Goal: Task Accomplishment & Management: Complete application form

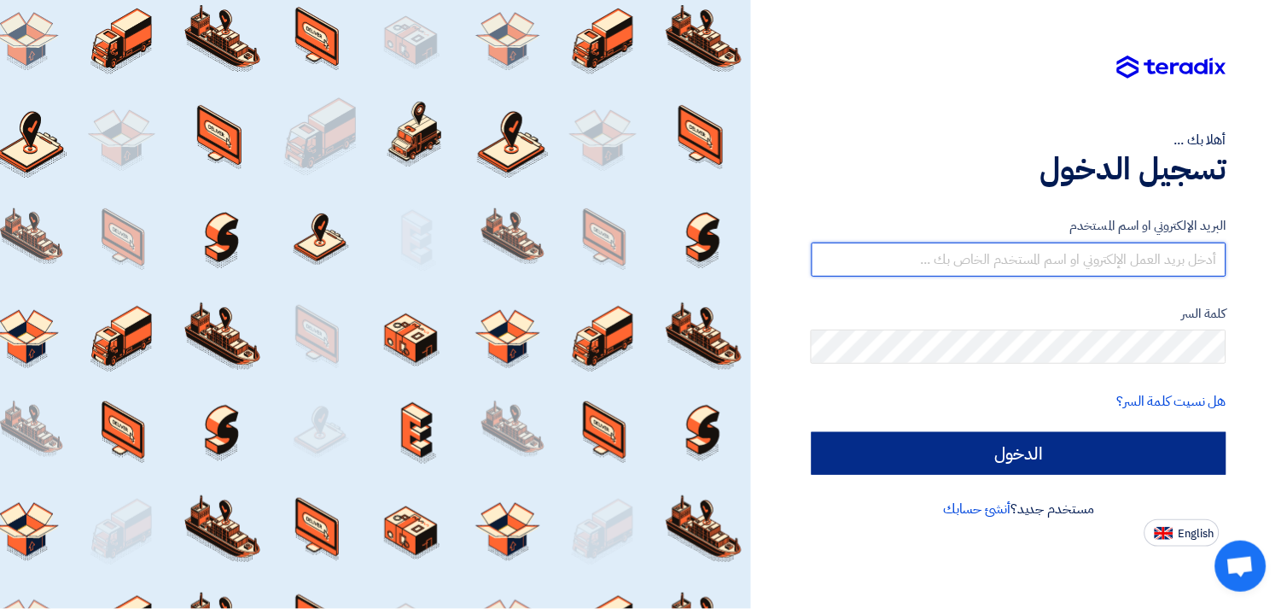
type input "[EMAIL_ADDRESS][DOMAIN_NAME]"
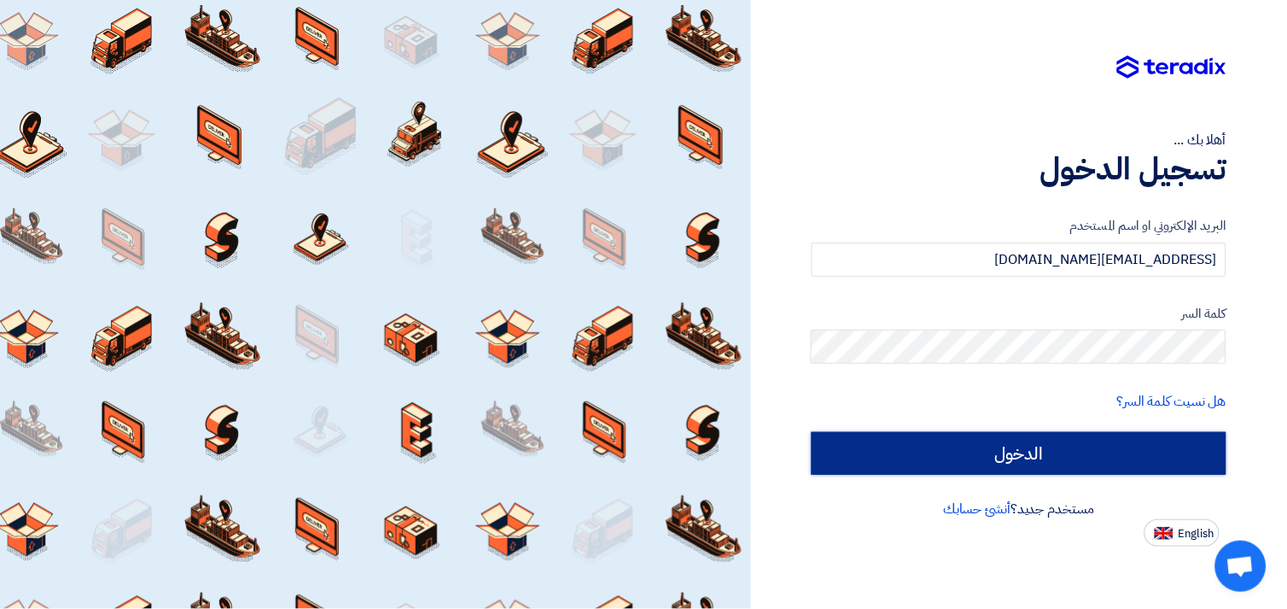
click at [966, 432] on input "الدخول" at bounding box center [1019, 453] width 415 height 43
type input "Sign in"
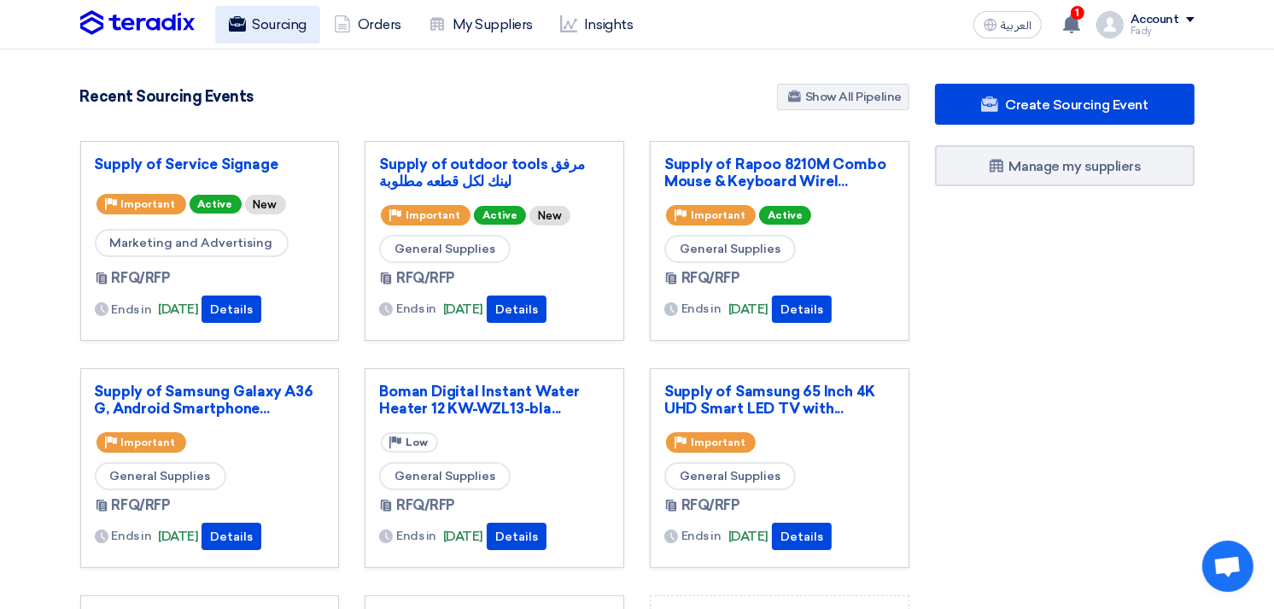
click at [275, 26] on link "Sourcing" at bounding box center [267, 25] width 105 height 38
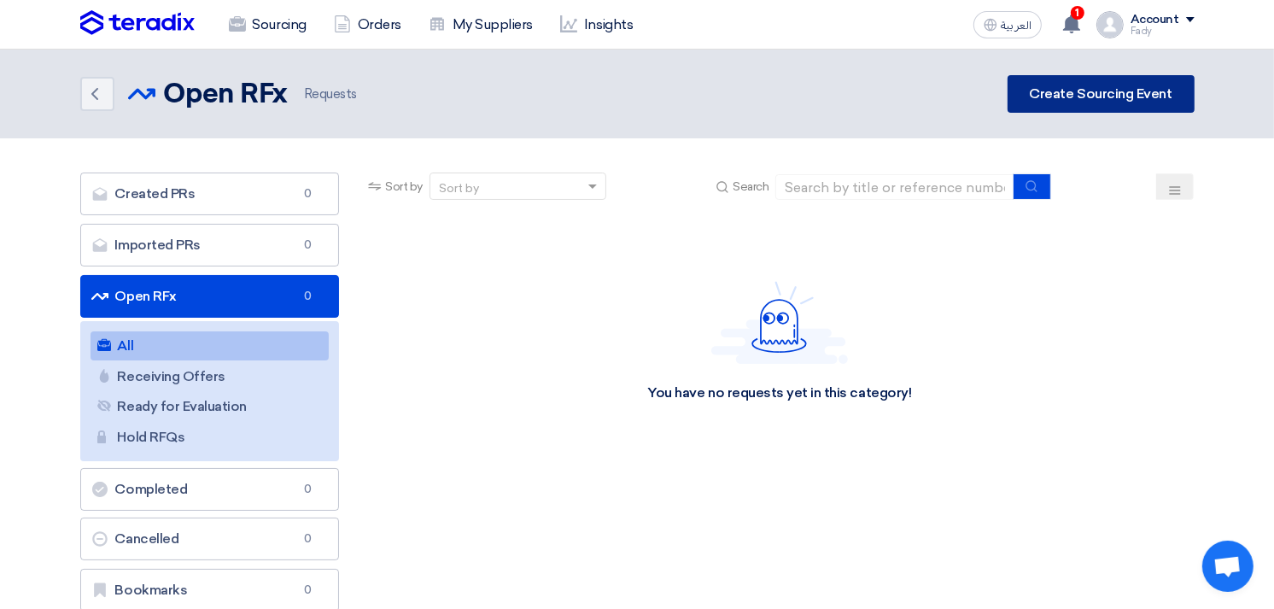
click at [1094, 94] on link "Create Sourcing Event" at bounding box center [1100, 94] width 187 height 38
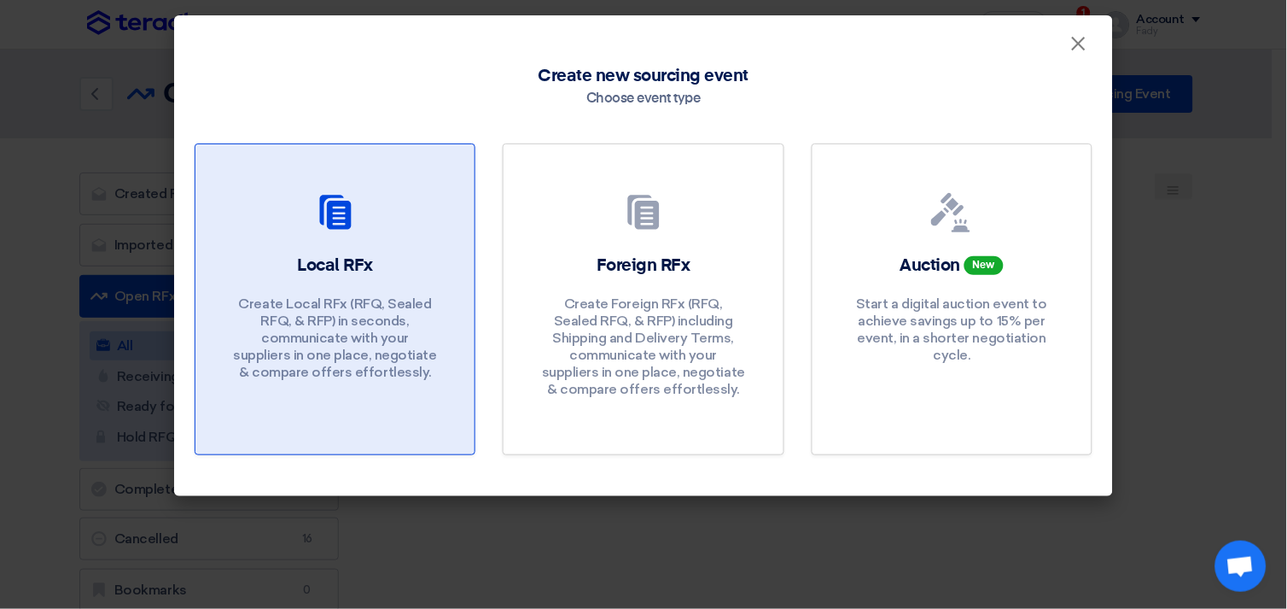
click at [283, 263] on div "Local RFx Create Local RFx (RFQ, Sealed RFQ, & RFP) in seconds, communicate wit…" at bounding box center [335, 322] width 238 height 136
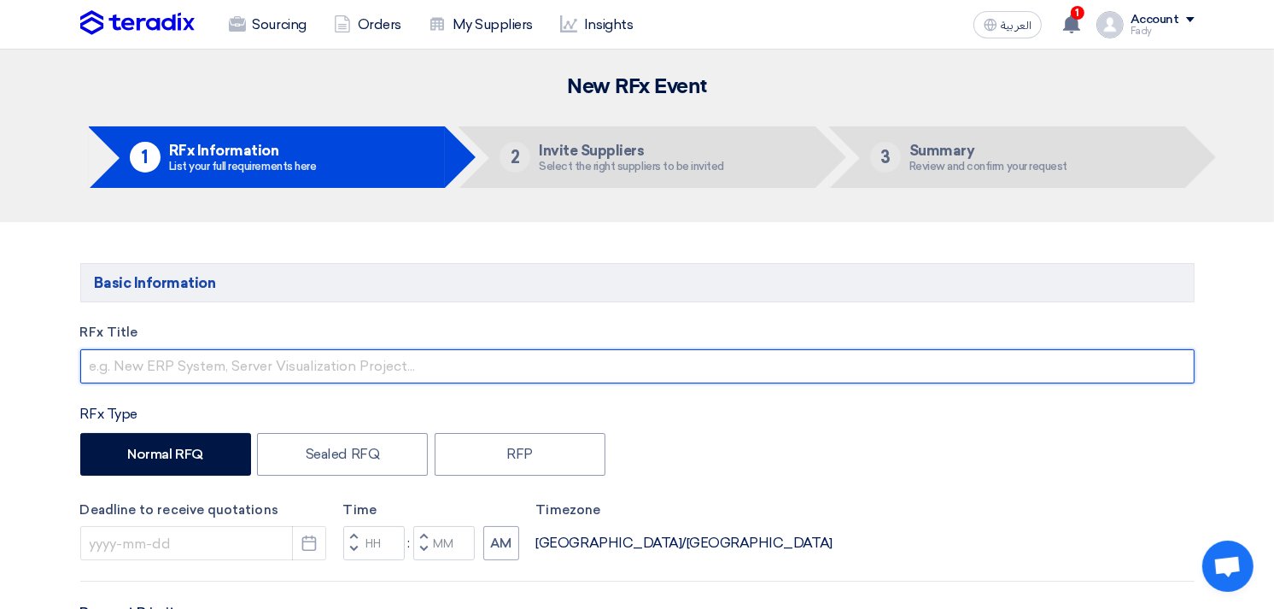
click at [363, 360] on input "text" at bounding box center [637, 366] width 1114 height 34
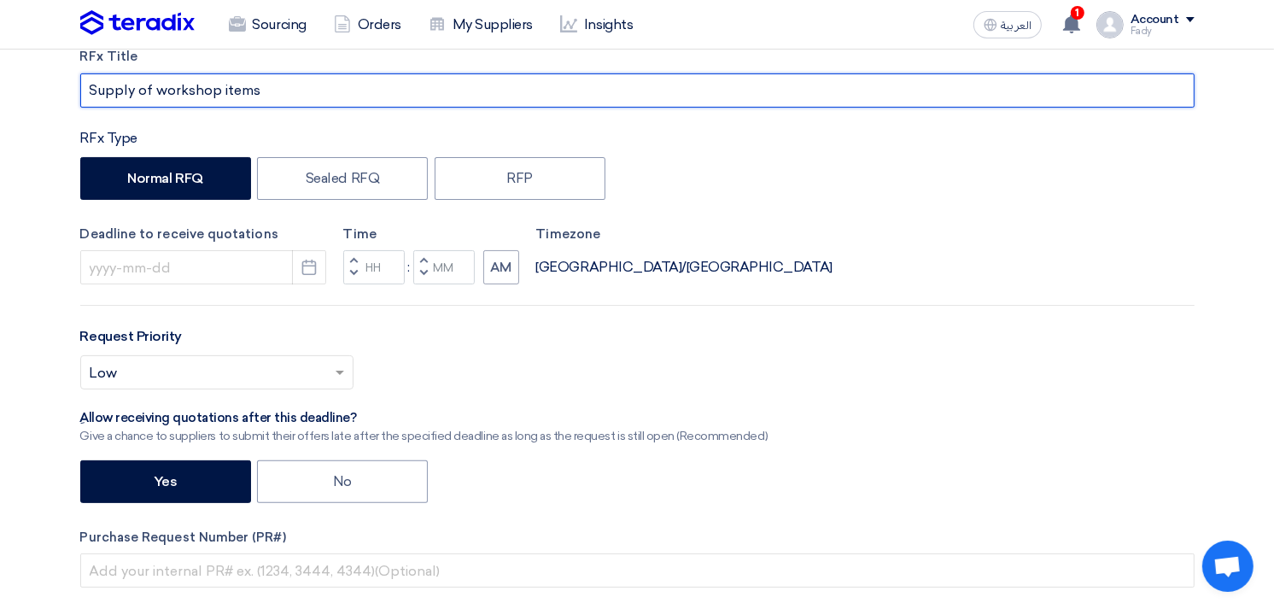
scroll to position [284, 0]
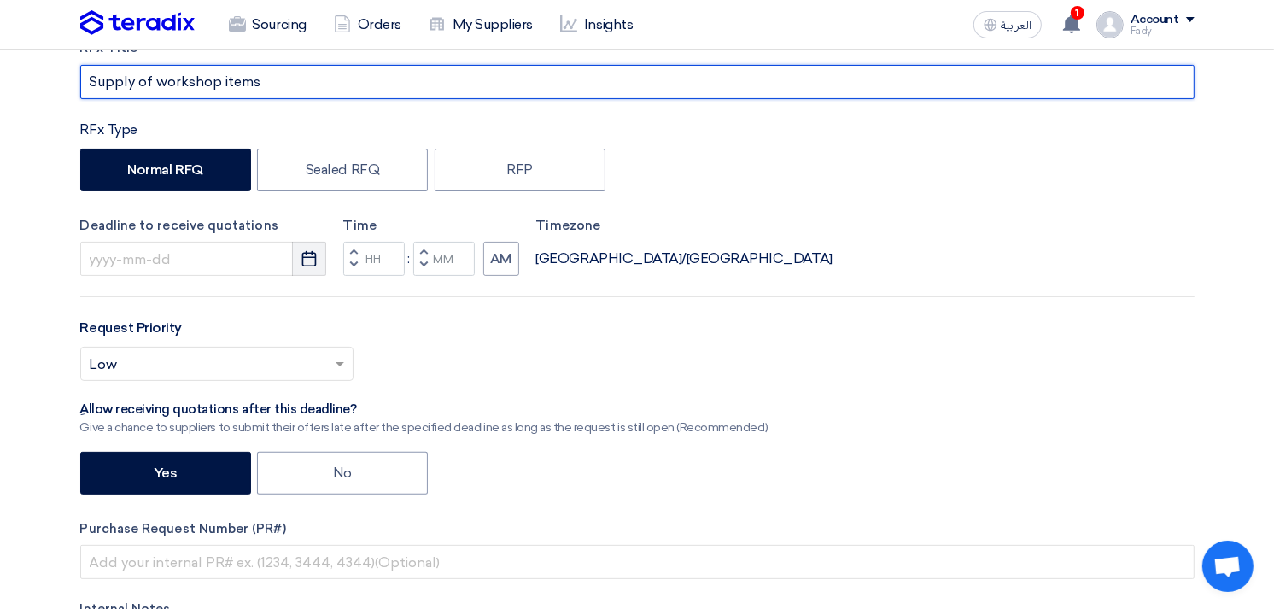
type input "Supply of workshop items"
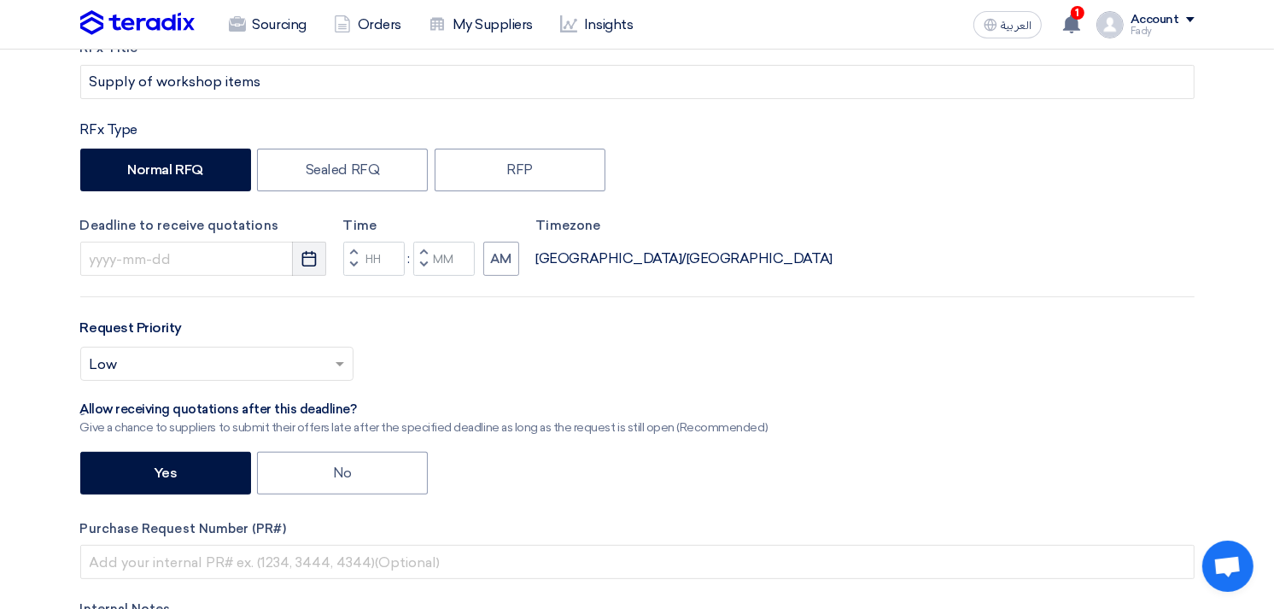
click at [308, 252] on icon "Pick a date" at bounding box center [309, 258] width 17 height 17
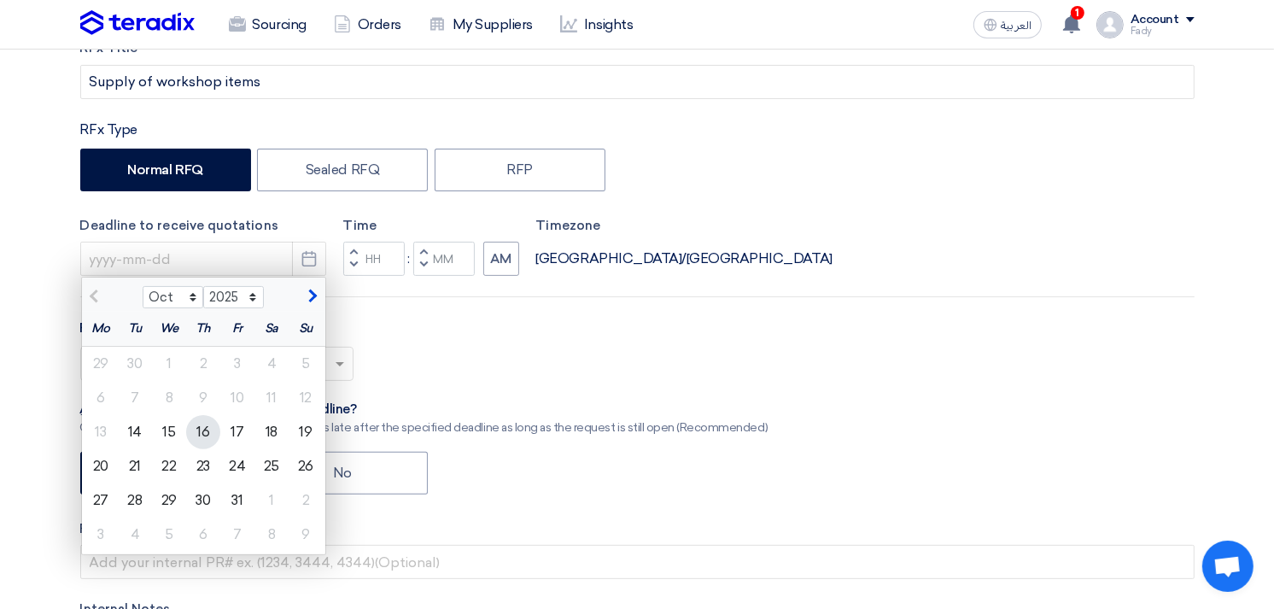
click at [201, 427] on div "16" at bounding box center [203, 432] width 34 height 34
type input "[DATE]"
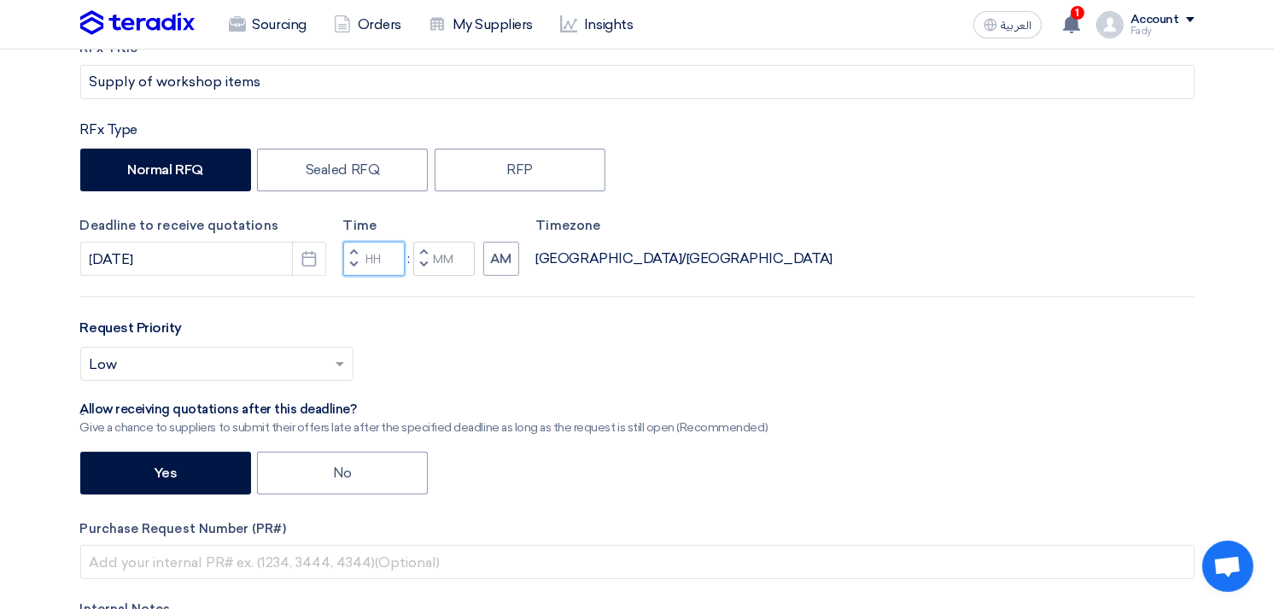
click at [371, 258] on input "Hours" at bounding box center [373, 259] width 61 height 34
type input "03"
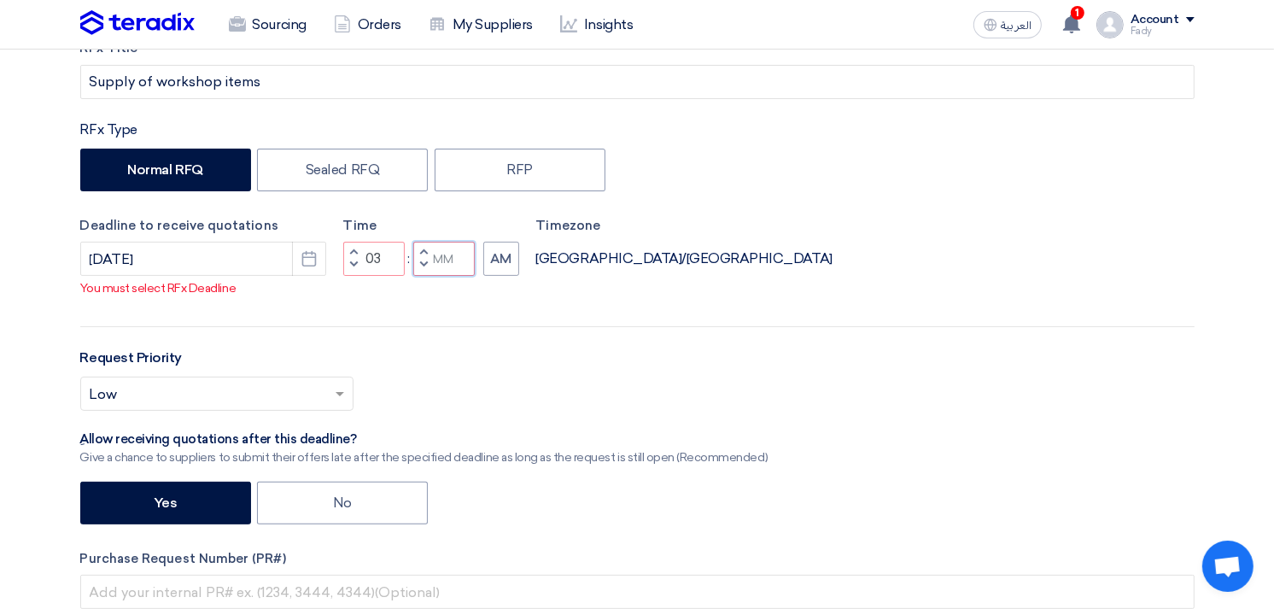
click at [453, 267] on input "Minutes" at bounding box center [443, 259] width 61 height 34
type input "00"
click at [498, 277] on div "RFx Title Supply of workshop items RFx Type Normal RFQ Sealed RFQ RFP Deadline …" at bounding box center [637, 398] width 1140 height 721
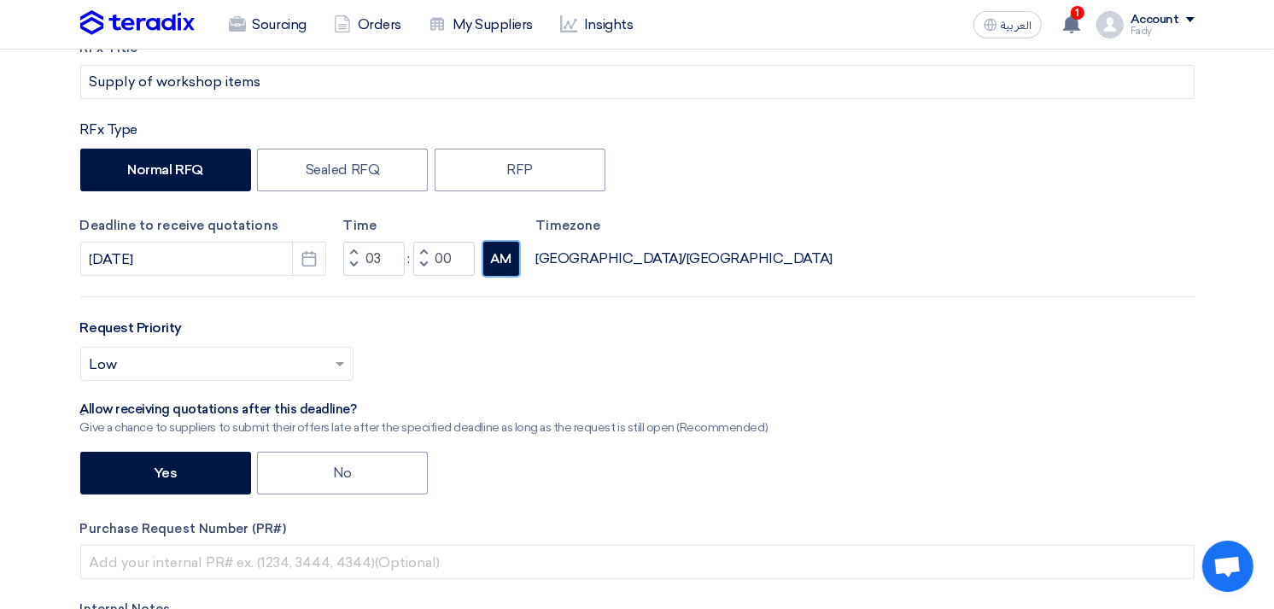
click at [512, 257] on button "AM" at bounding box center [501, 259] width 36 height 34
click at [205, 348] on div "Select priority... × Low ×" at bounding box center [216, 364] width 273 height 34
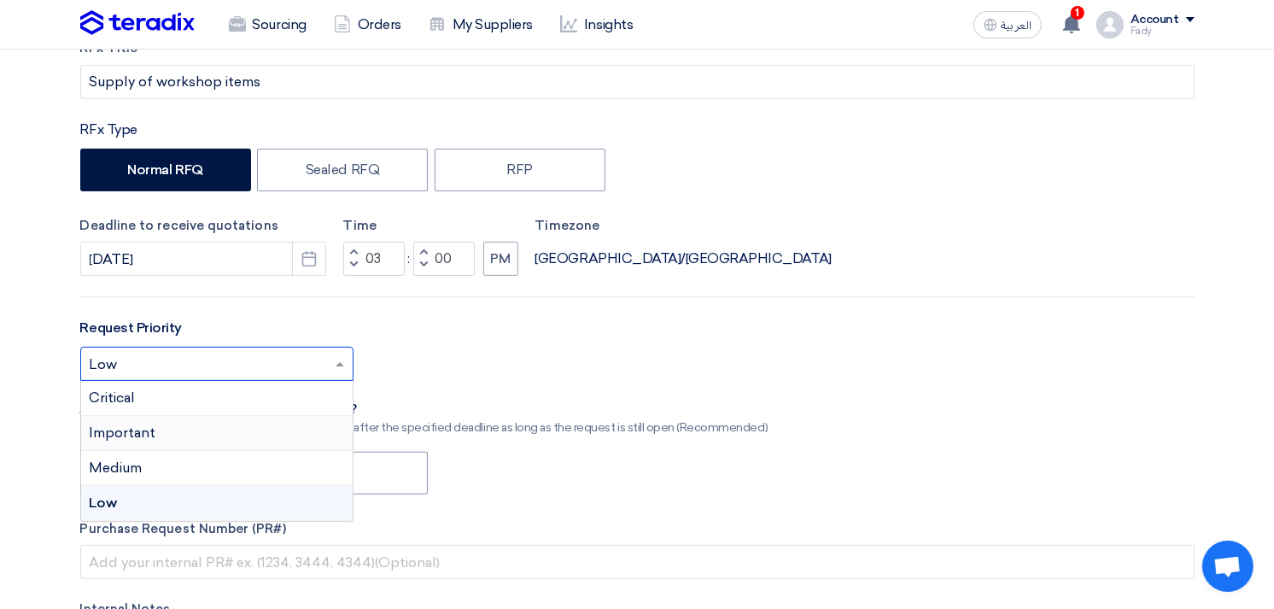
click at [166, 418] on div "Important" at bounding box center [216, 433] width 271 height 35
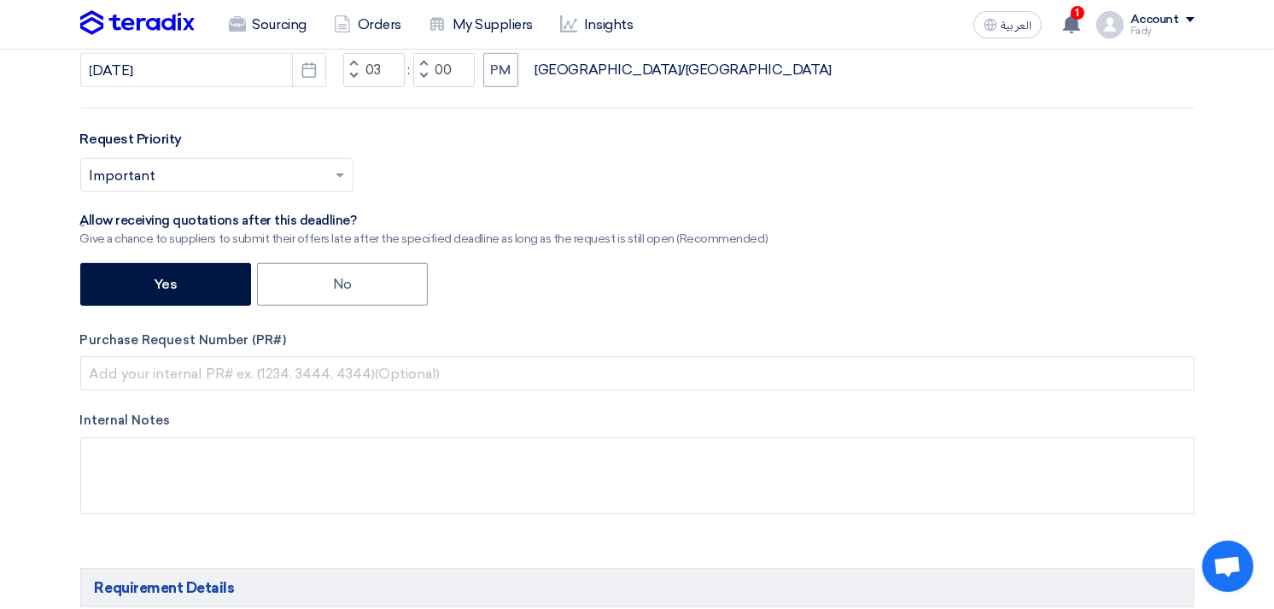
scroll to position [474, 0]
click at [368, 284] on label "No" at bounding box center [342, 283] width 171 height 43
click at [344, 284] on input "No" at bounding box center [338, 282] width 11 height 11
radio input "true"
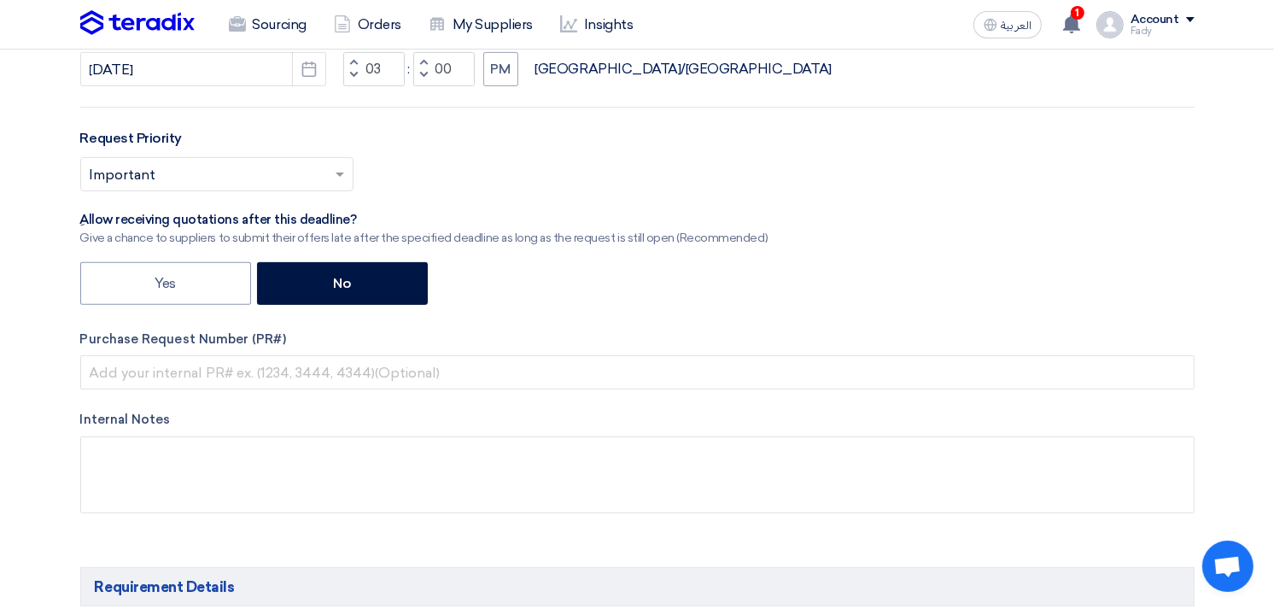
scroll to position [569, 0]
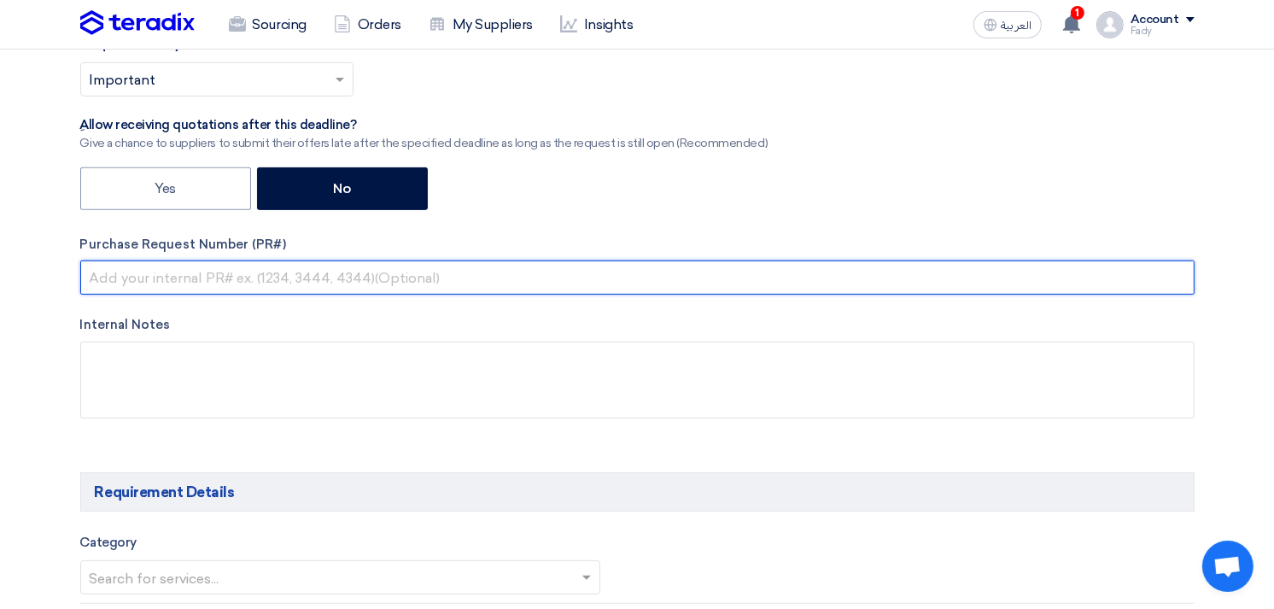
click at [285, 267] on input "text" at bounding box center [637, 277] width 1114 height 34
paste input "KAYAN-PR-919-2025"
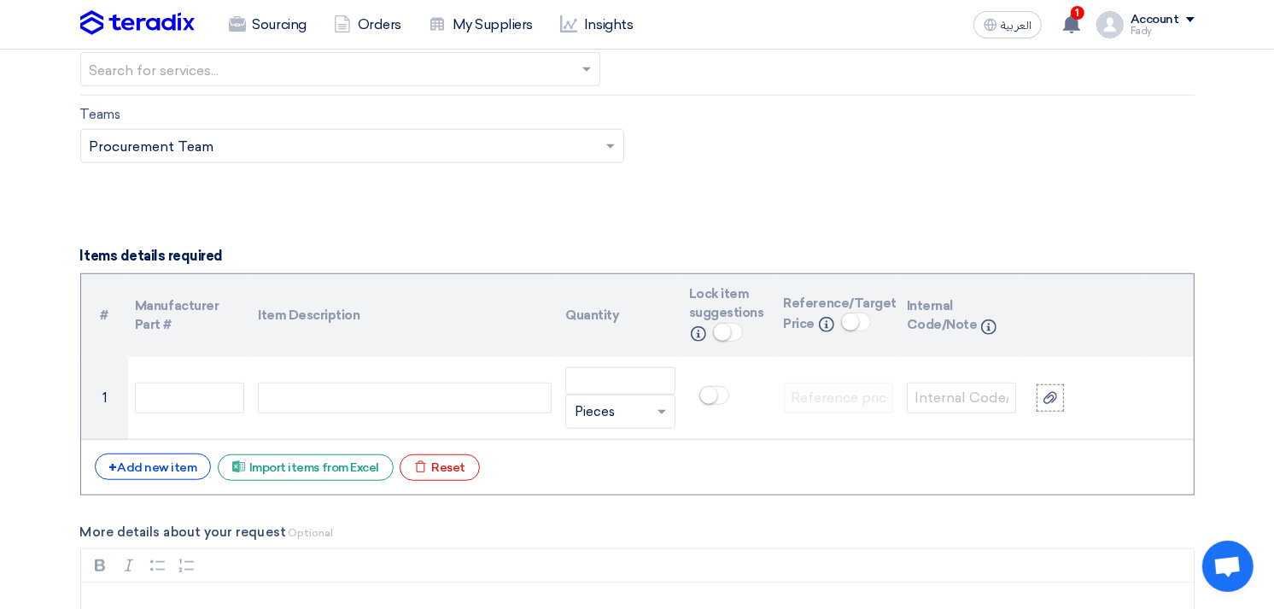
scroll to position [1043, 0]
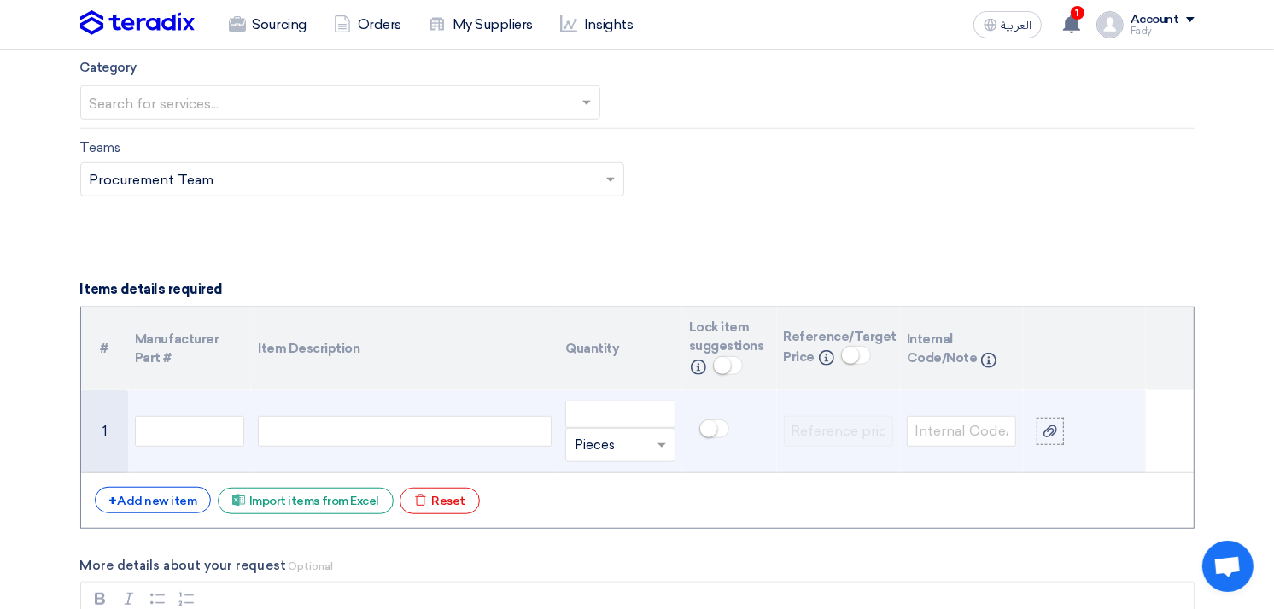
type input "KAYAN-PR-919-2025"
click at [404, 435] on div at bounding box center [405, 431] width 294 height 31
click at [600, 410] on input "number" at bounding box center [619, 413] width 109 height 27
type input "18"
click at [545, 434] on div "عجل قوى التحمل لماكينة سحب الزيت بالمقاسات المرفقه بالصورة" at bounding box center [405, 431] width 294 height 47
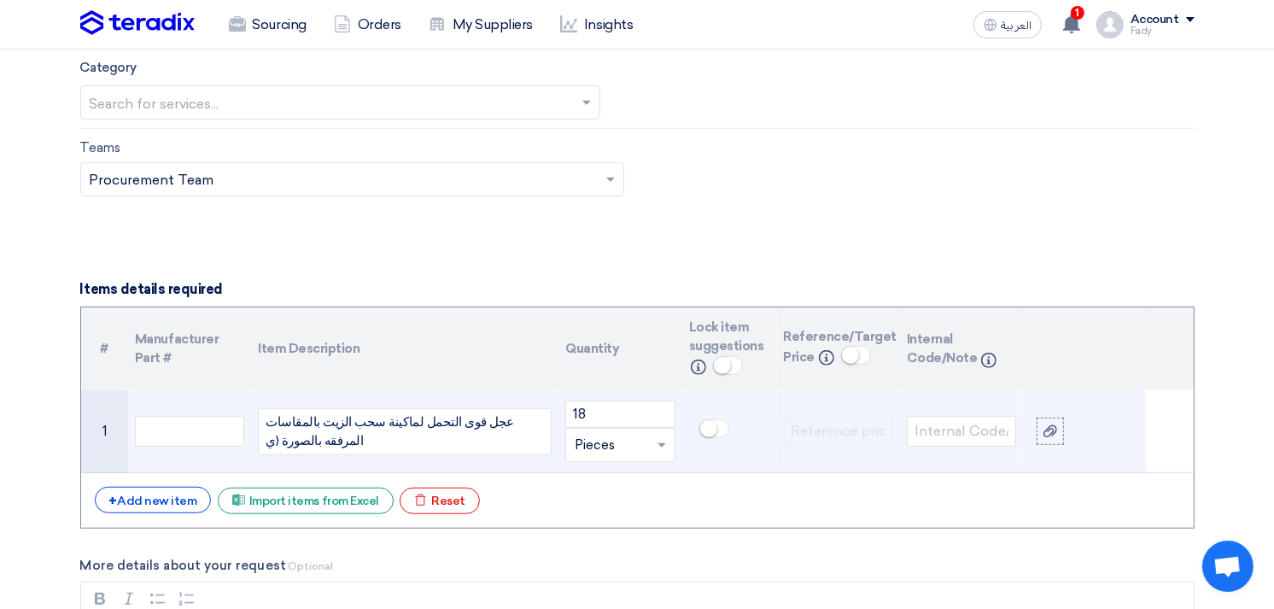
scroll to position [1035, 0]
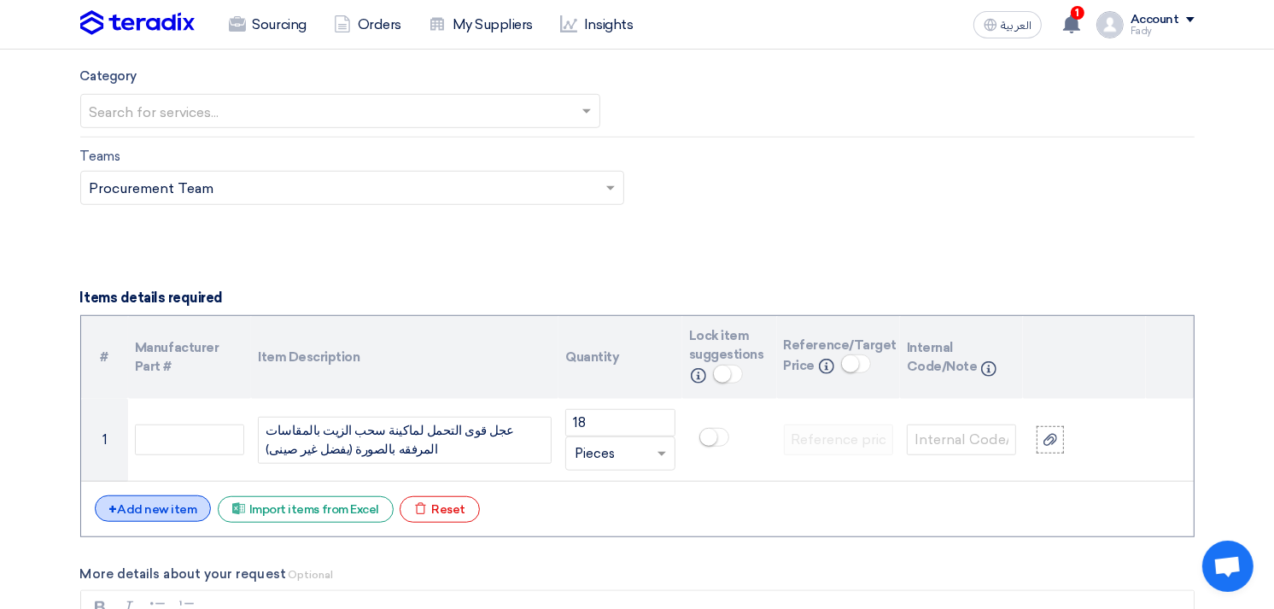
click at [182, 501] on div "+ Add new item" at bounding box center [153, 508] width 117 height 26
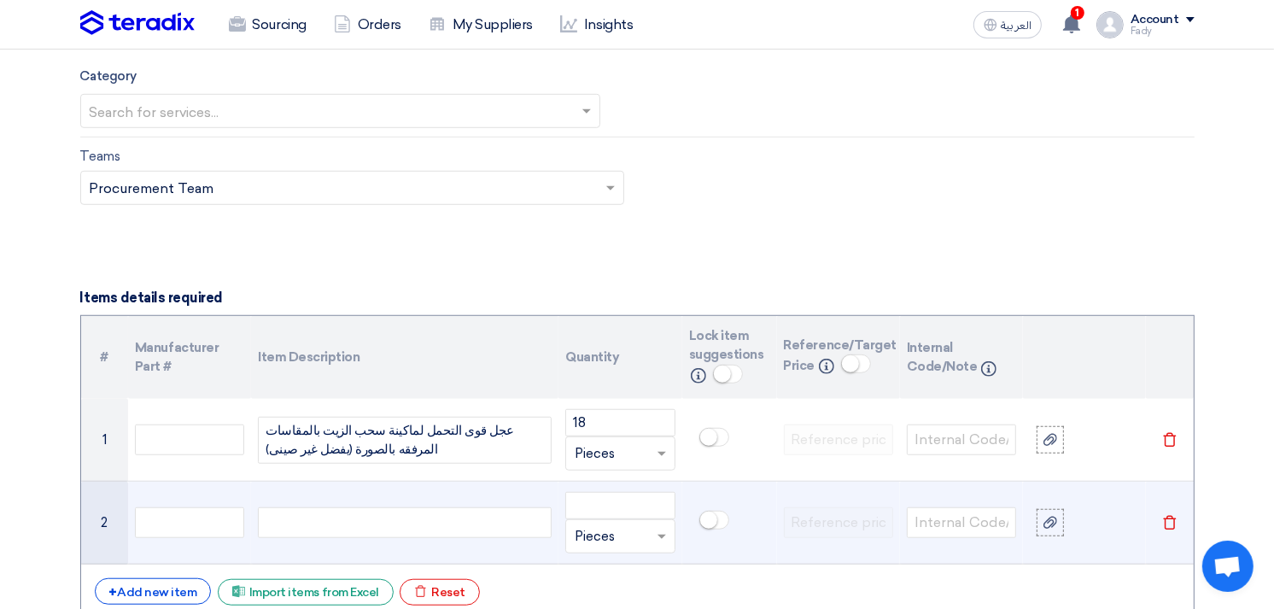
click at [406, 534] on div at bounding box center [405, 522] width 294 height 31
click at [602, 506] on input "number" at bounding box center [619, 505] width 109 height 27
click at [606, 497] on input "number" at bounding box center [619, 505] width 109 height 27
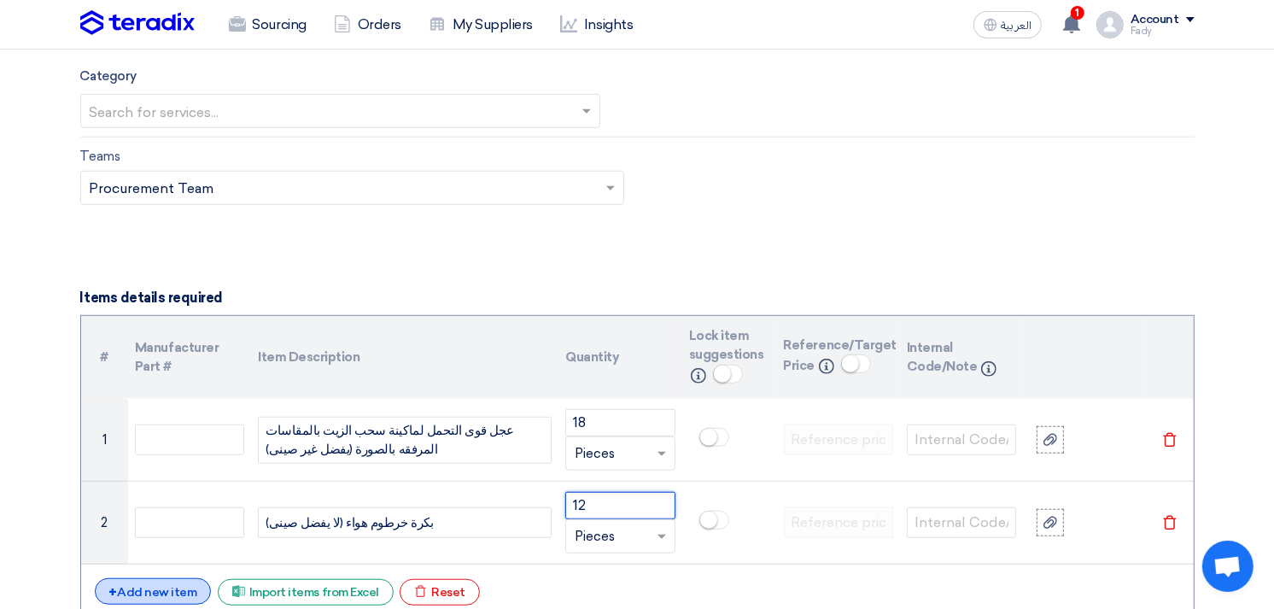
type input "12"
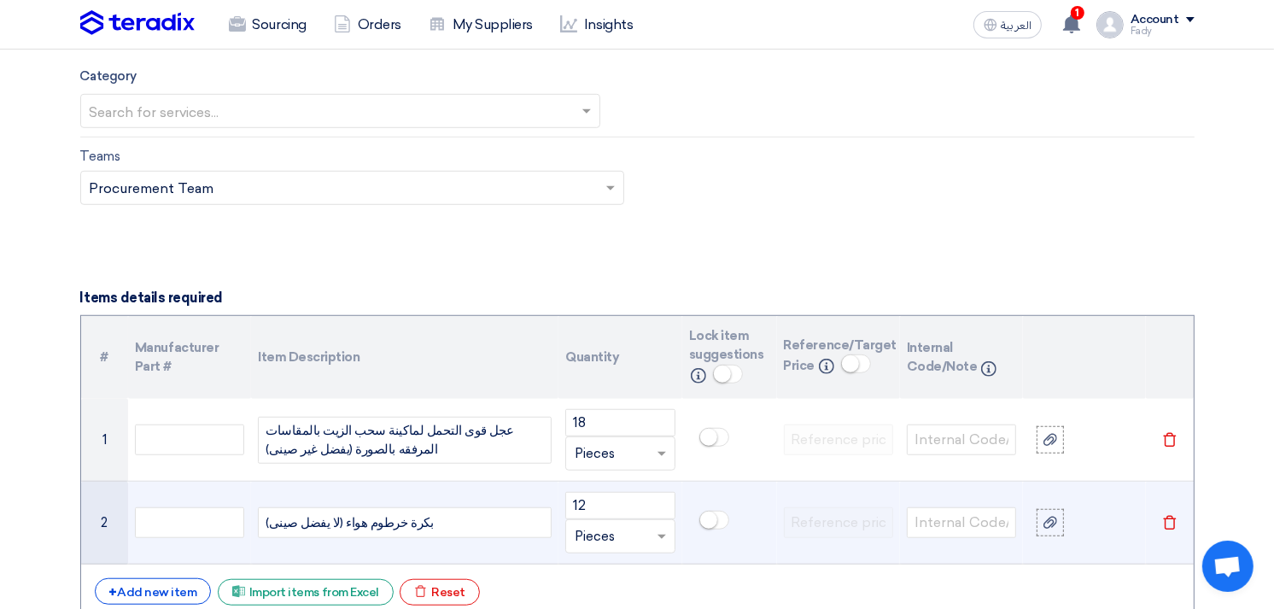
drag, startPoint x: 163, startPoint y: 581, endPoint x: 219, endPoint y: 546, distance: 66.3
click at [165, 581] on div "+ Add new item" at bounding box center [153, 591] width 117 height 26
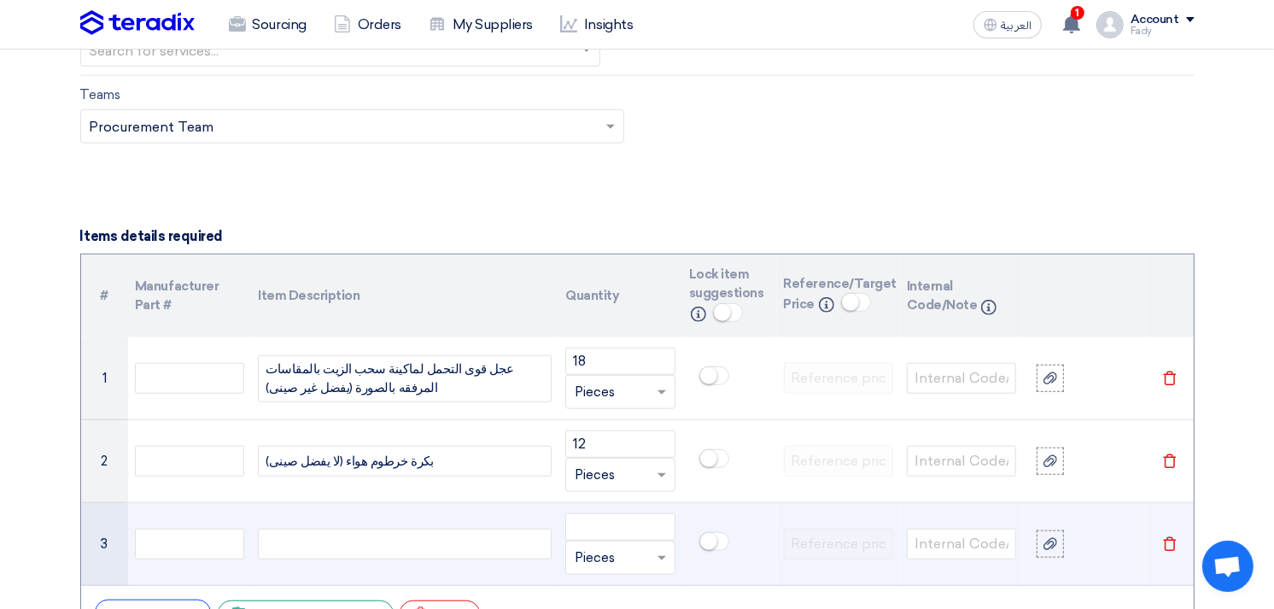
scroll to position [1130, 0]
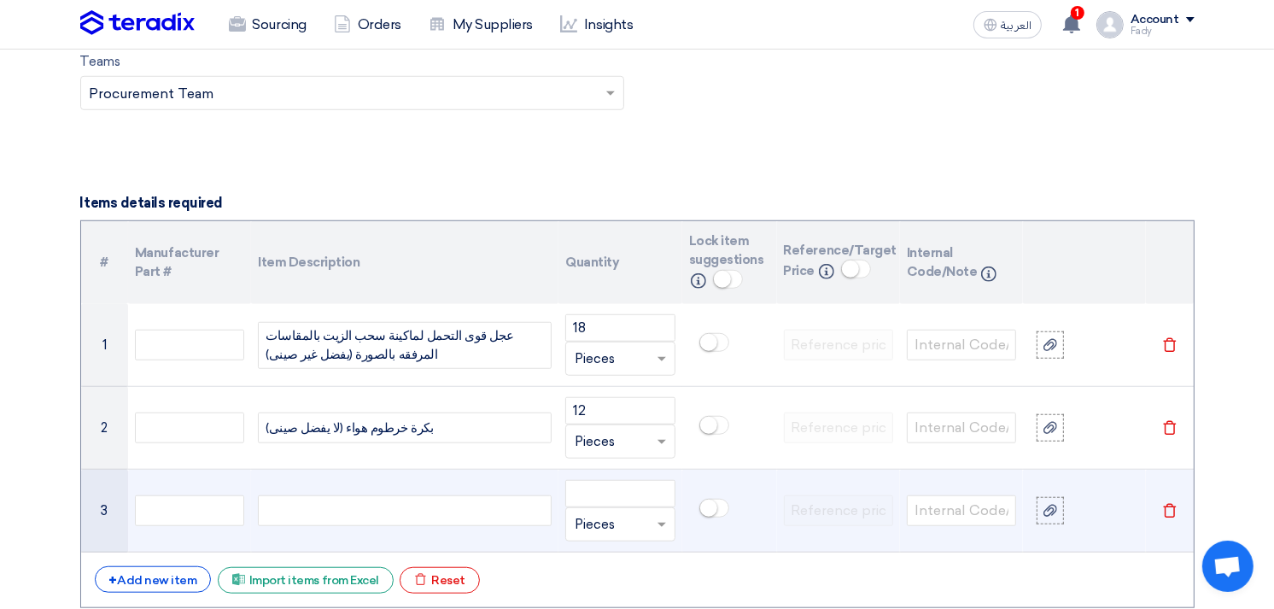
click at [374, 510] on div at bounding box center [405, 510] width 294 height 31
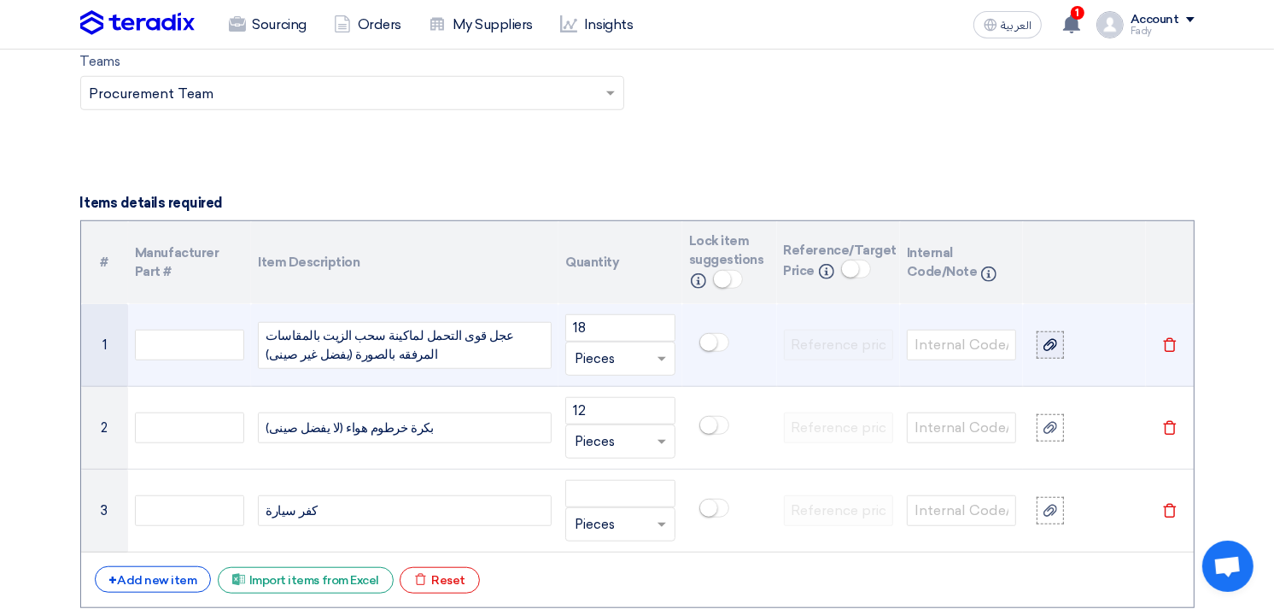
click at [1053, 347] on icon at bounding box center [1050, 345] width 14 height 14
click at [0, 0] on input "file" at bounding box center [0, 0] width 0 height 0
click at [1046, 333] on icon at bounding box center [1050, 333] width 14 height 14
click at [0, 0] on input "file" at bounding box center [0, 0] width 0 height 0
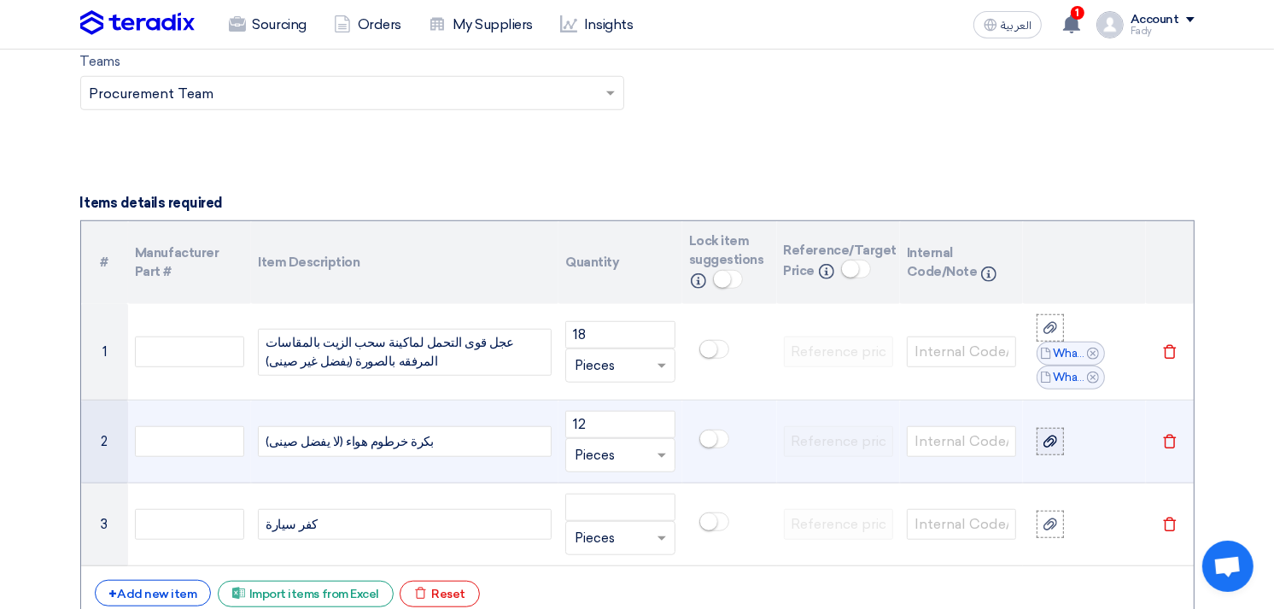
click at [1052, 437] on icon at bounding box center [1050, 442] width 14 height 14
click at [0, 0] on input "file" at bounding box center [0, 0] width 0 height 0
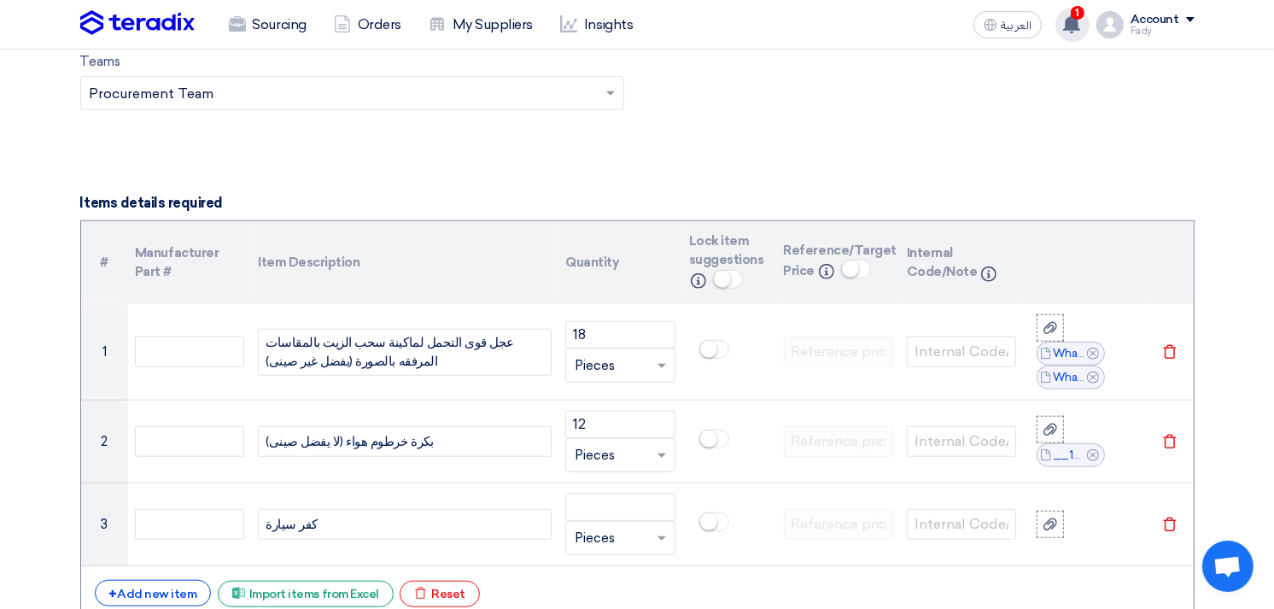
click at [1077, 22] on use at bounding box center [1071, 24] width 17 height 19
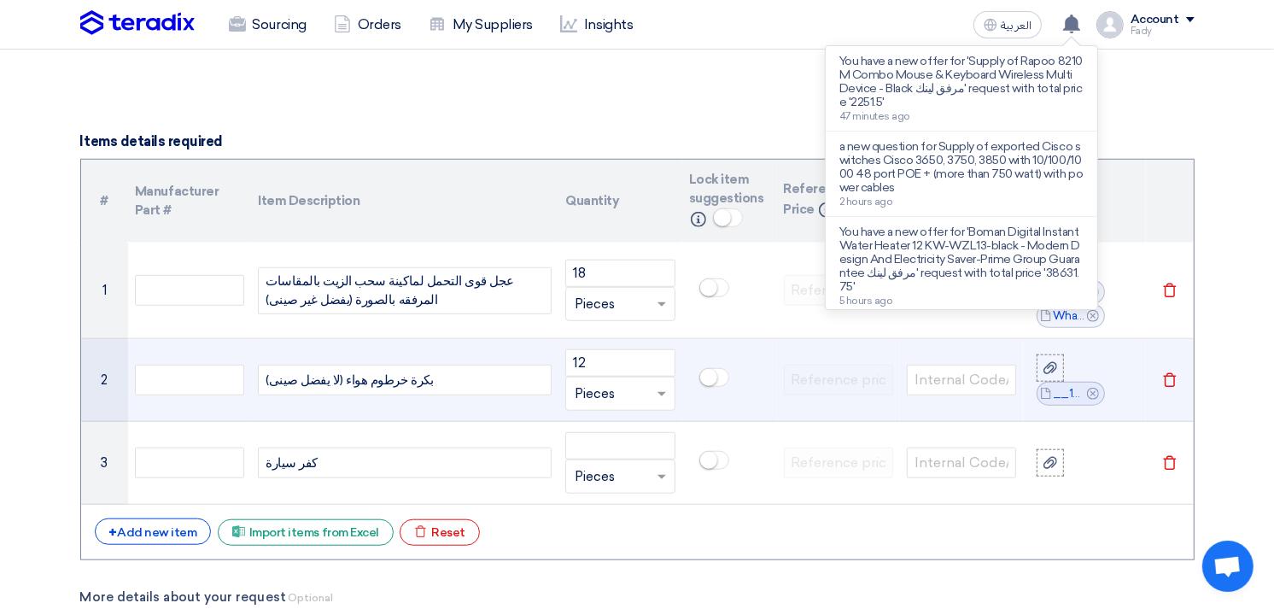
scroll to position [1224, 0]
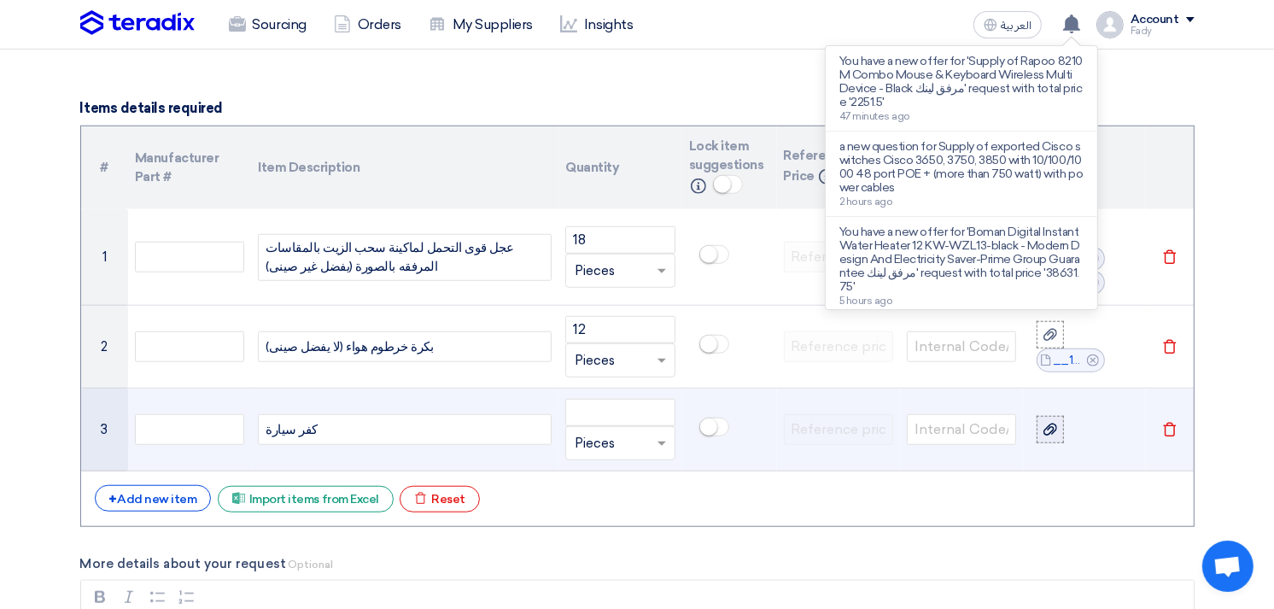
click at [1045, 424] on icon at bounding box center [1050, 430] width 14 height 14
click at [0, 0] on input "file" at bounding box center [0, 0] width 0 height 0
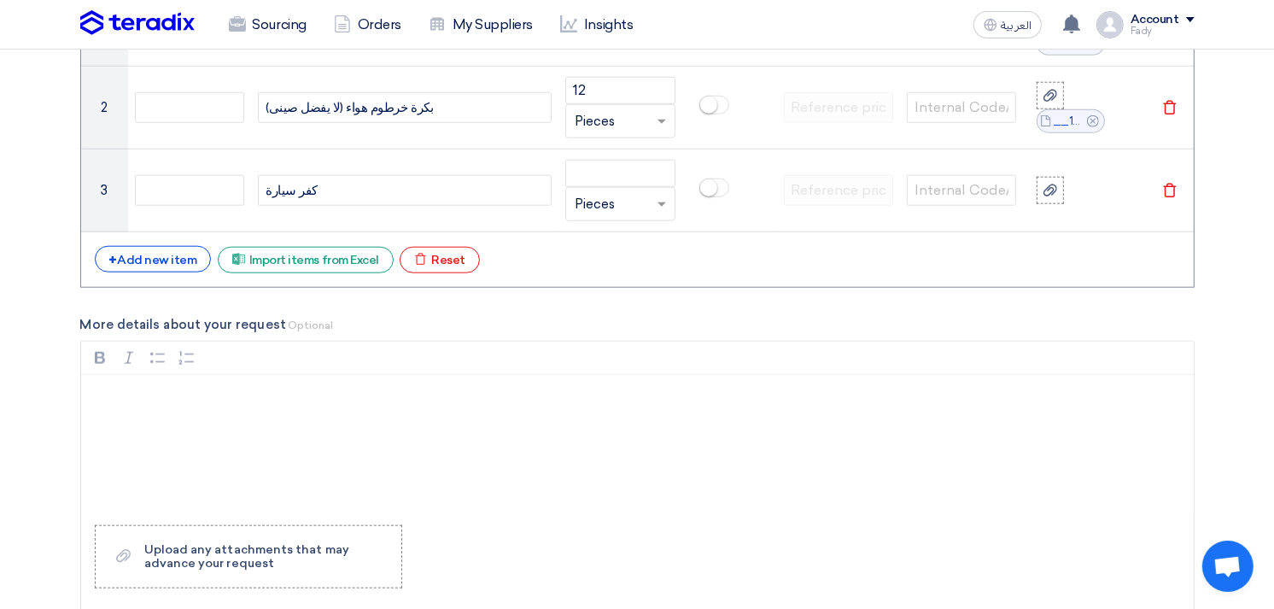
scroll to position [1319, 0]
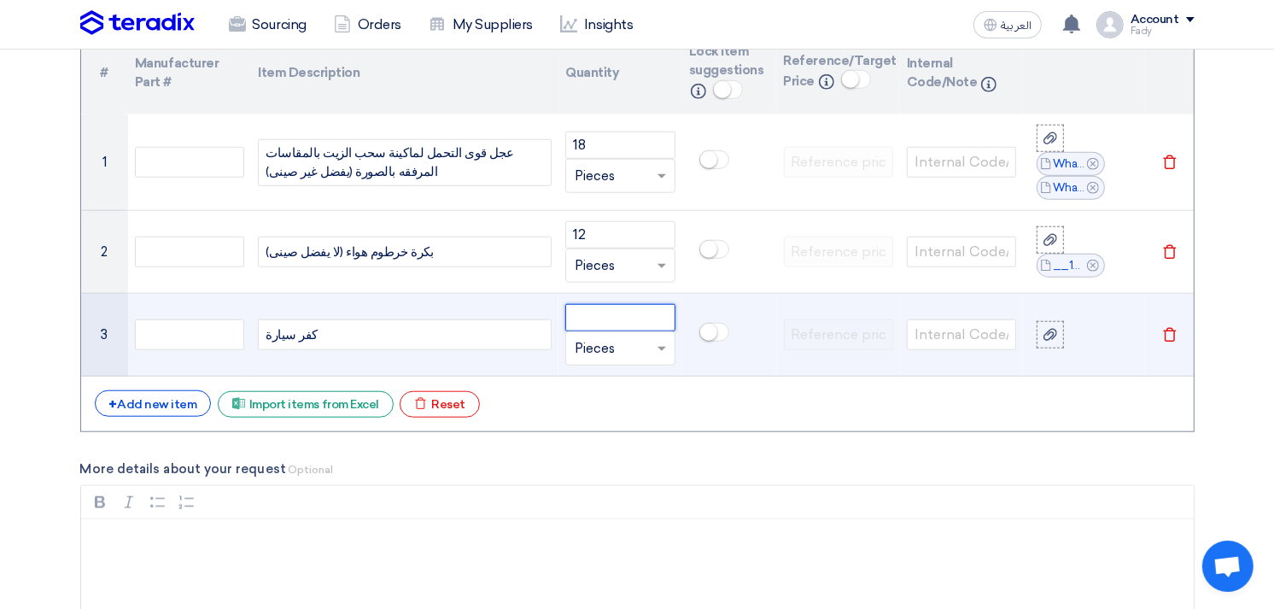
click at [596, 312] on input "number" at bounding box center [619, 317] width 109 height 27
type input "6"
click at [1046, 336] on icon at bounding box center [1050, 335] width 14 height 14
click at [0, 0] on input "file" at bounding box center [0, 0] width 0 height 0
click at [263, 329] on div "كفر سيارة" at bounding box center [405, 334] width 294 height 31
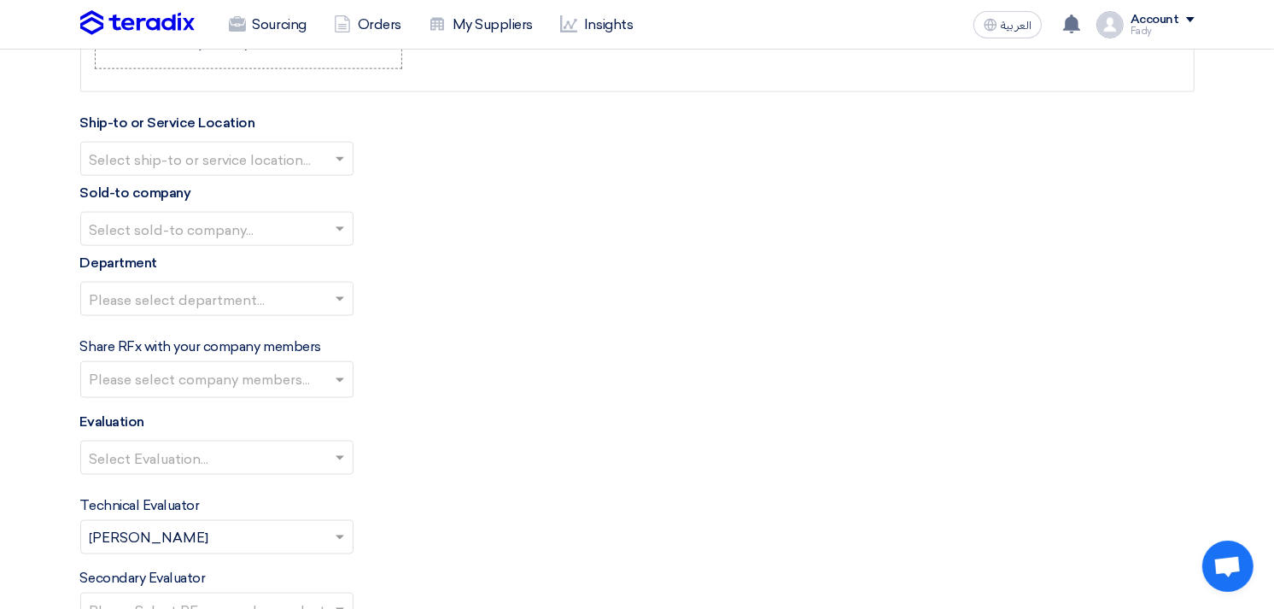
scroll to position [1983, 0]
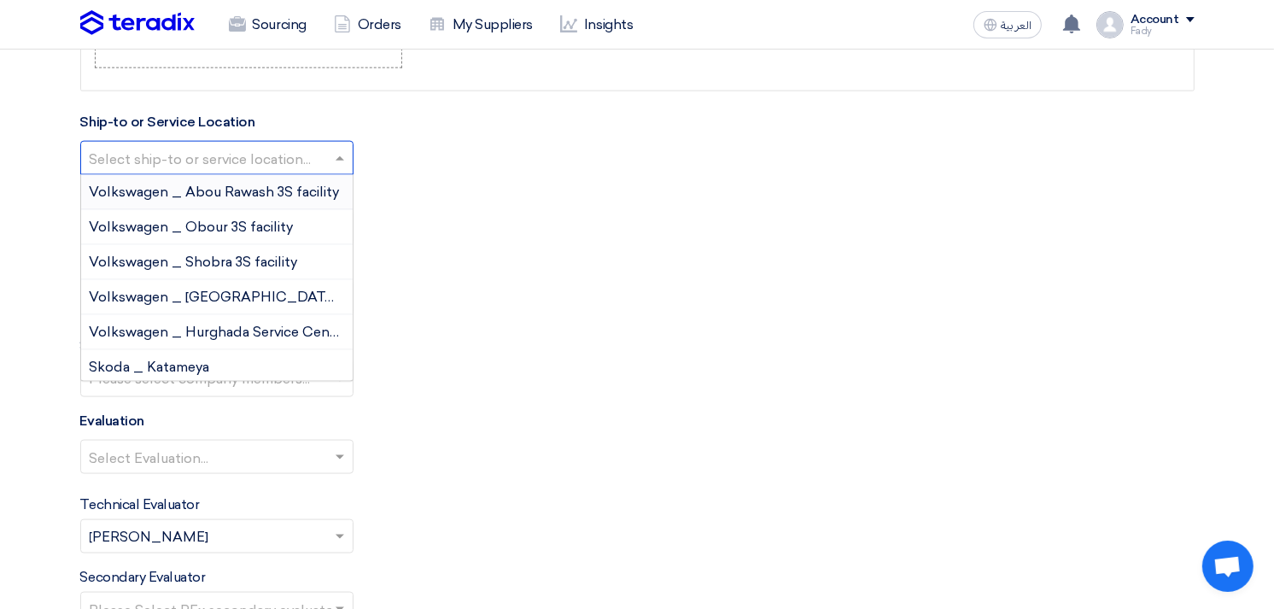
click at [268, 157] on input "text" at bounding box center [208, 160] width 237 height 28
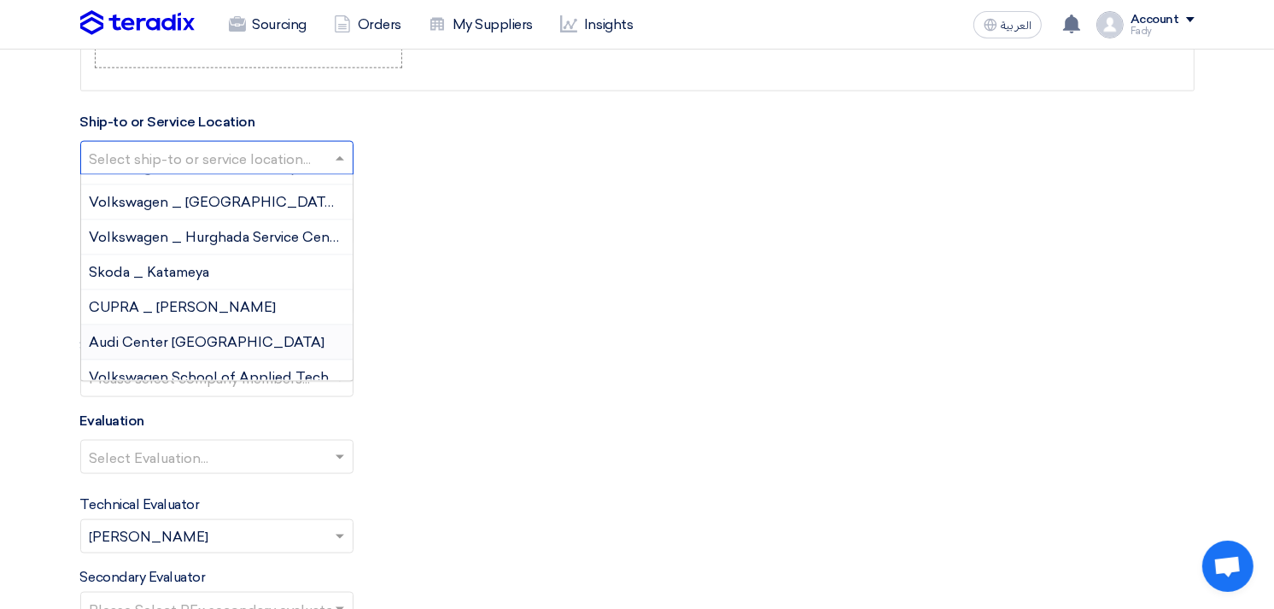
click at [225, 347] on div "Audi Center [GEOGRAPHIC_DATA]" at bounding box center [216, 342] width 271 height 35
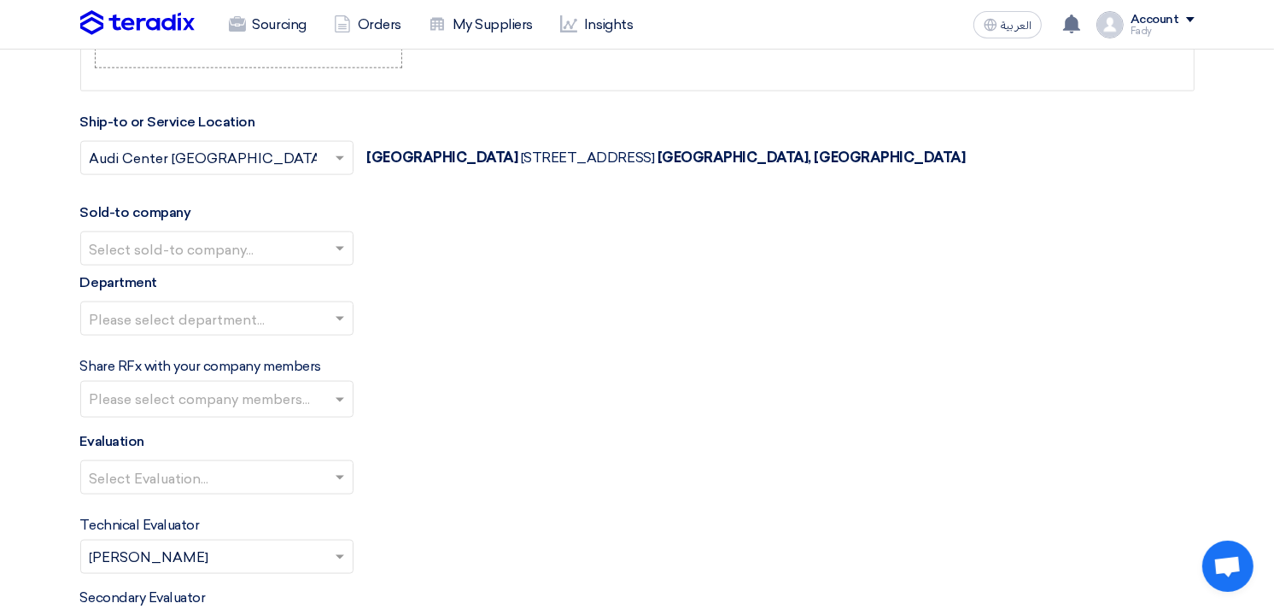
click at [217, 242] on input "text" at bounding box center [208, 250] width 237 height 28
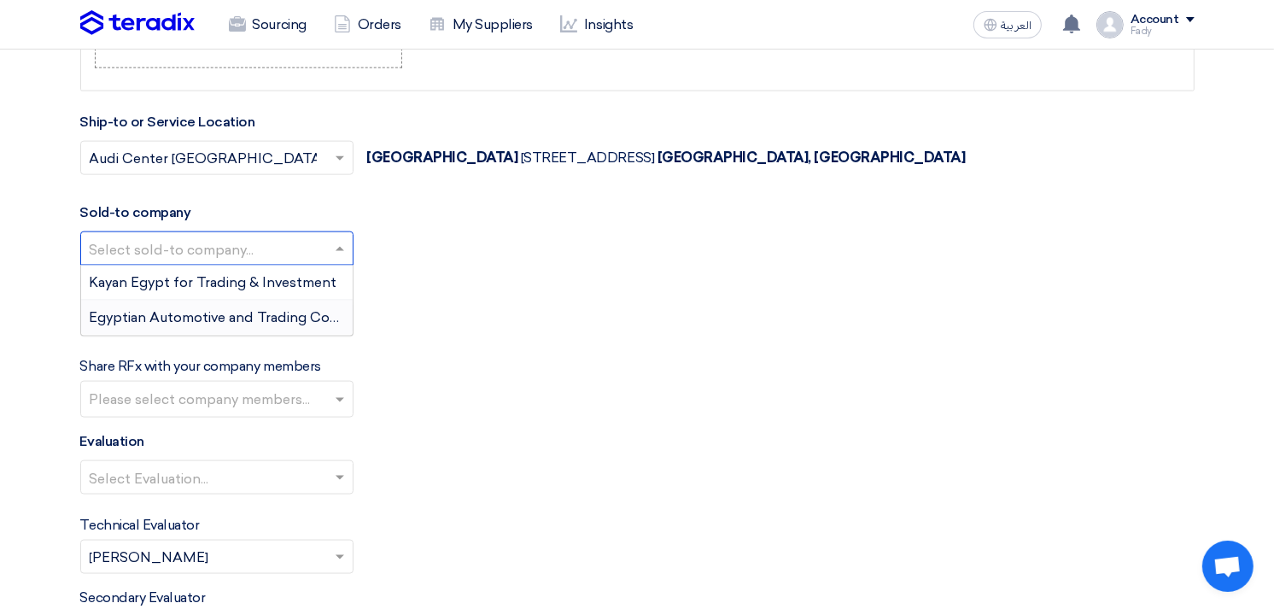
click at [205, 314] on span "Egyptian Automotive and Trading Company" at bounding box center [232, 317] width 284 height 16
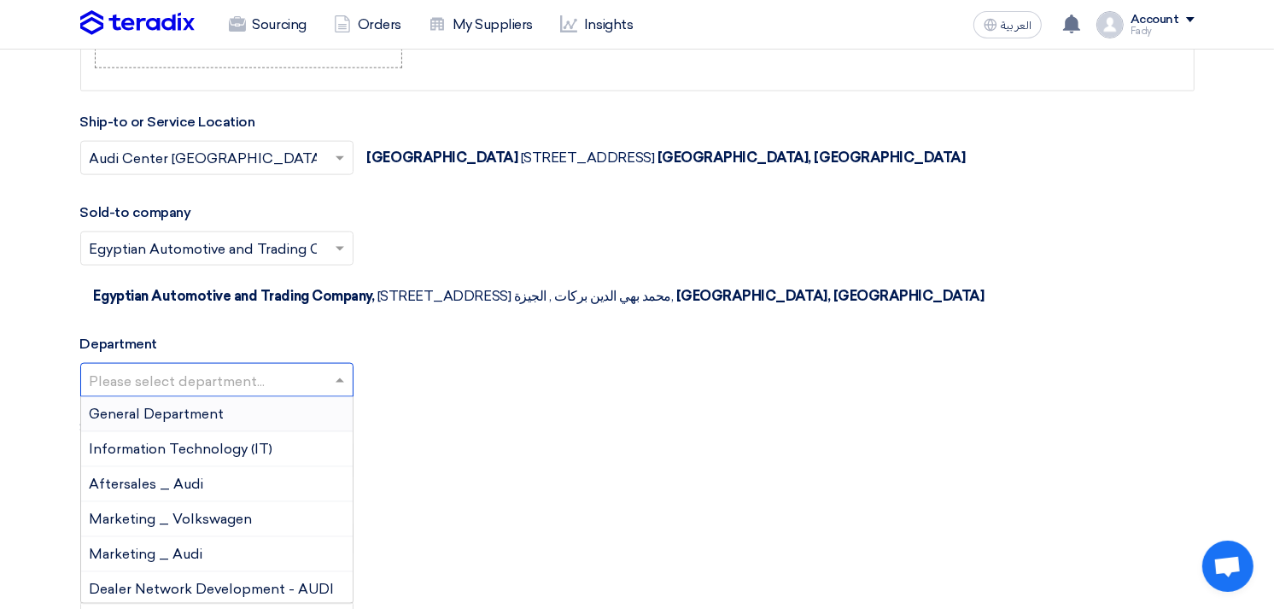
click at [202, 368] on input "text" at bounding box center [208, 382] width 237 height 28
click at [223, 406] on span "General Department" at bounding box center [157, 414] width 135 height 16
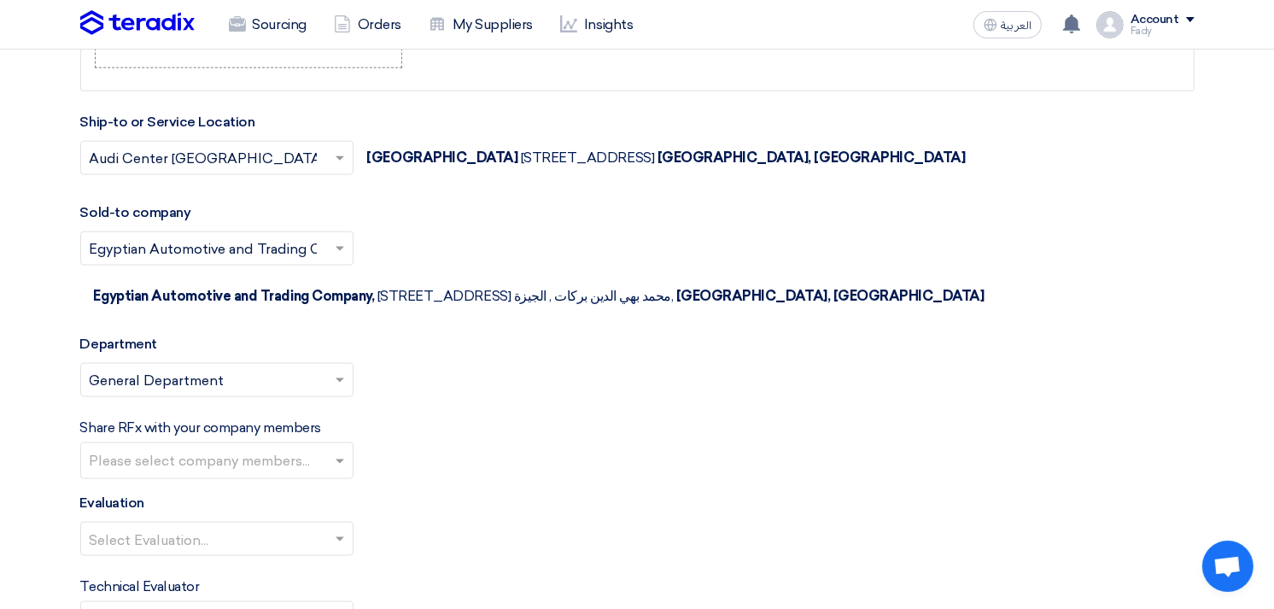
scroll to position [2173, 0]
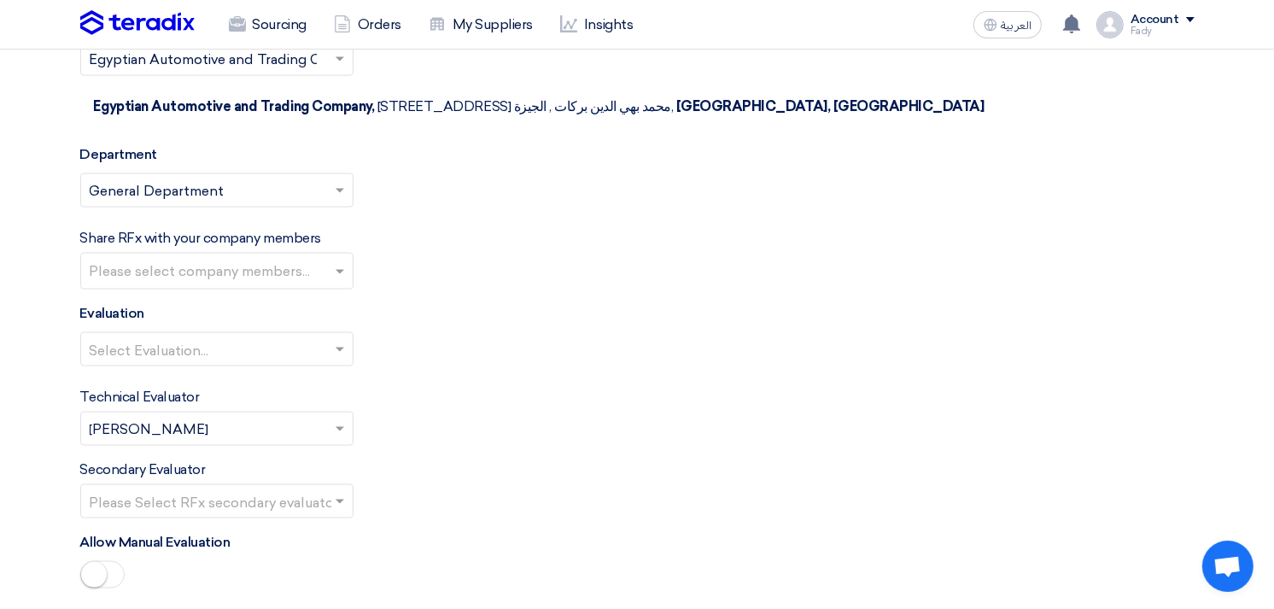
click at [197, 337] on input "text" at bounding box center [208, 351] width 237 height 28
click at [189, 375] on span "100% Price (VAT Included)" at bounding box center [175, 383] width 170 height 16
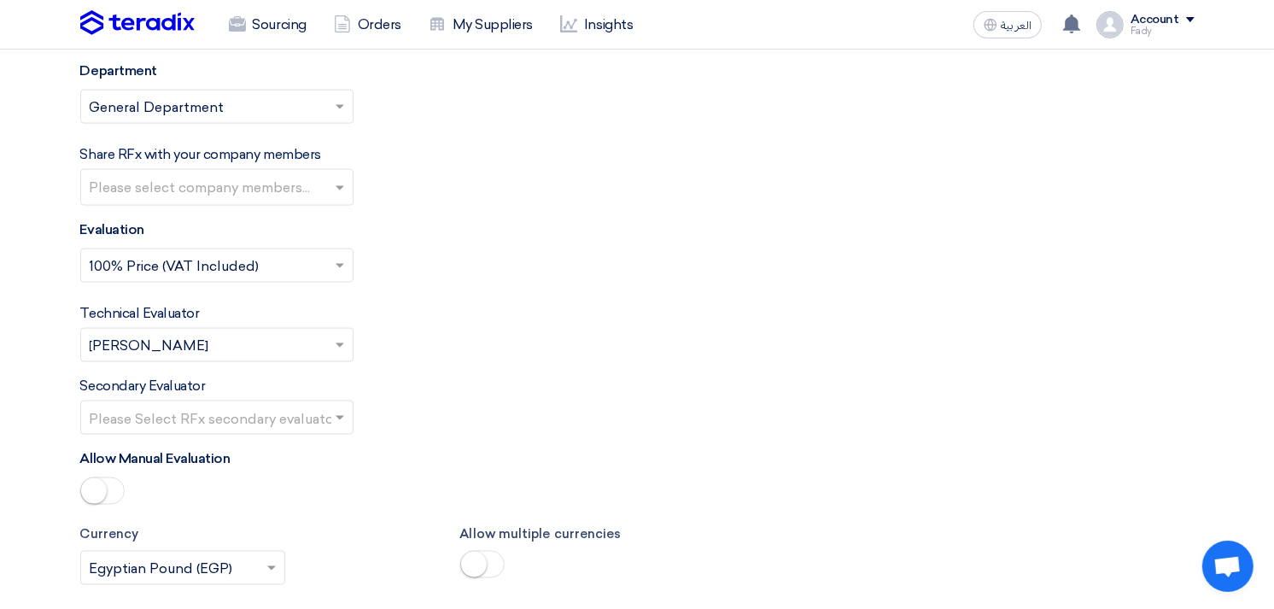
scroll to position [2362, 0]
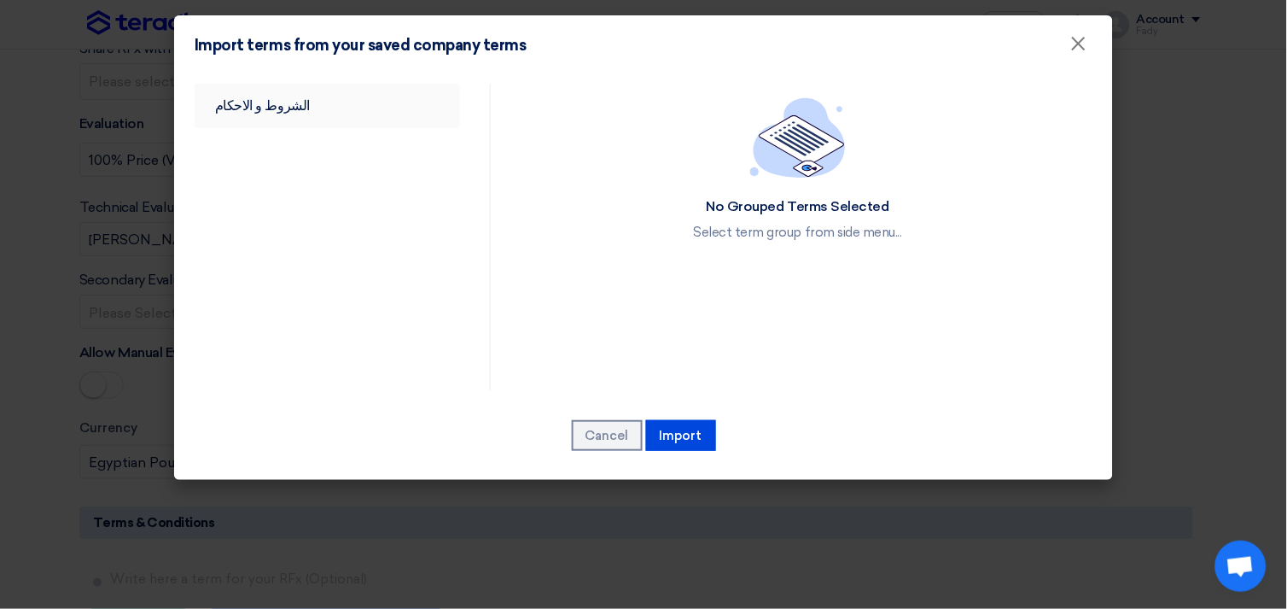
click at [243, 96] on link "الشروط و الاحكام" at bounding box center [328, 106] width 266 height 44
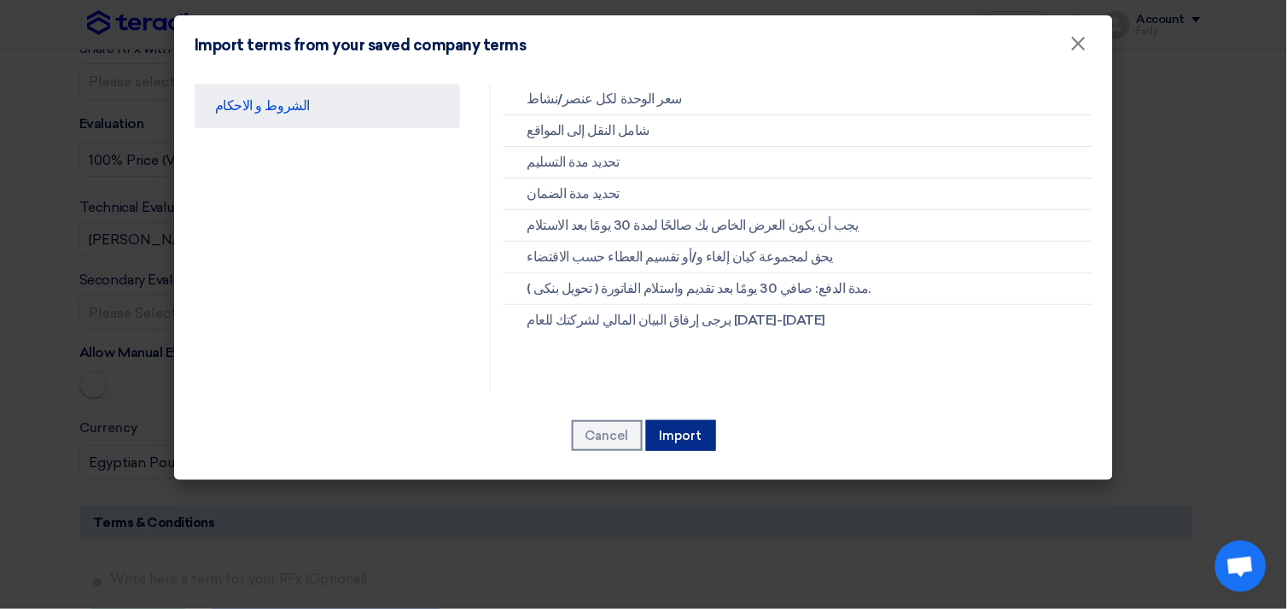
click at [678, 425] on button "Import" at bounding box center [681, 435] width 70 height 31
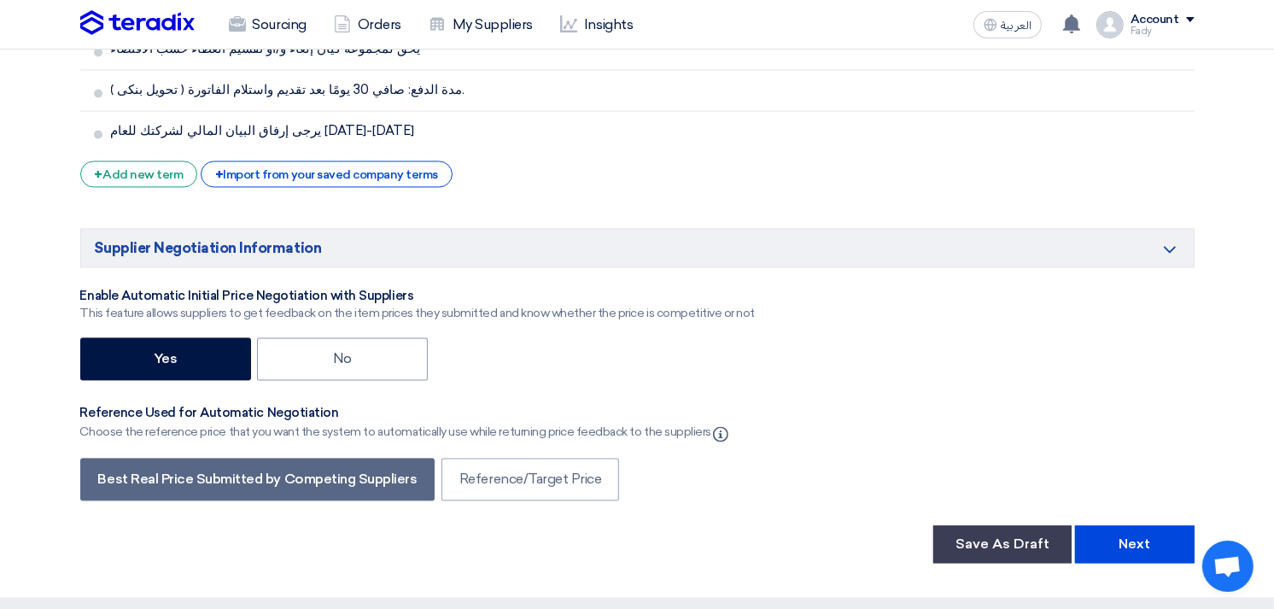
scroll to position [3216, 0]
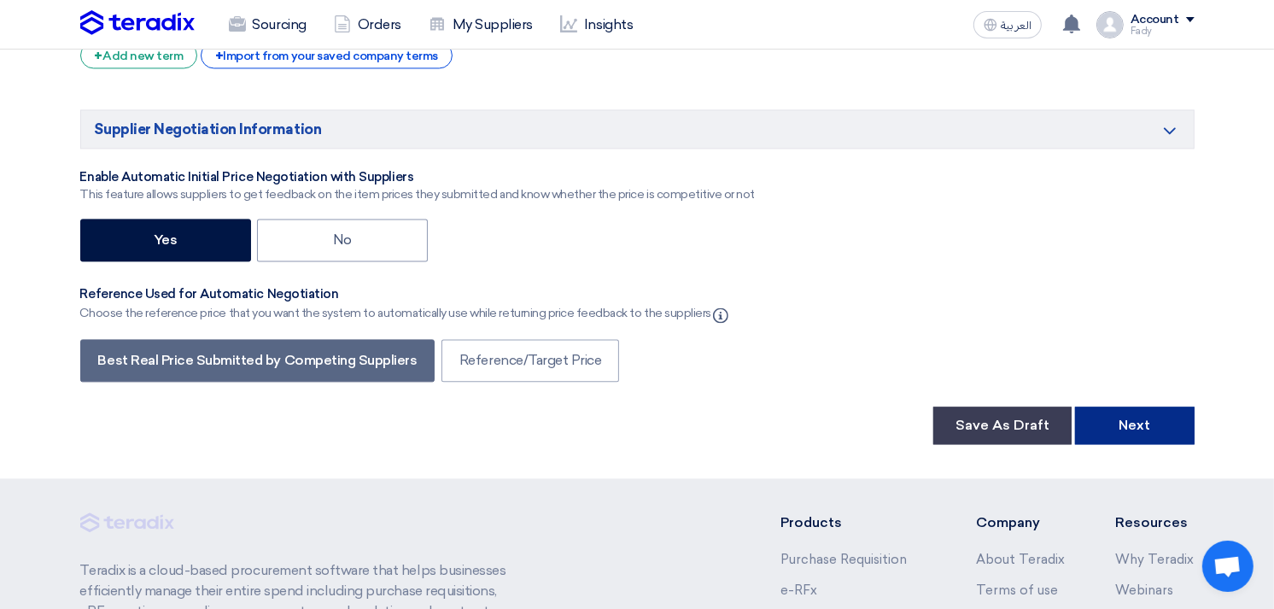
click at [1170, 406] on button "Next" at bounding box center [1135, 425] width 120 height 38
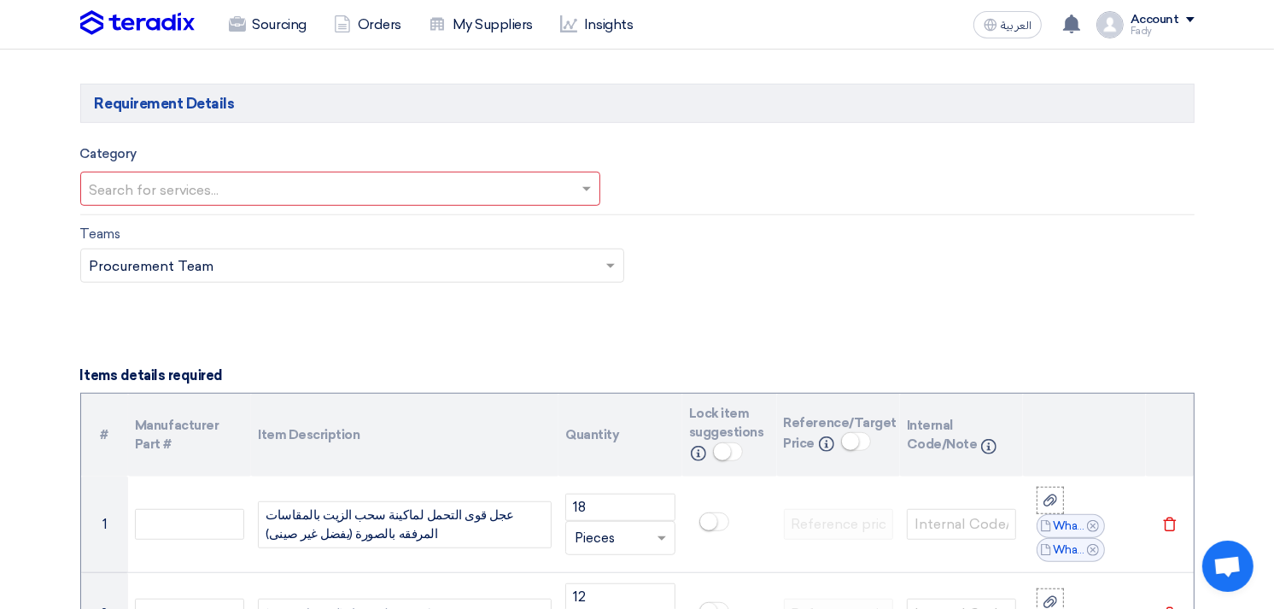
scroll to position [949, 0]
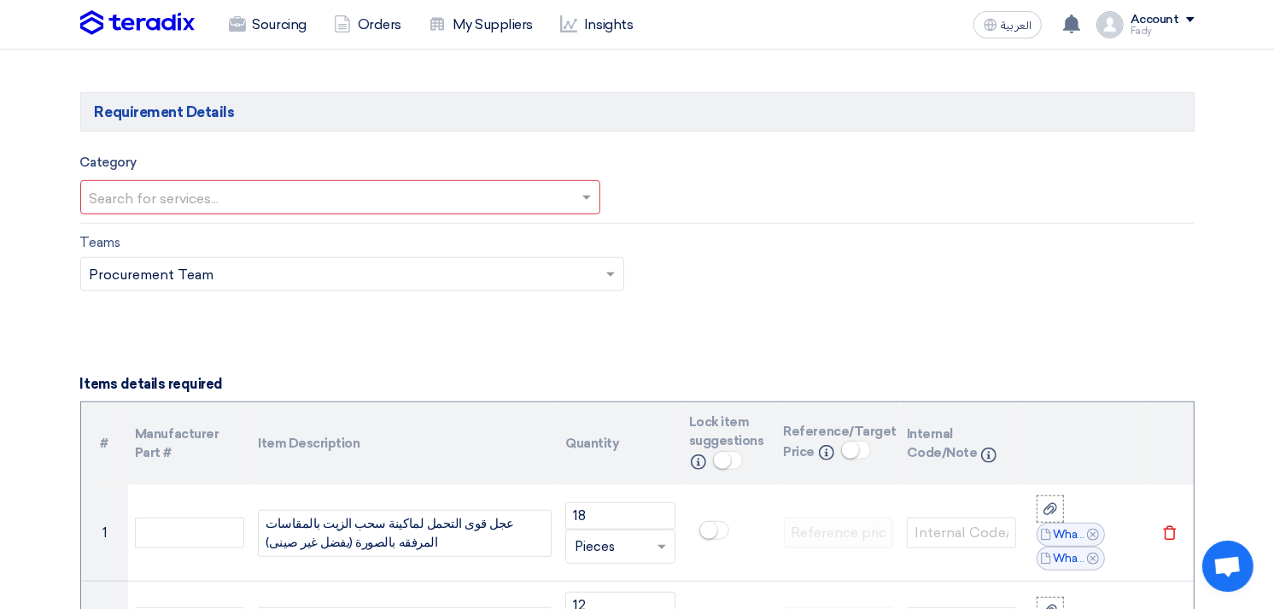
click at [253, 202] on input "text" at bounding box center [332, 199] width 485 height 28
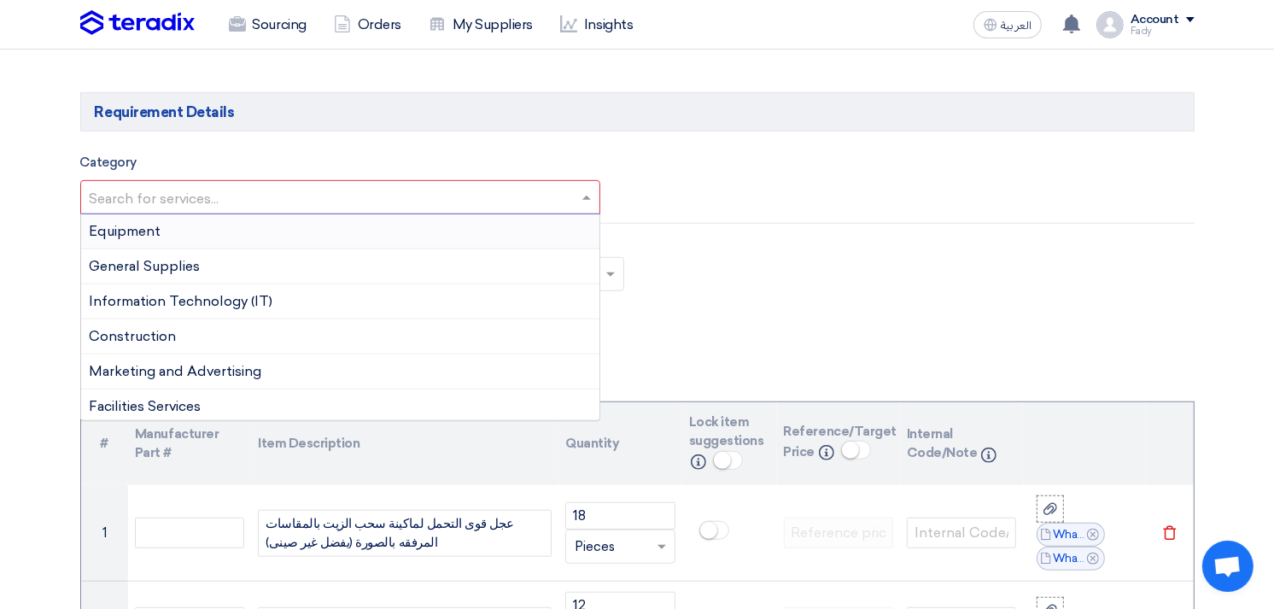
click at [196, 225] on div "Equipment" at bounding box center [340, 231] width 519 height 35
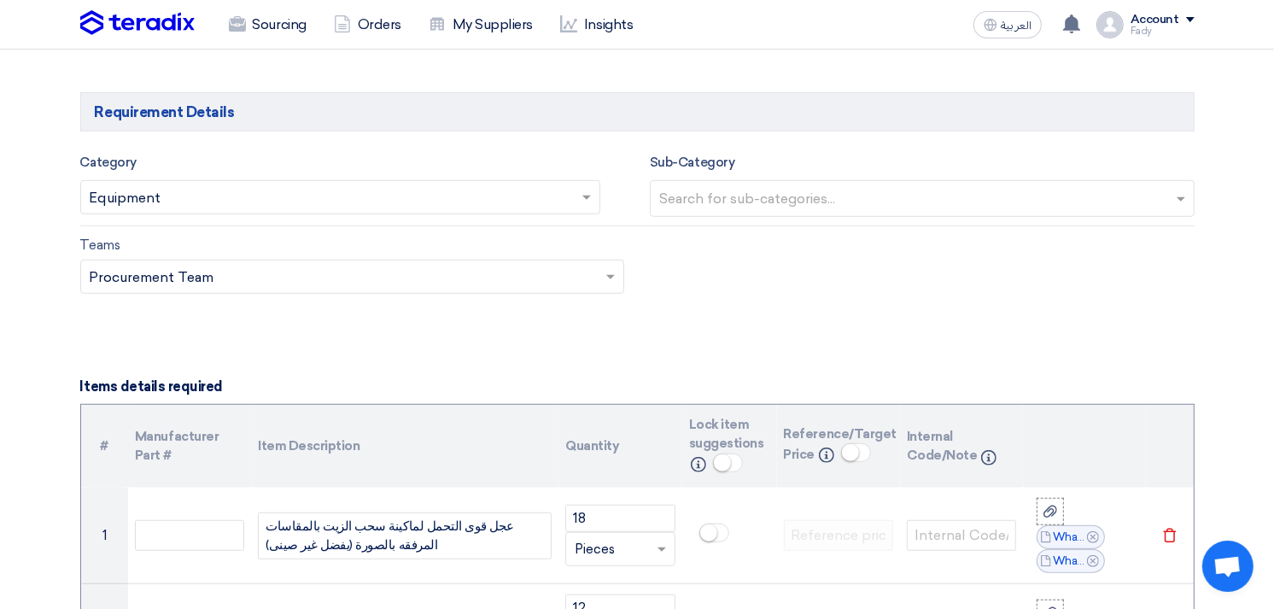
click at [732, 195] on input "text" at bounding box center [924, 200] width 530 height 28
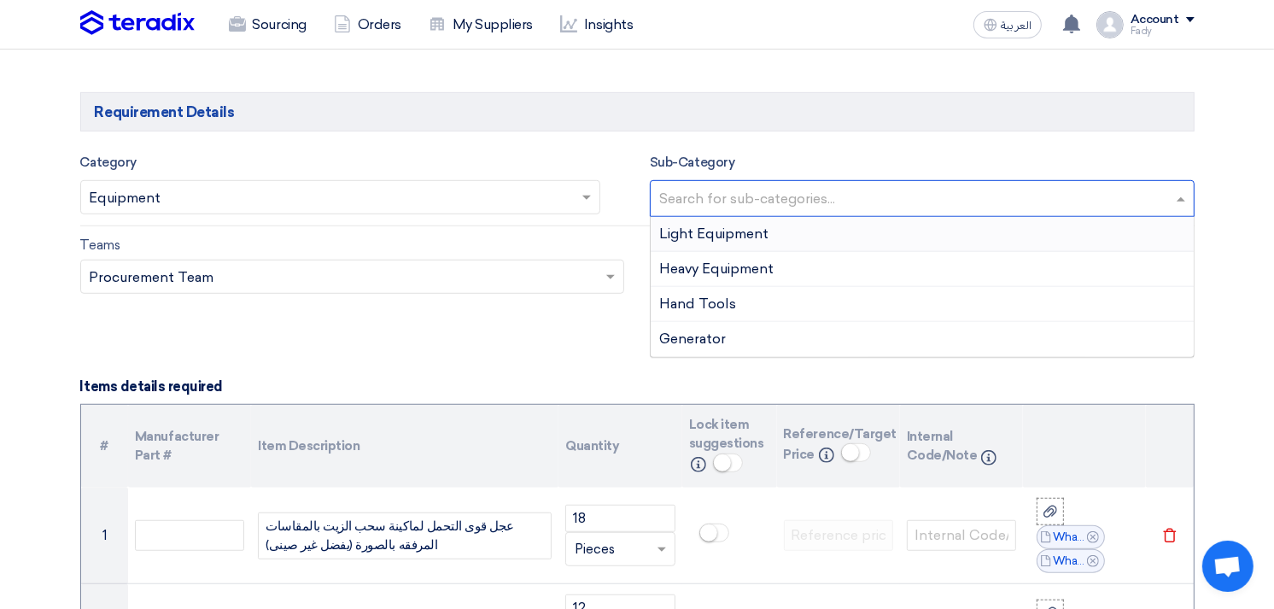
click at [707, 239] on span "Light Equipment" at bounding box center [713, 233] width 109 height 16
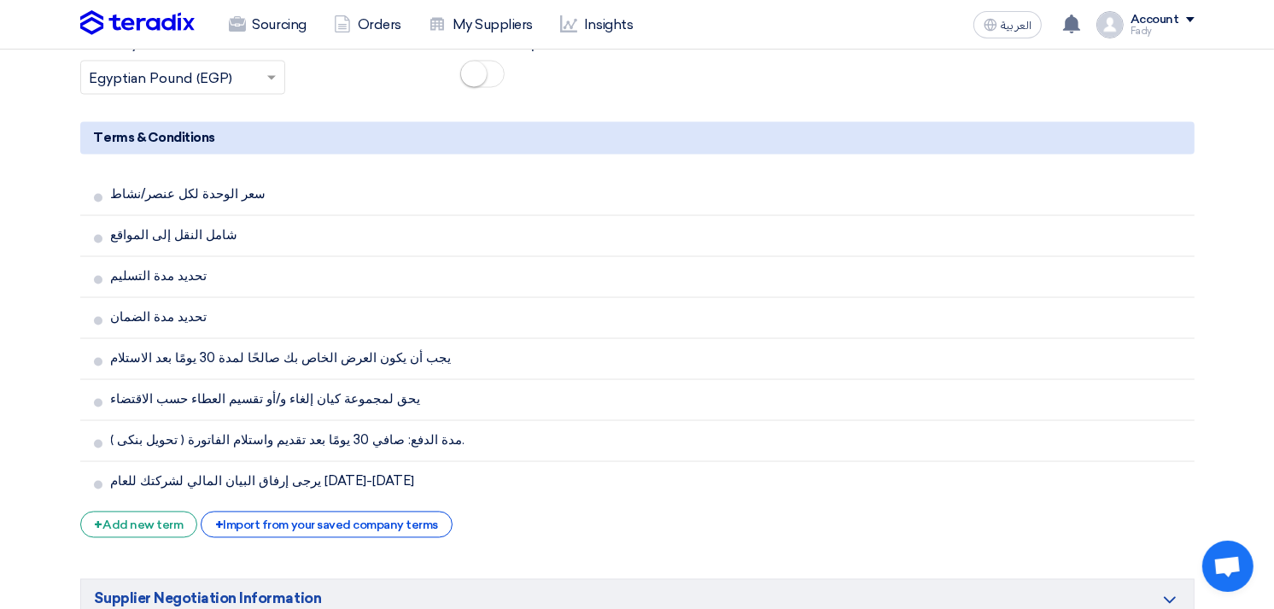
scroll to position [3130, 0]
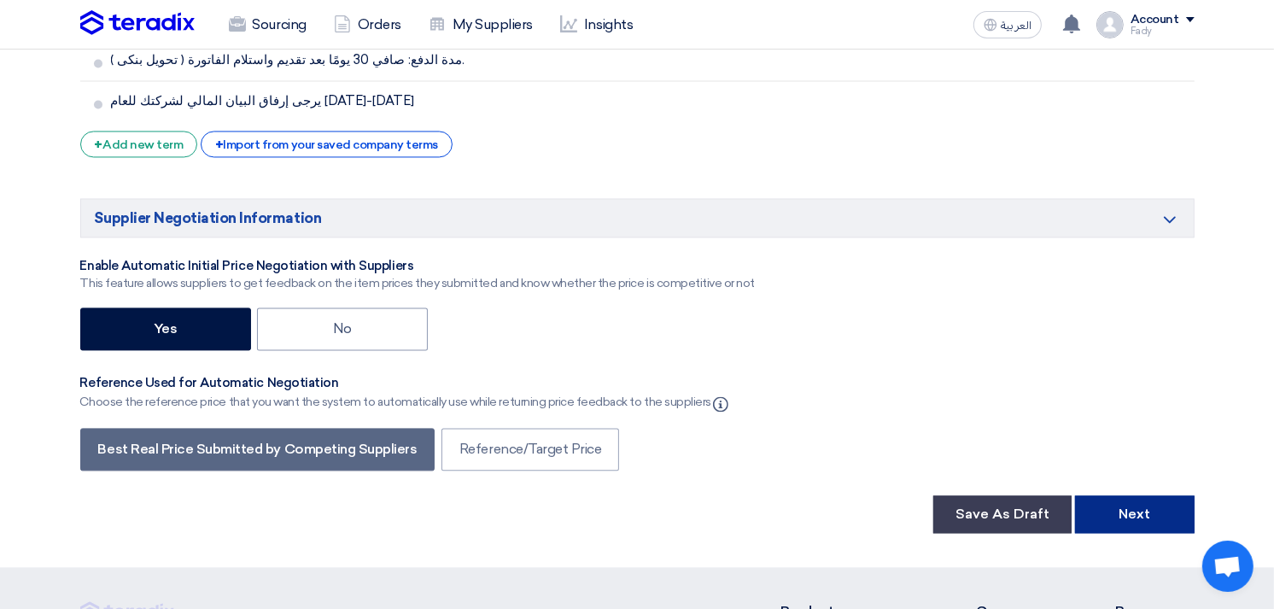
click at [1136, 495] on button "Next" at bounding box center [1135, 514] width 120 height 38
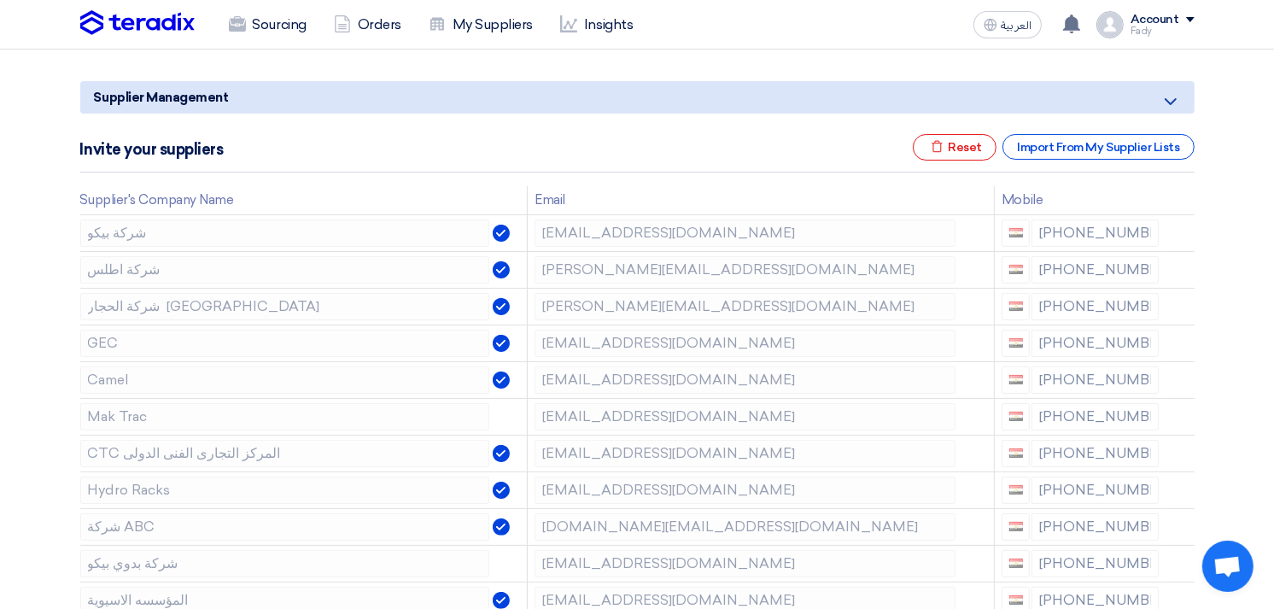
scroll to position [190, 0]
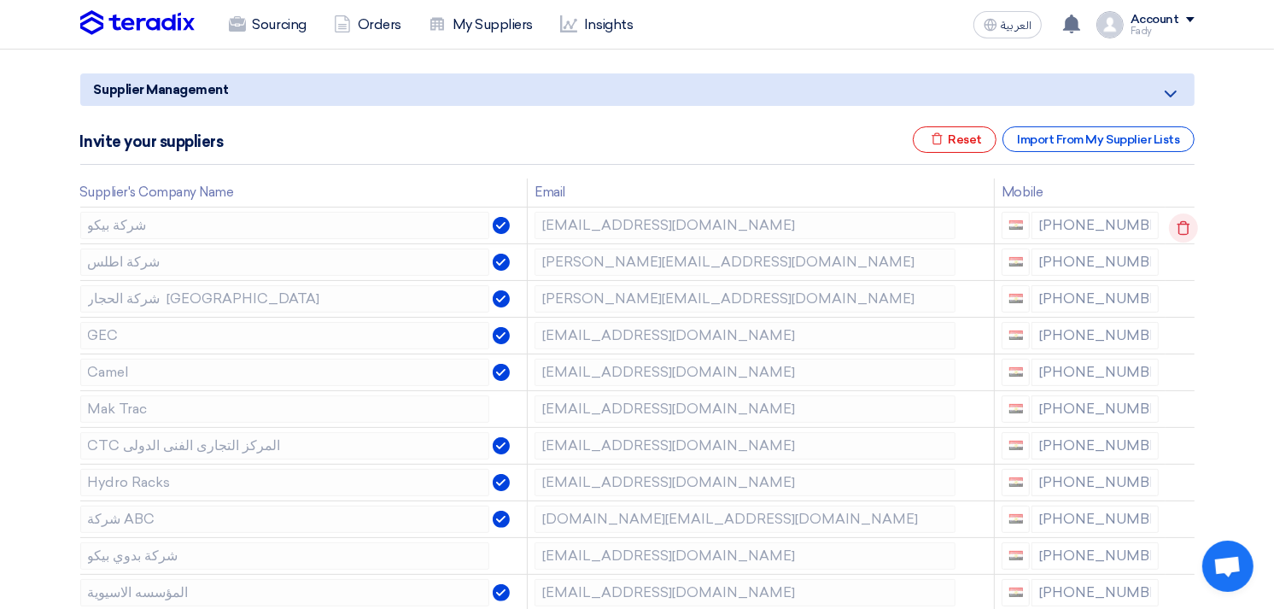
click at [1179, 227] on icon at bounding box center [1183, 227] width 29 height 29
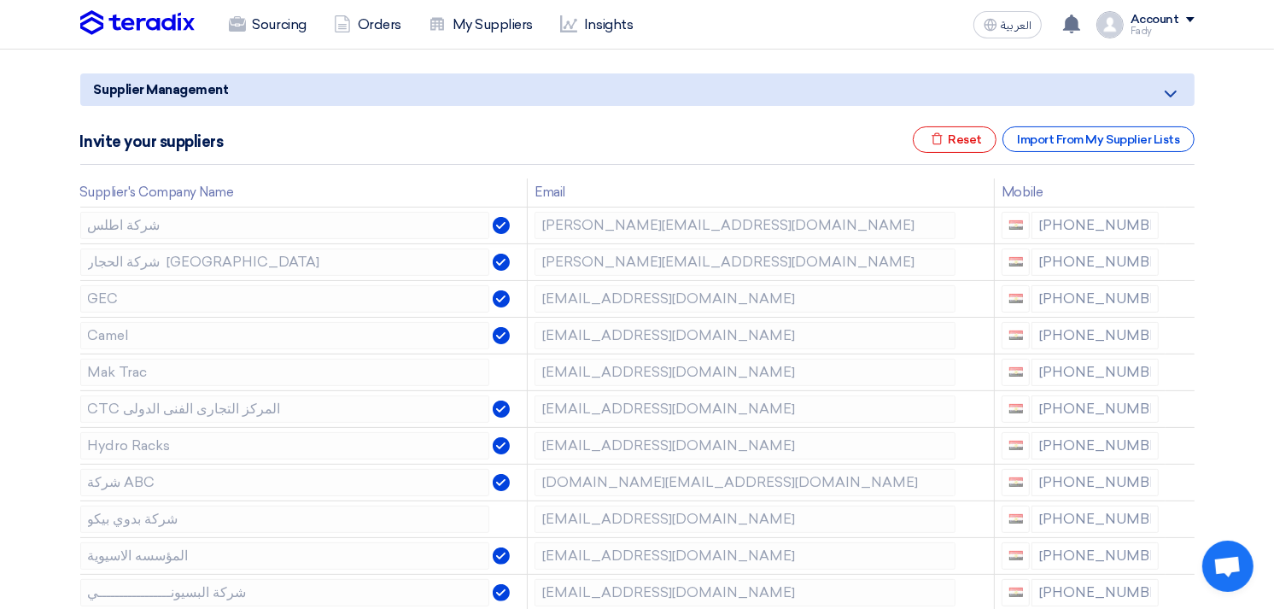
click at [0, 0] on icon at bounding box center [0, 0] width 0 height 0
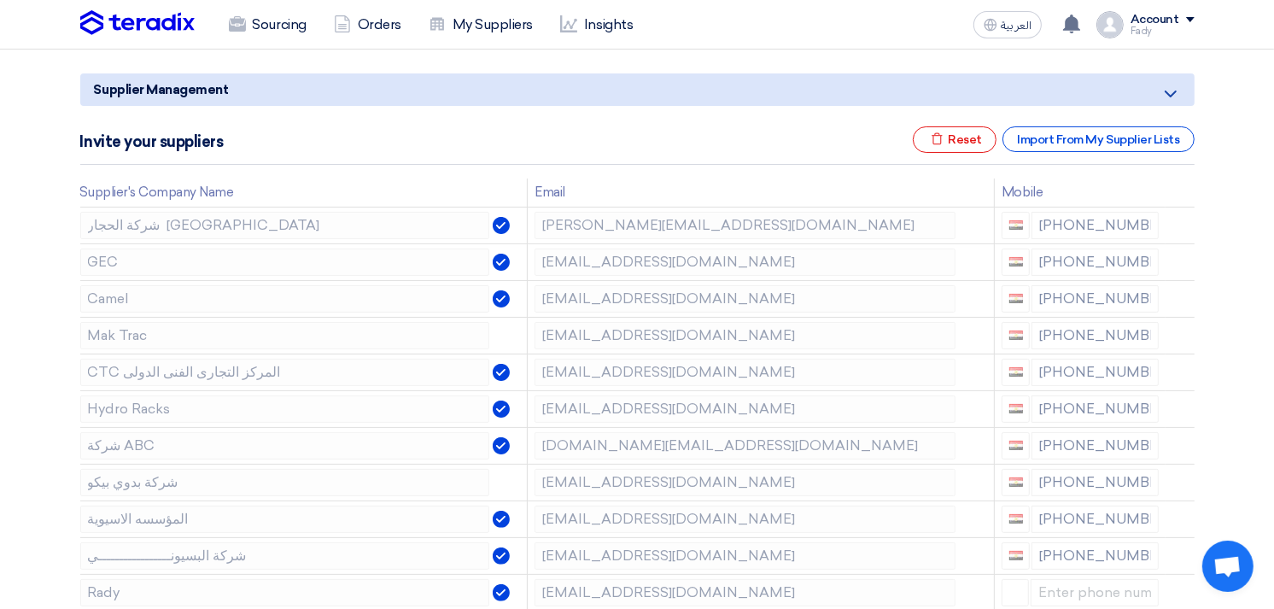
click at [0, 0] on icon at bounding box center [0, 0] width 0 height 0
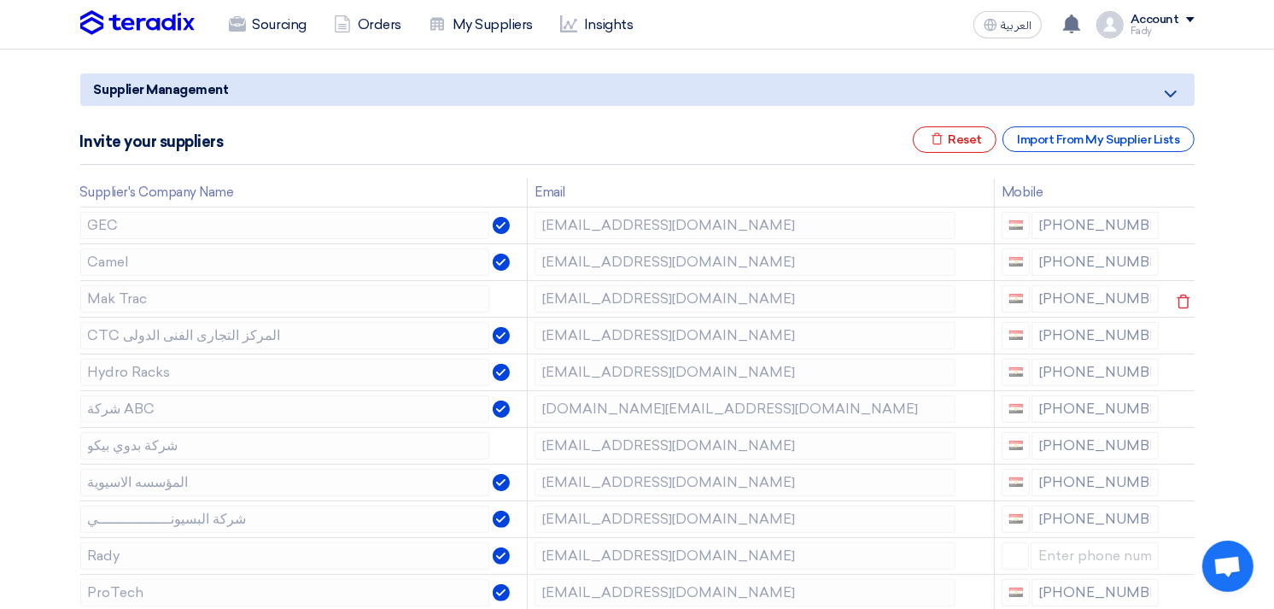
click at [0, 0] on use at bounding box center [0, 0] width 0 height 0
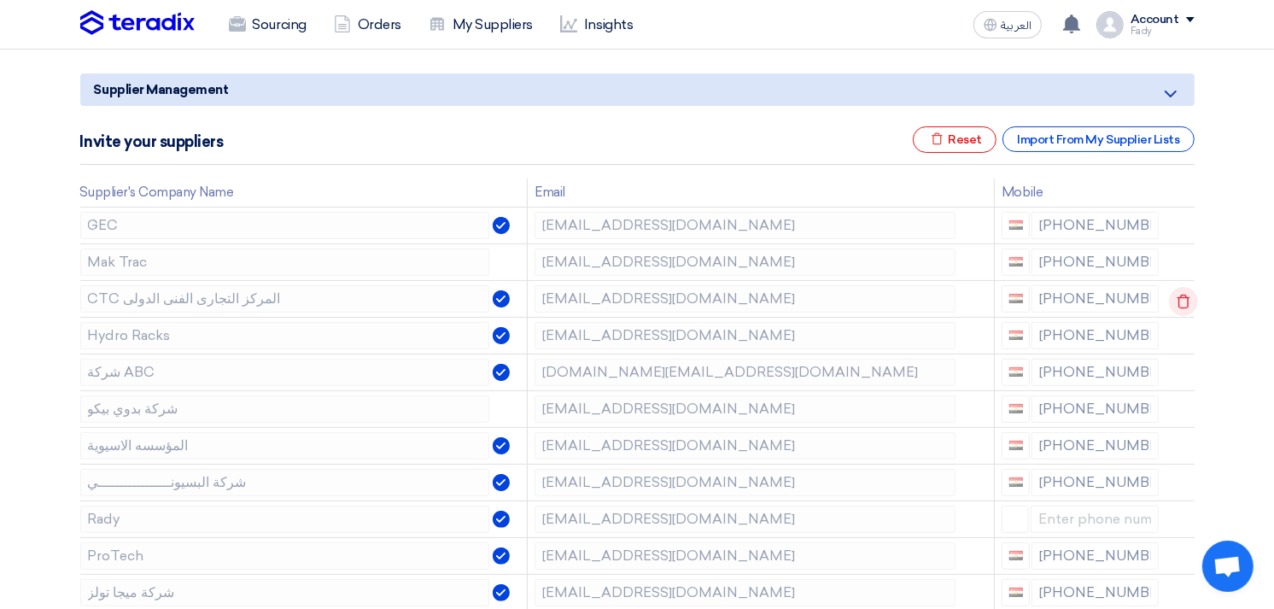
click at [0, 0] on use at bounding box center [0, 0] width 0 height 0
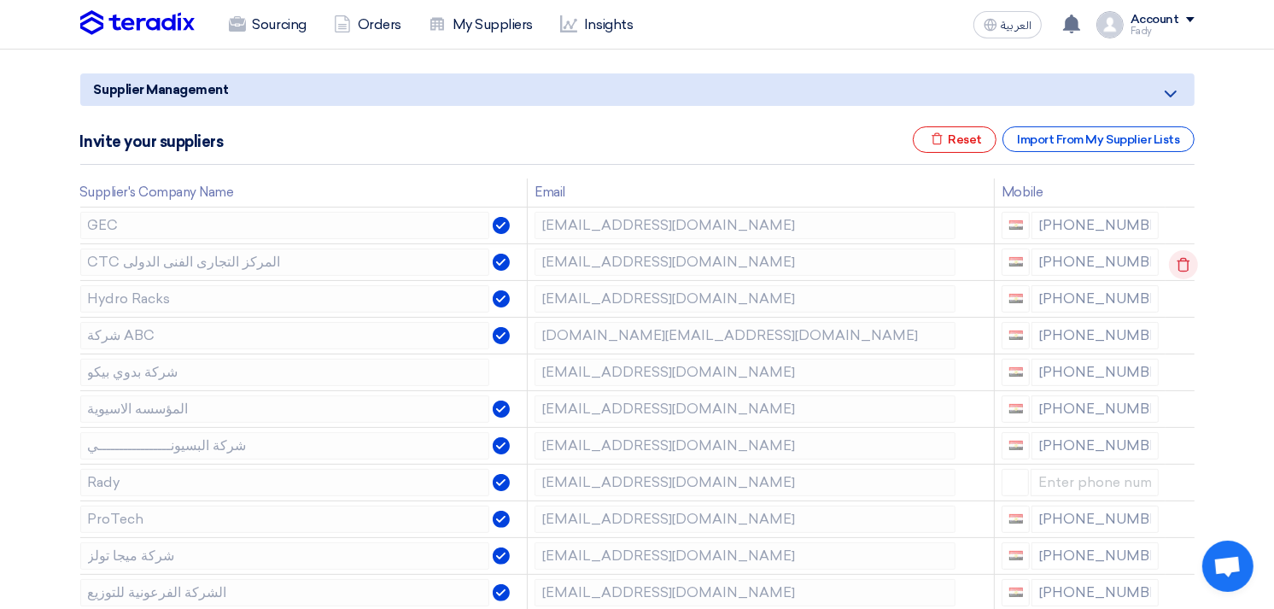
click at [1179, 260] on icon at bounding box center [1183, 264] width 29 height 29
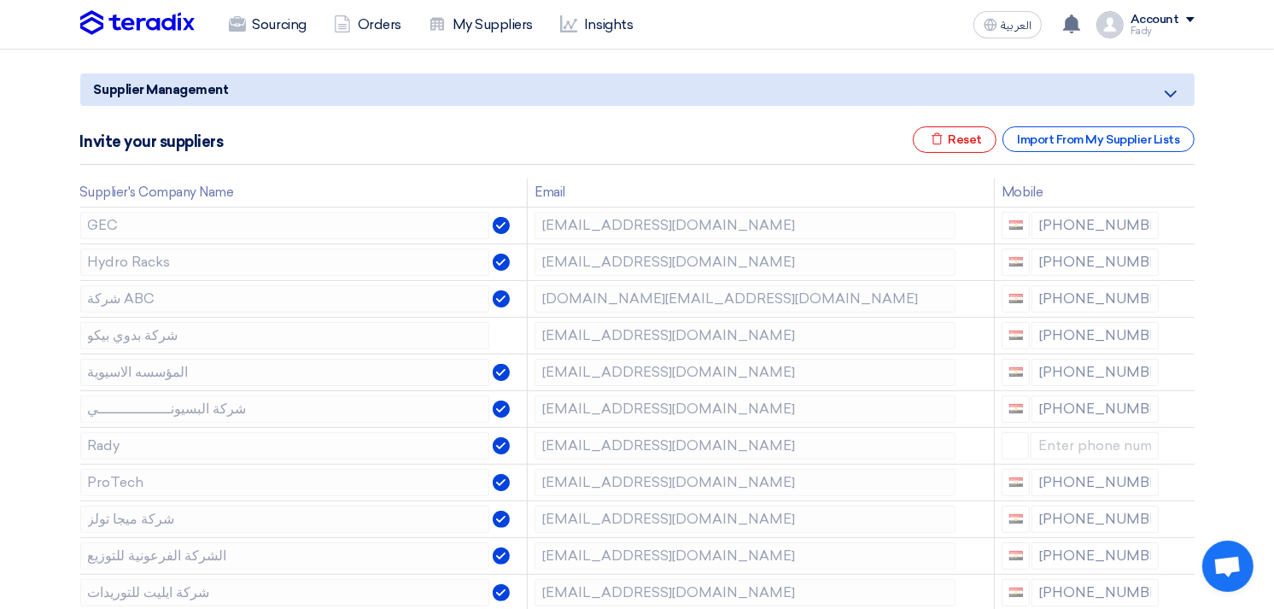
click at [0, 0] on icon at bounding box center [0, 0] width 0 height 0
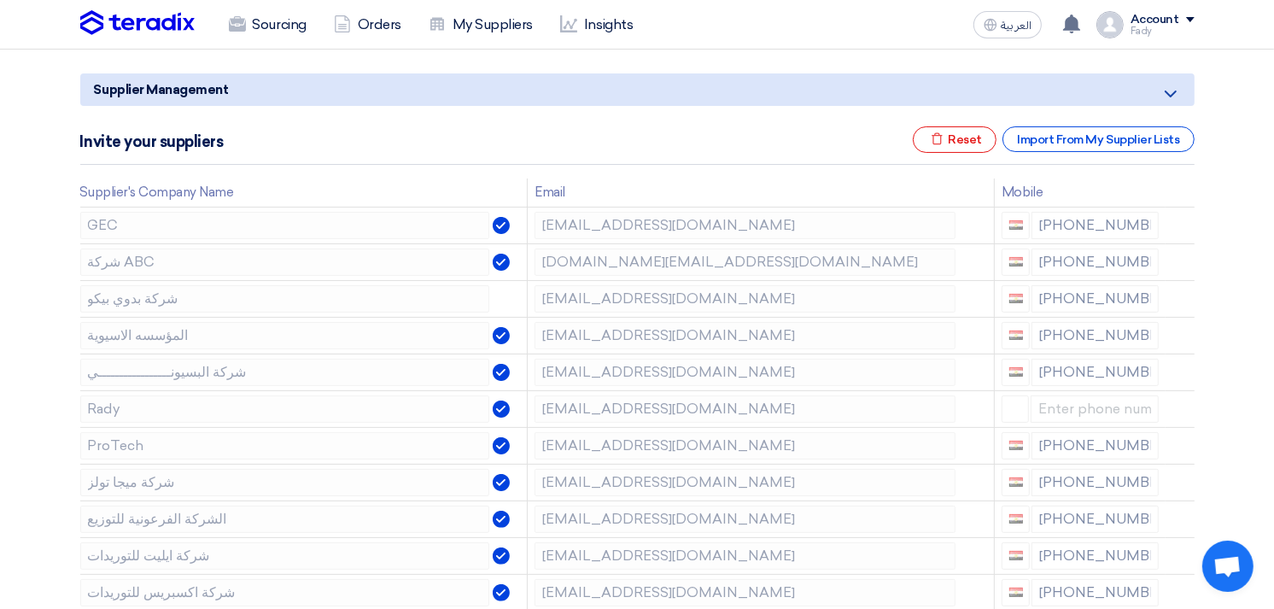
click at [0, 0] on icon at bounding box center [0, 0] width 0 height 0
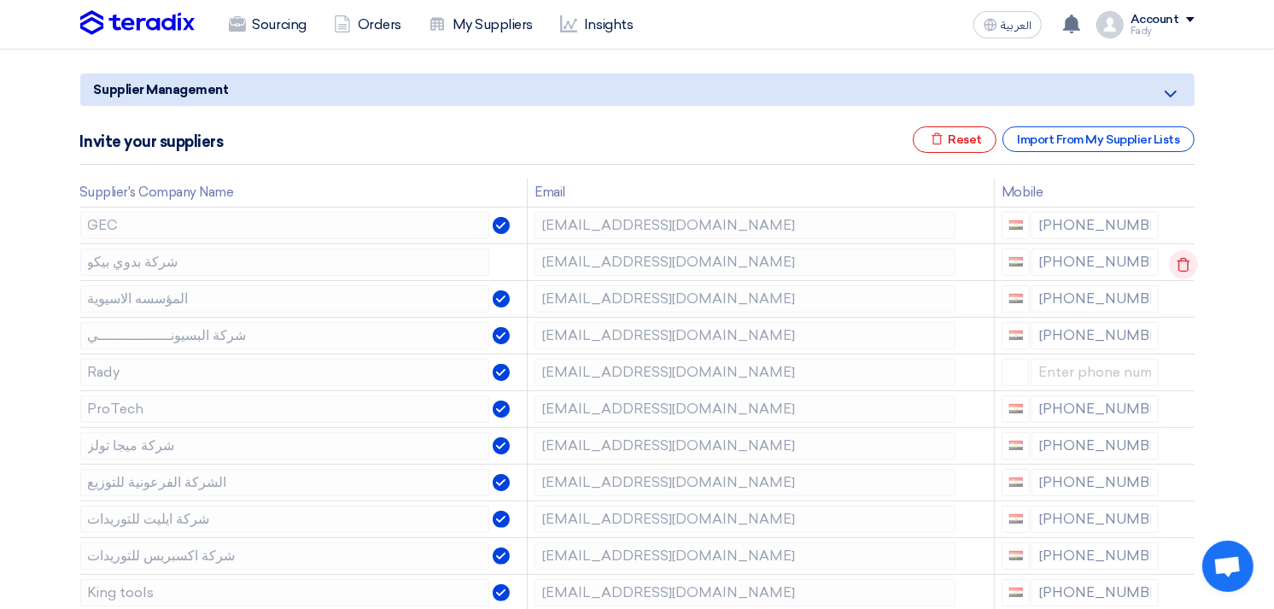
click at [1175, 258] on icon at bounding box center [1183, 264] width 29 height 29
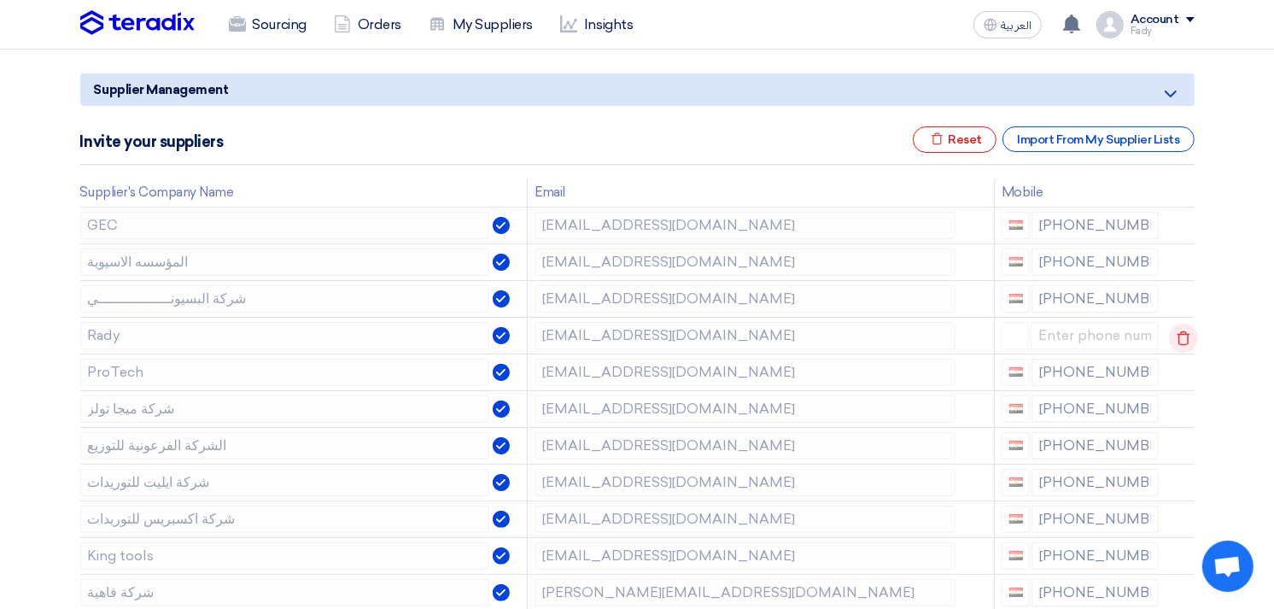
click at [1182, 334] on icon at bounding box center [1183, 338] width 29 height 29
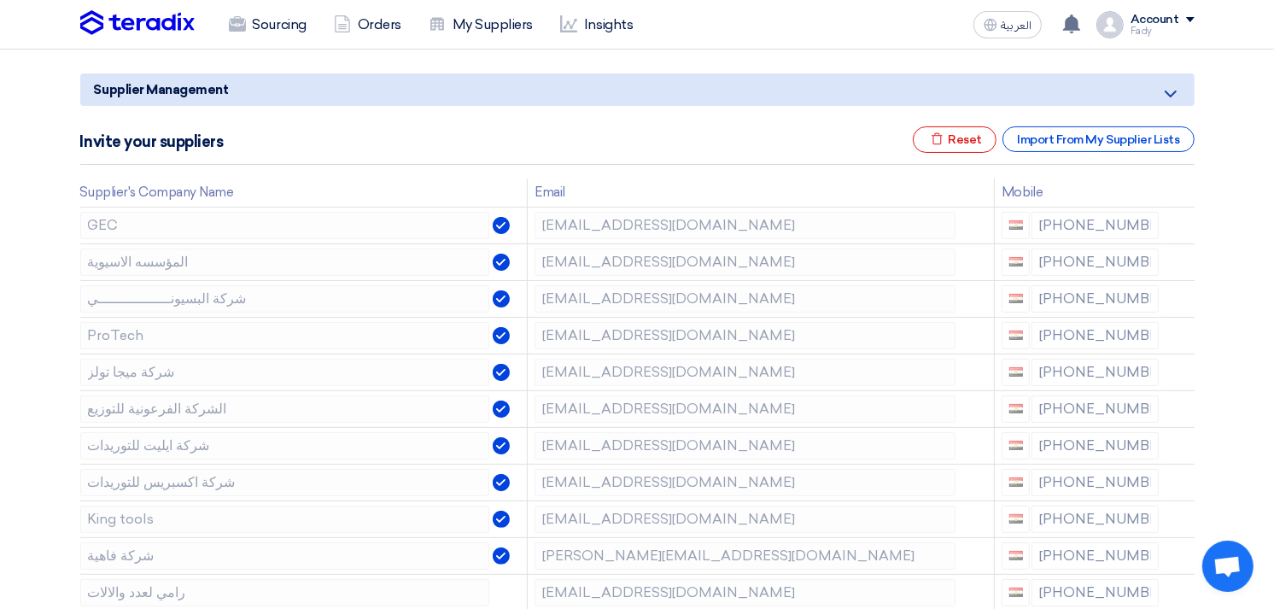
click at [0, 0] on icon at bounding box center [0, 0] width 0 height 0
click at [1179, 521] on icon at bounding box center [1183, 521] width 29 height 29
click at [0, 0] on icon at bounding box center [0, 0] width 0 height 0
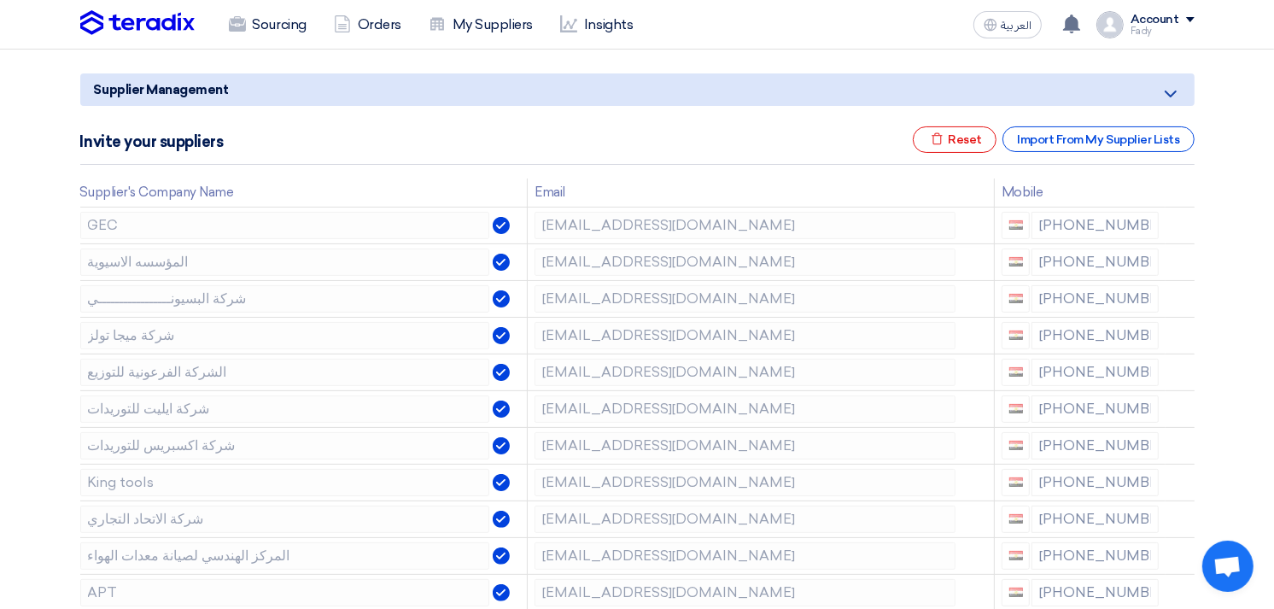
click at [0, 0] on icon at bounding box center [0, 0] width 0 height 0
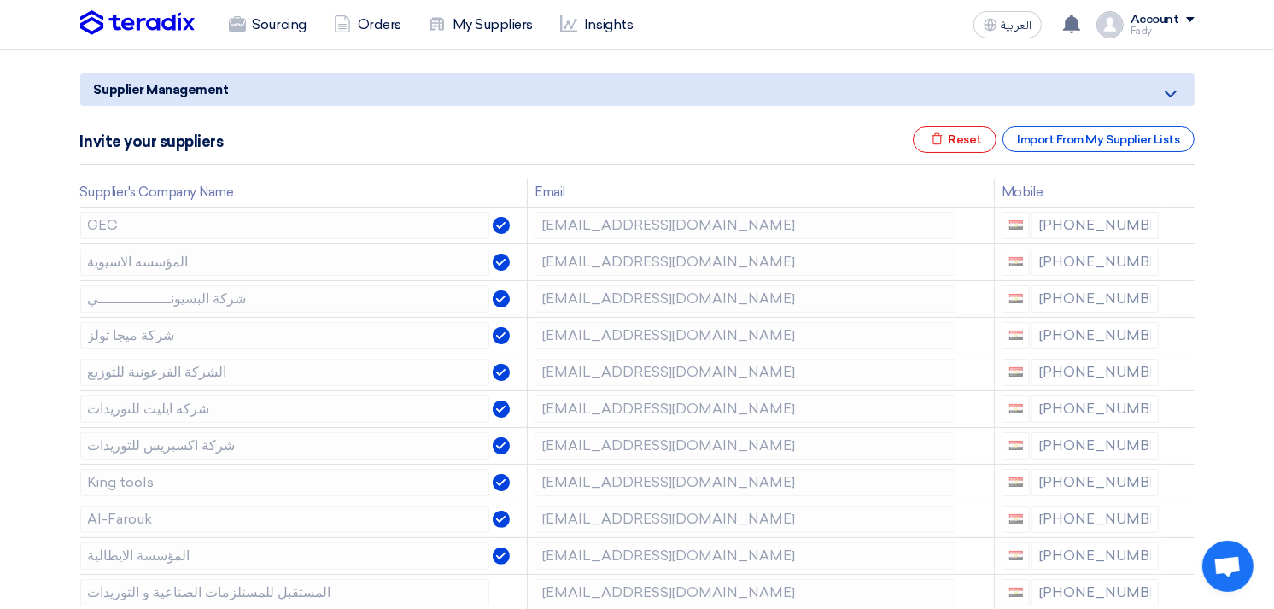
click at [0, 0] on icon at bounding box center [0, 0] width 0 height 0
click at [1178, 552] on use at bounding box center [1182, 558] width 13 height 15
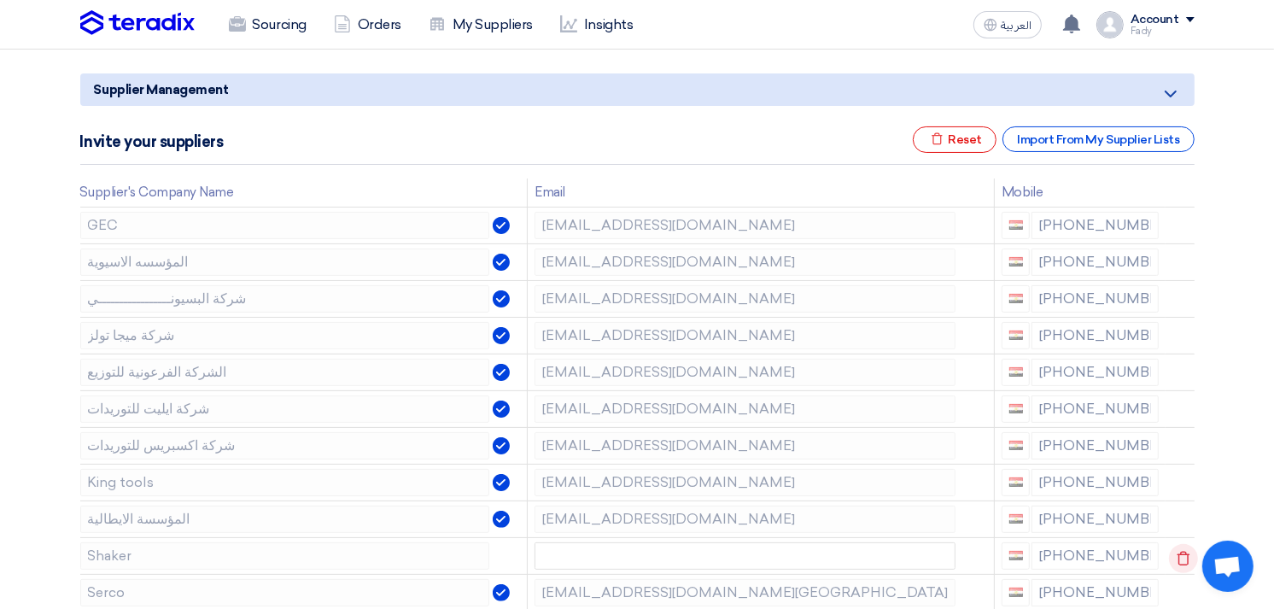
click at [1176, 552] on icon at bounding box center [1183, 558] width 29 height 29
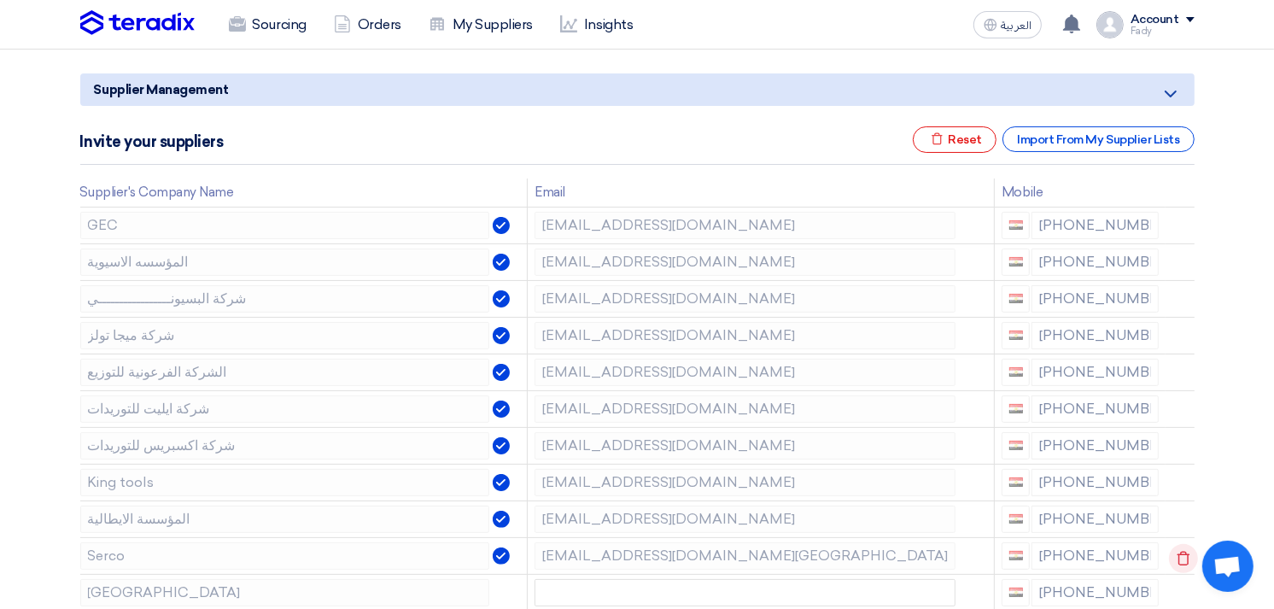
click at [1176, 552] on icon at bounding box center [1183, 558] width 29 height 29
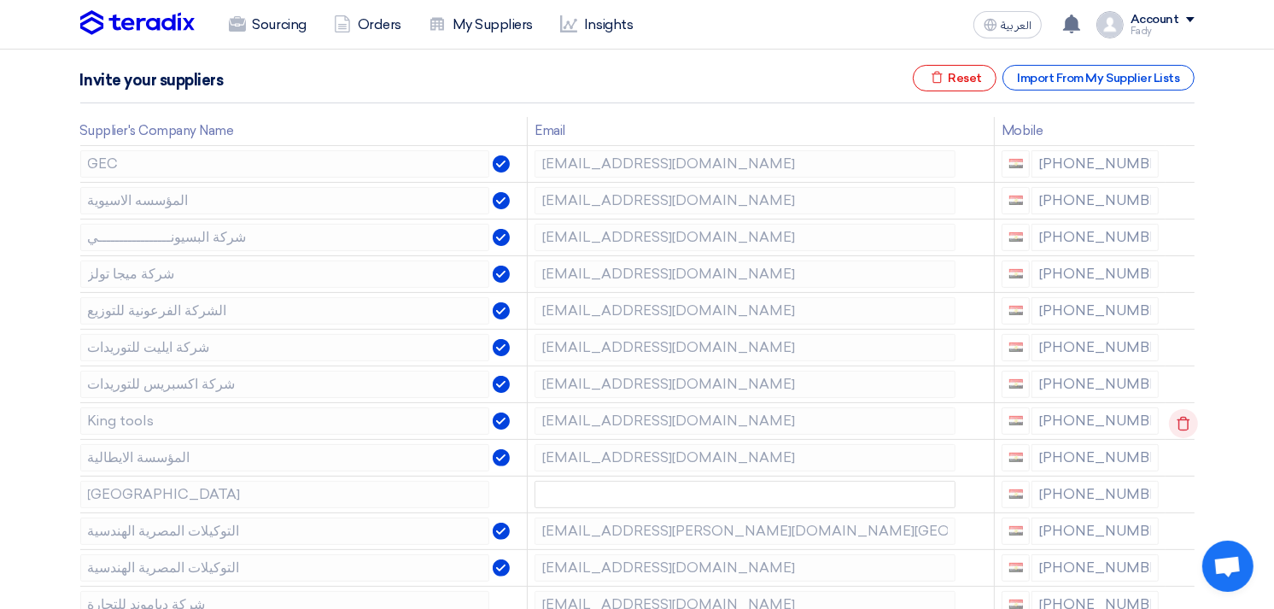
scroll to position [284, 0]
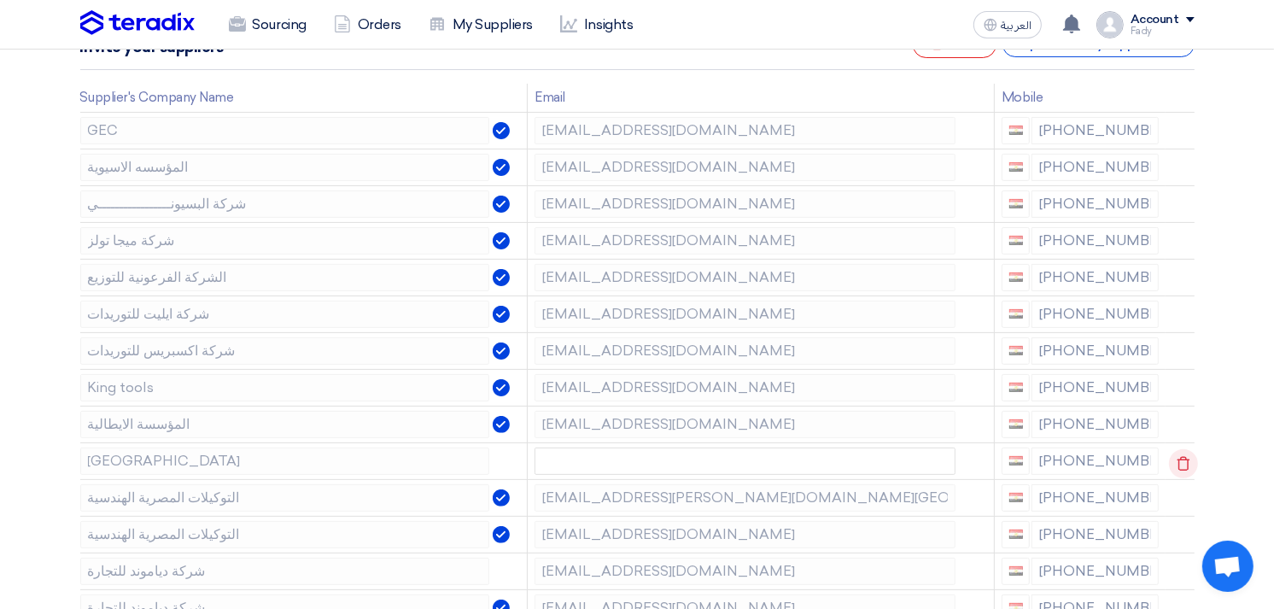
click at [1174, 463] on icon at bounding box center [1183, 463] width 29 height 29
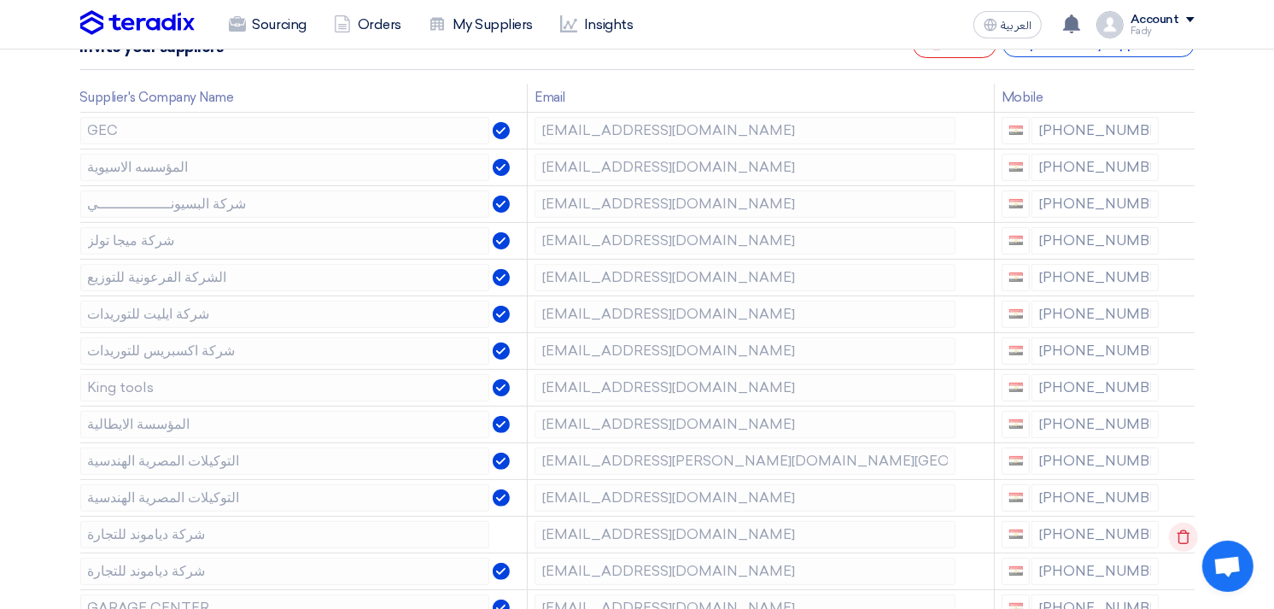
click at [1180, 536] on icon at bounding box center [1183, 536] width 29 height 29
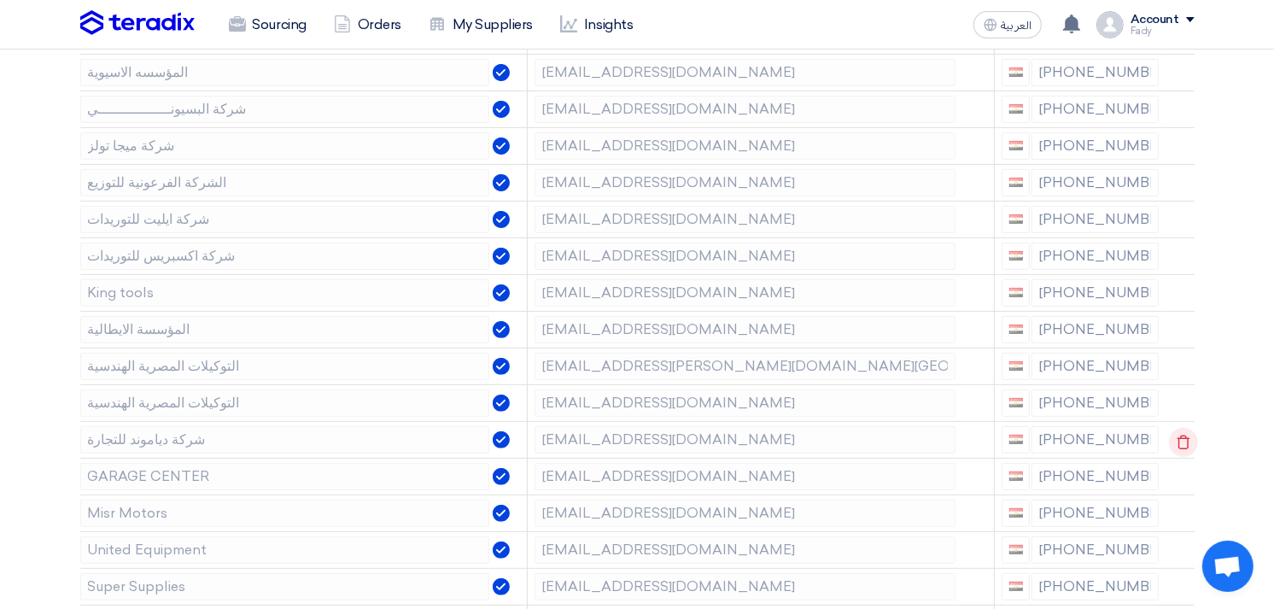
scroll to position [474, 0]
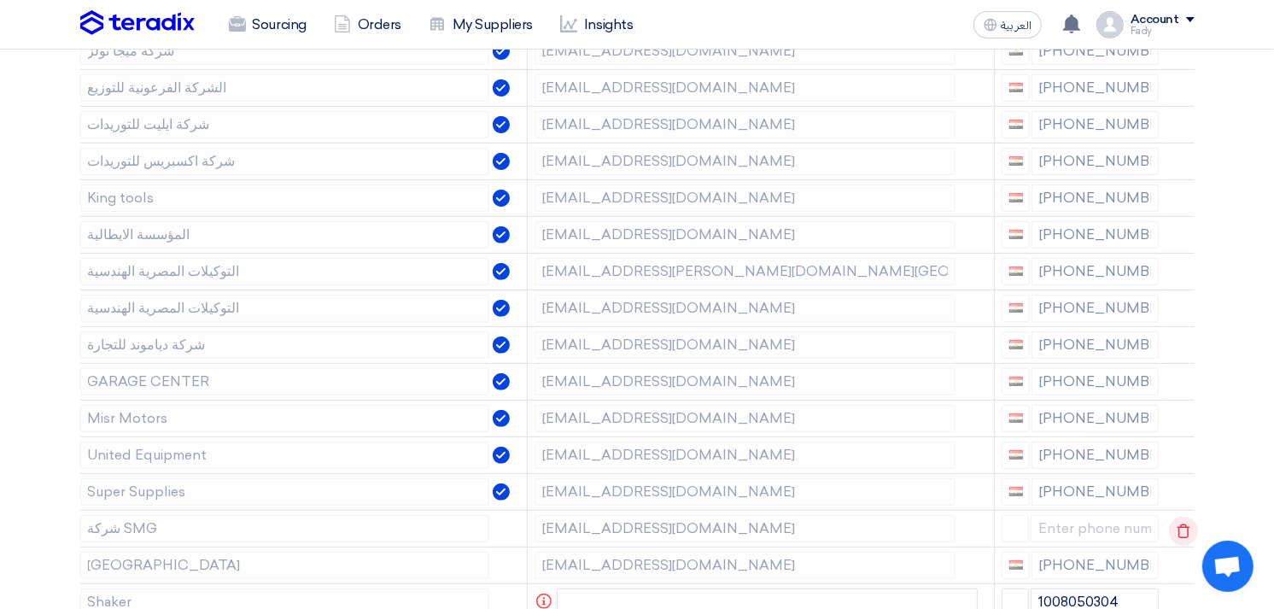
click at [1182, 527] on use at bounding box center [1182, 530] width 13 height 15
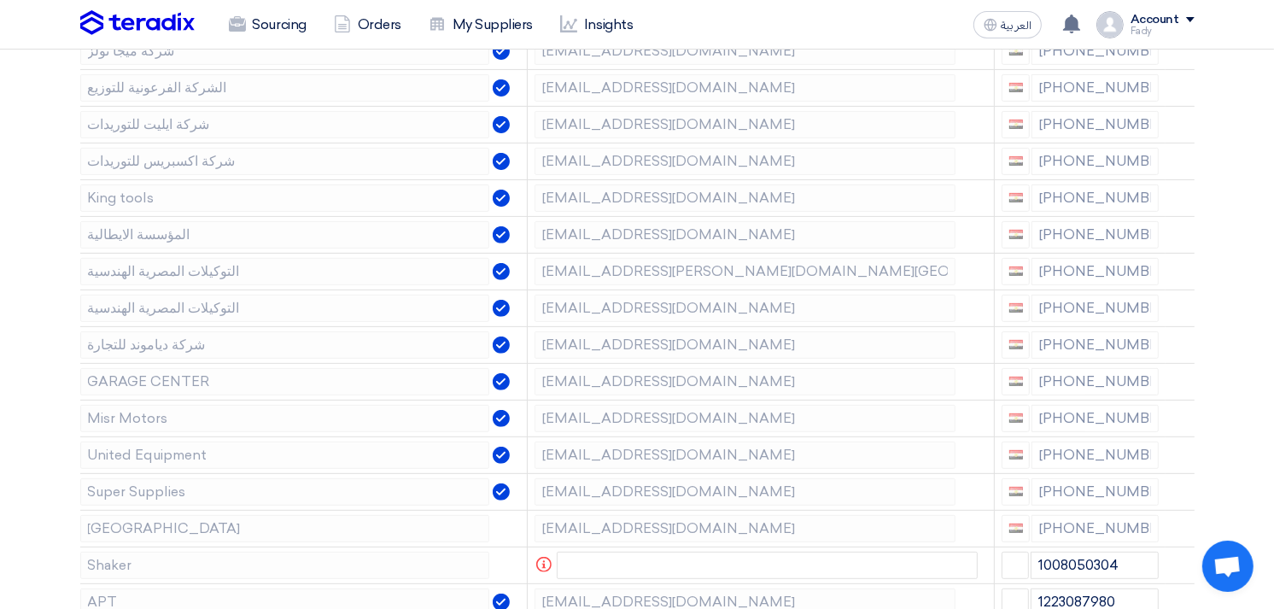
click at [0, 0] on use at bounding box center [0, 0] width 0 height 0
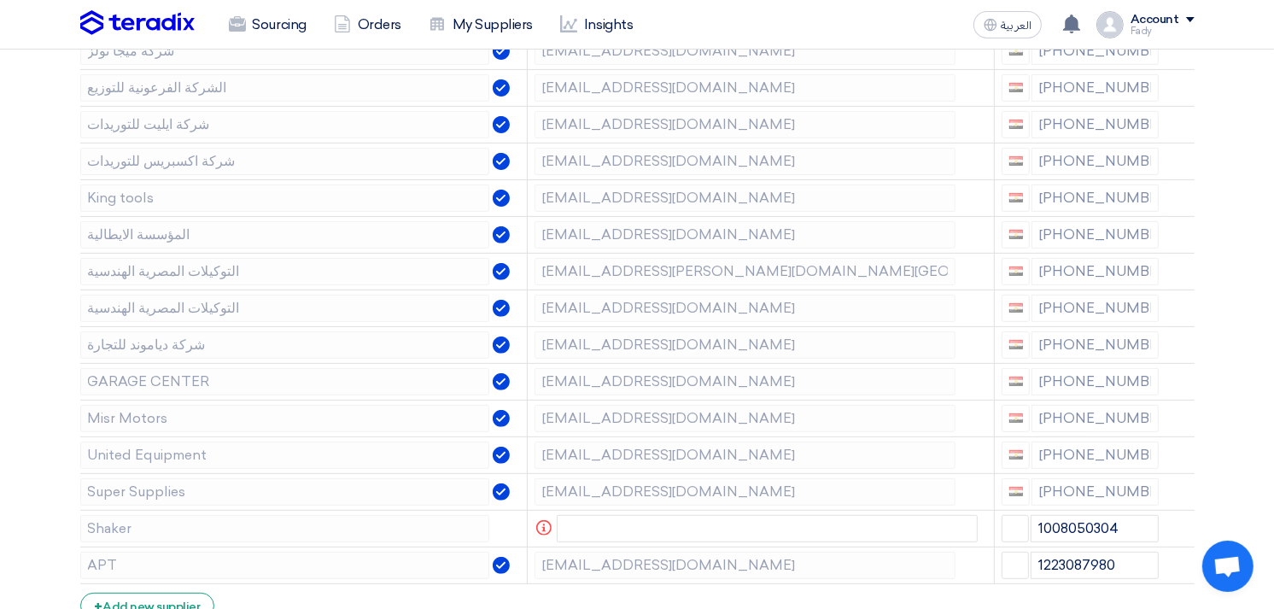
click at [0, 0] on use at bounding box center [0, 0] width 0 height 0
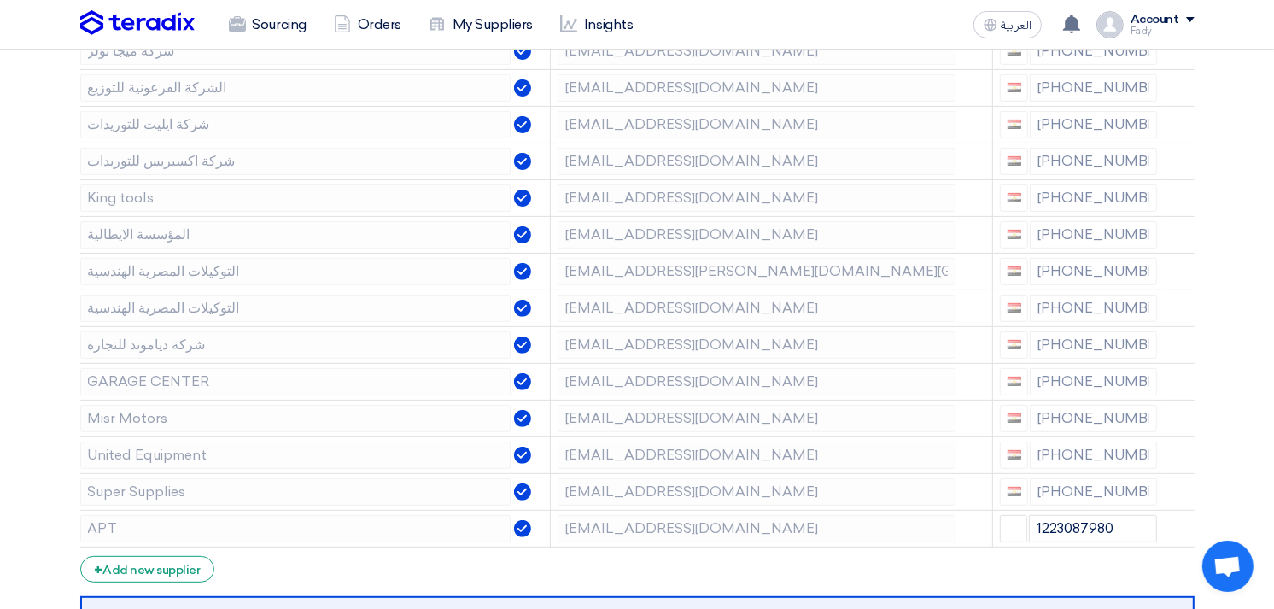
click at [0, 0] on use at bounding box center [0, 0] width 0 height 0
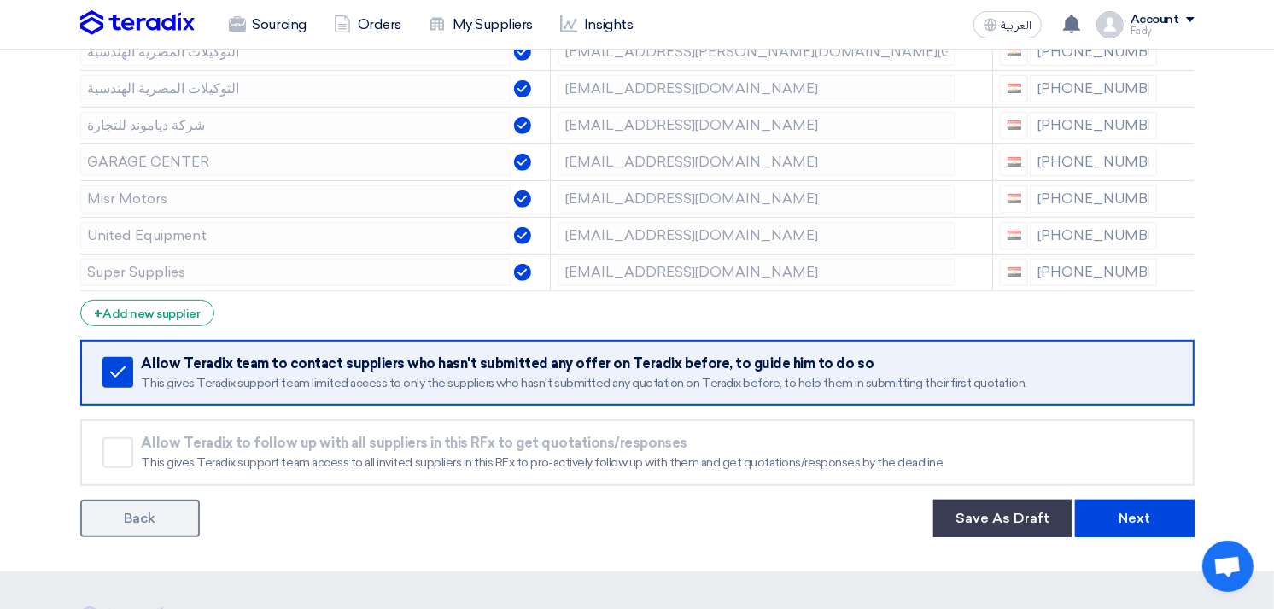
scroll to position [1037, 0]
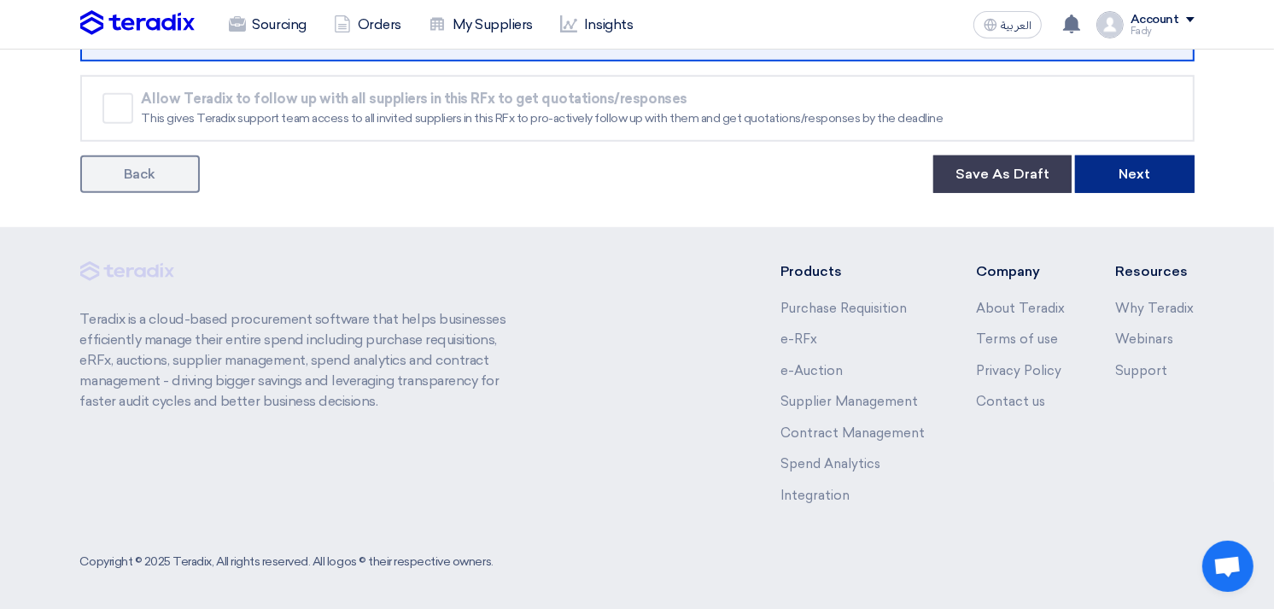
click at [1158, 159] on button "Next" at bounding box center [1135, 174] width 120 height 38
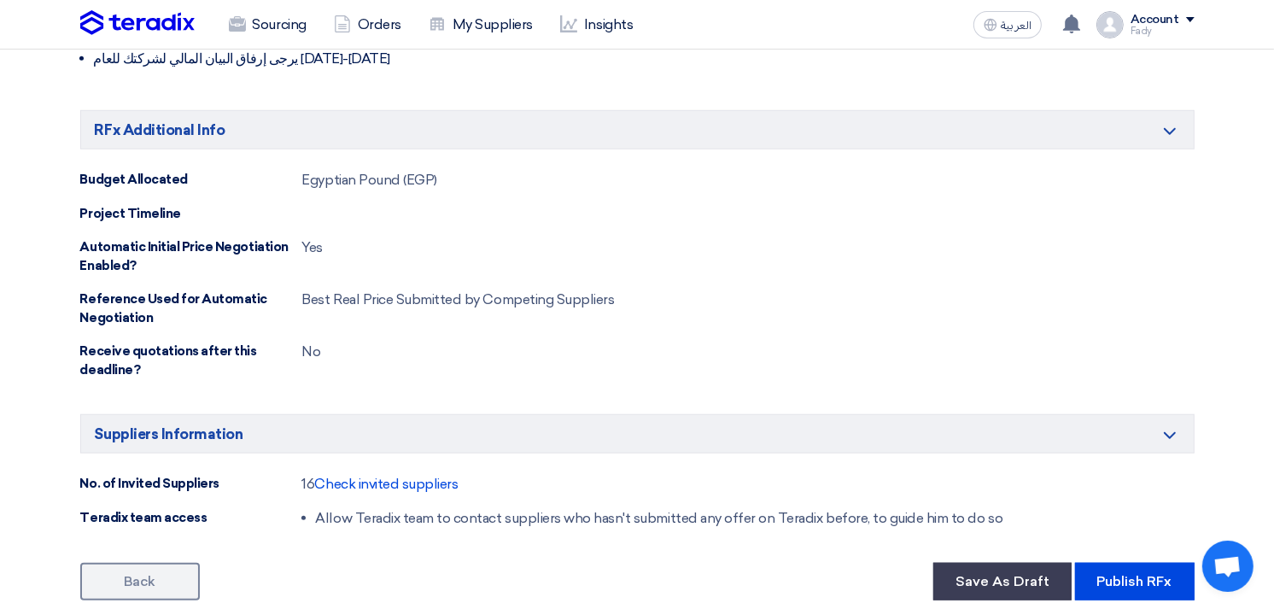
scroll to position [1517, 0]
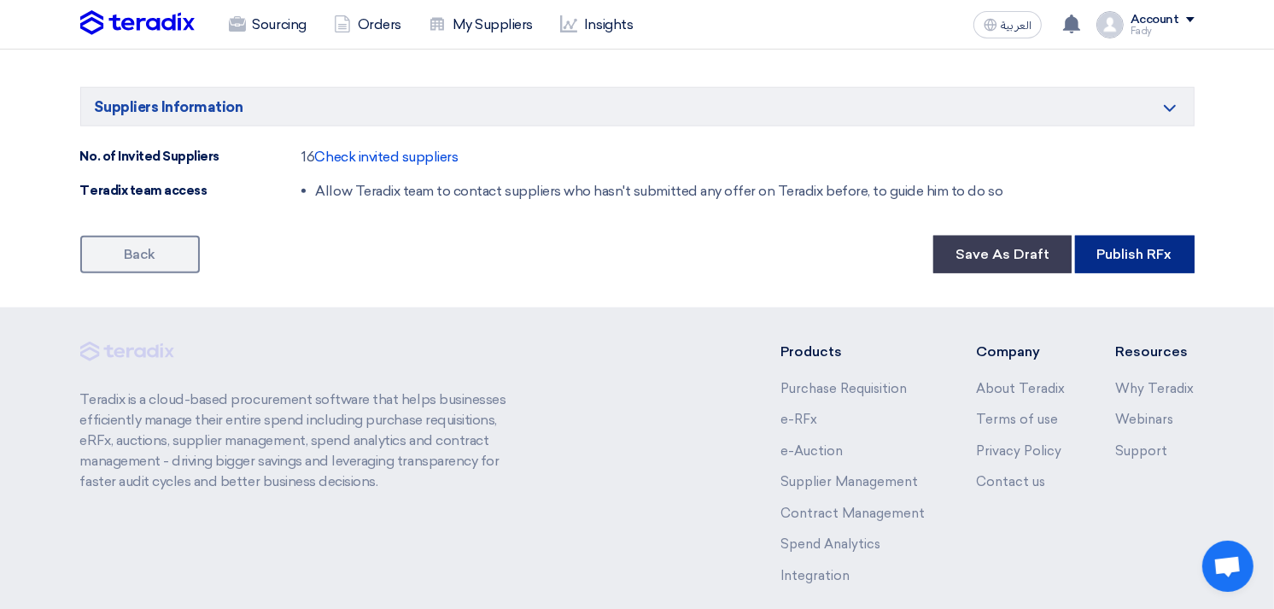
click at [1162, 258] on button "Publish RFx" at bounding box center [1135, 255] width 120 height 38
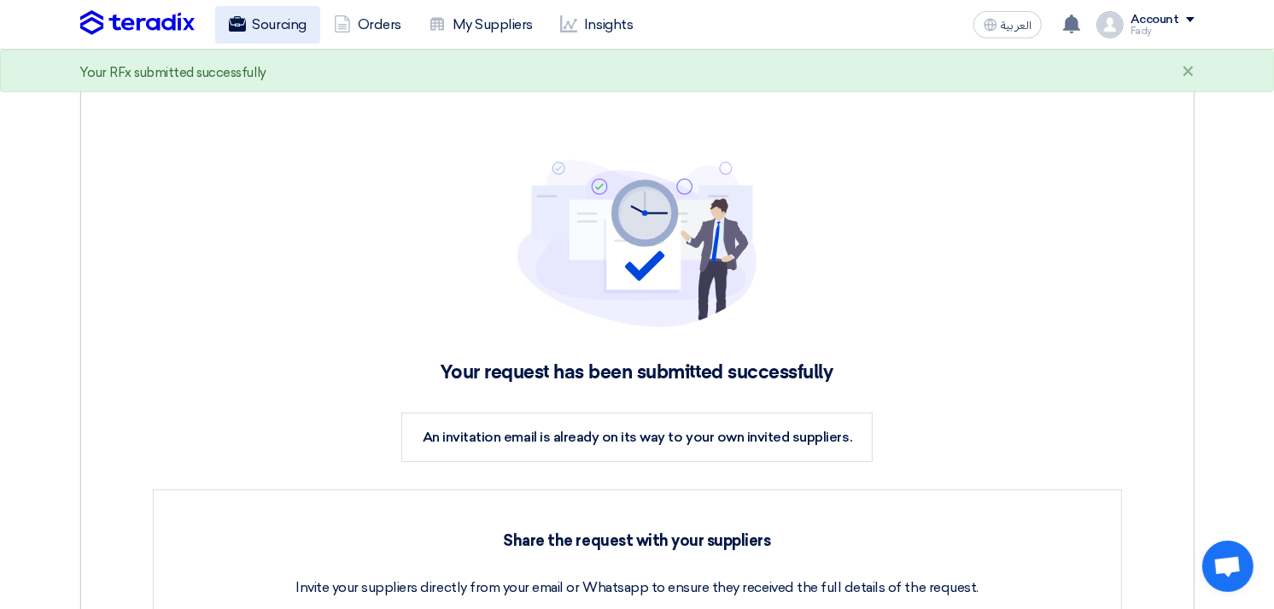
click at [268, 20] on link "Sourcing" at bounding box center [267, 25] width 105 height 38
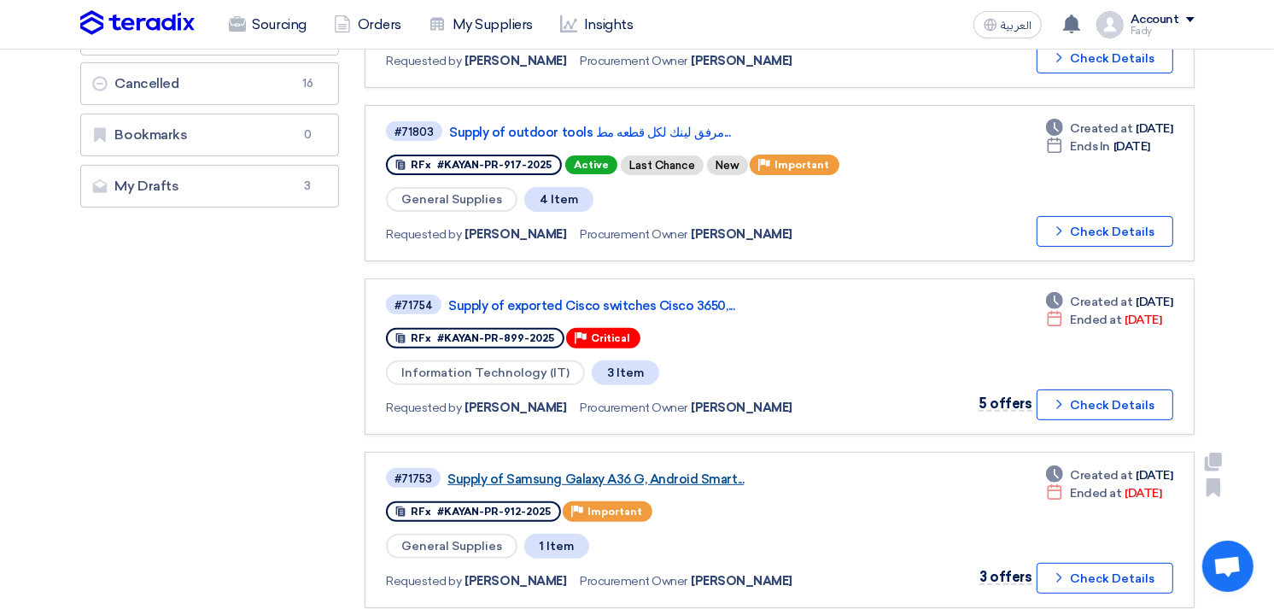
scroll to position [569, 0]
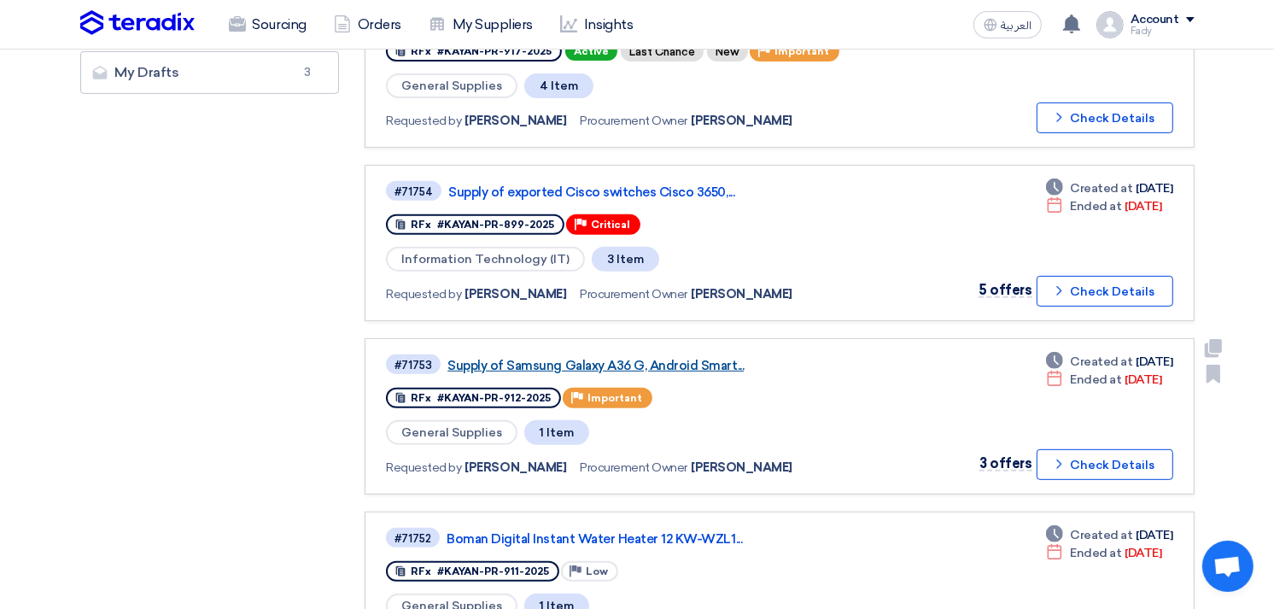
click at [656, 358] on link "Supply of Samsung Galaxy A36 G, Android Smart..." at bounding box center [660, 365] width 427 height 15
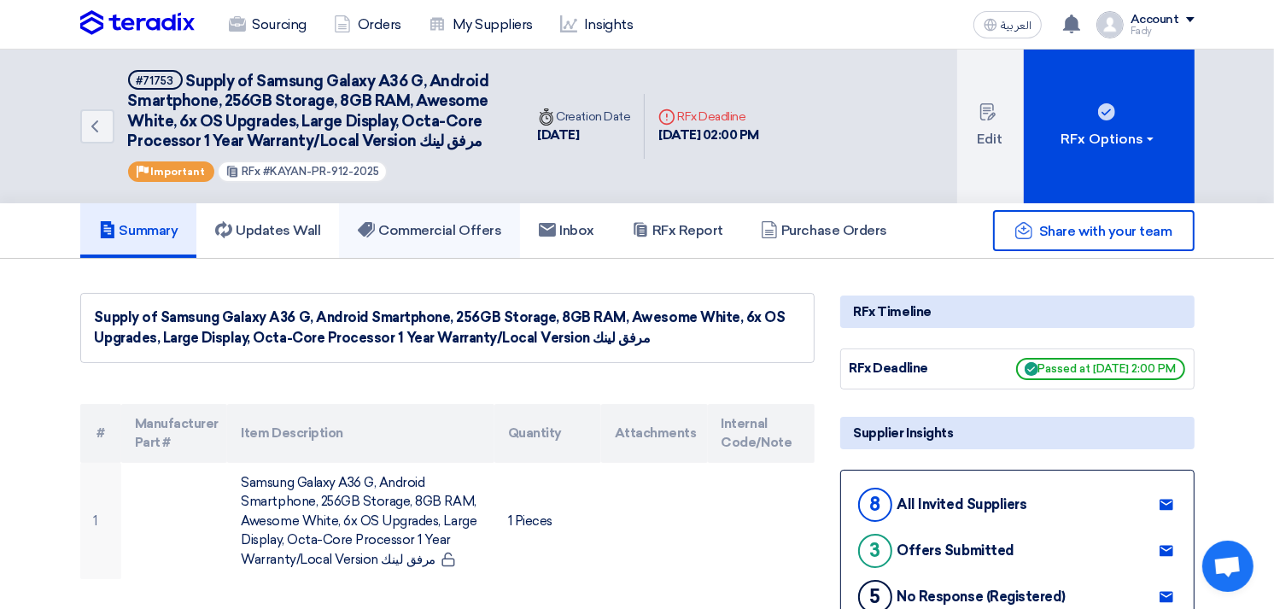
click at [480, 207] on link "Commercial Offers" at bounding box center [429, 230] width 181 height 55
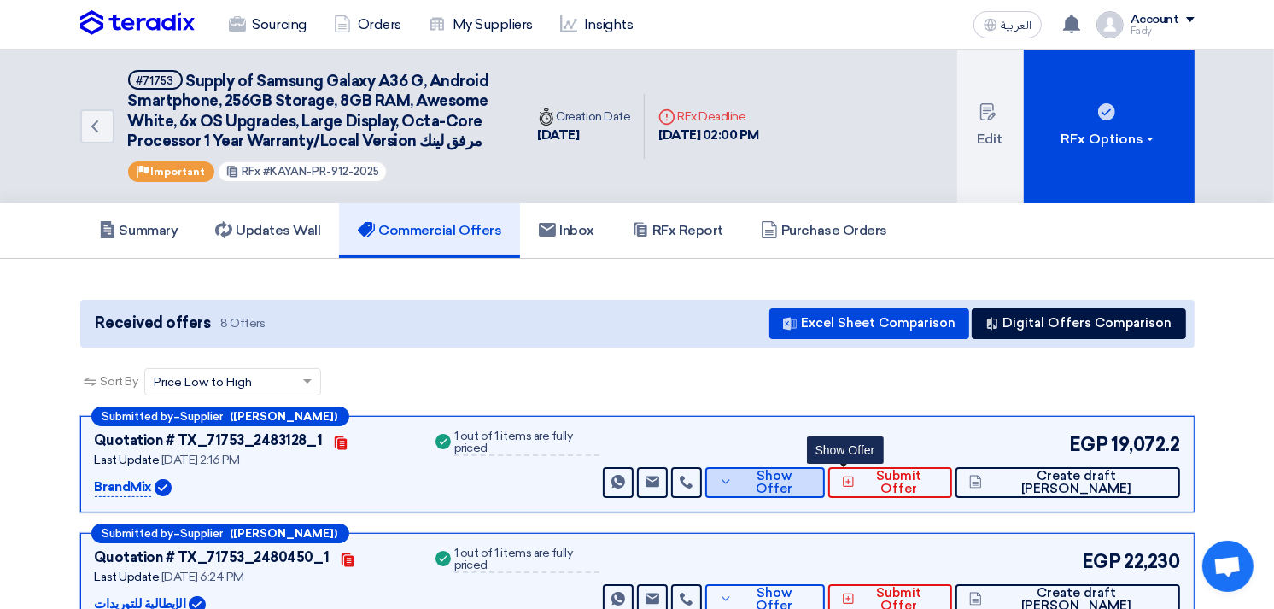
click at [825, 487] on button "Show Offer" at bounding box center [765, 482] width 120 height 31
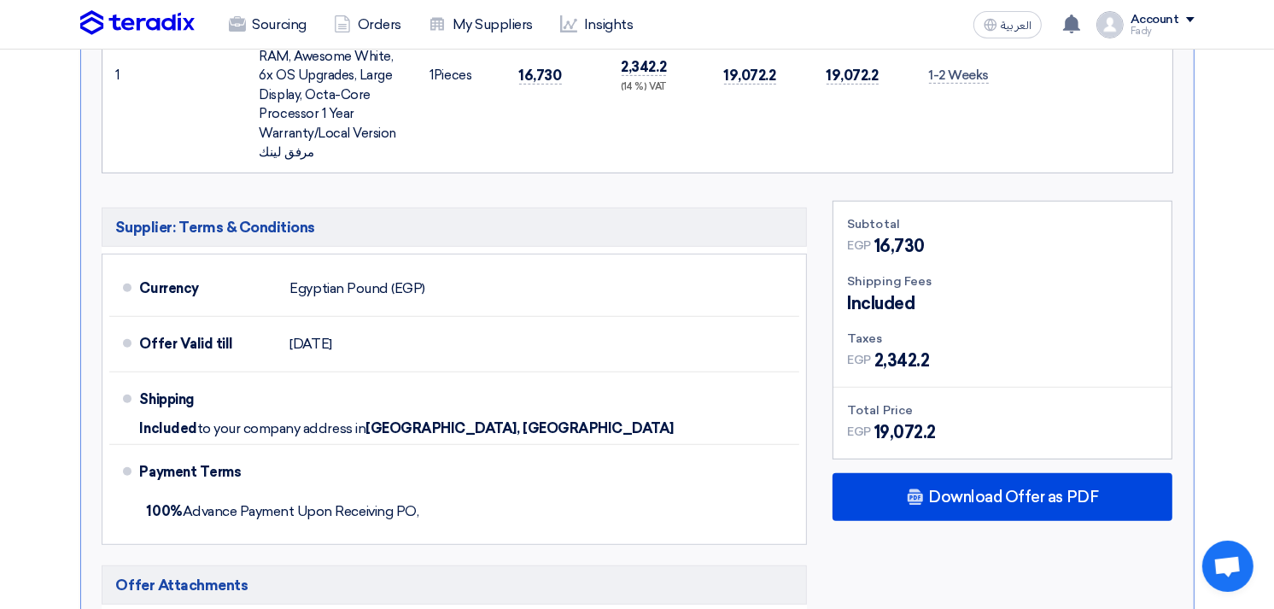
scroll to position [949, 0]
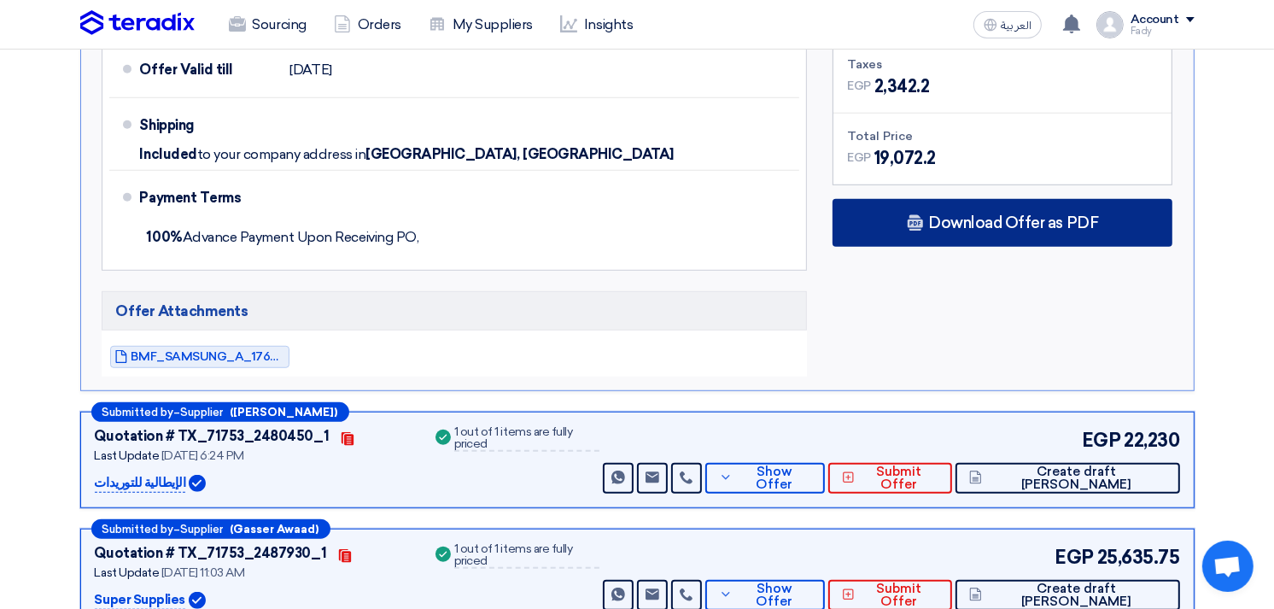
click at [969, 207] on div "Download Offer as PDF" at bounding box center [1002, 223] width 340 height 48
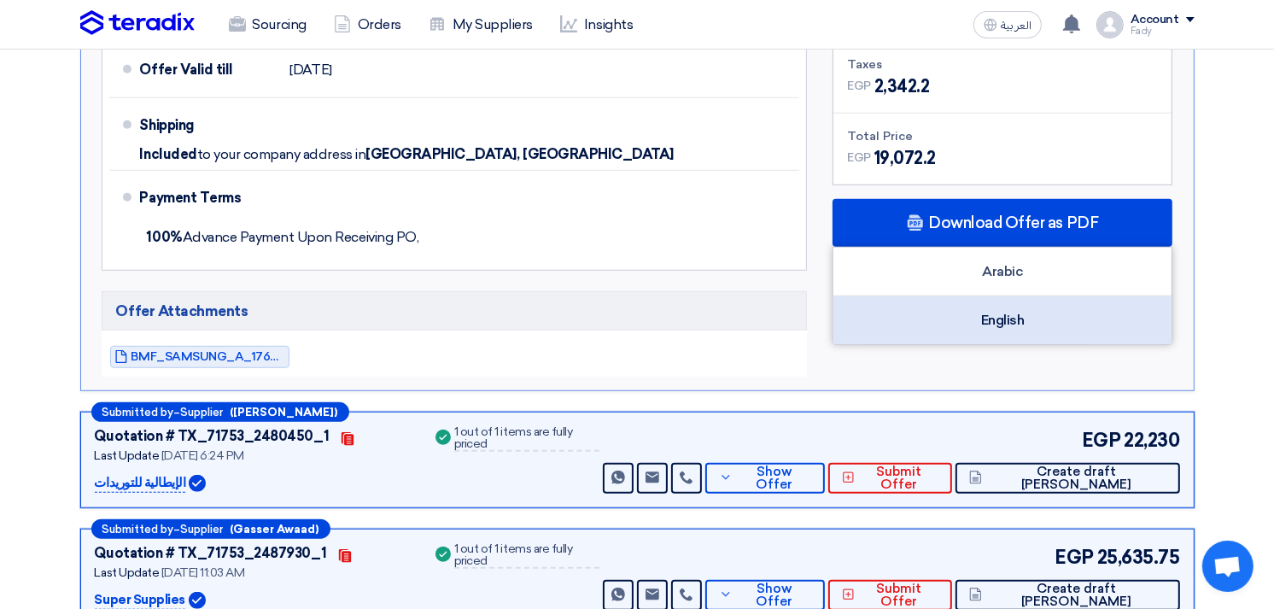
click at [1008, 319] on div "English" at bounding box center [1002, 320] width 338 height 48
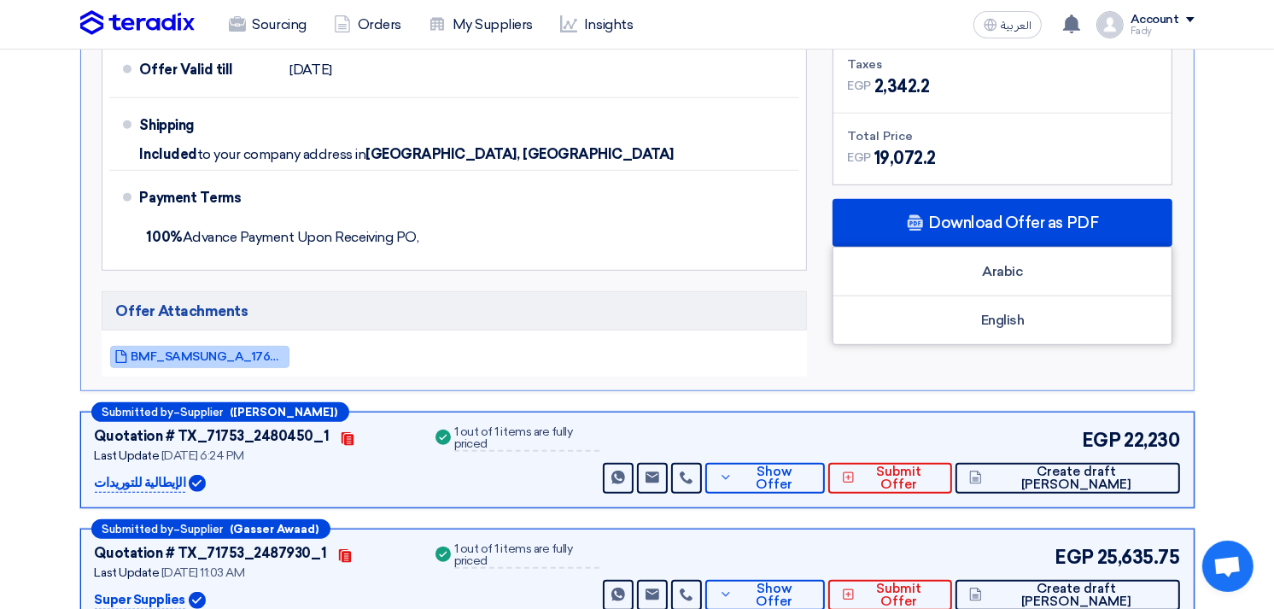
click at [231, 346] on link "BMF_SAMSUNG_A_1760267782795.pdf" at bounding box center [199, 357] width 179 height 22
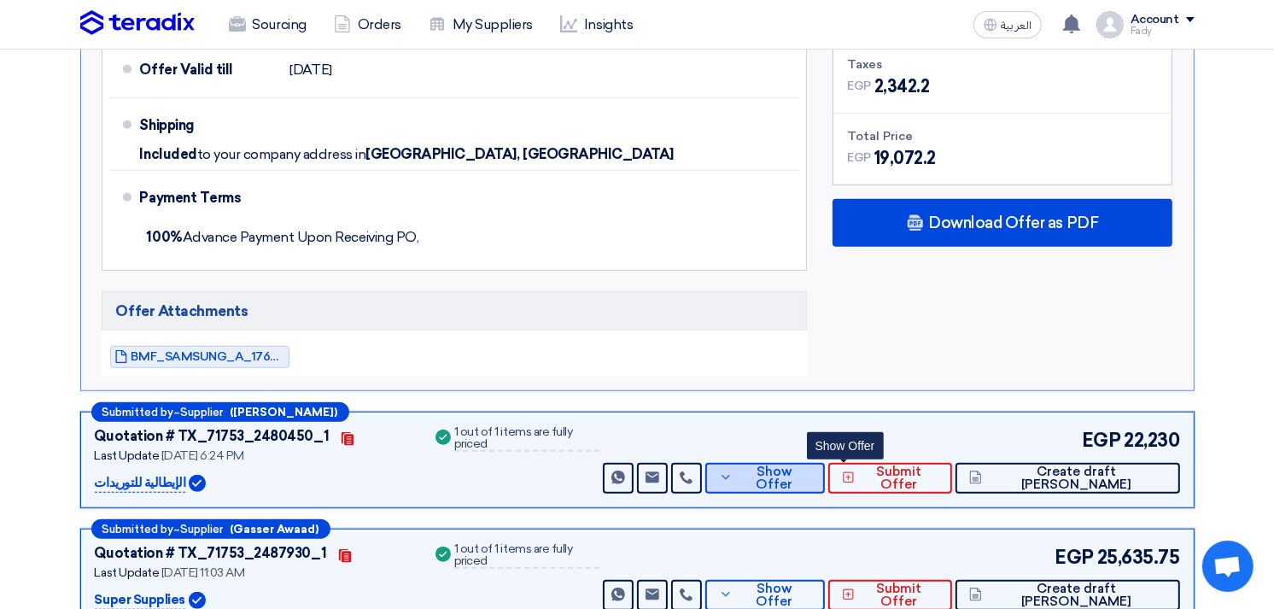
click at [825, 465] on button "Show Offer" at bounding box center [765, 478] width 120 height 31
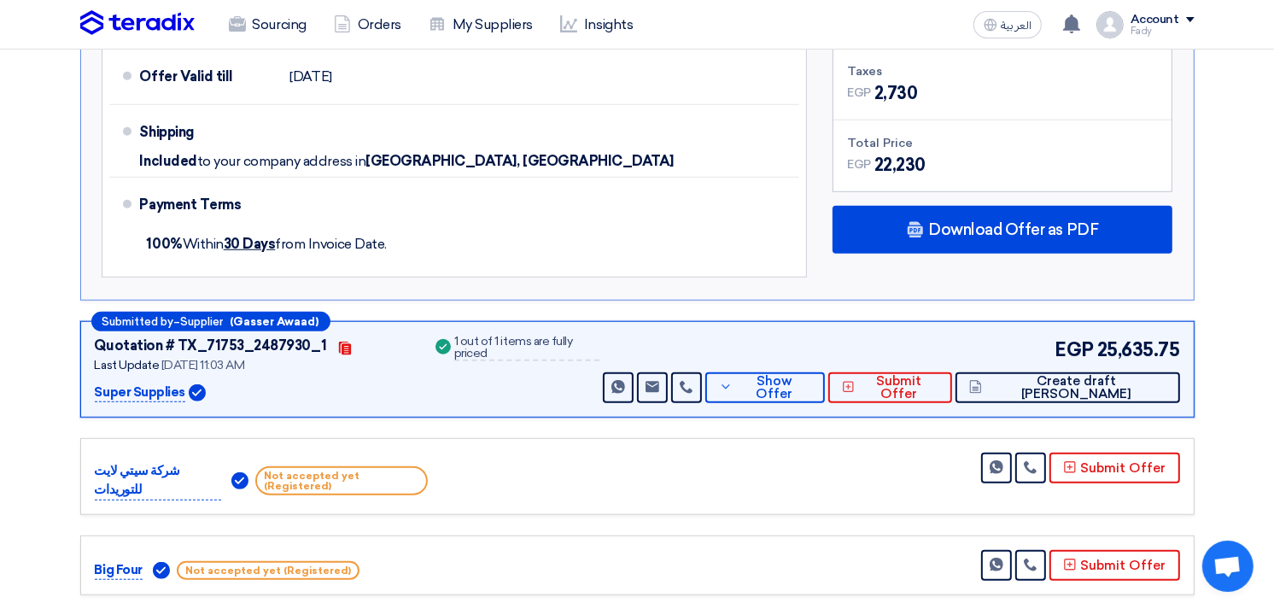
scroll to position [1233, 0]
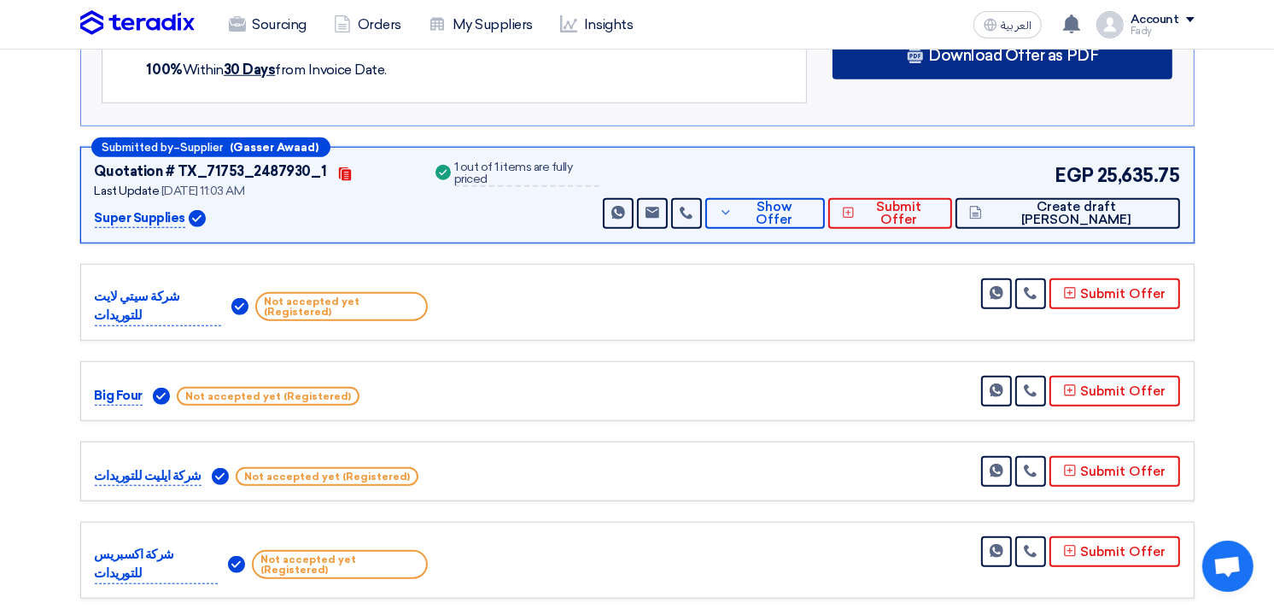
click at [971, 51] on span "Download Offer as PDF" at bounding box center [1013, 55] width 170 height 15
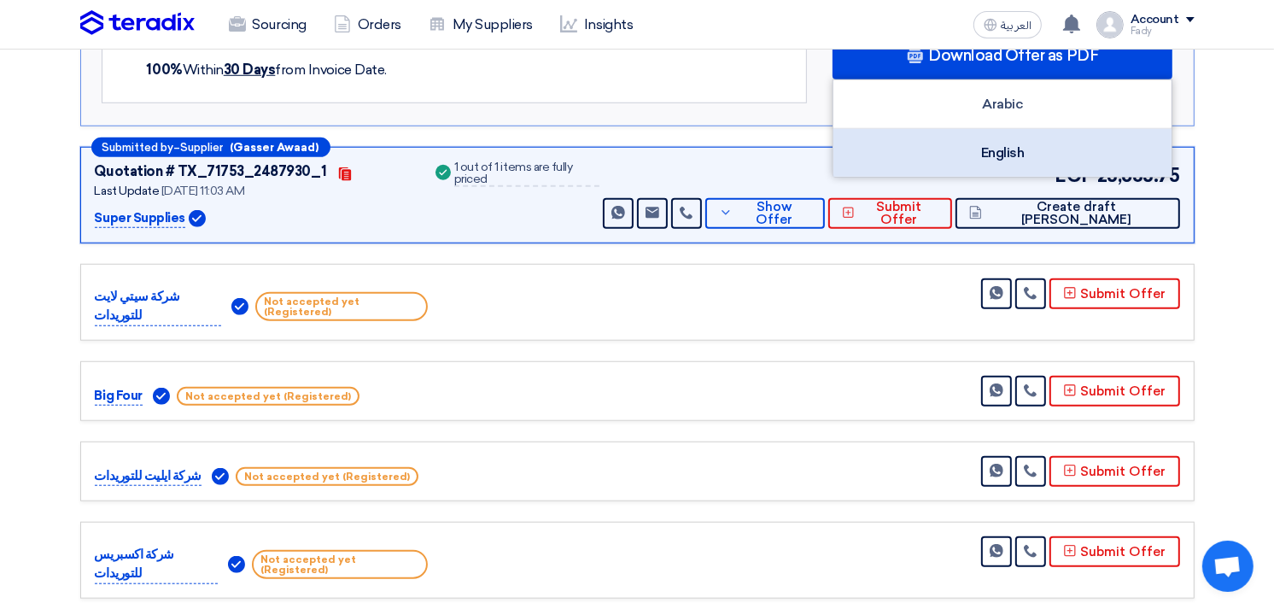
click at [1028, 141] on div "English" at bounding box center [1002, 153] width 338 height 48
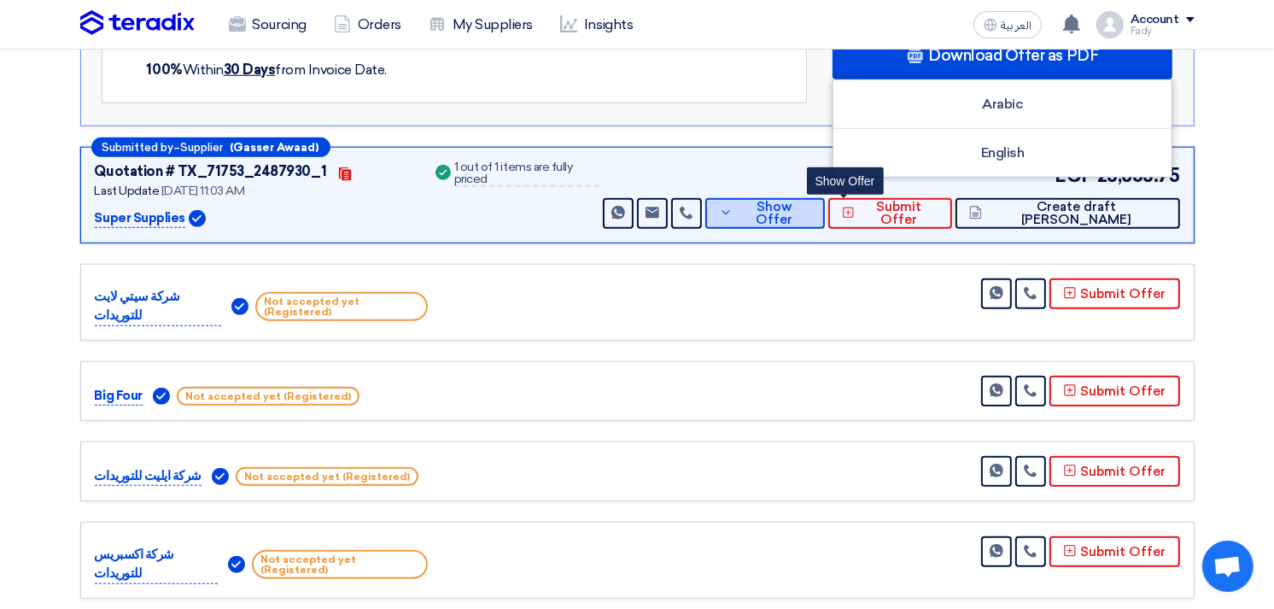
click at [825, 219] on button "Show Offer" at bounding box center [765, 213] width 120 height 31
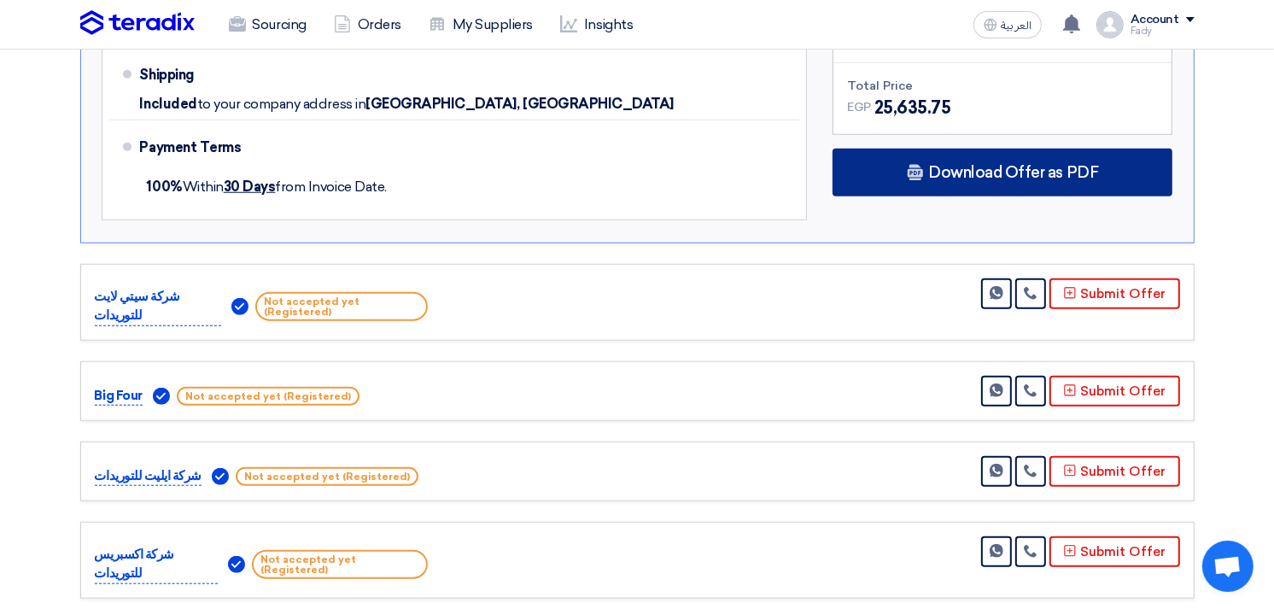
click at [963, 178] on div "Download Offer as PDF" at bounding box center [1002, 173] width 340 height 48
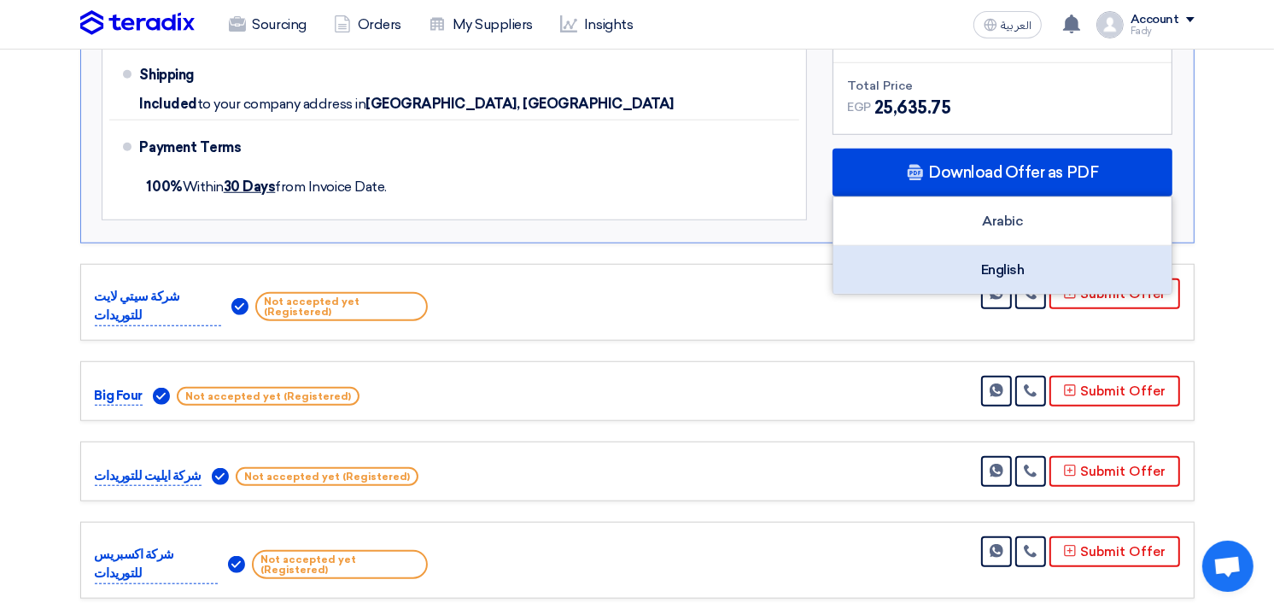
click at [969, 260] on div "English" at bounding box center [1002, 270] width 338 height 48
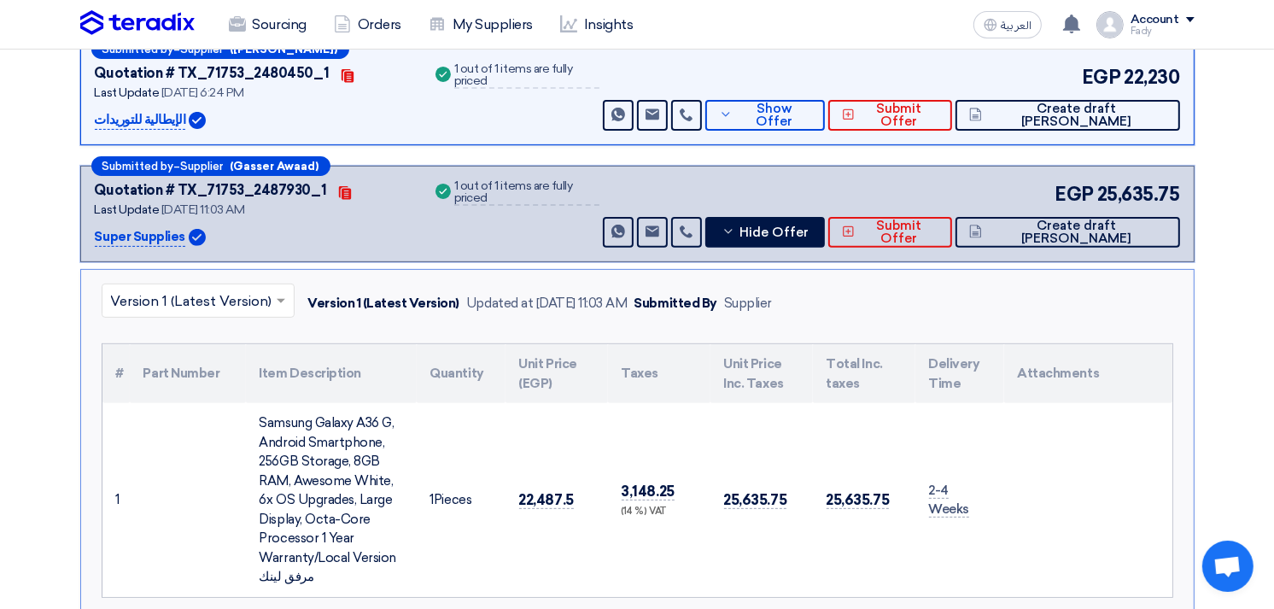
scroll to position [474, 0]
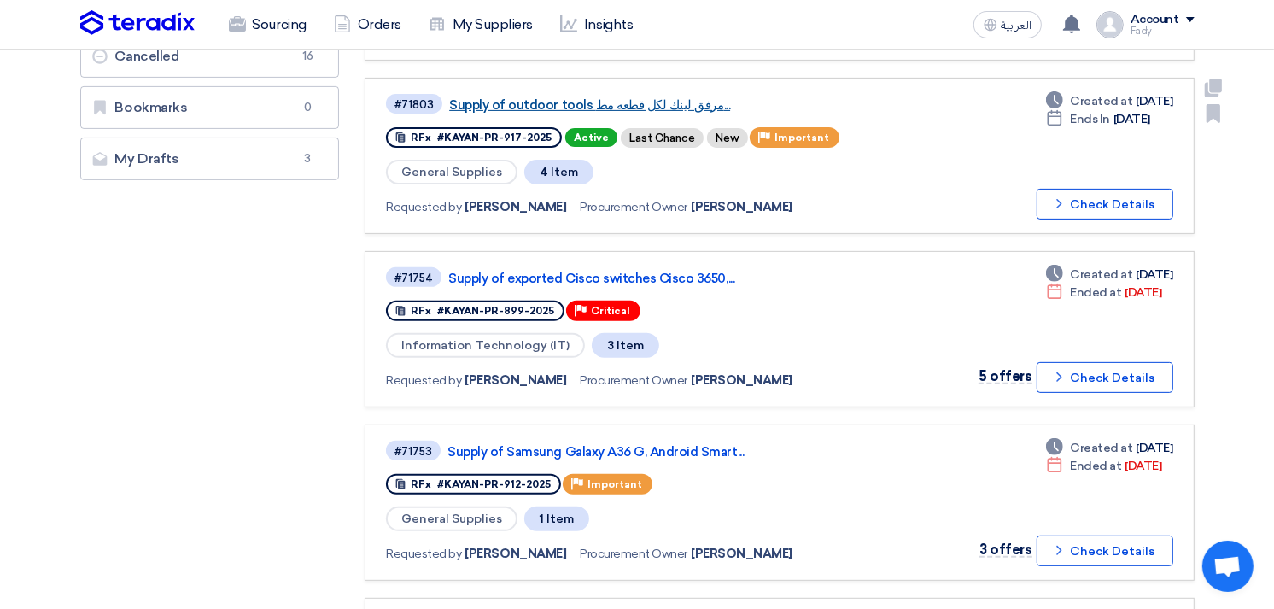
scroll to position [569, 0]
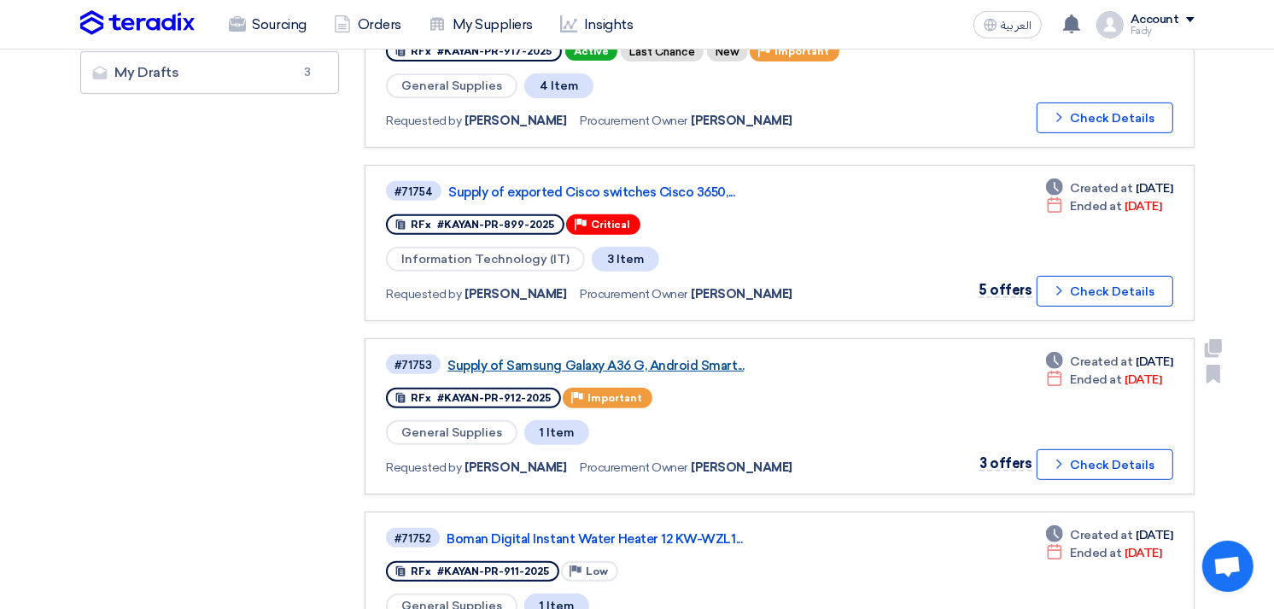
click at [661, 358] on link "Supply of Samsung Galaxy A36 G, Android Smart..." at bounding box center [660, 365] width 427 height 15
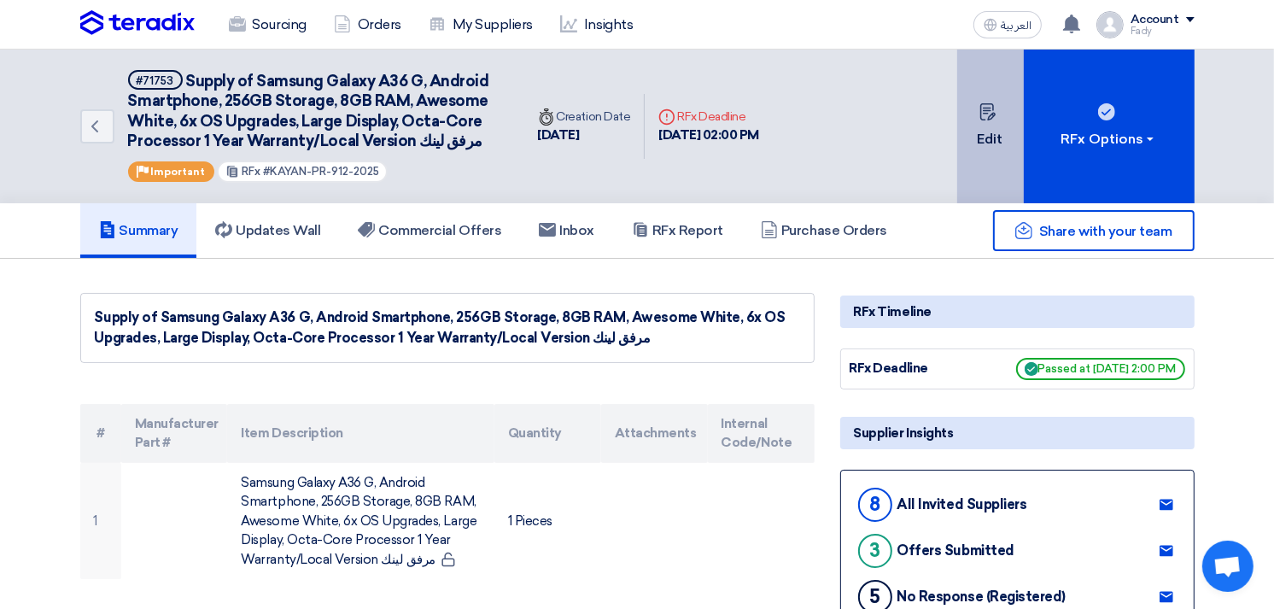
click at [983, 147] on button "Edit" at bounding box center [990, 127] width 67 height 154
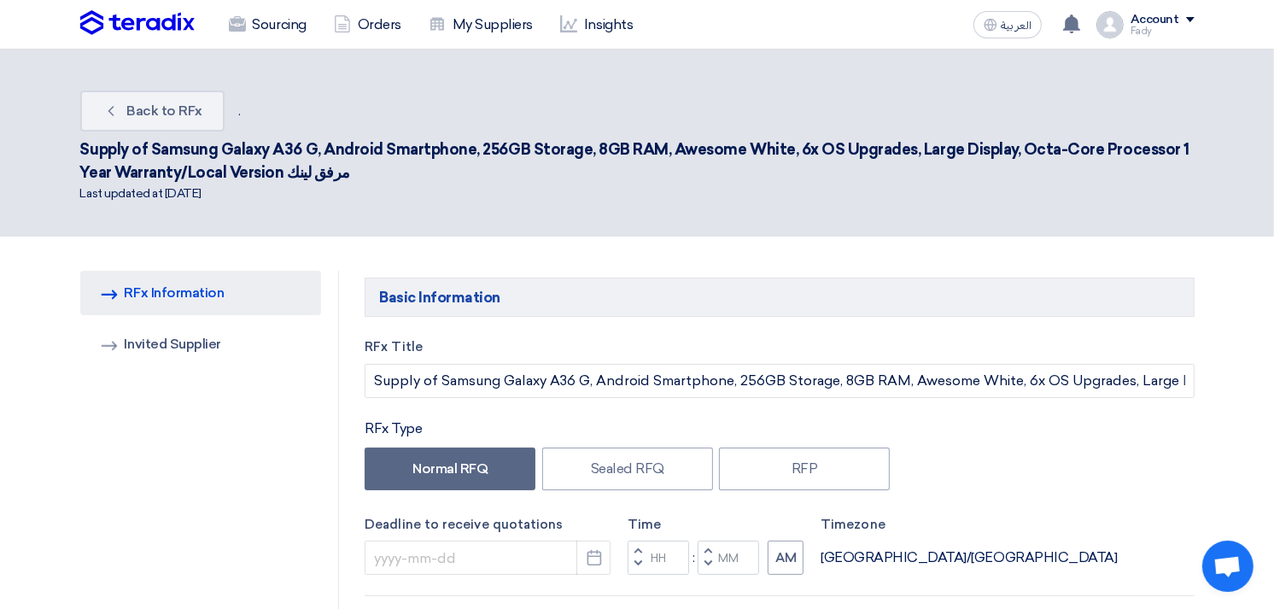
type input "[DATE]"
type input "02"
type input "00"
click at [131, 98] on link "Back Back to RFx" at bounding box center [152, 110] width 144 height 41
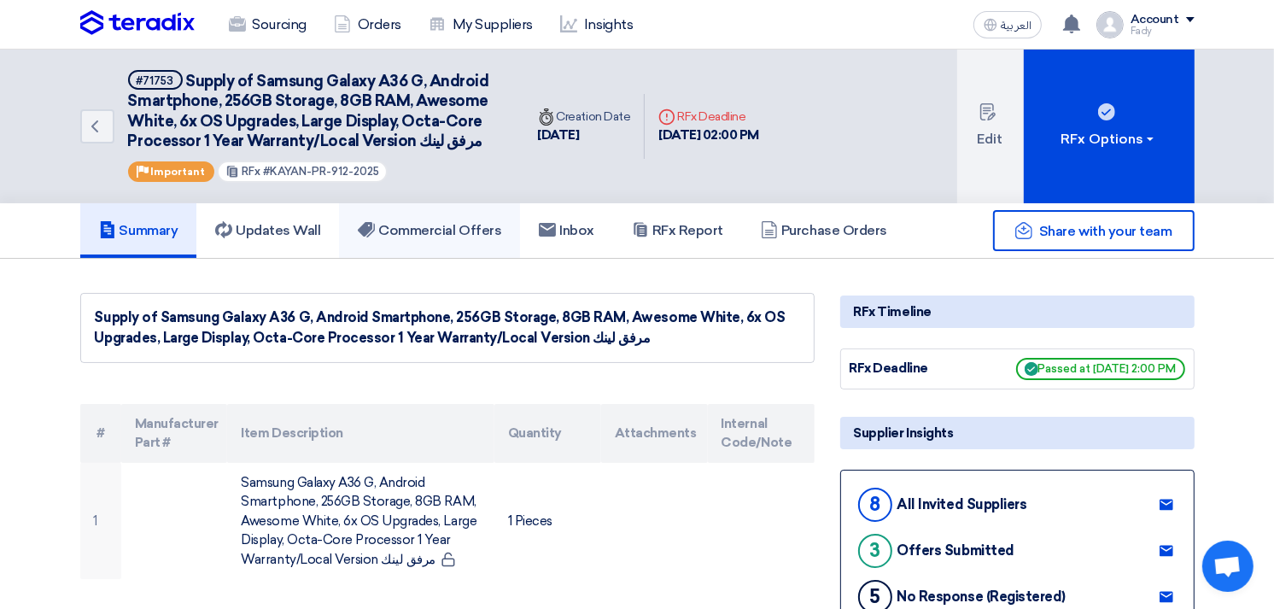
click at [470, 224] on h5 "Commercial Offers" at bounding box center [429, 230] width 143 height 17
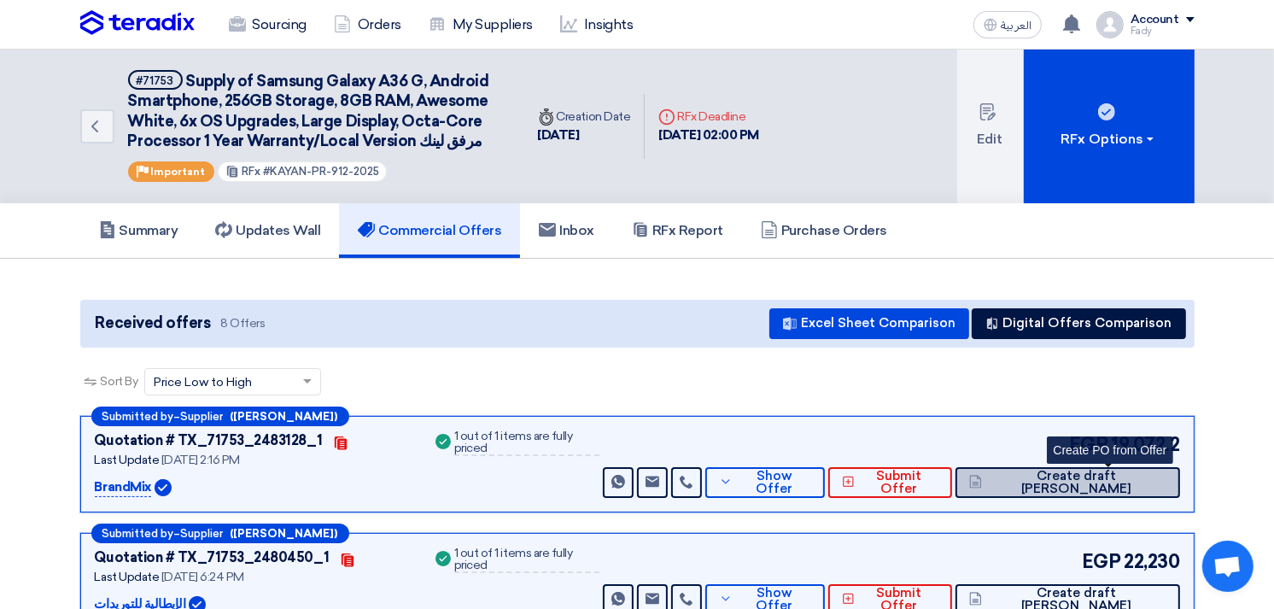
click at [1122, 479] on span "Create draft [PERSON_NAME]" at bounding box center [1075, 483] width 179 height 26
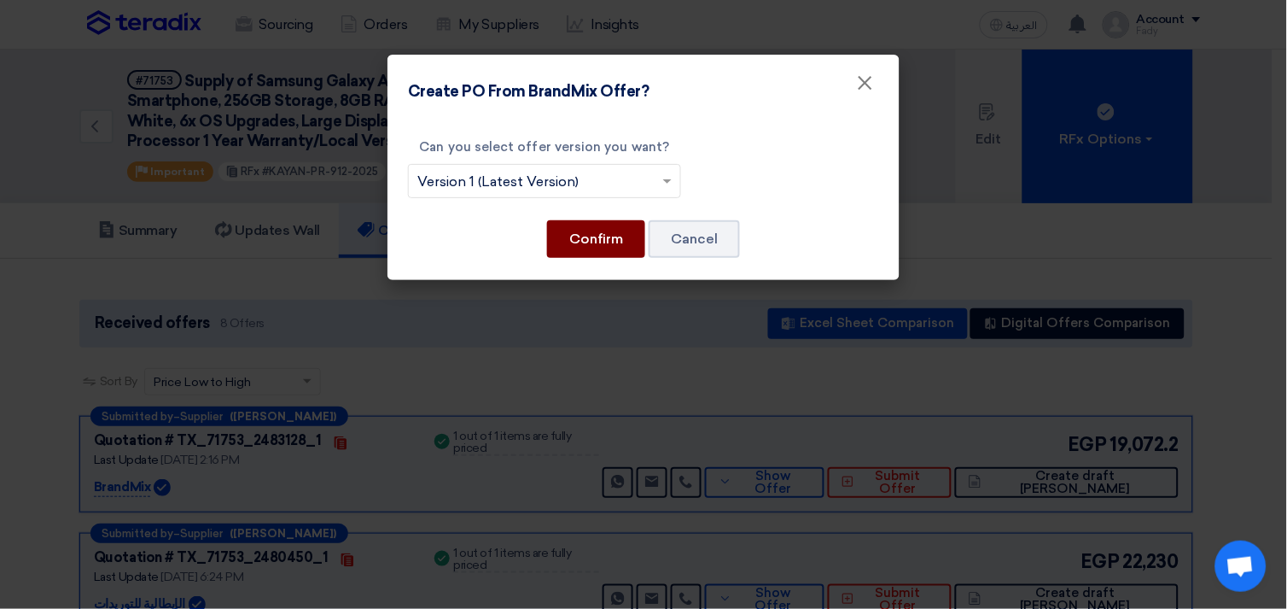
click at [557, 223] on button "Confirm" at bounding box center [596, 239] width 98 height 38
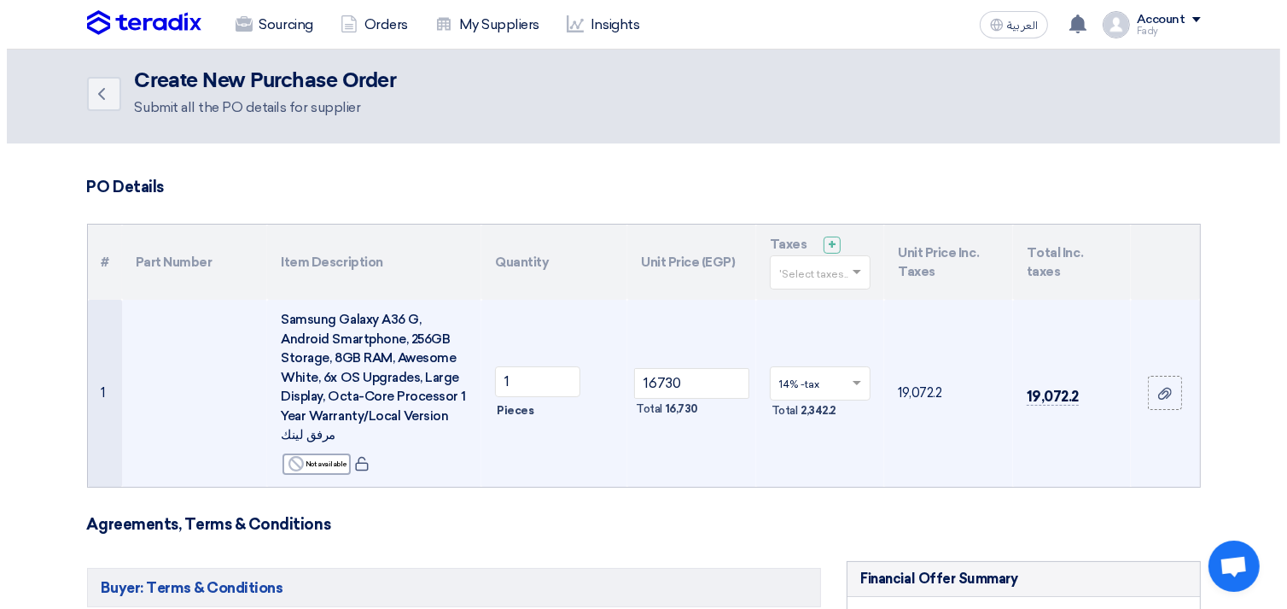
scroll to position [663, 0]
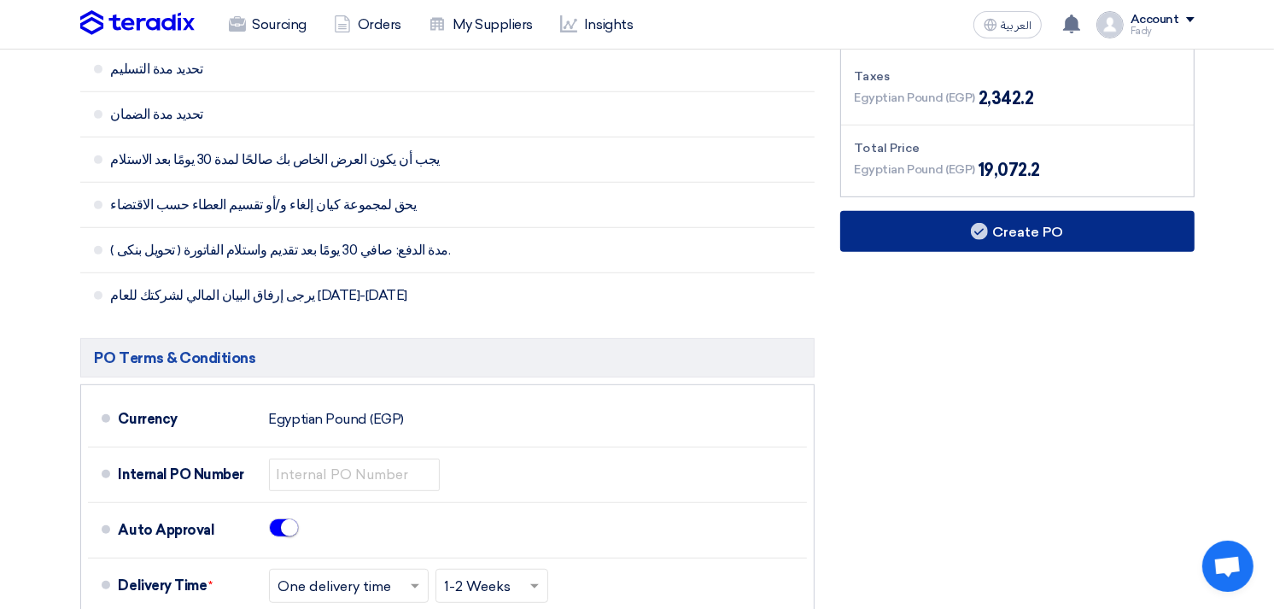
click at [1063, 218] on button "Create PO" at bounding box center [1017, 231] width 354 height 41
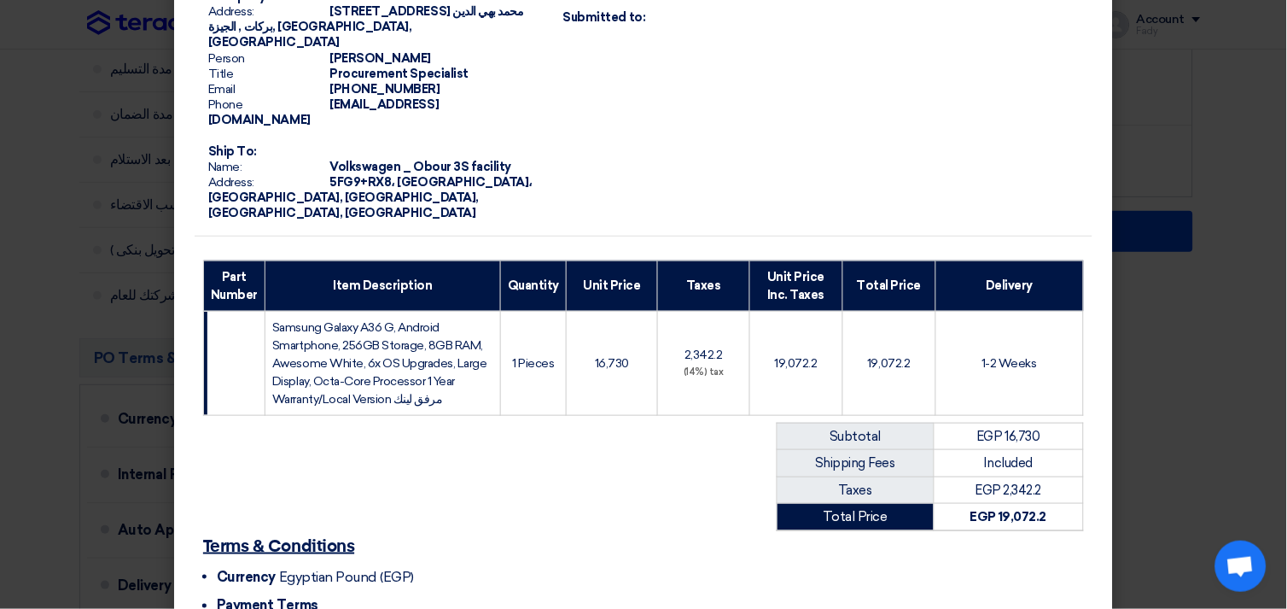
scroll to position [275, 0]
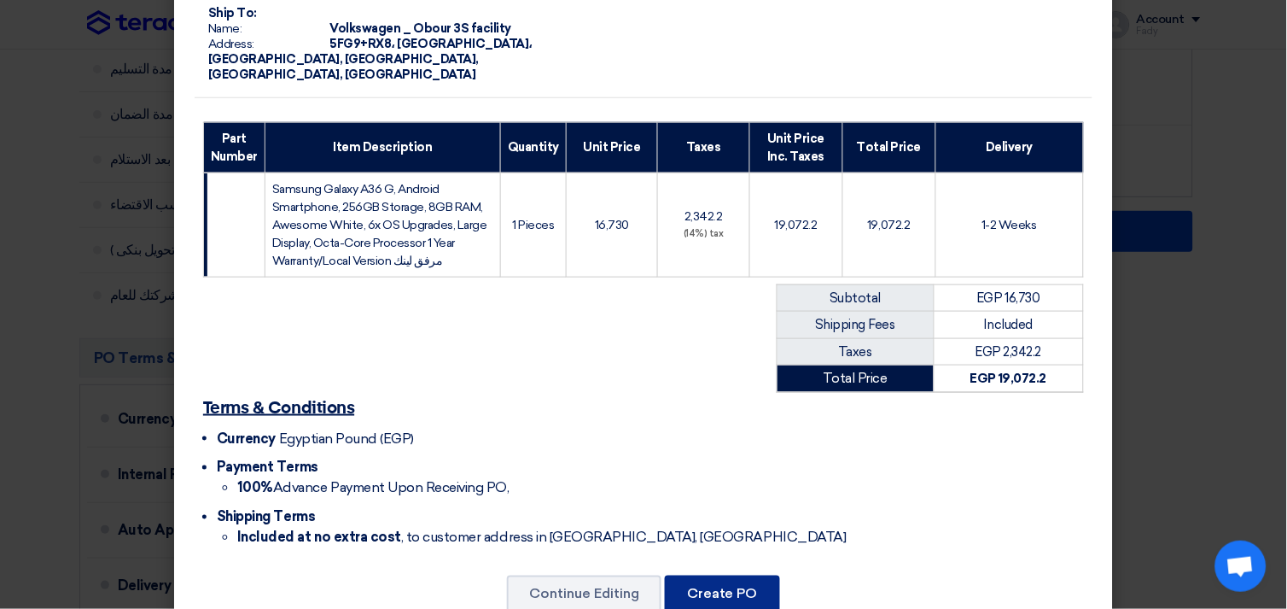
click at [696, 575] on button "Create PO" at bounding box center [722, 594] width 115 height 38
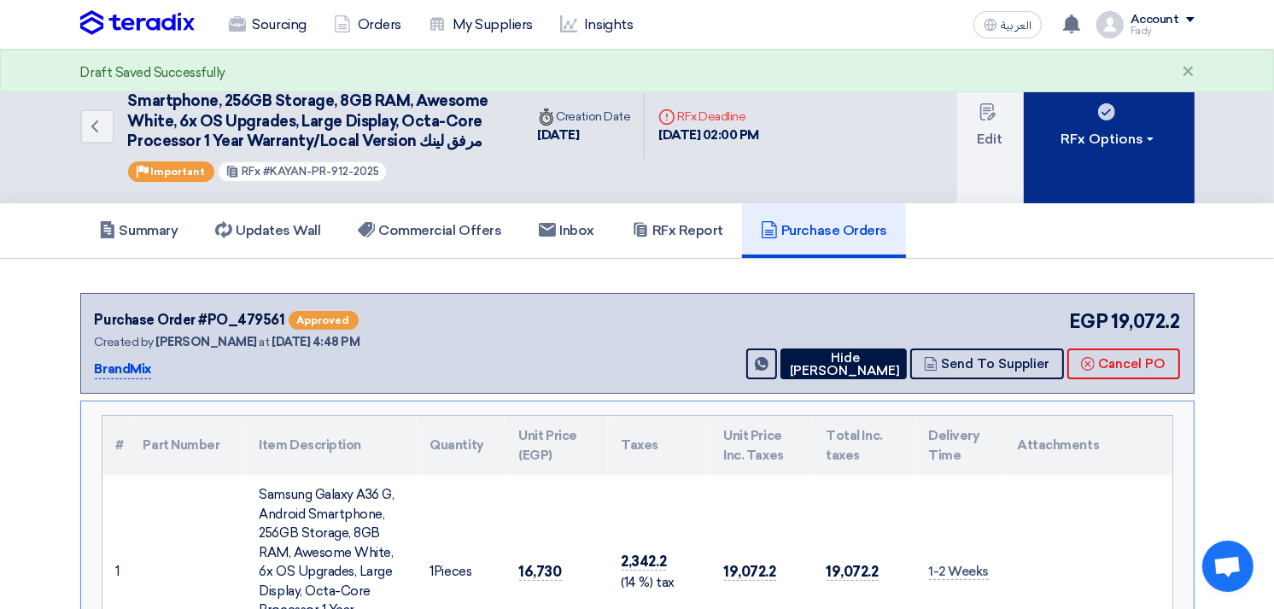
click at [1141, 101] on button "RFx Options" at bounding box center [1109, 127] width 171 height 154
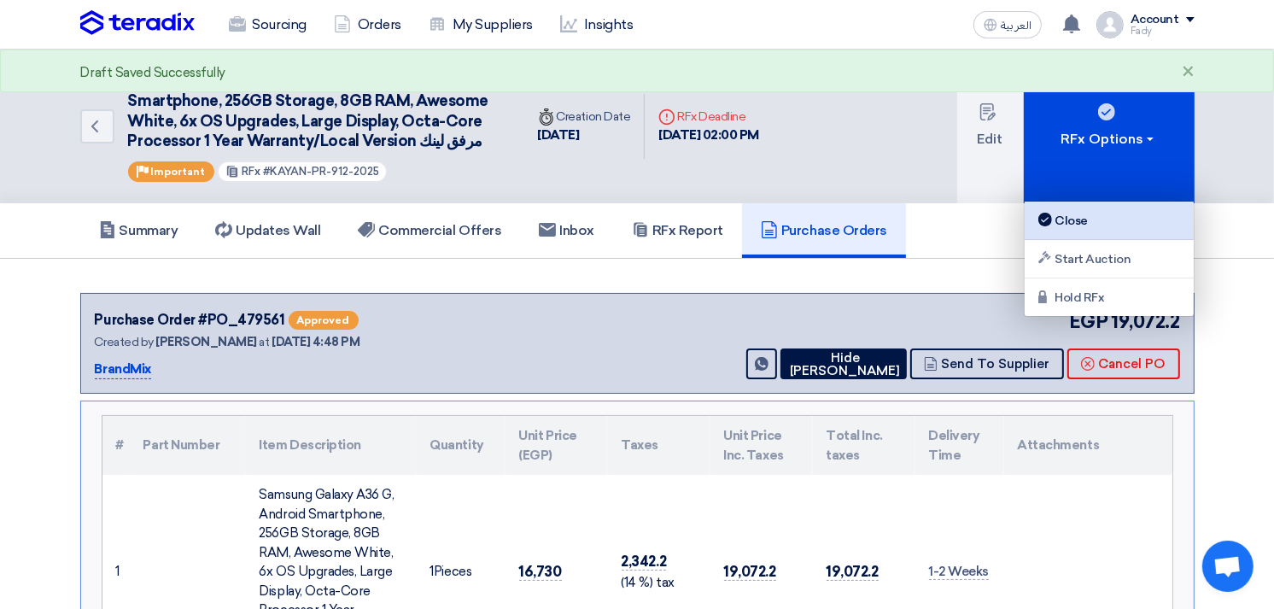
click at [1061, 201] on link "Close" at bounding box center [1108, 220] width 169 height 38
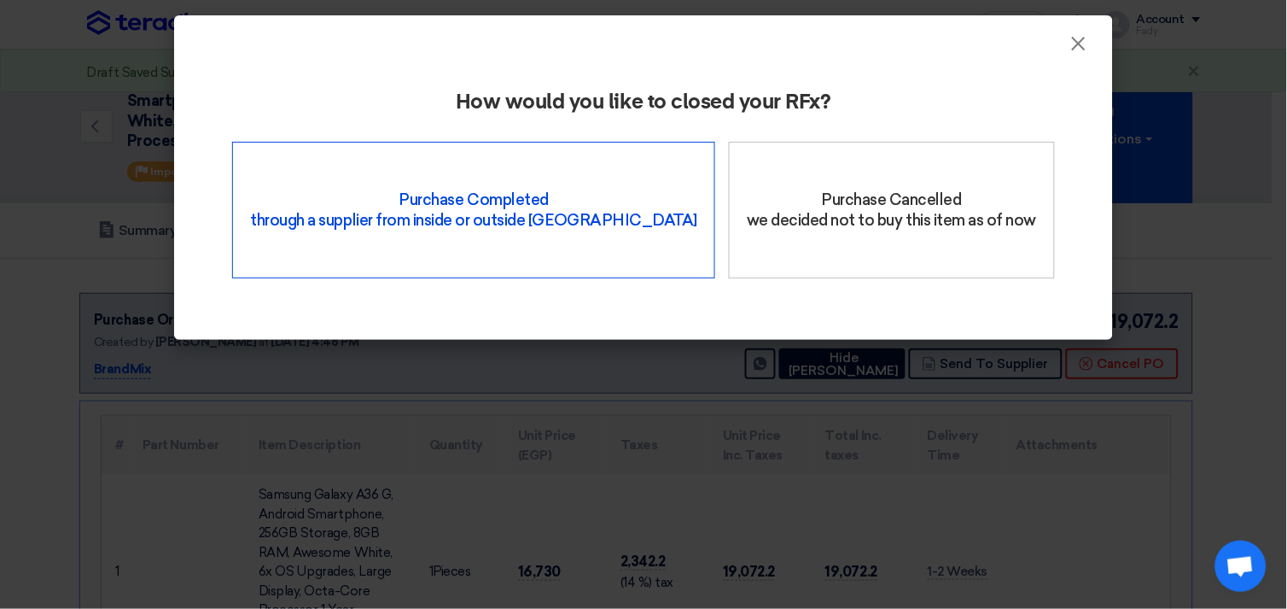
click at [478, 201] on div "Purchase Completed through a supplier from inside or outside Teradix" at bounding box center [473, 210] width 483 height 137
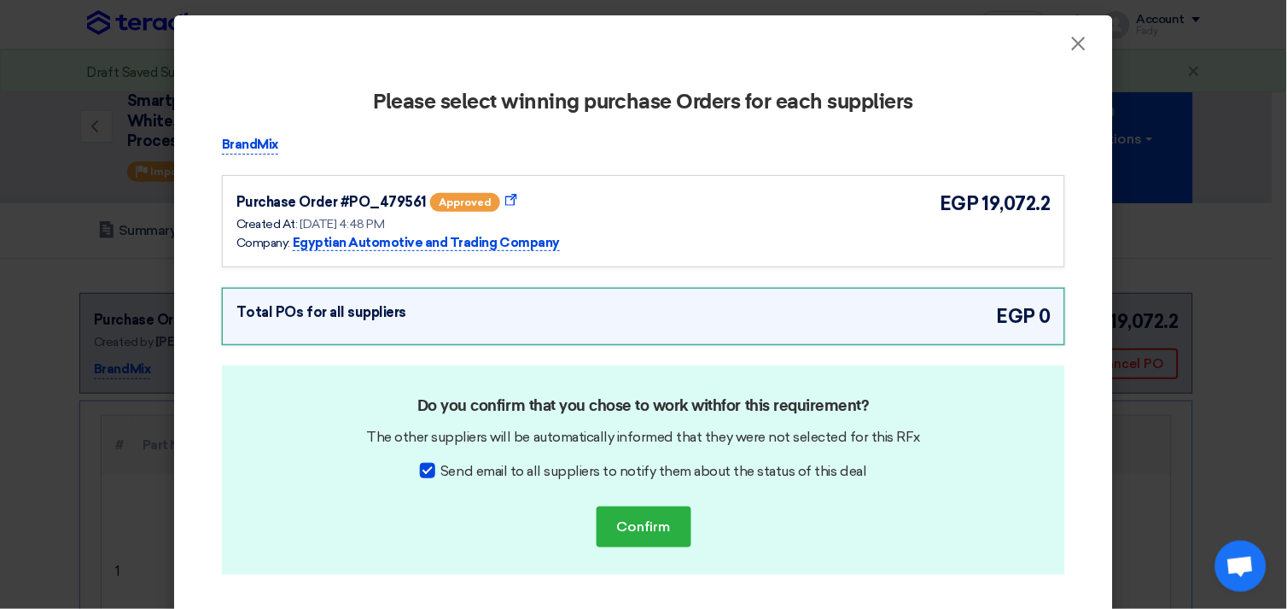
click at [958, 201] on span "egp" at bounding box center [959, 204] width 39 height 28
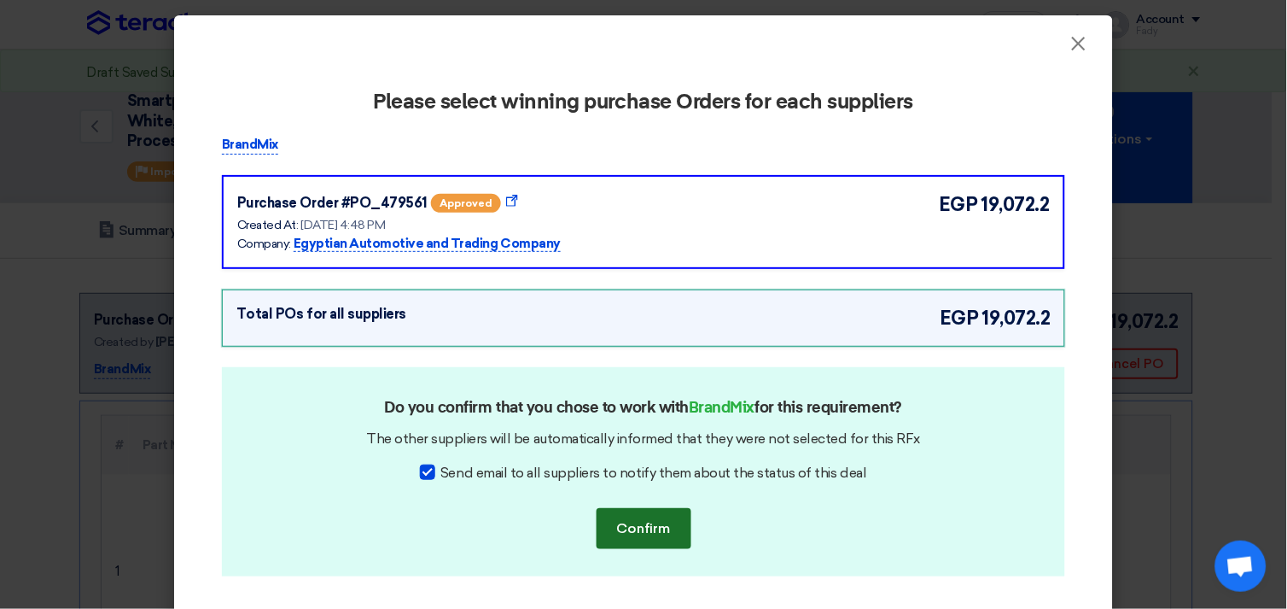
click at [649, 525] on button "Confirm" at bounding box center [644, 528] width 95 height 41
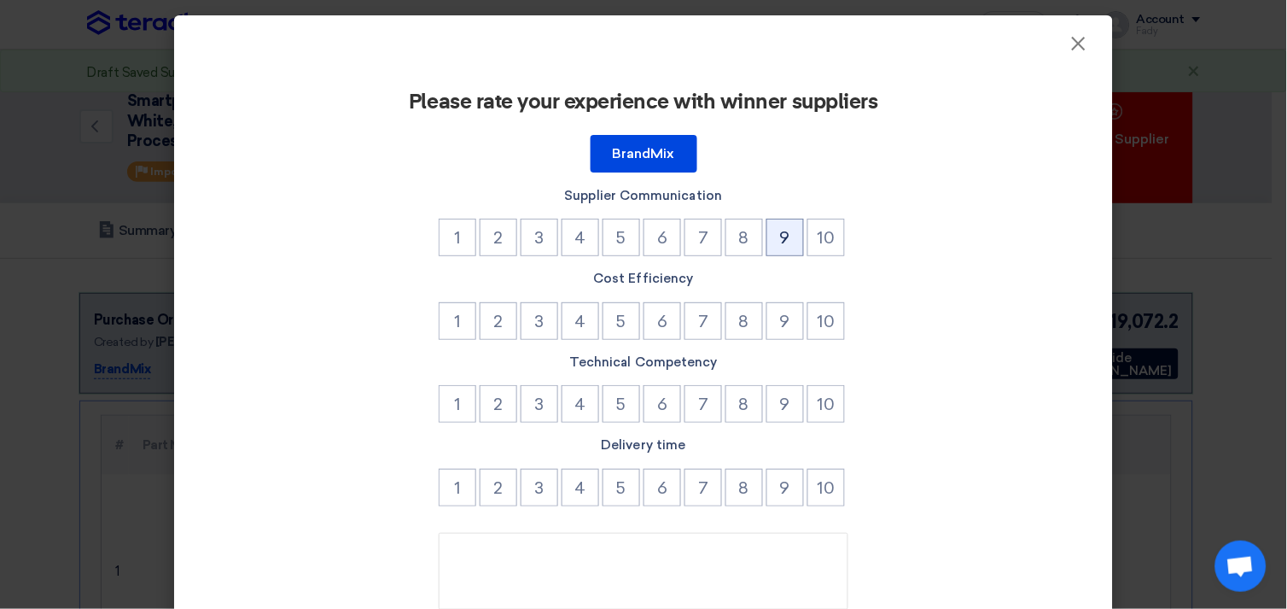
click at [784, 225] on button "9" at bounding box center [786, 238] width 38 height 38
click at [791, 336] on button "9" at bounding box center [786, 321] width 38 height 38
click at [774, 423] on li "9" at bounding box center [787, 406] width 41 height 42
drag, startPoint x: 772, startPoint y: 479, endPoint x: 777, endPoint y: 406, distance: 72.7
click at [770, 472] on button "9" at bounding box center [786, 488] width 38 height 38
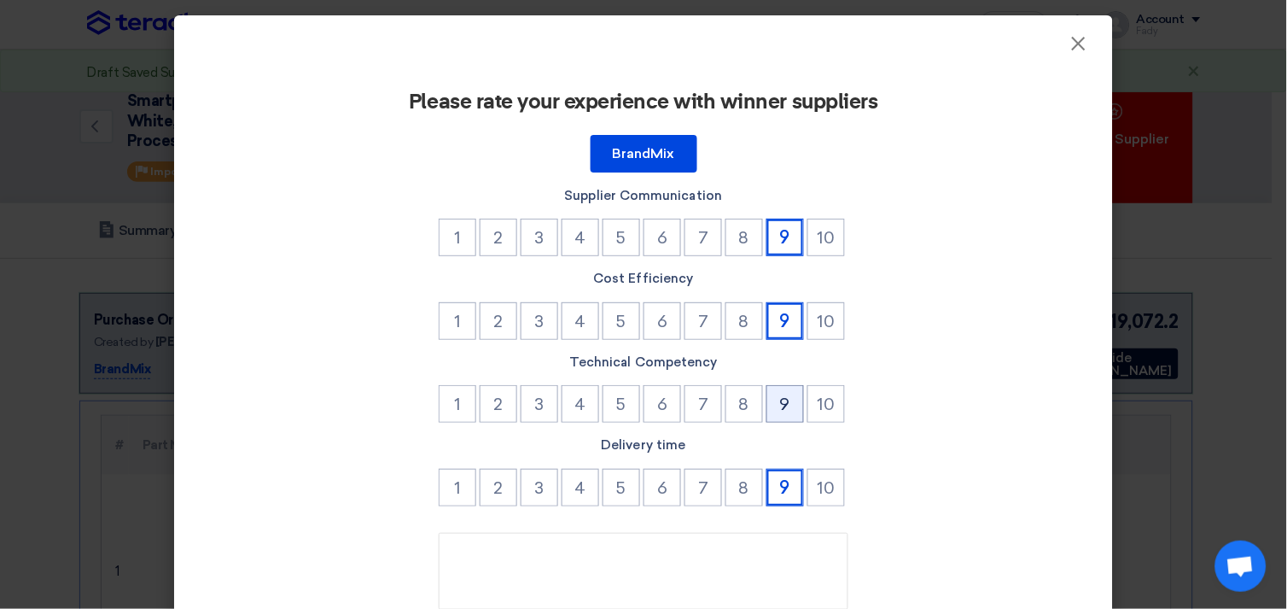
click at [777, 402] on button "9" at bounding box center [786, 404] width 38 height 38
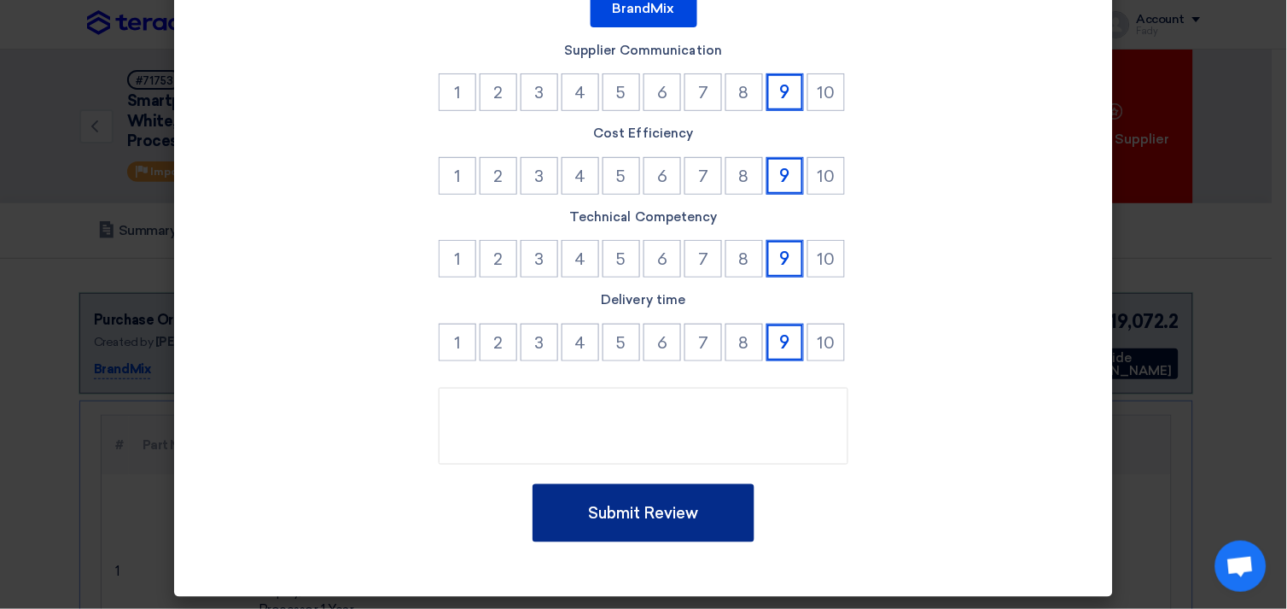
click at [668, 497] on button "Submit Review" at bounding box center [644, 513] width 222 height 58
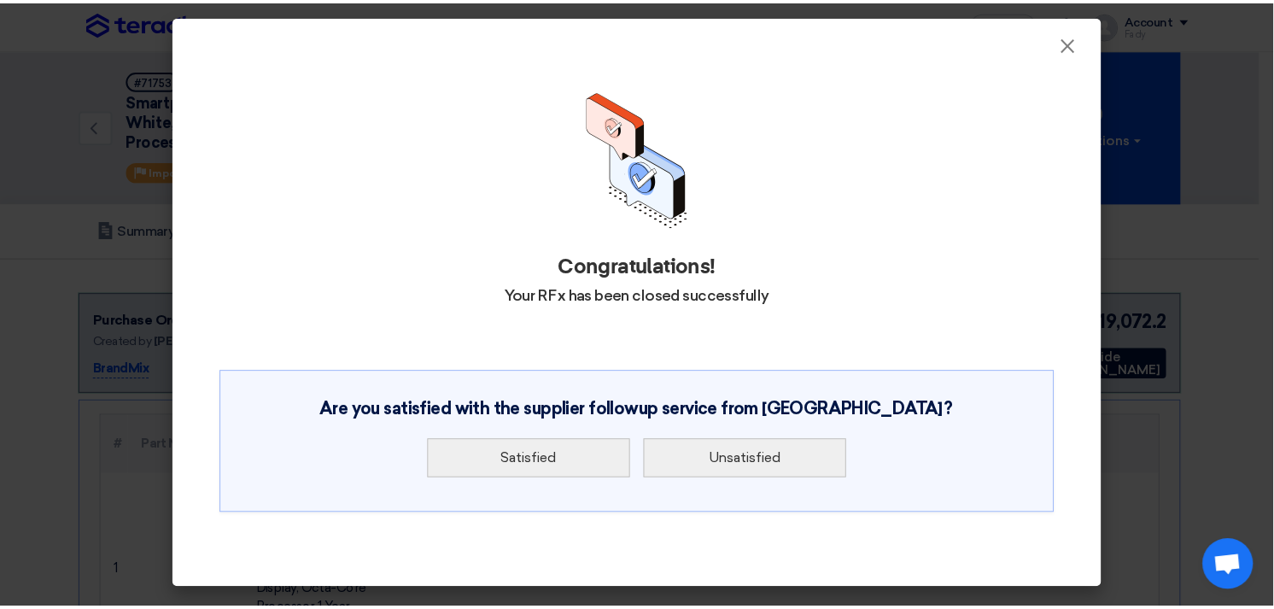
scroll to position [0, 0]
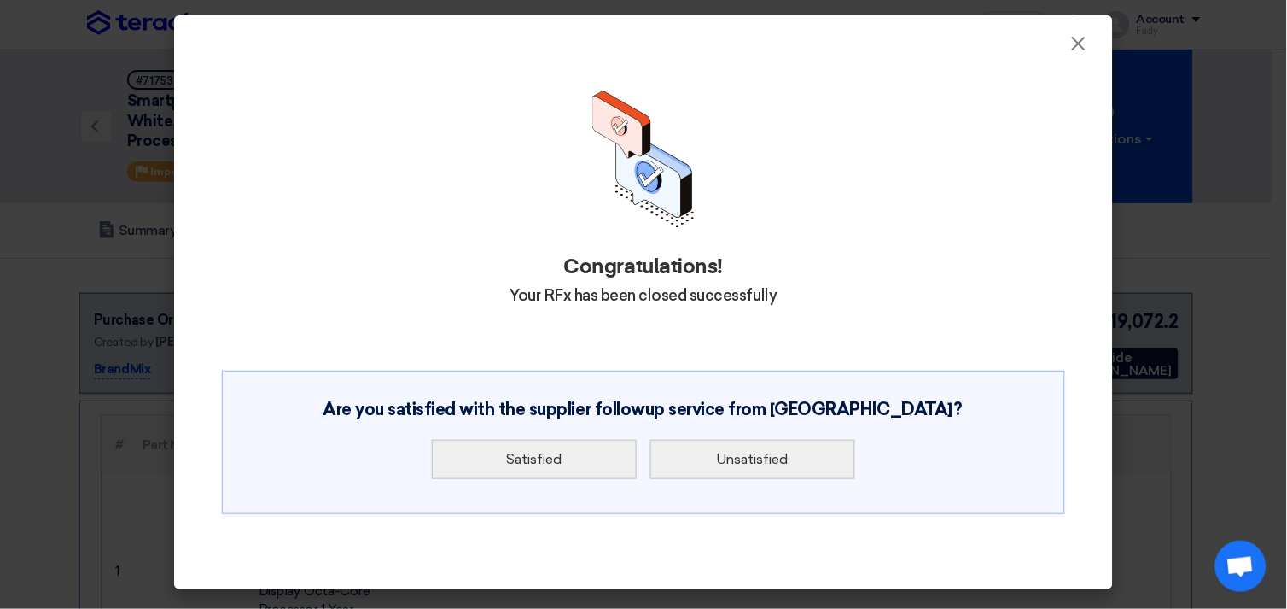
click at [564, 323] on div "Congratulations! Your RFx has been closed successfully Are you satisfied with t…" at bounding box center [644, 312] width 898 height 499
click at [526, 487] on div "Are you satisfied with the supplier followup service from [GEOGRAPHIC_DATA]? Sa…" at bounding box center [644, 442] width 844 height 143
click at [539, 453] on button "Satisfied" at bounding box center [534, 459] width 205 height 39
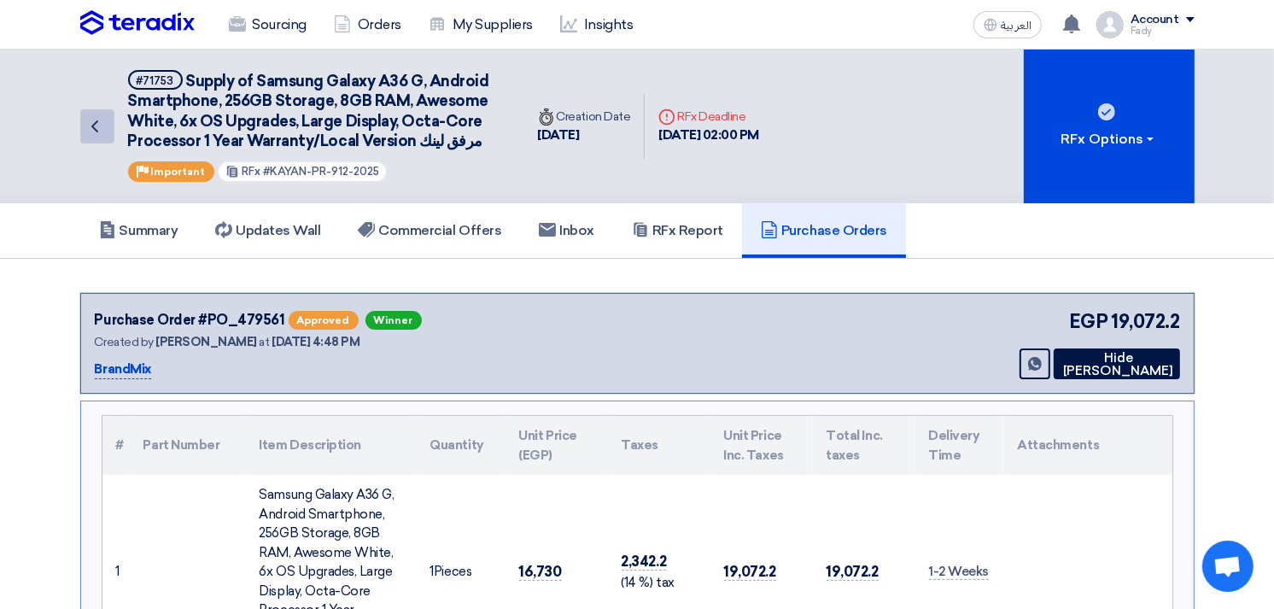
click at [96, 126] on icon "Back" at bounding box center [95, 126] width 20 height 20
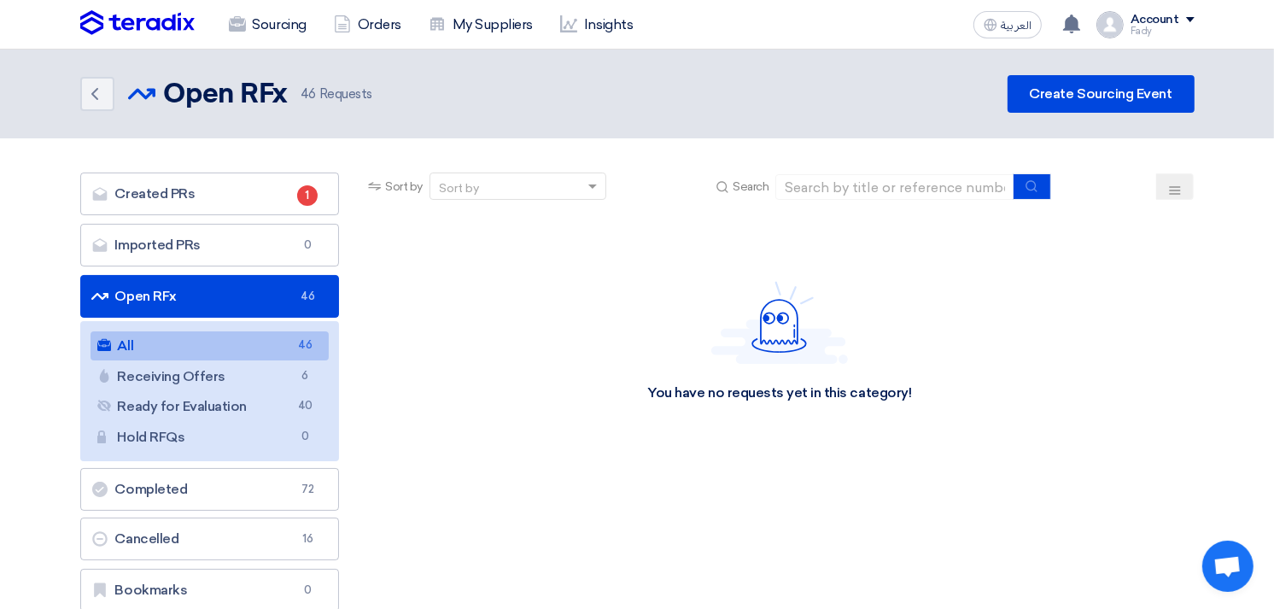
click at [175, 335] on link "All All 46" at bounding box center [209, 345] width 239 height 29
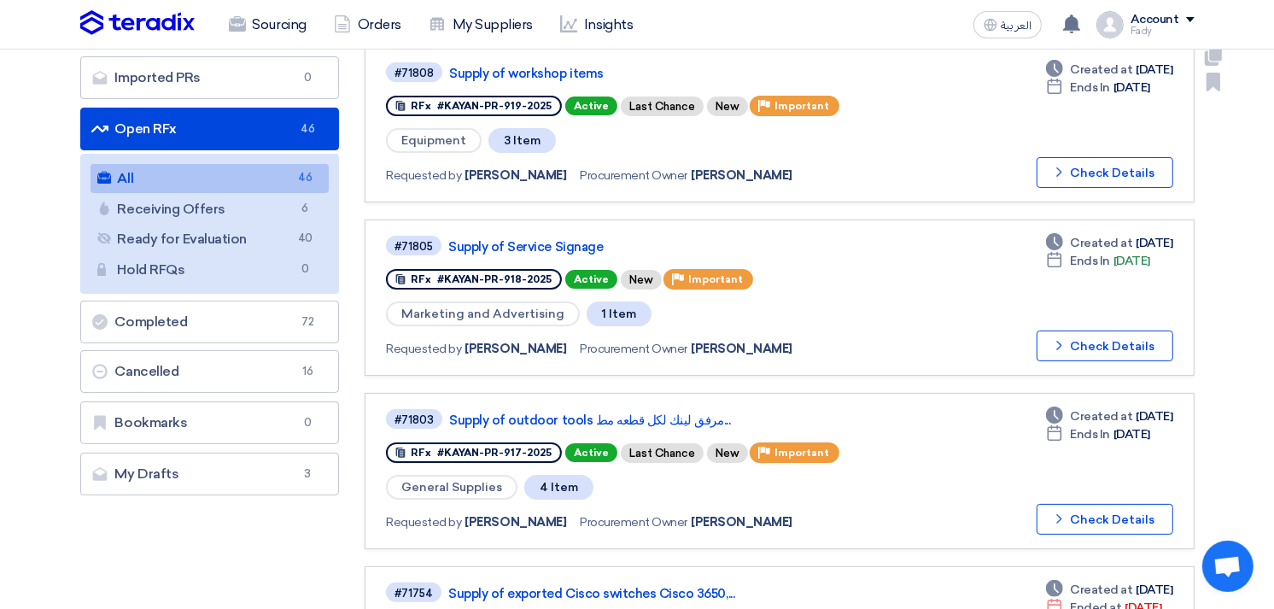
scroll to position [758, 0]
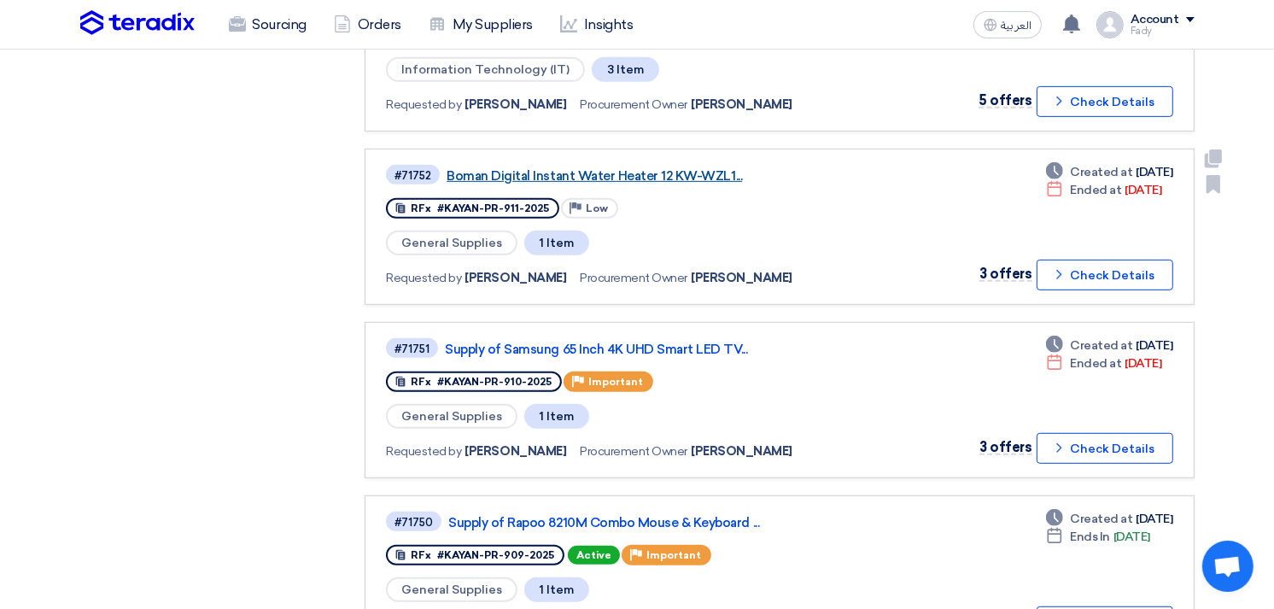
click at [704, 168] on link "Boman Digital Instant Water Heater 12 KW-WZL1..." at bounding box center [660, 175] width 427 height 15
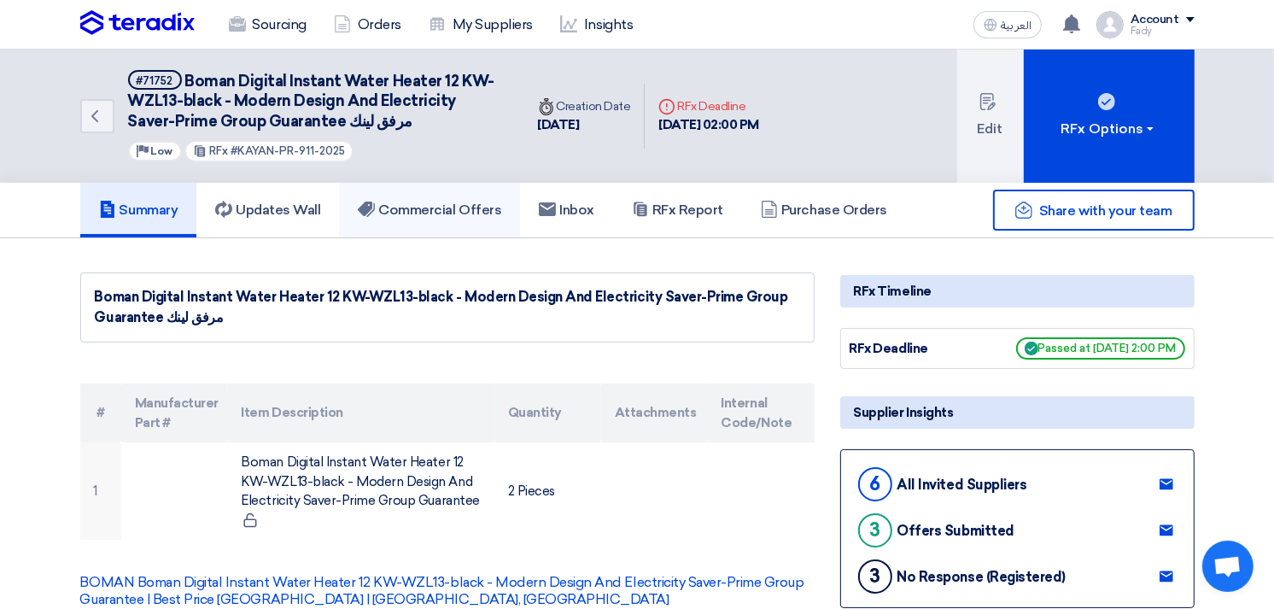
click at [481, 220] on link "Commercial Offers" at bounding box center [429, 210] width 181 height 55
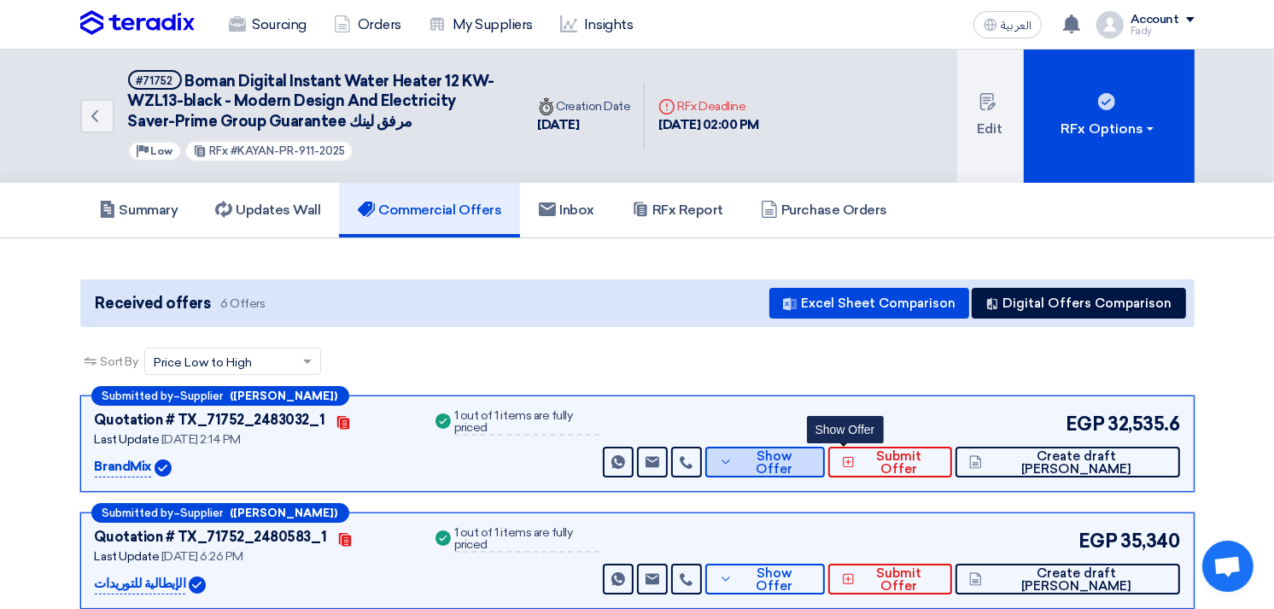
click at [811, 457] on span "Show Offer" at bounding box center [774, 463] width 74 height 26
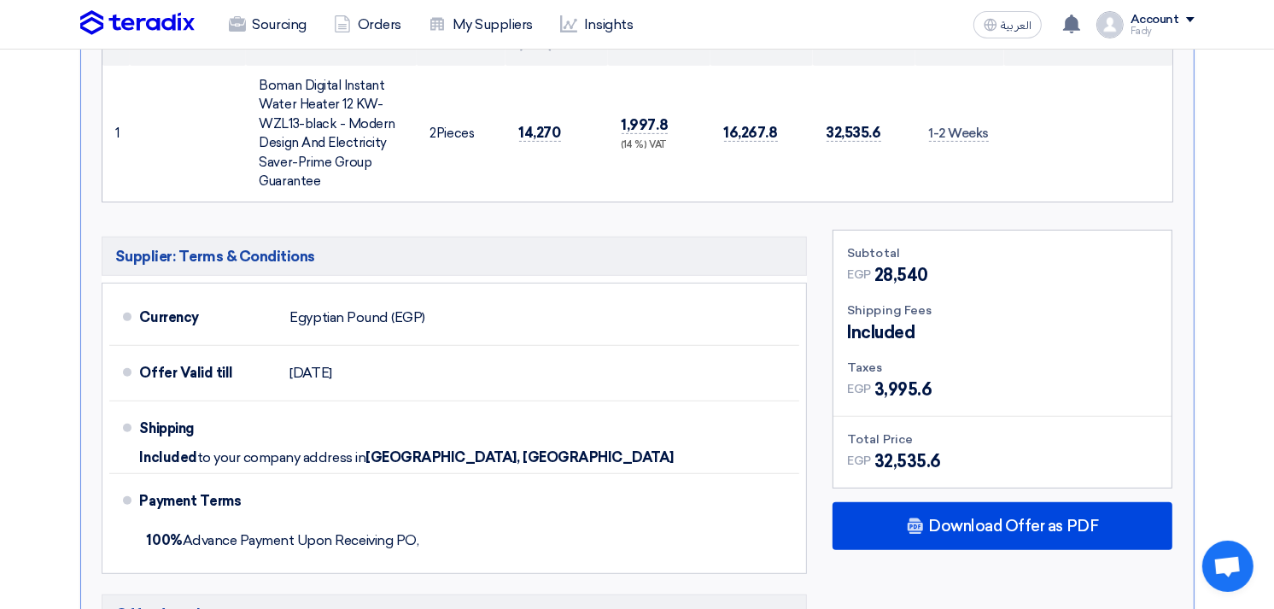
scroll to position [569, 0]
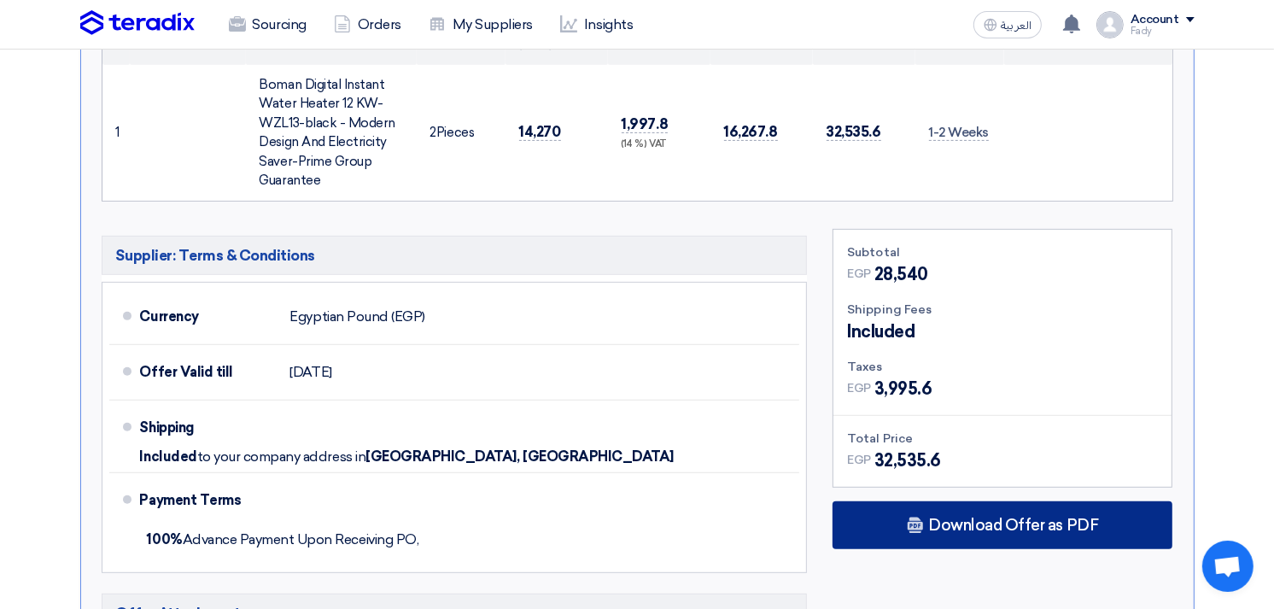
click at [972, 522] on span "Download Offer as PDF" at bounding box center [1013, 524] width 170 height 15
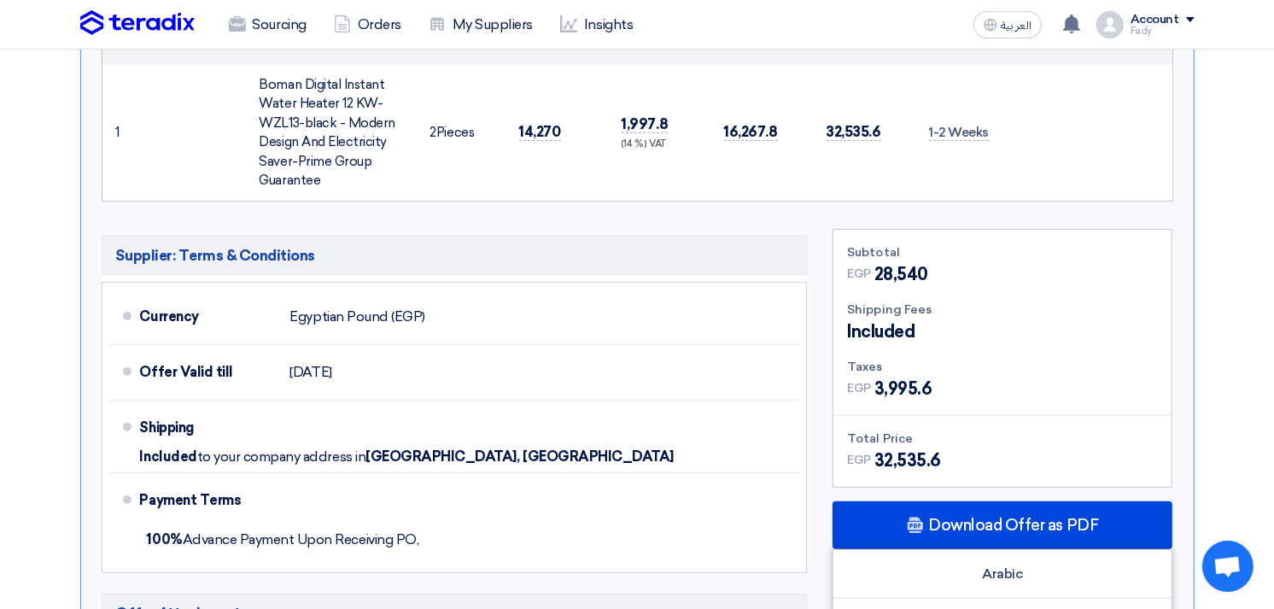
scroll to position [854, 0]
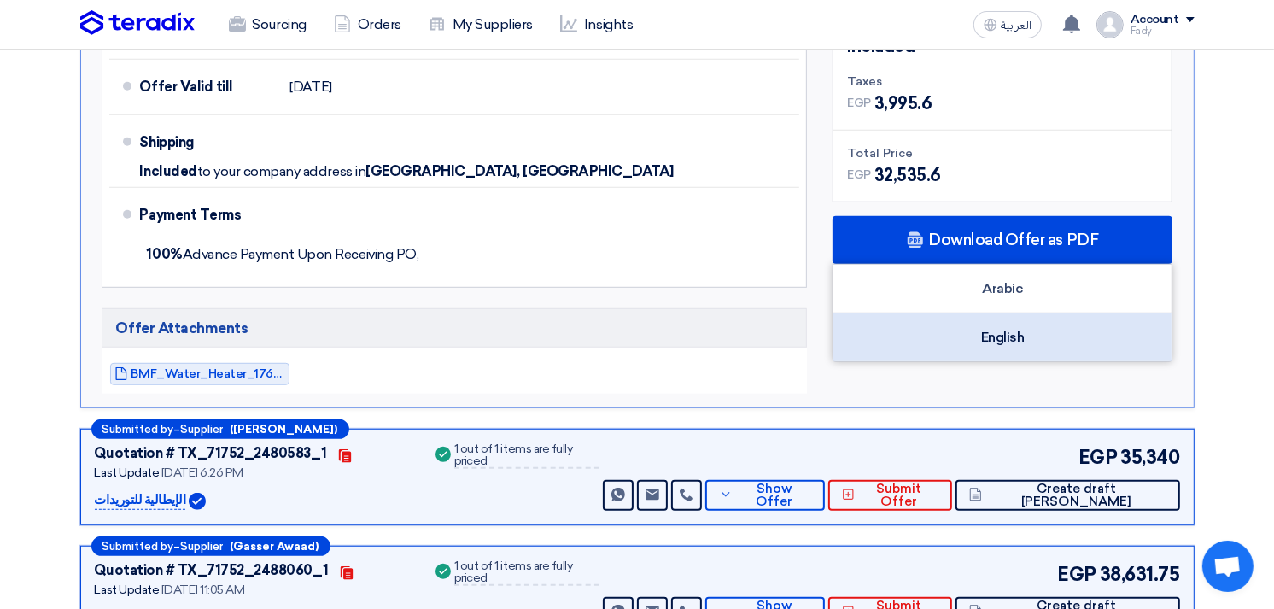
click at [985, 325] on div "English" at bounding box center [1002, 337] width 338 height 48
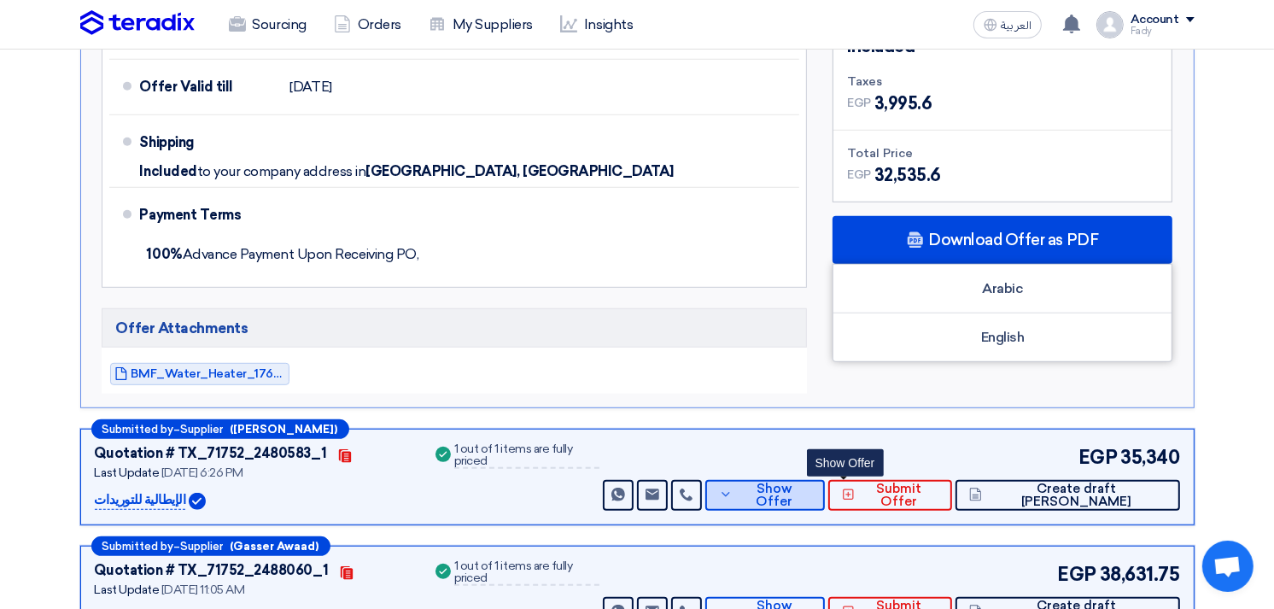
click at [824, 480] on button "Show Offer" at bounding box center [765, 495] width 120 height 31
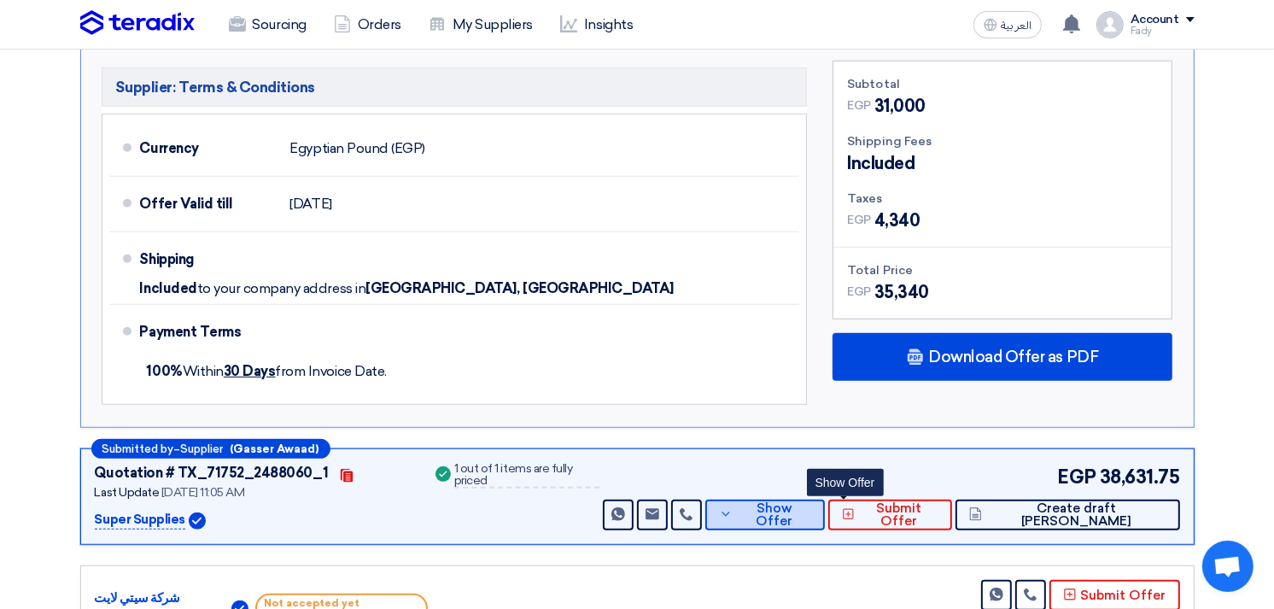
click at [811, 511] on span "Show Offer" at bounding box center [774, 515] width 74 height 26
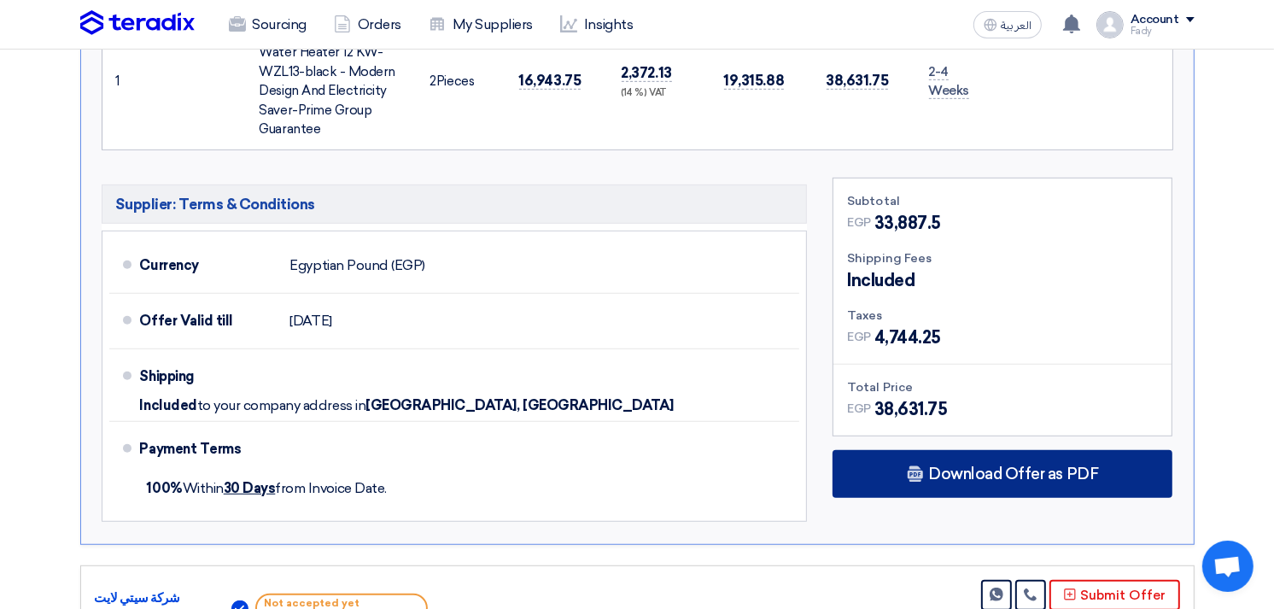
click at [966, 461] on div "Download Offer as PDF" at bounding box center [1002, 474] width 340 height 48
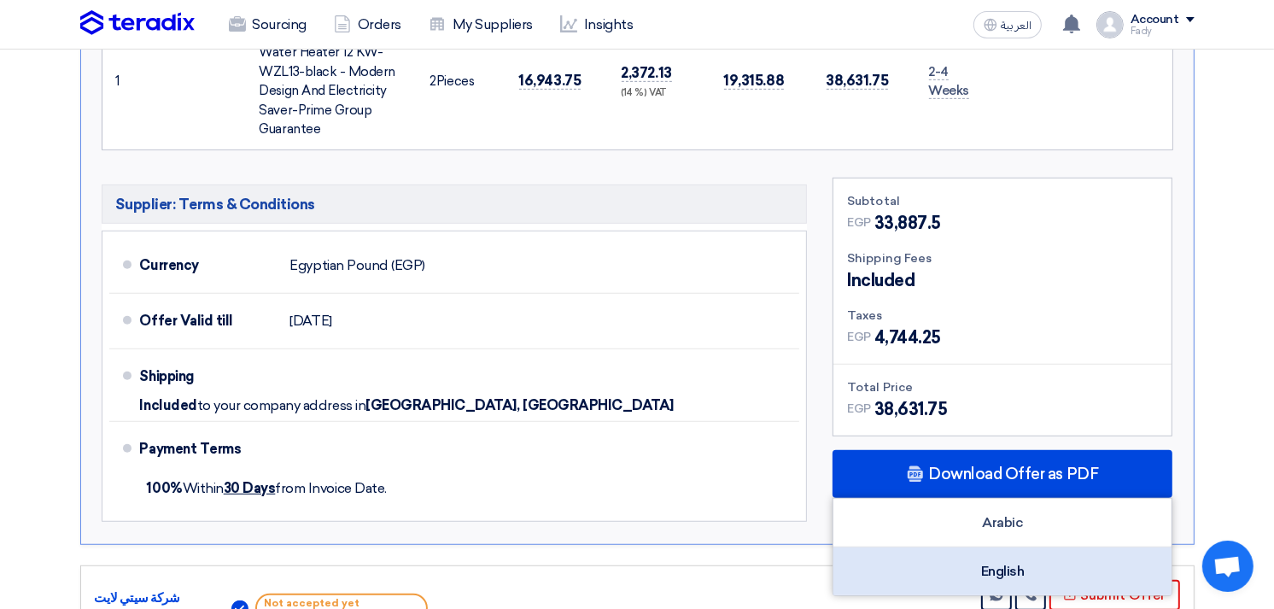
click at [1009, 582] on div "English" at bounding box center [1002, 571] width 338 height 48
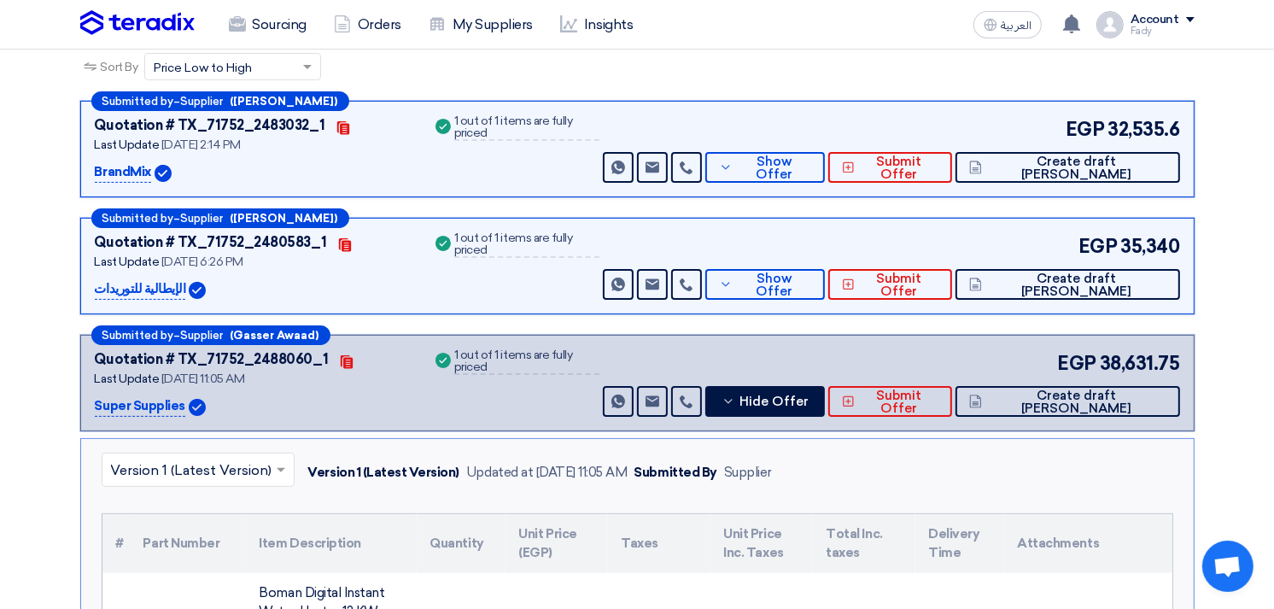
scroll to position [284, 0]
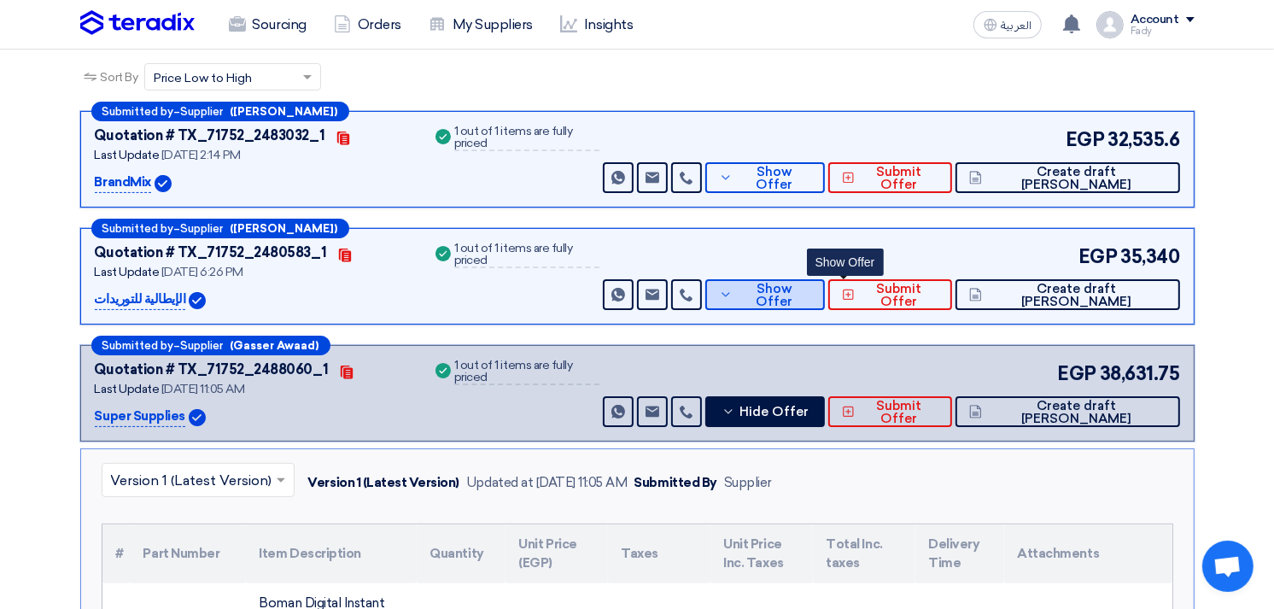
click at [811, 288] on span "Show Offer" at bounding box center [774, 296] width 74 height 26
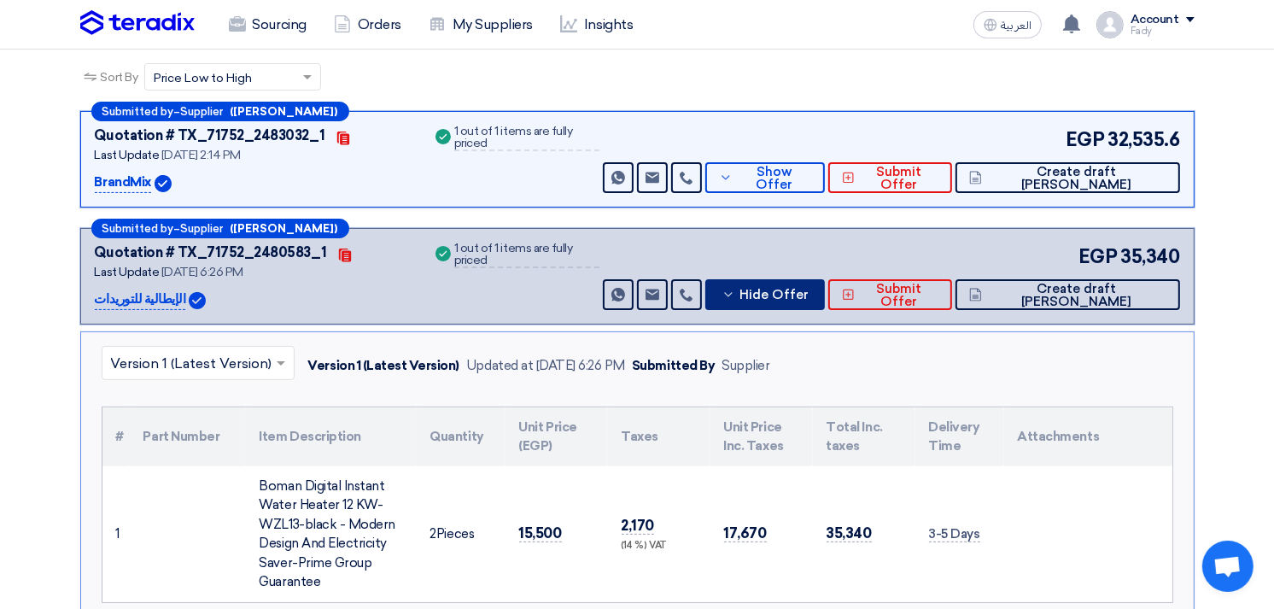
scroll to position [663, 0]
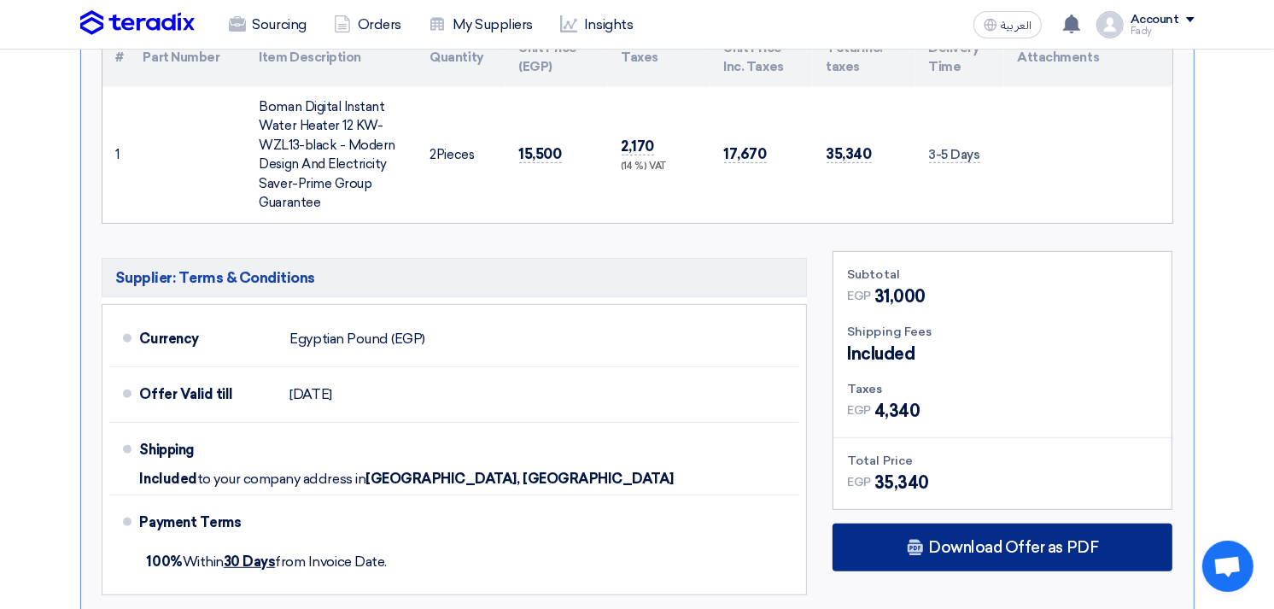
click at [943, 546] on span "Download Offer as PDF" at bounding box center [1013, 547] width 170 height 15
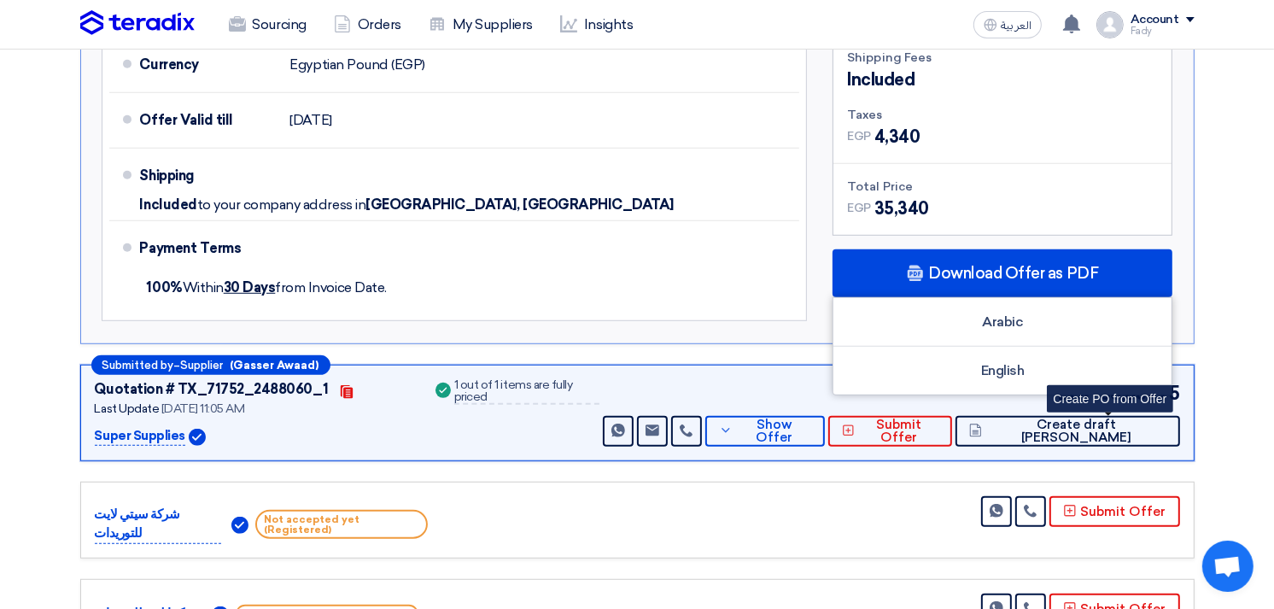
scroll to position [949, 0]
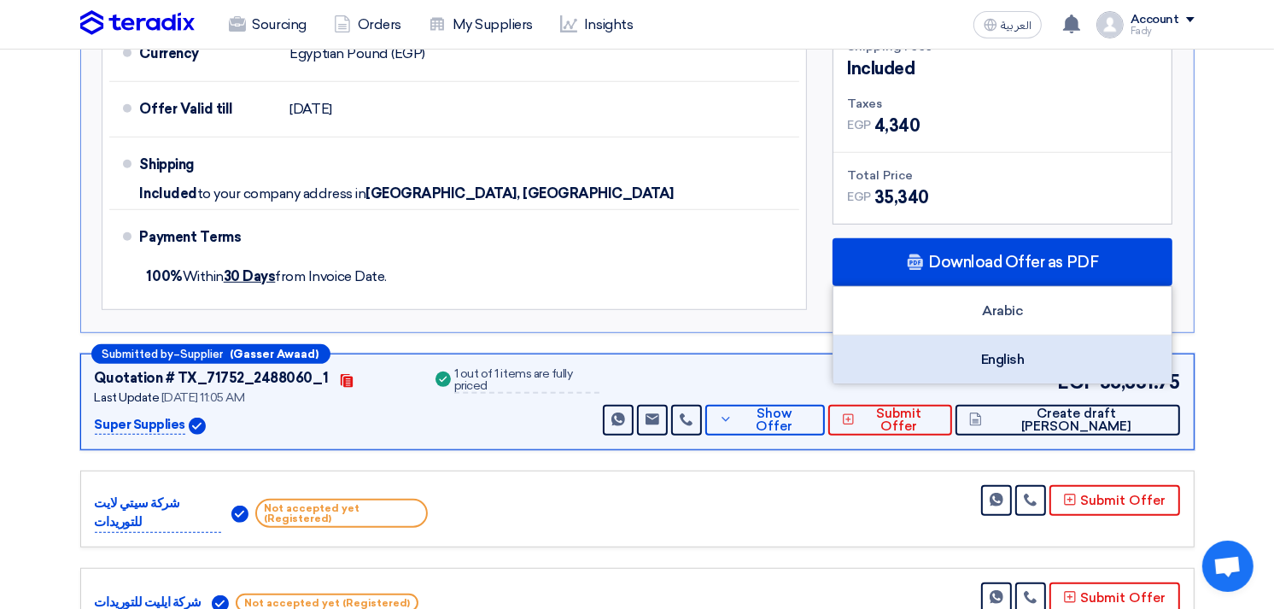
click at [985, 345] on div "English" at bounding box center [1002, 360] width 338 height 48
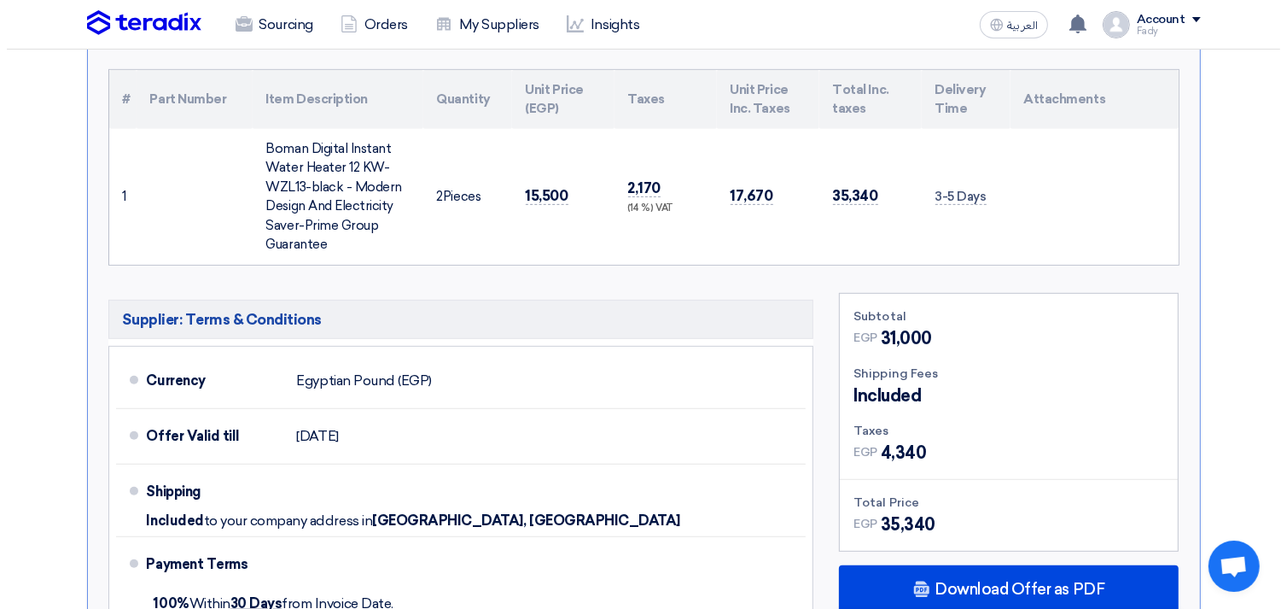
scroll to position [190, 0]
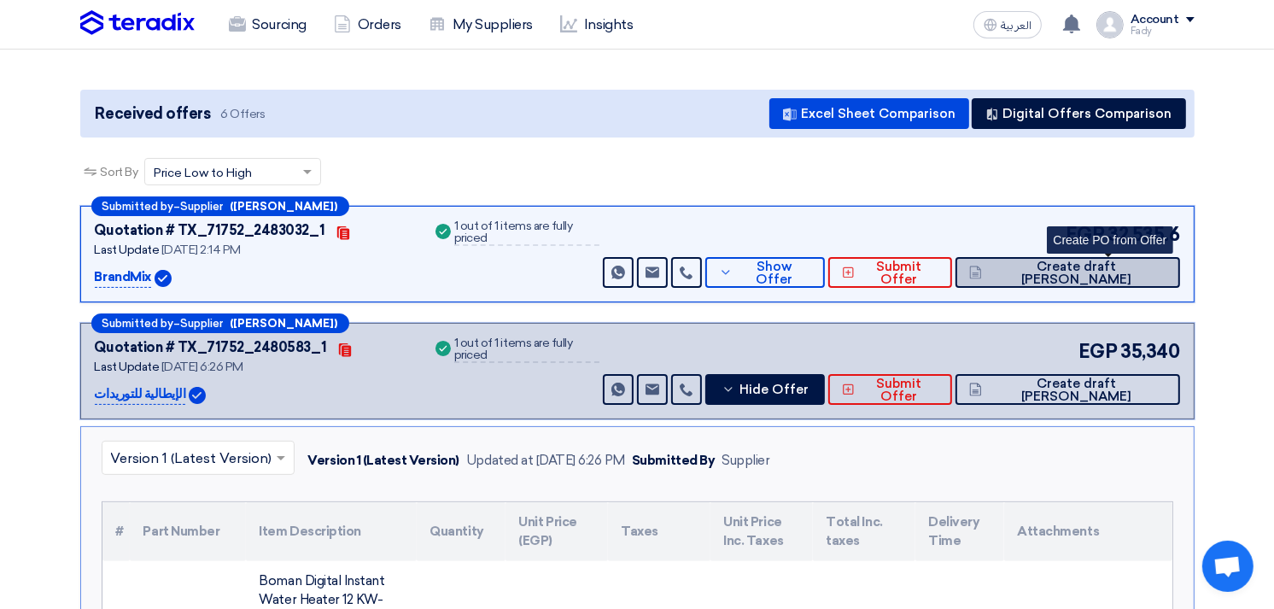
click at [1128, 277] on button "Create draft [PERSON_NAME]" at bounding box center [1067, 272] width 224 height 31
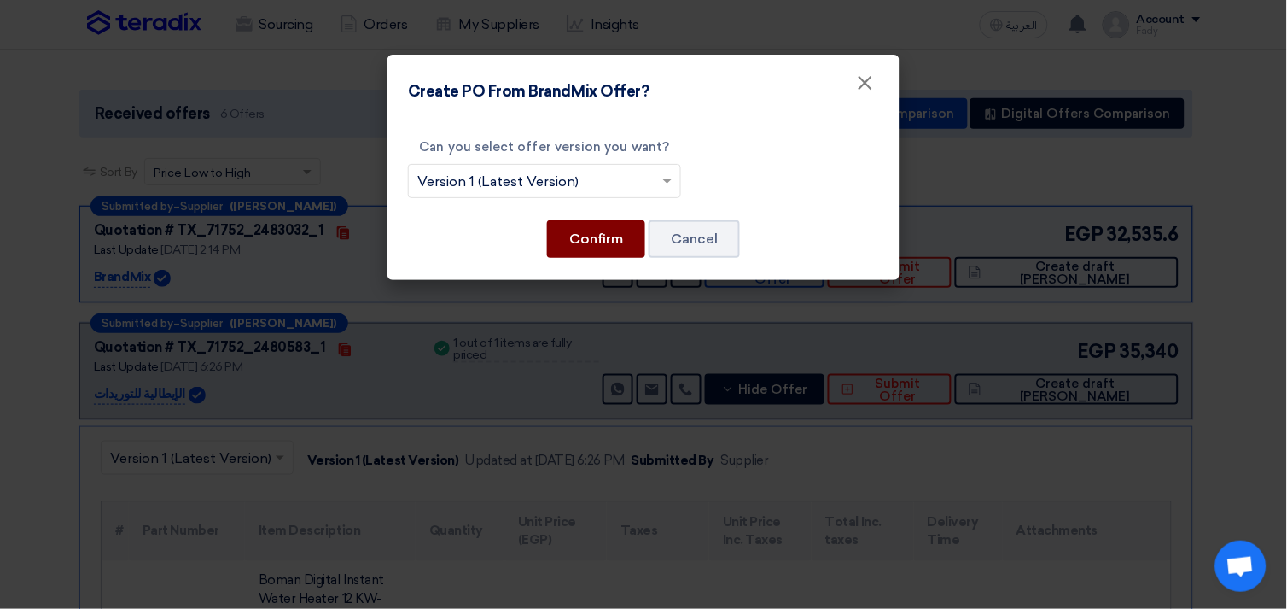
click at [610, 235] on button "Confirm" at bounding box center [596, 239] width 98 height 38
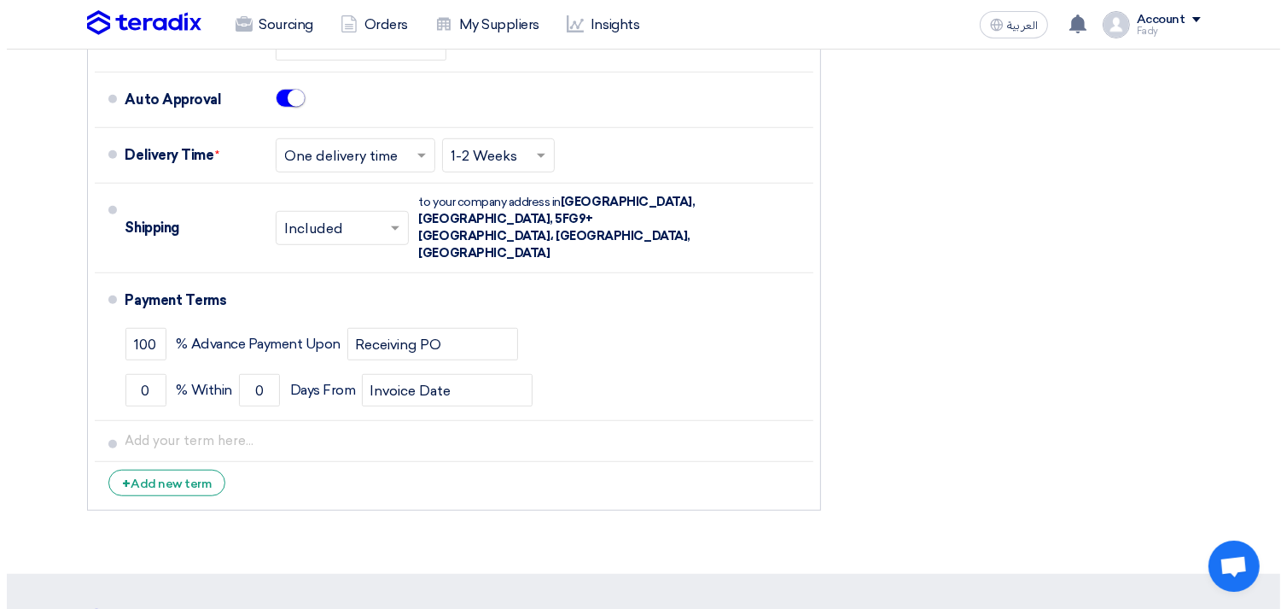
scroll to position [758, 0]
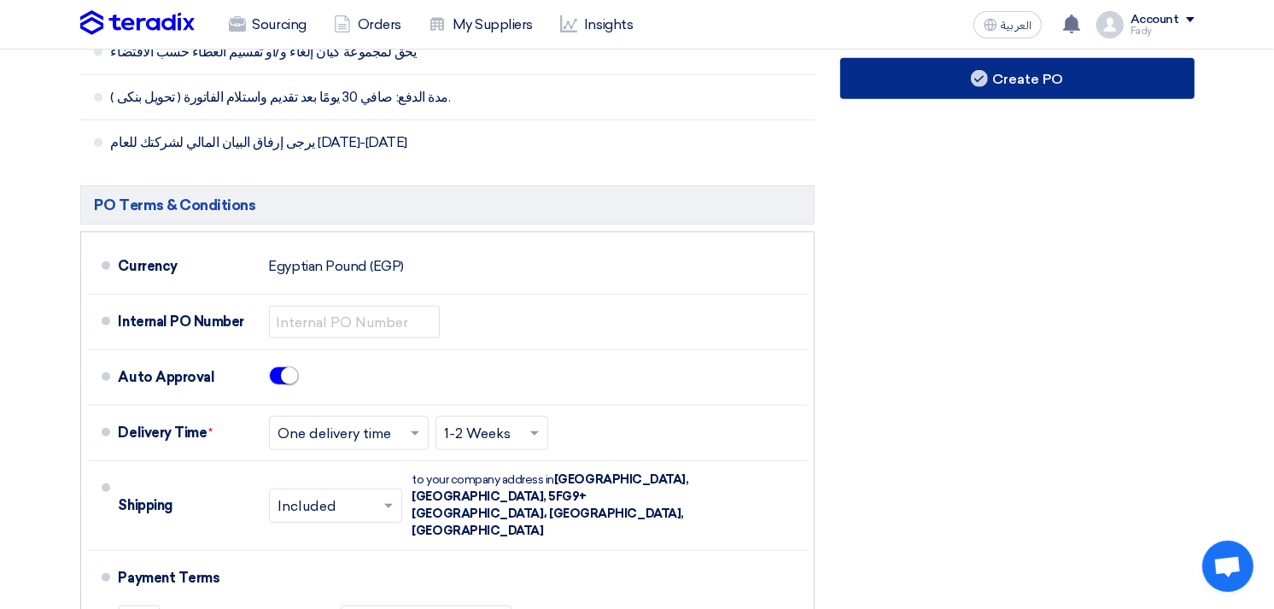
click at [999, 74] on button "Create PO" at bounding box center [1017, 78] width 354 height 41
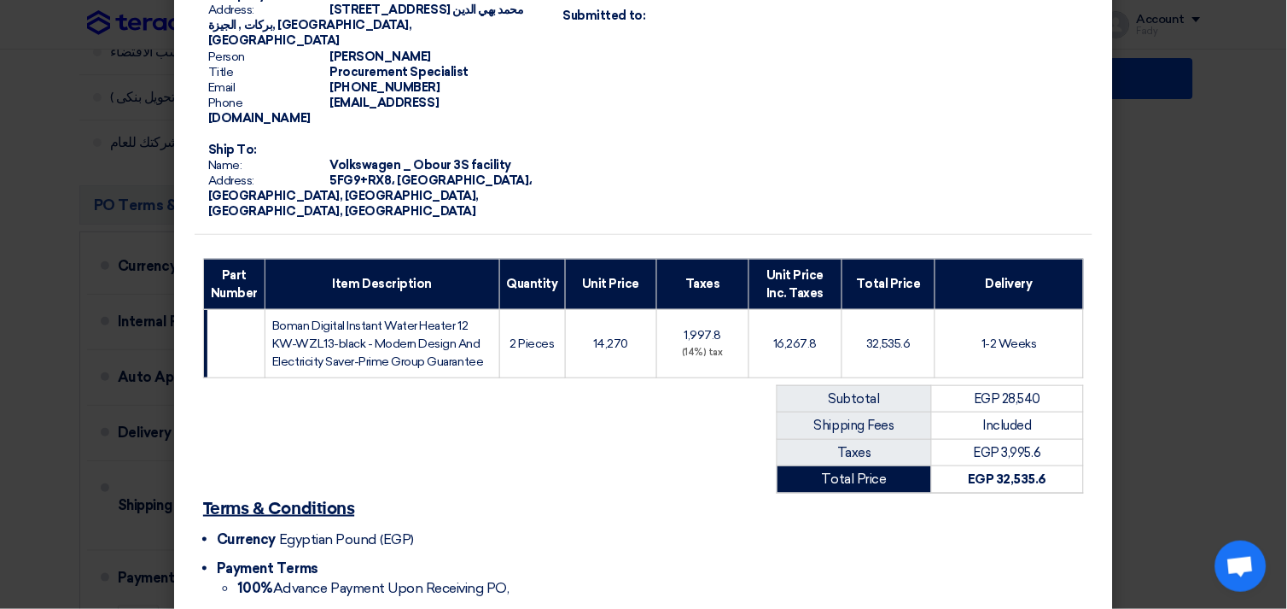
scroll to position [239, 0]
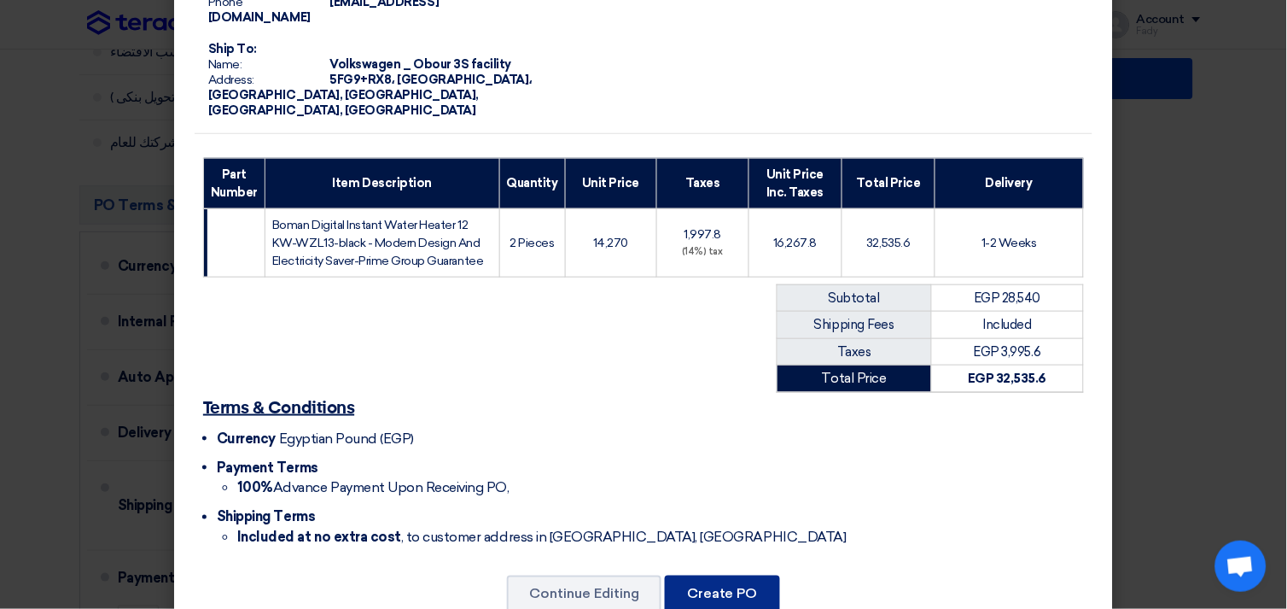
click at [747, 575] on button "Create PO" at bounding box center [722, 594] width 115 height 38
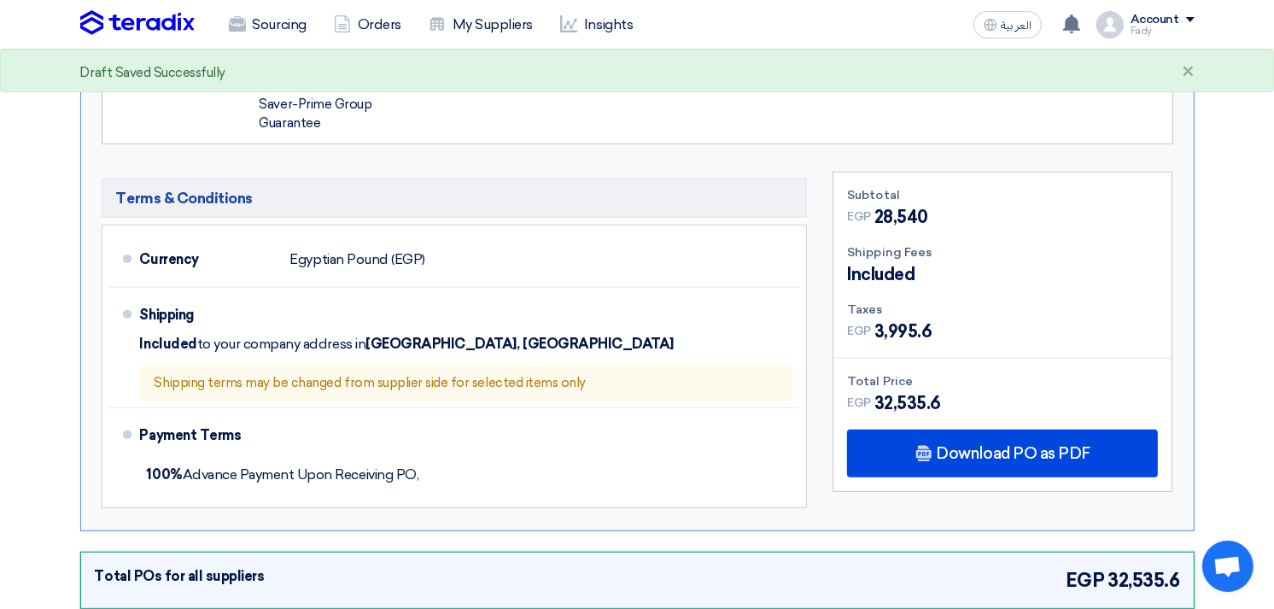
scroll to position [569, 0]
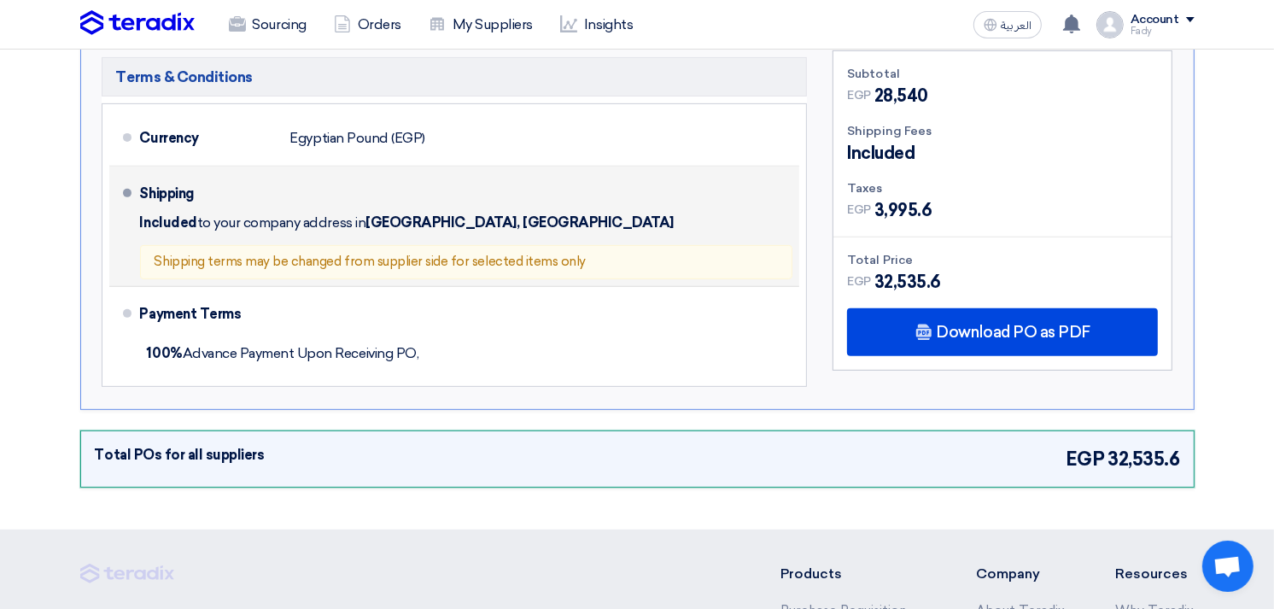
click at [547, 256] on div "Shipping terms may be changed from supplier side for selected items only" at bounding box center [466, 262] width 653 height 34
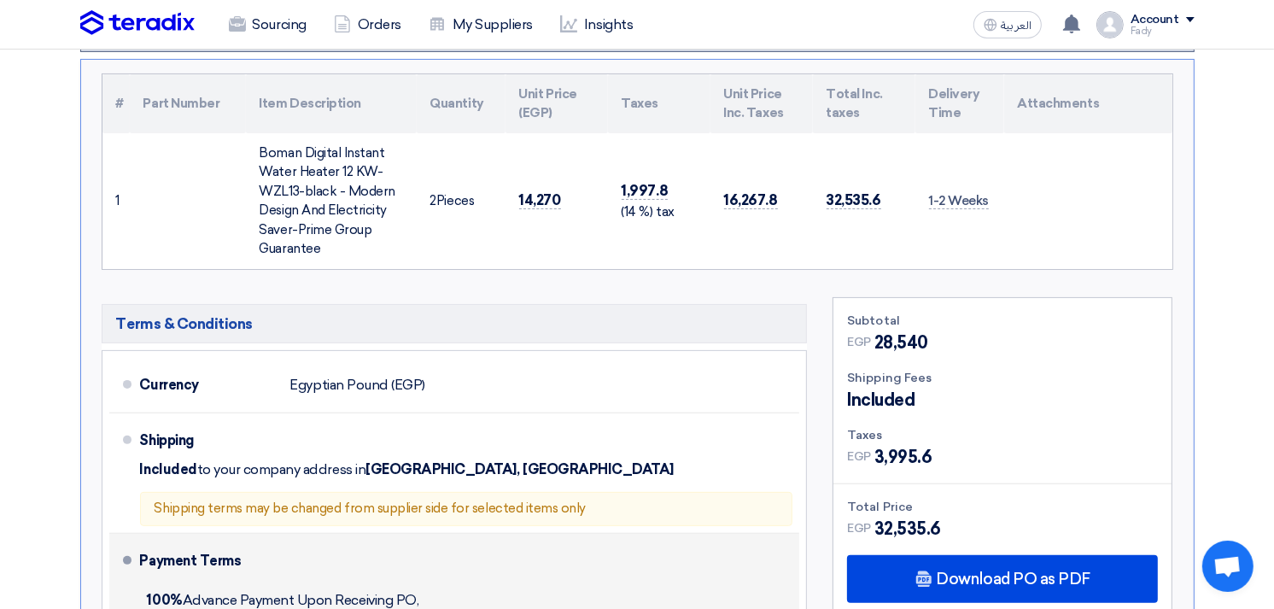
scroll to position [95, 0]
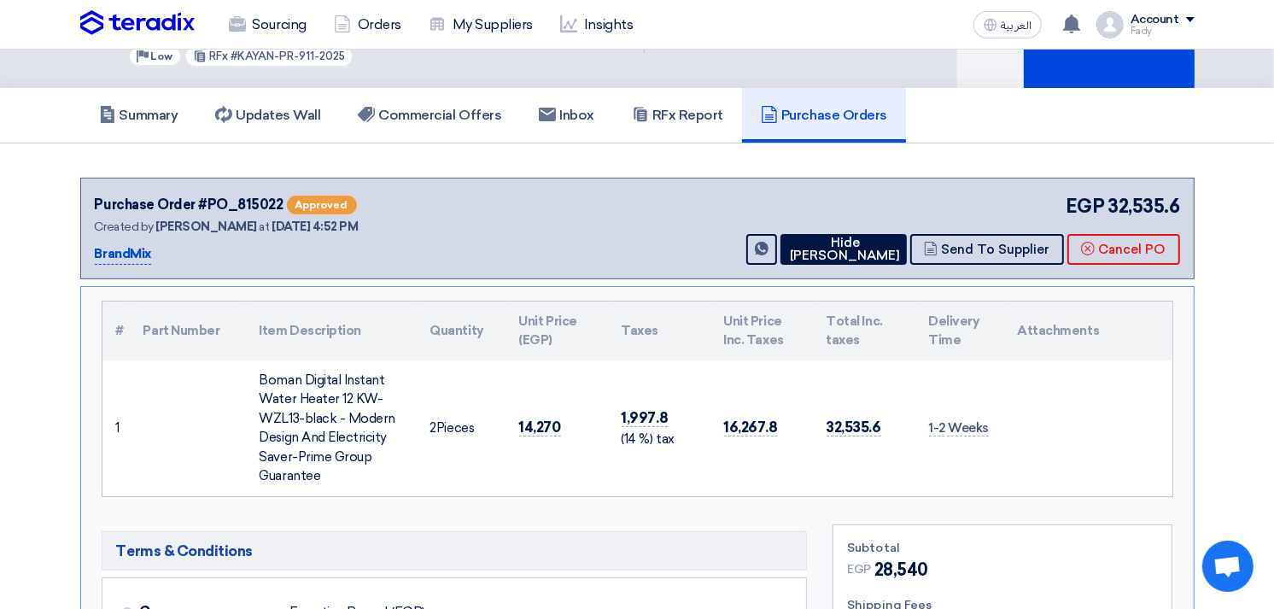
click at [538, 480] on td "14,270" at bounding box center [556, 428] width 102 height 136
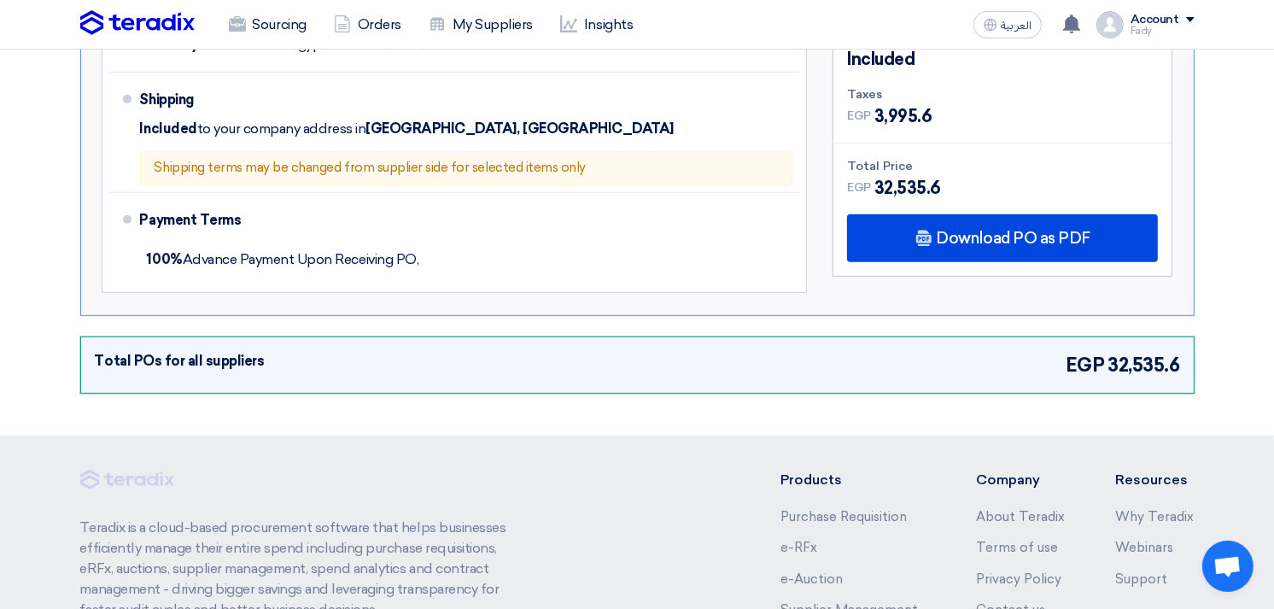
scroll to position [663, 0]
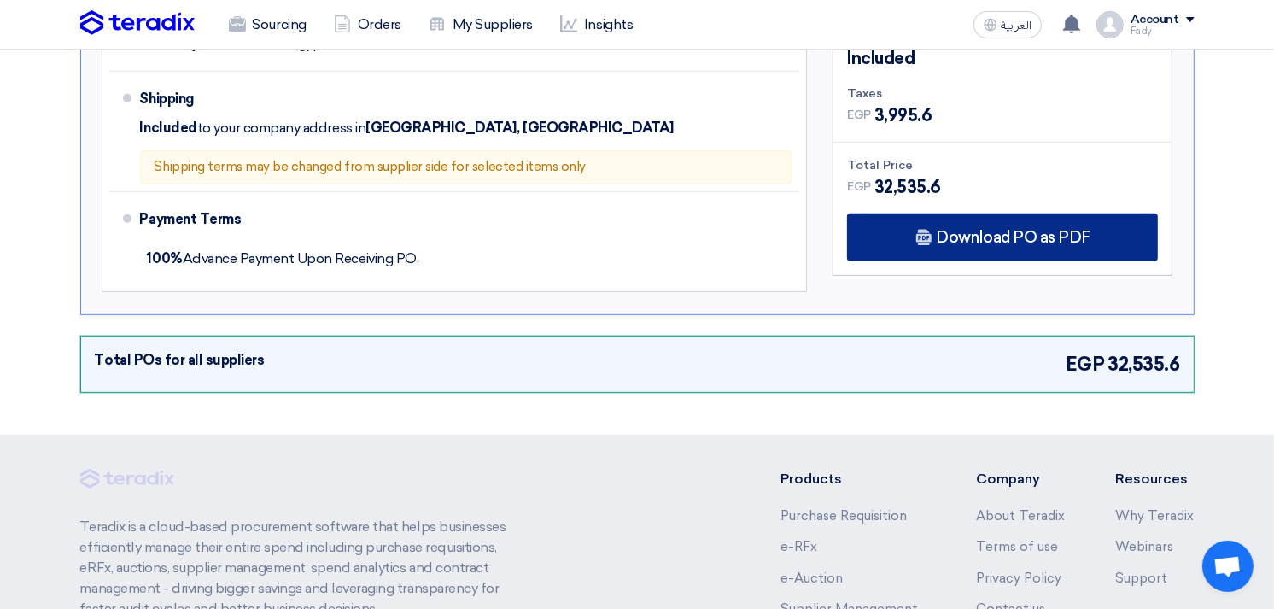
click at [1018, 215] on div "Download PO as PDF" at bounding box center [1002, 237] width 311 height 48
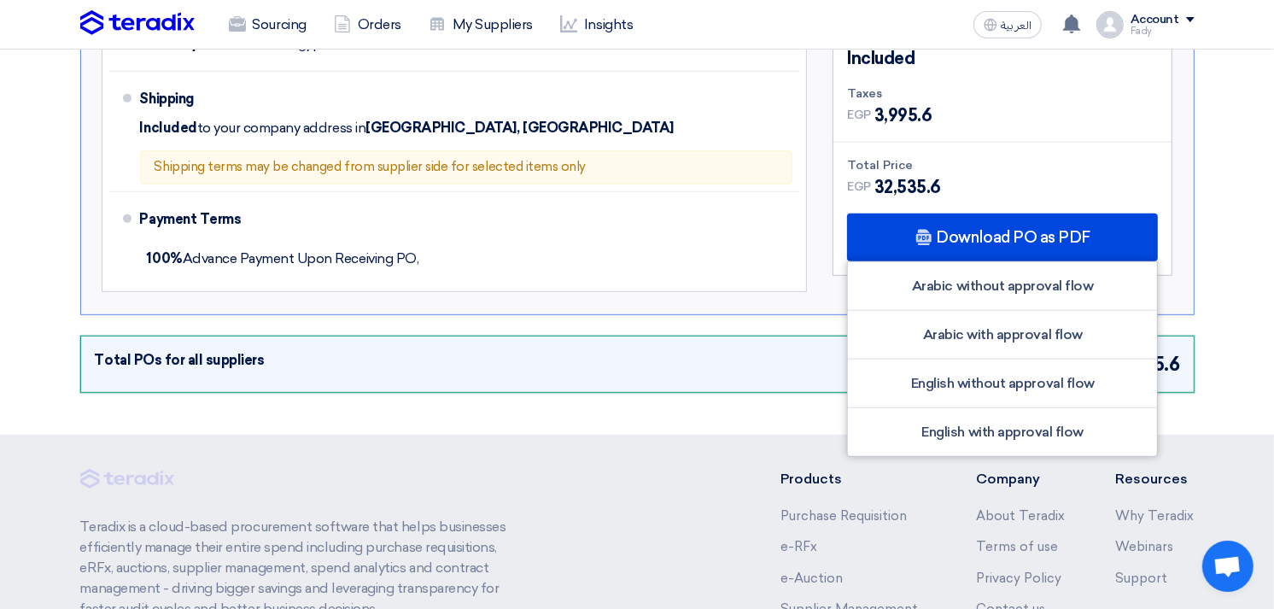
click at [1242, 220] on section "Purchase Order #PO_815022 Approved Created by [PERSON_NAME] at [DATE] 4:52 PM B…" at bounding box center [637, 5] width 1274 height 860
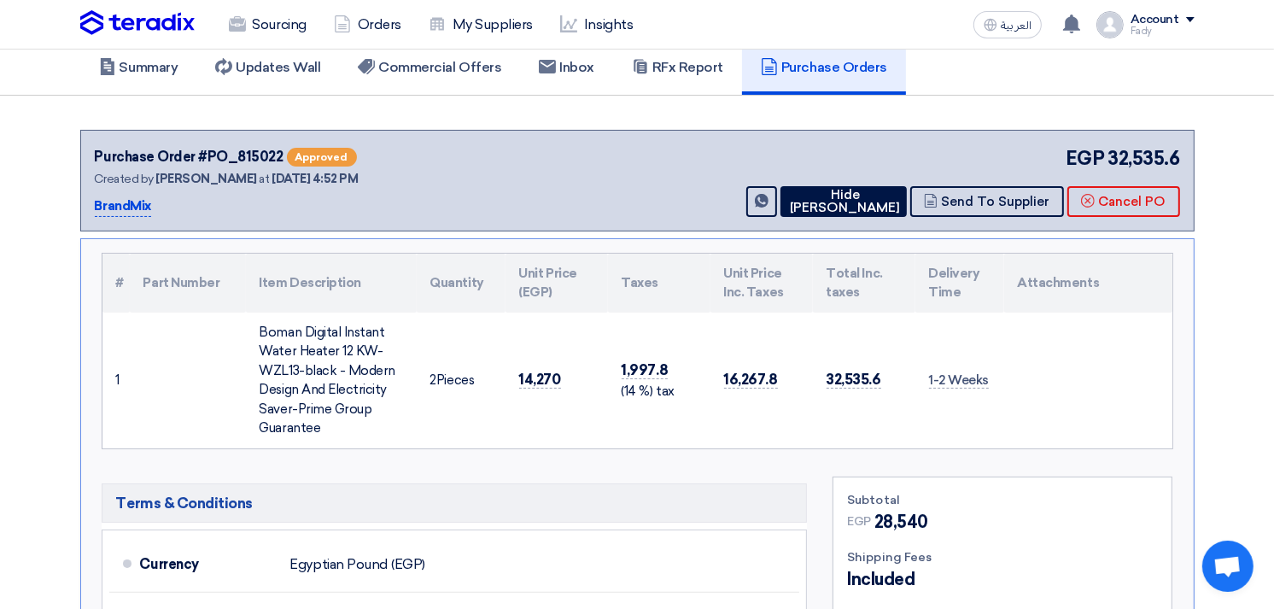
scroll to position [0, 0]
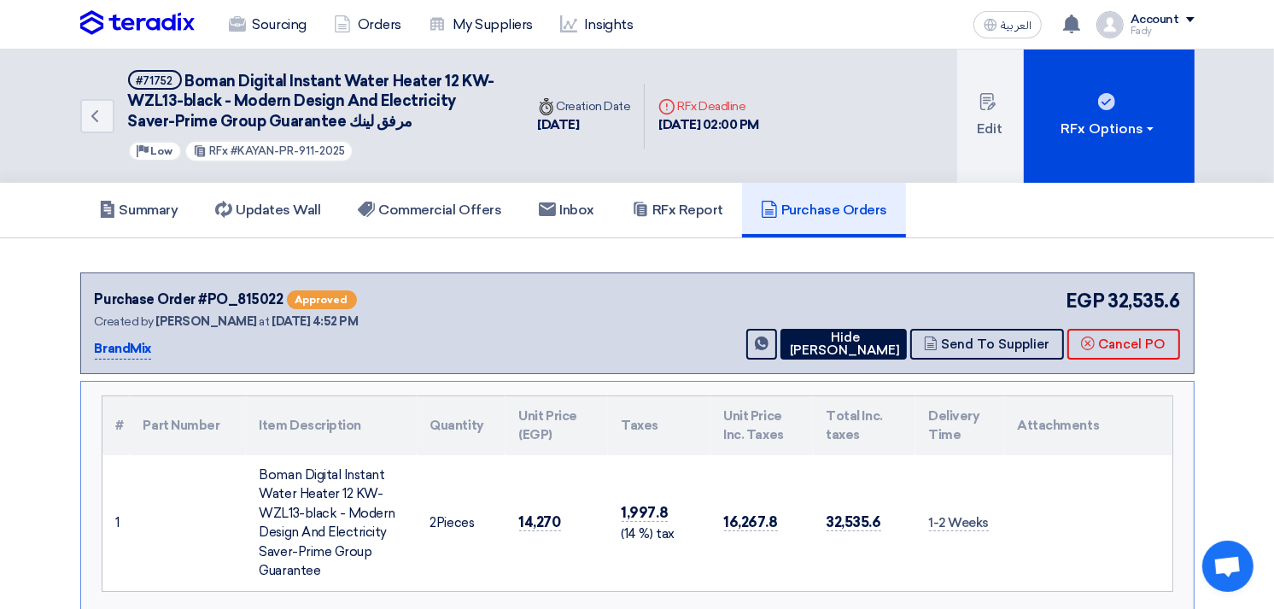
click at [698, 288] on div "Purchase Order #PO_815022 Approved Created by [PERSON_NAME] at [DATE] 4:52 PM B…" at bounding box center [637, 323] width 1085 height 73
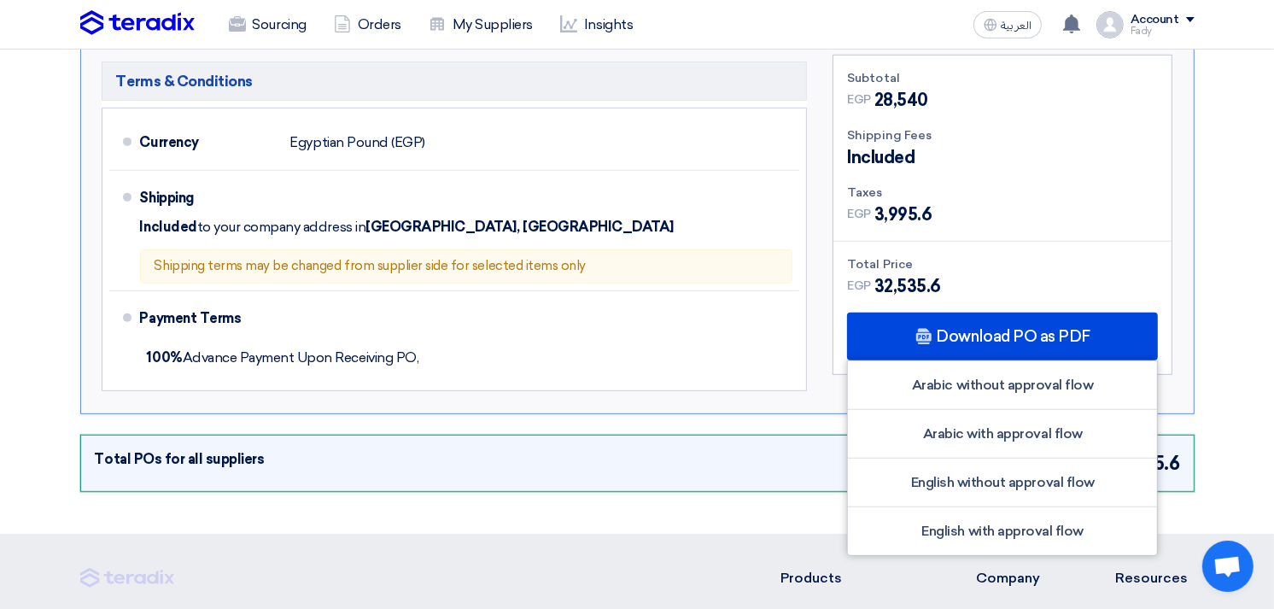
scroll to position [569, 0]
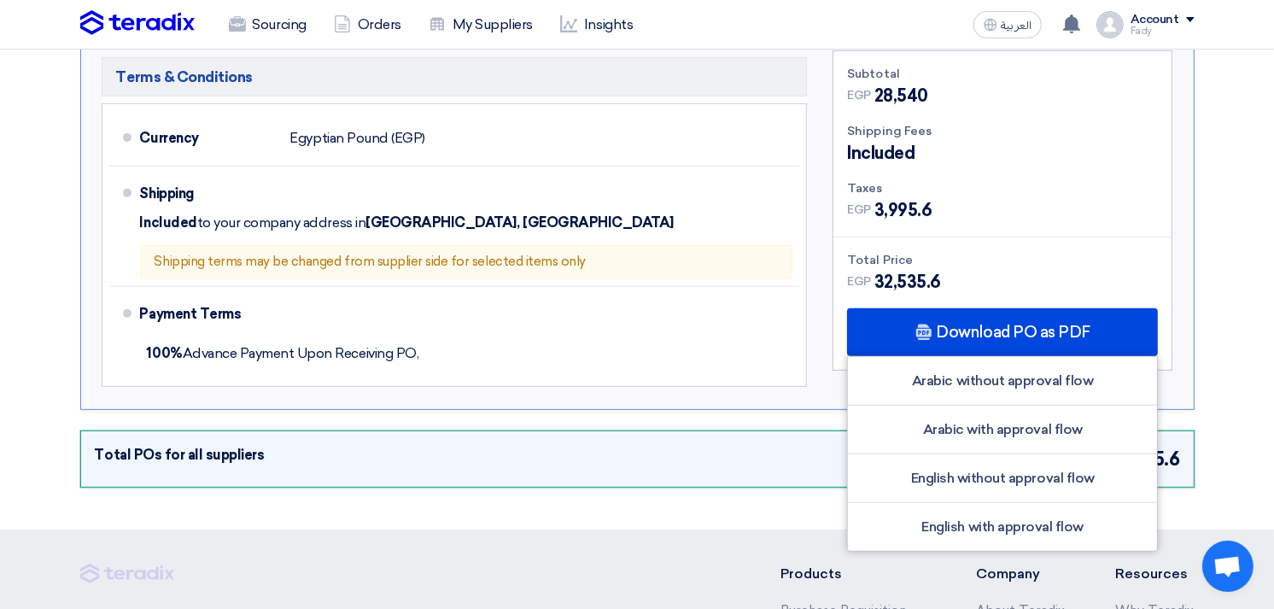
click at [1241, 176] on section "Purchase Order #PO_815022 Approved Created by [PERSON_NAME] at [DATE] 4:52 PM B…" at bounding box center [637, 100] width 1274 height 860
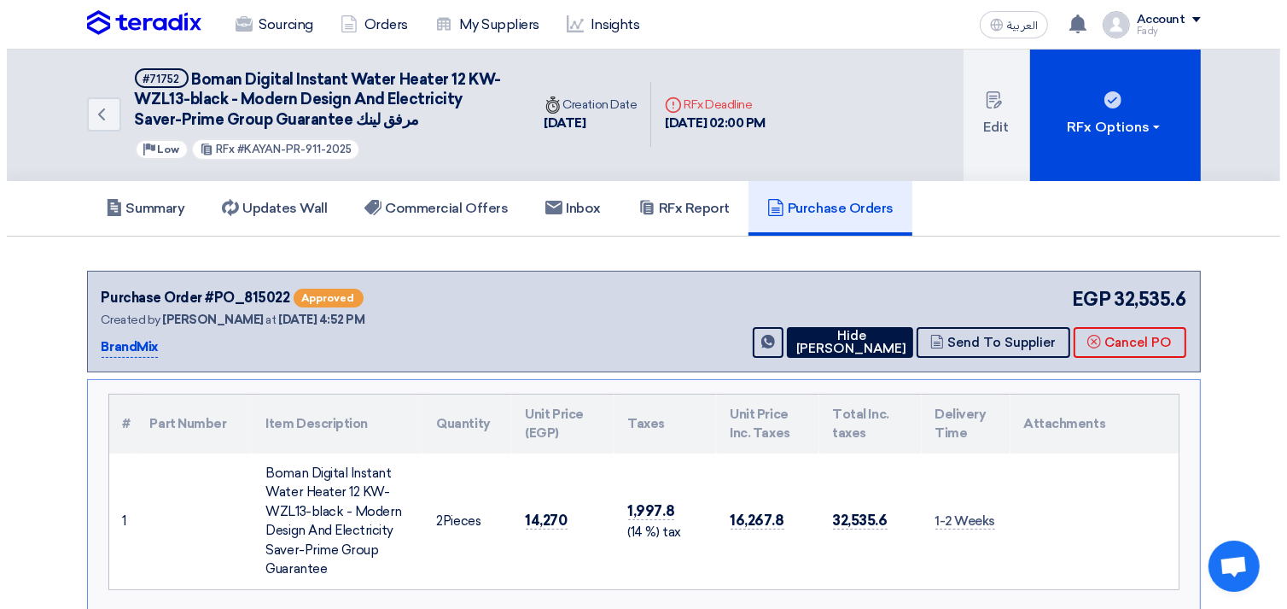
scroll to position [0, 0]
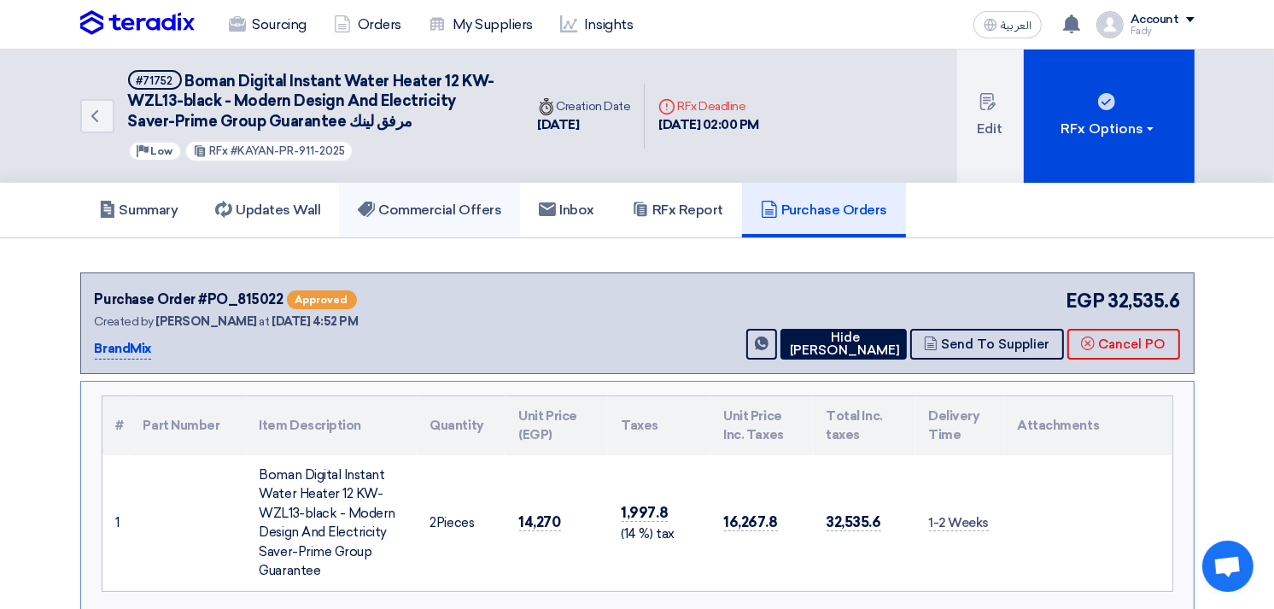
click at [454, 207] on h5 "Commercial Offers" at bounding box center [429, 209] width 143 height 17
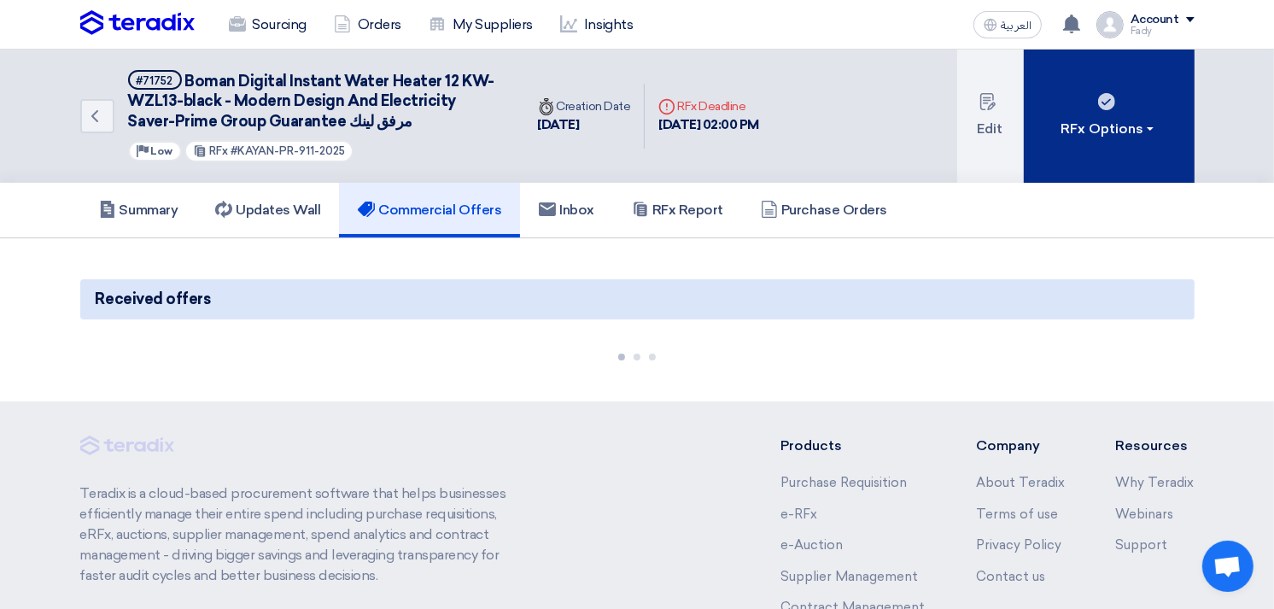
click at [1114, 132] on div "RFx Options" at bounding box center [1108, 129] width 96 height 20
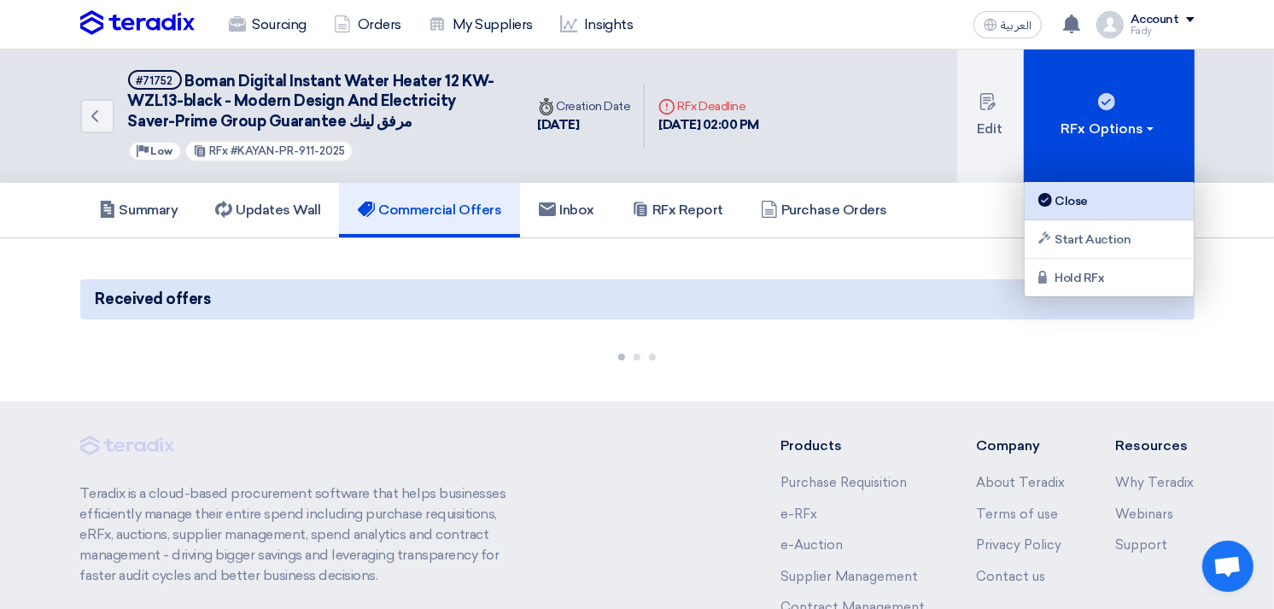
click at [1102, 199] on div "Close" at bounding box center [1109, 200] width 149 height 20
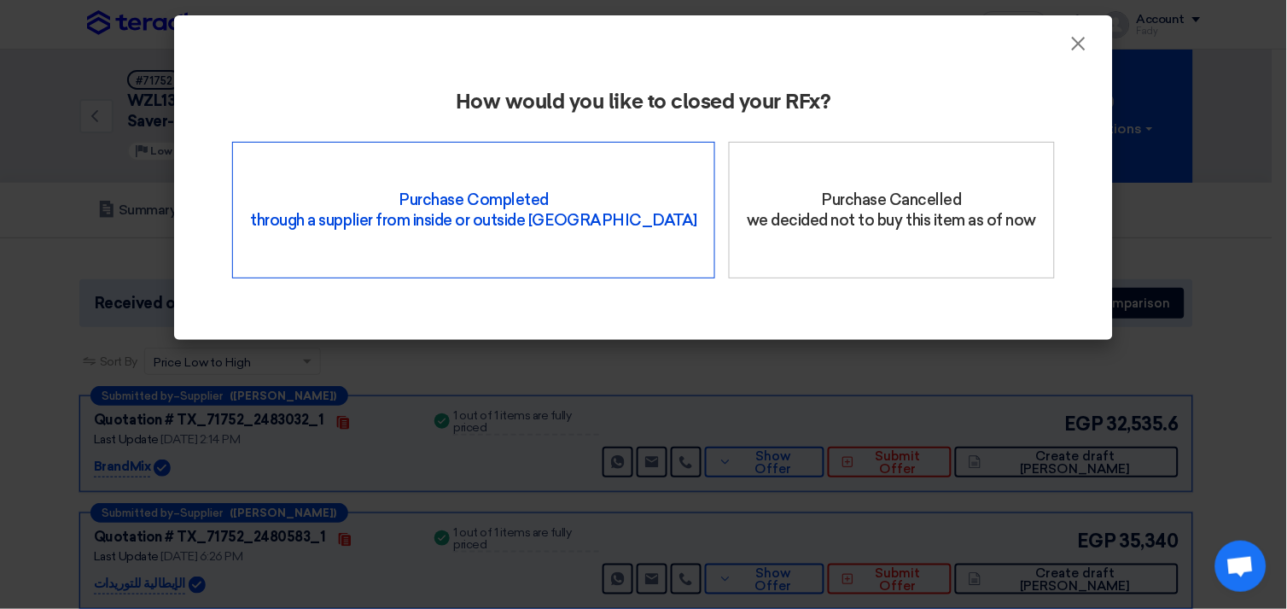
click at [417, 177] on div "Purchase Completed through a supplier from inside or outside Teradix" at bounding box center [473, 210] width 483 height 137
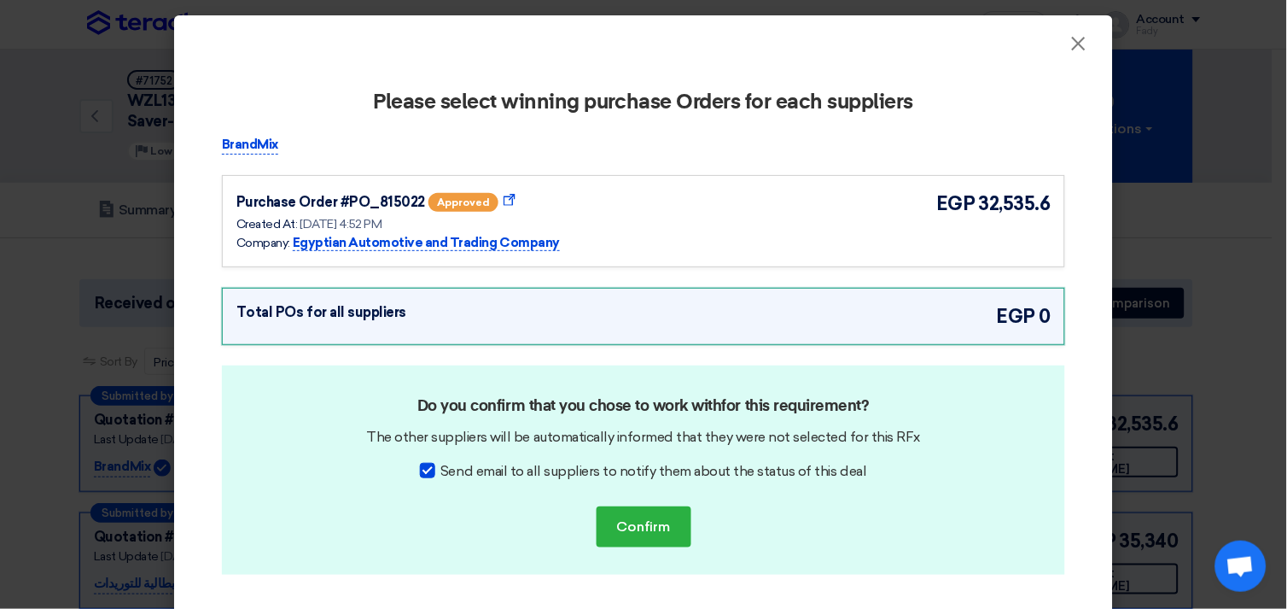
click at [820, 195] on div "Purchase Order #PO_815022 approved Show Purchase Order Details Created At: [DAT…" at bounding box center [643, 221] width 814 height 63
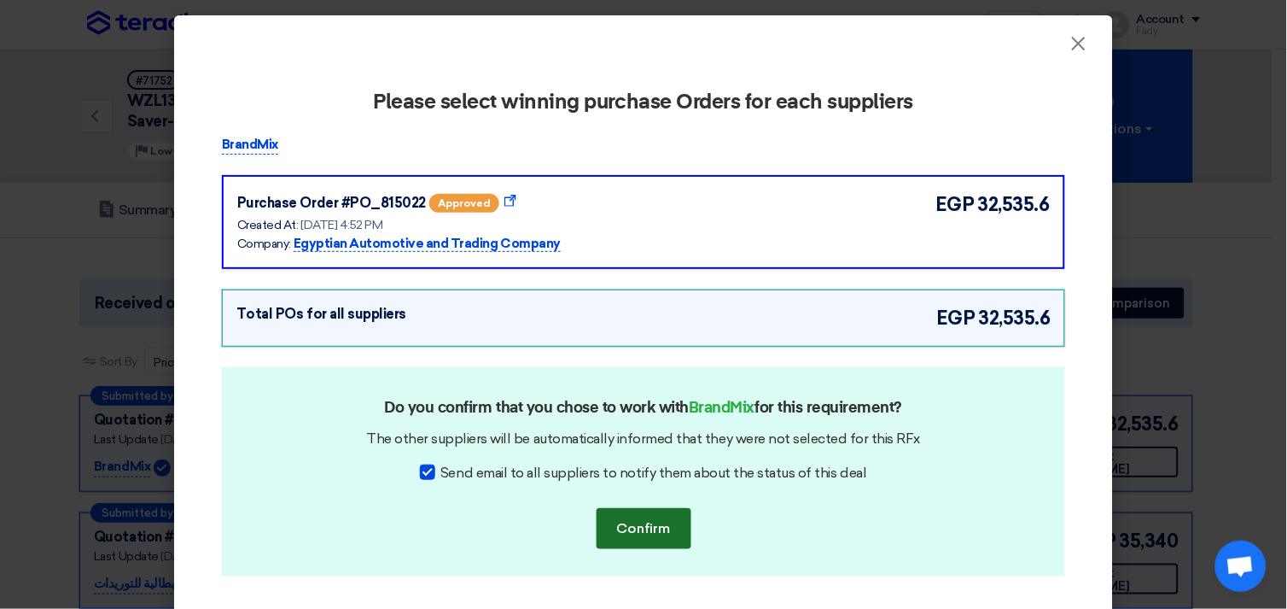
click at [658, 526] on button "Confirm" at bounding box center [644, 528] width 95 height 41
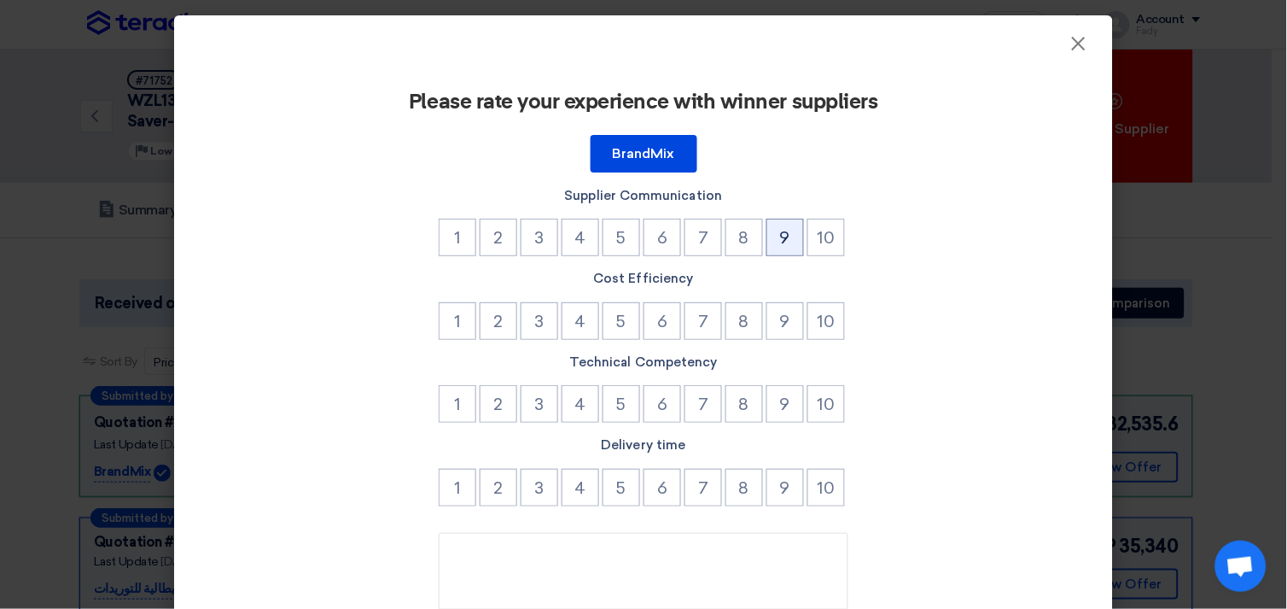
click at [777, 232] on button "9" at bounding box center [786, 238] width 38 height 38
click at [782, 320] on button "9" at bounding box center [786, 321] width 38 height 38
click at [778, 402] on button "9" at bounding box center [786, 404] width 38 height 38
click at [775, 482] on button "9" at bounding box center [786, 488] width 38 height 38
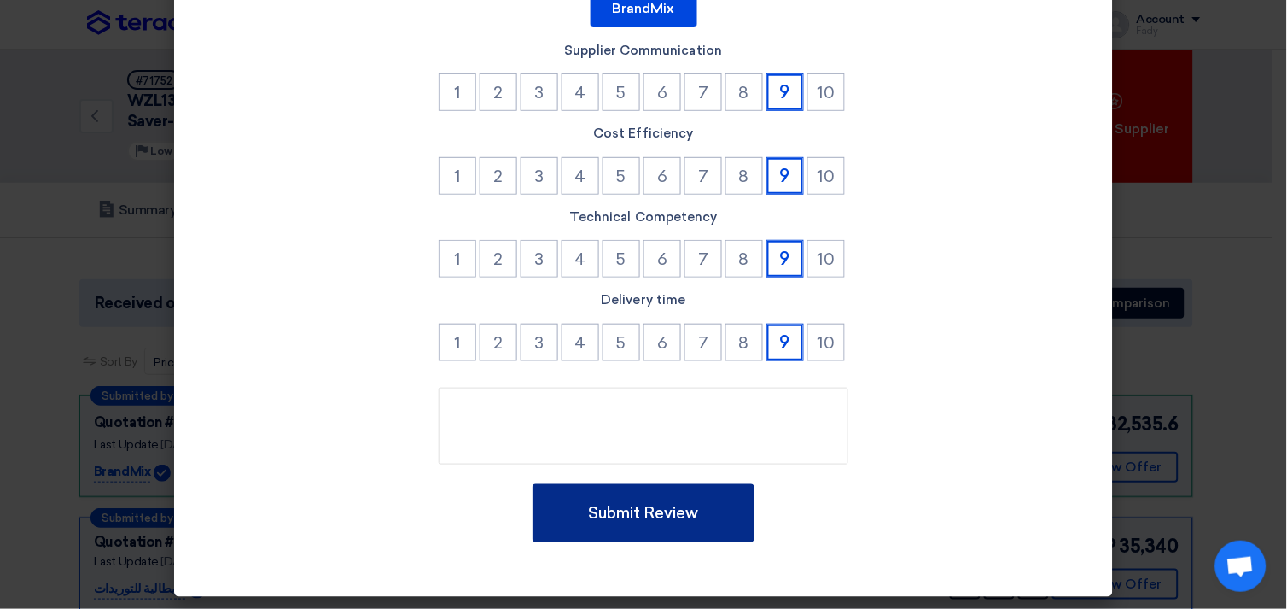
click at [610, 515] on button "Submit Review" at bounding box center [644, 513] width 222 height 58
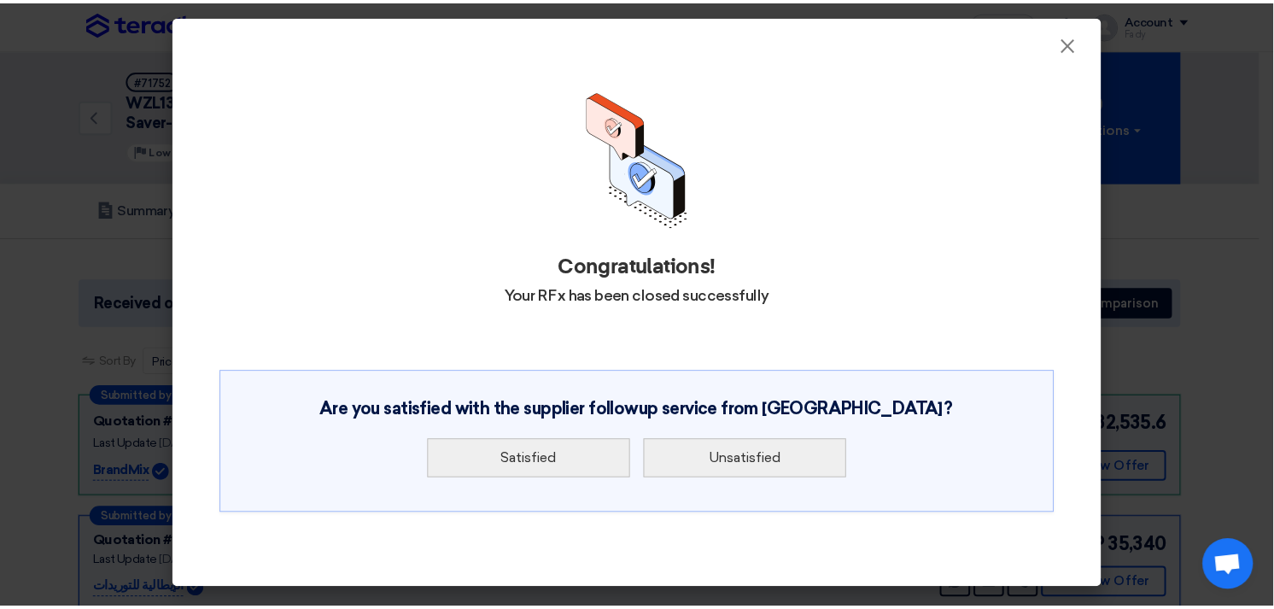
scroll to position [0, 0]
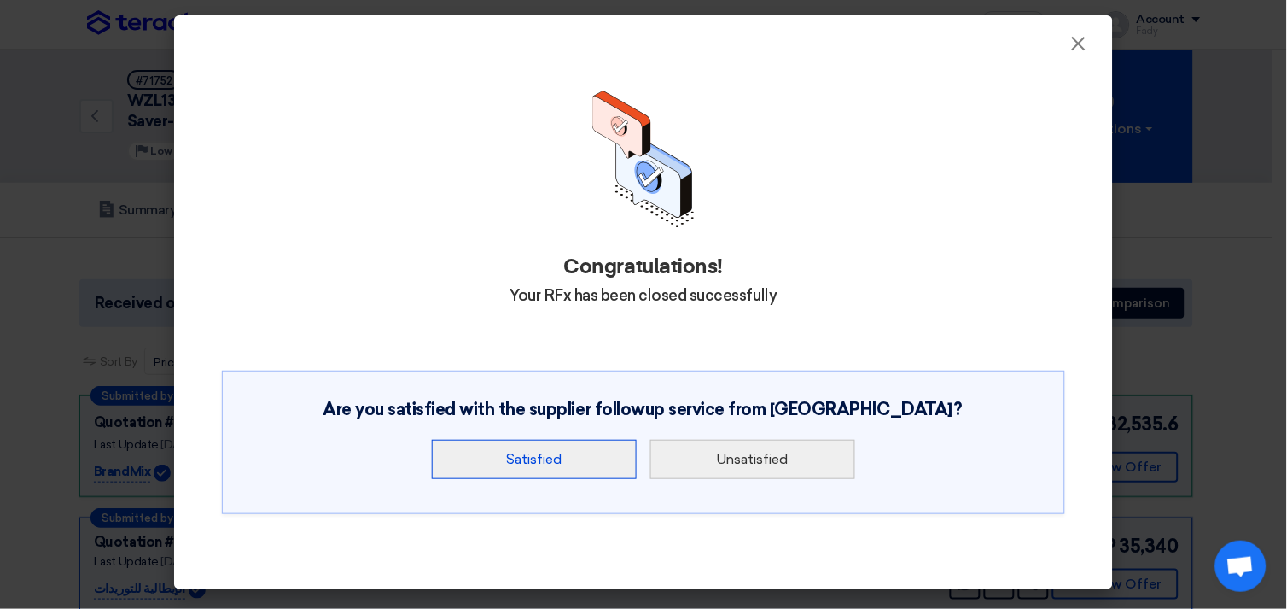
click at [540, 453] on button "Satisfied" at bounding box center [534, 459] width 205 height 39
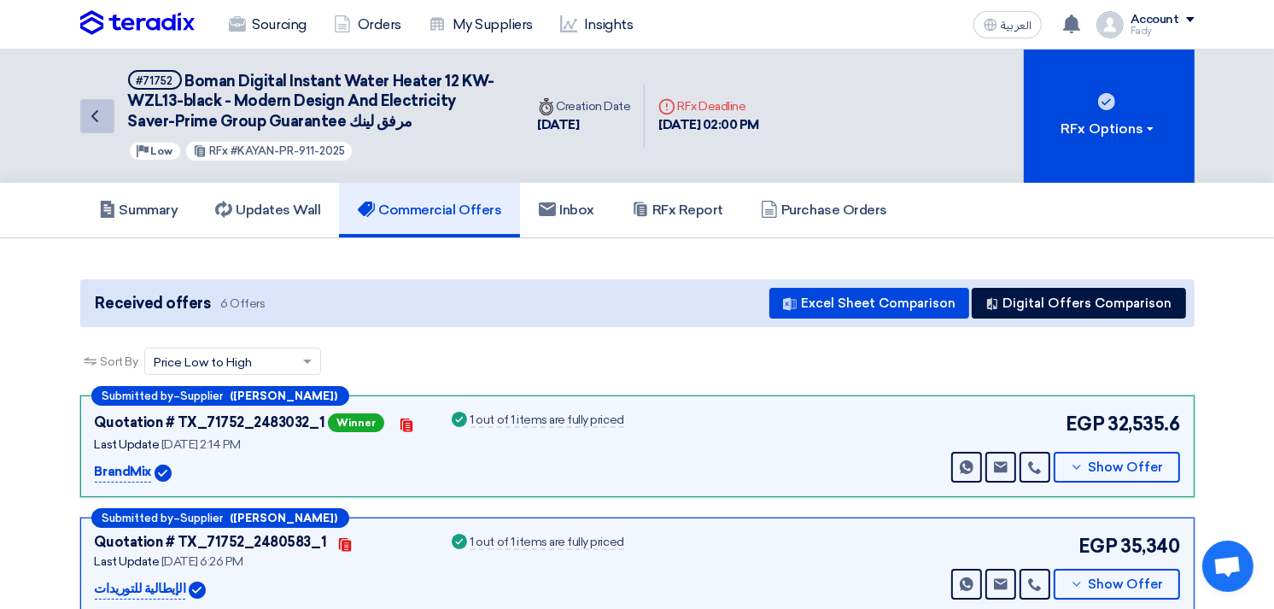
click at [103, 114] on icon "Back" at bounding box center [95, 116] width 20 height 20
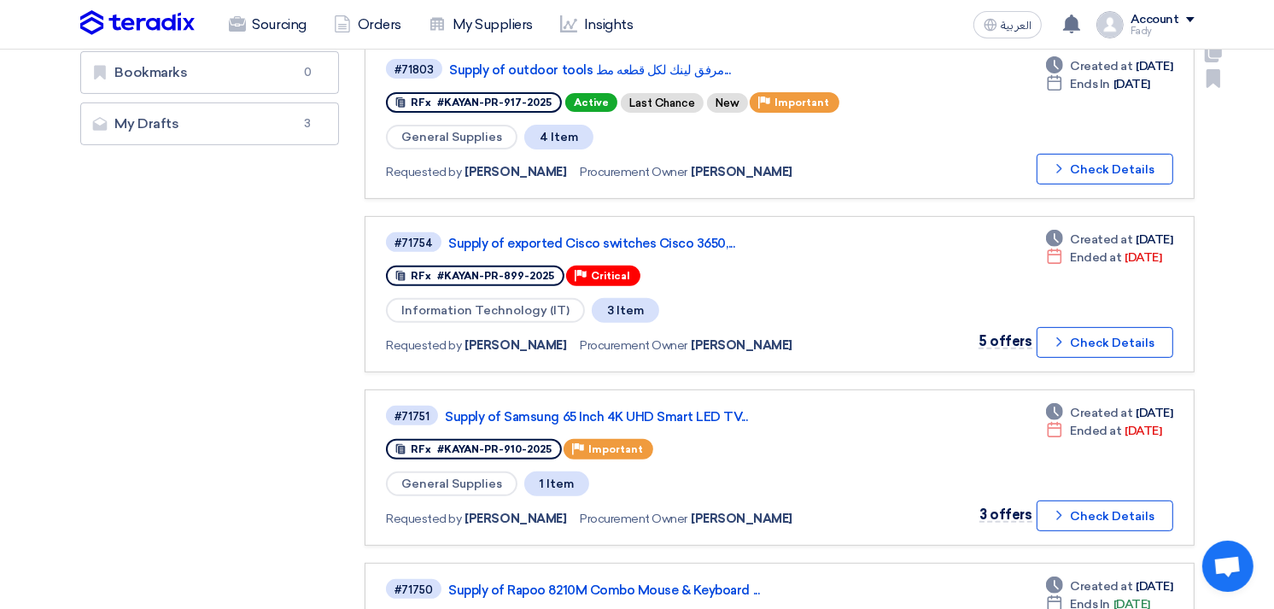
scroll to position [569, 0]
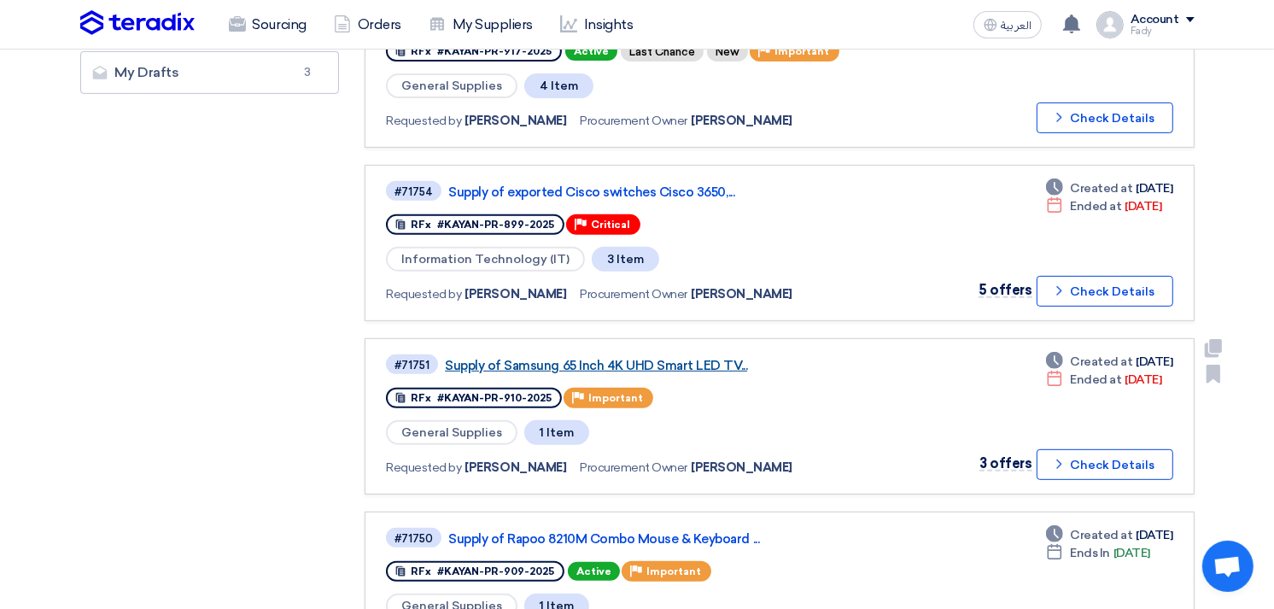
click at [675, 358] on link "Supply of Samsung 65 Inch 4K UHD Smart LED TV..." at bounding box center [658, 365] width 427 height 15
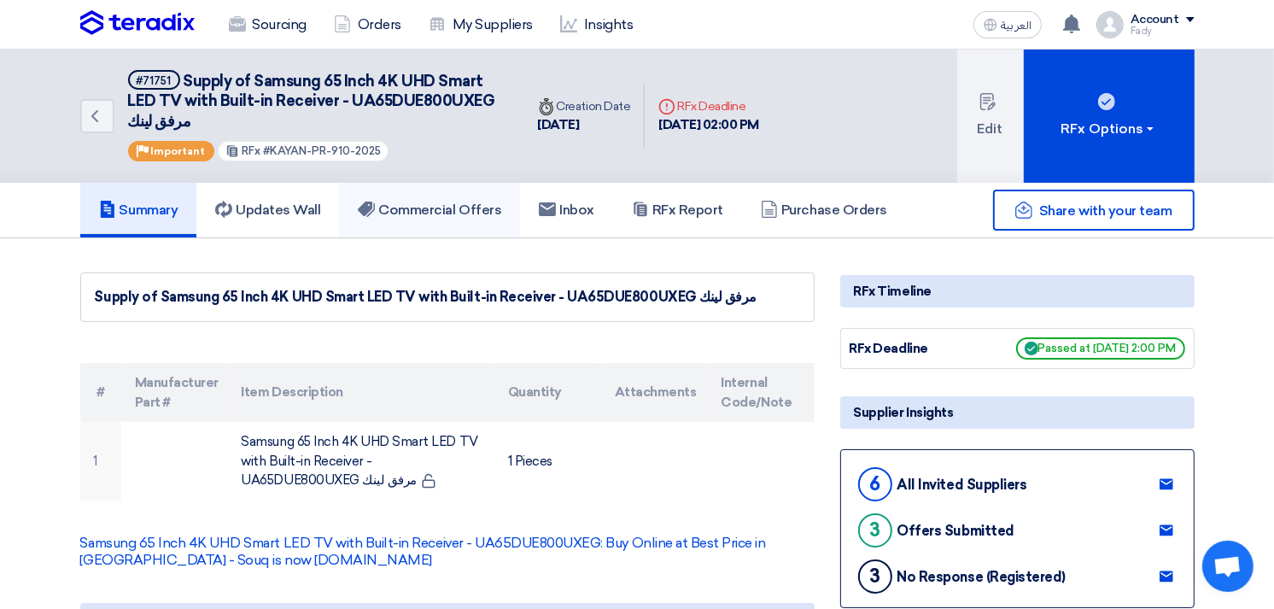
click at [491, 212] on h5 "Commercial Offers" at bounding box center [429, 209] width 143 height 17
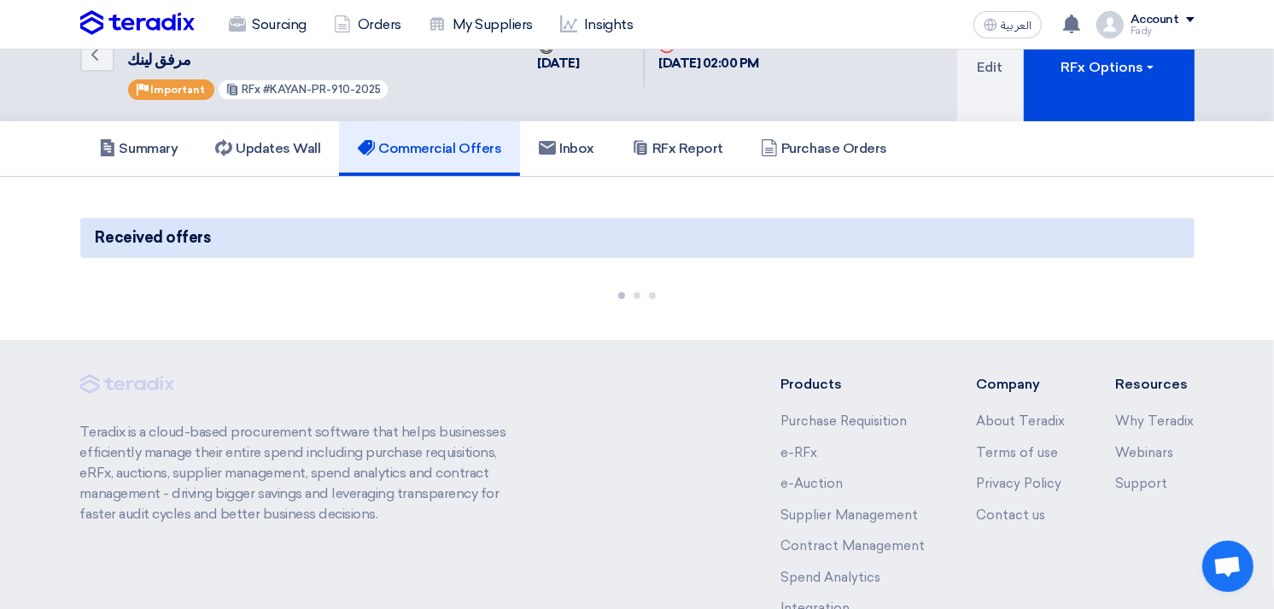
scroll to position [95, 0]
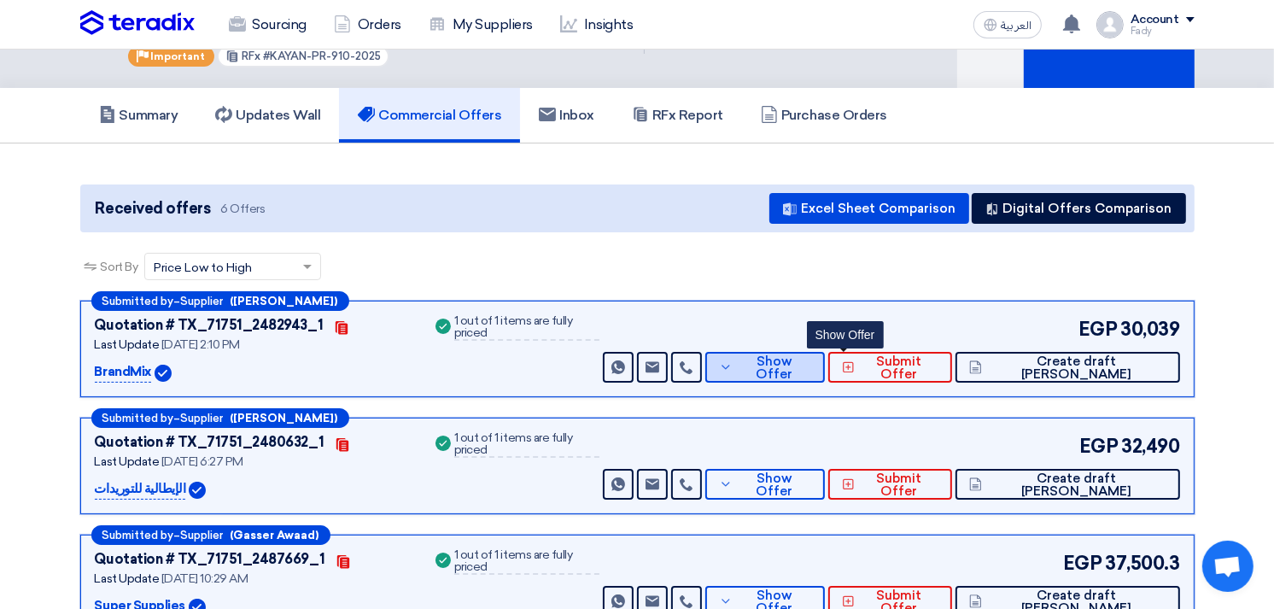
click at [811, 364] on span "Show Offer" at bounding box center [774, 368] width 74 height 26
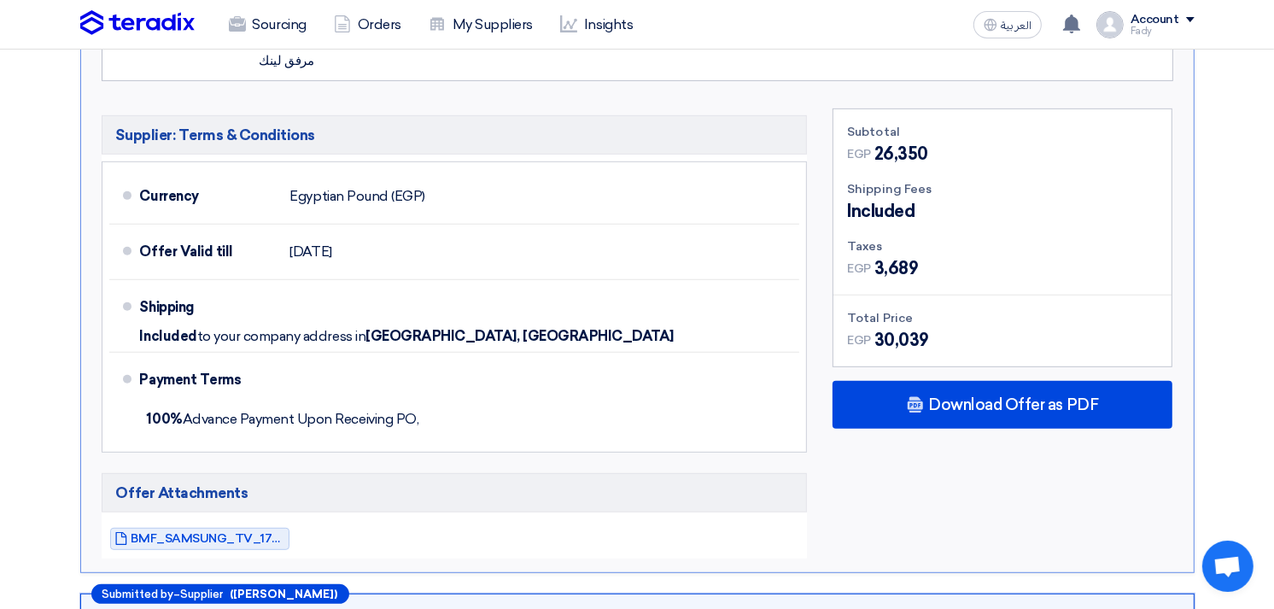
scroll to position [854, 0]
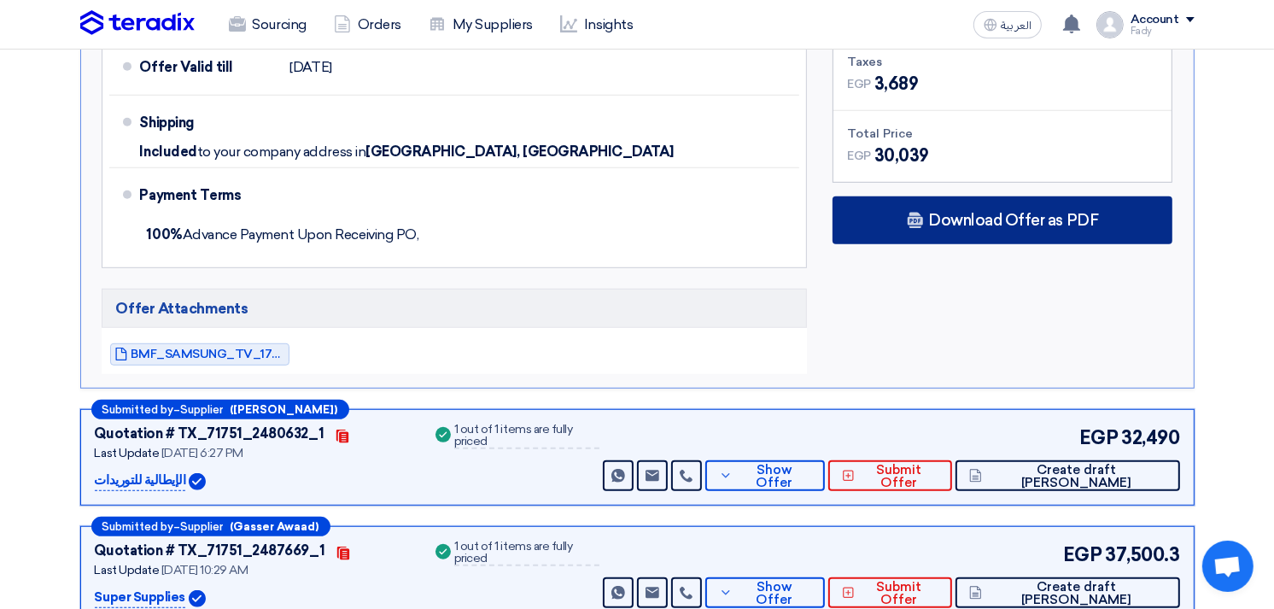
click at [962, 215] on span "Download Offer as PDF" at bounding box center [1013, 220] width 170 height 15
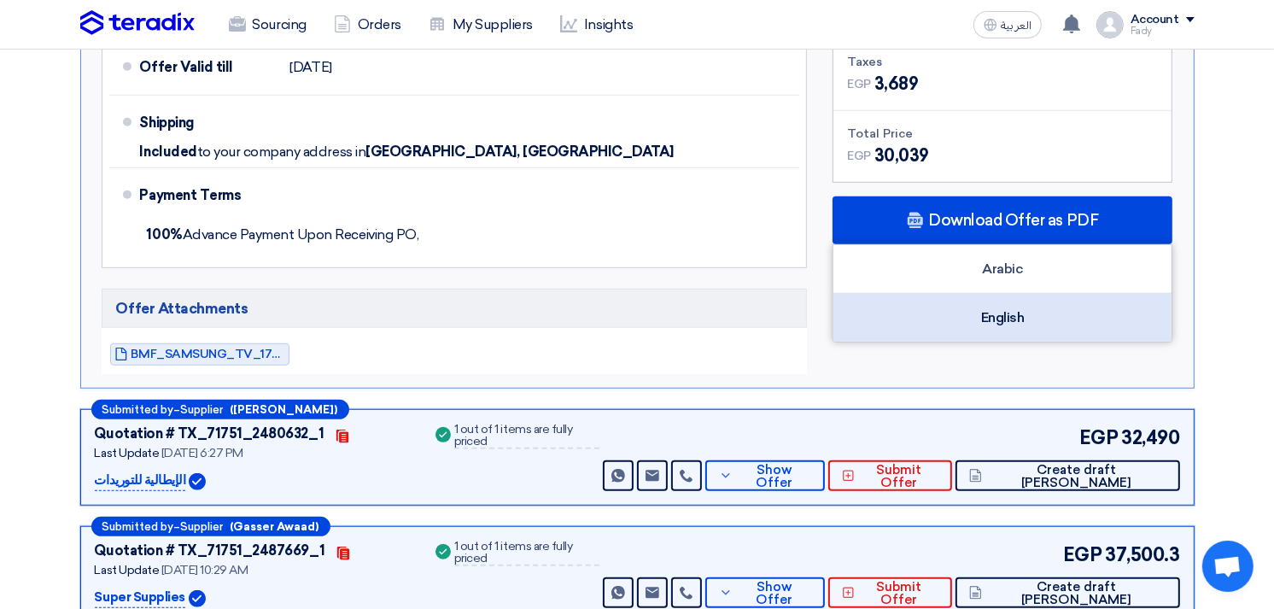
click at [1045, 305] on div "English" at bounding box center [1002, 318] width 338 height 48
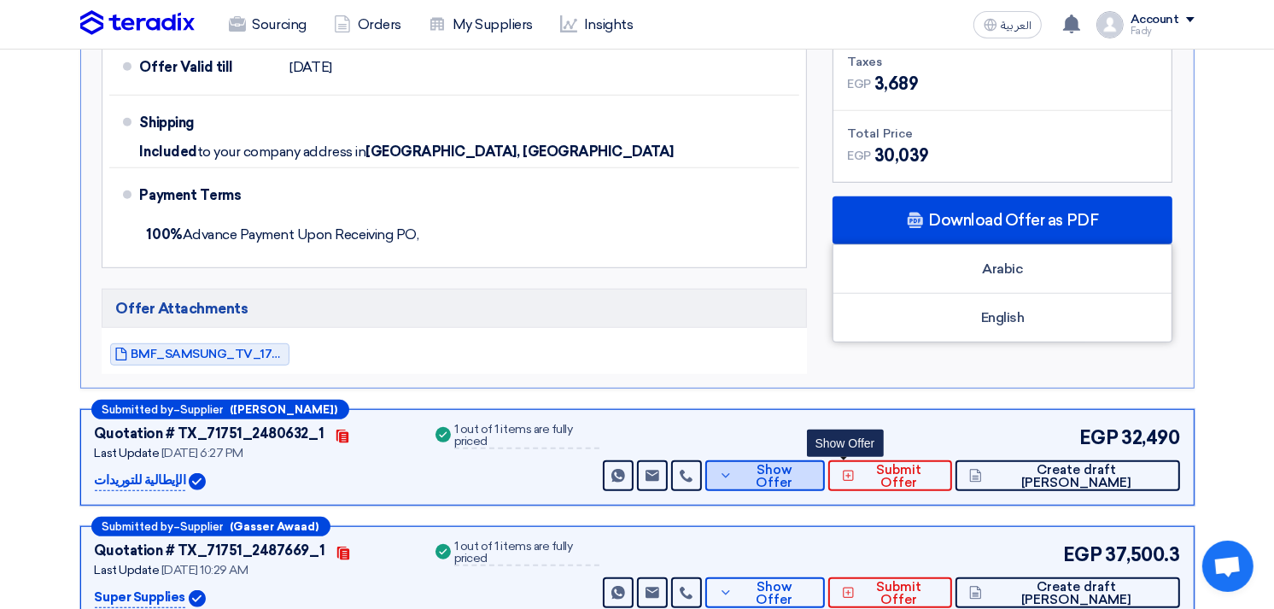
click at [811, 476] on span "Show Offer" at bounding box center [774, 477] width 74 height 26
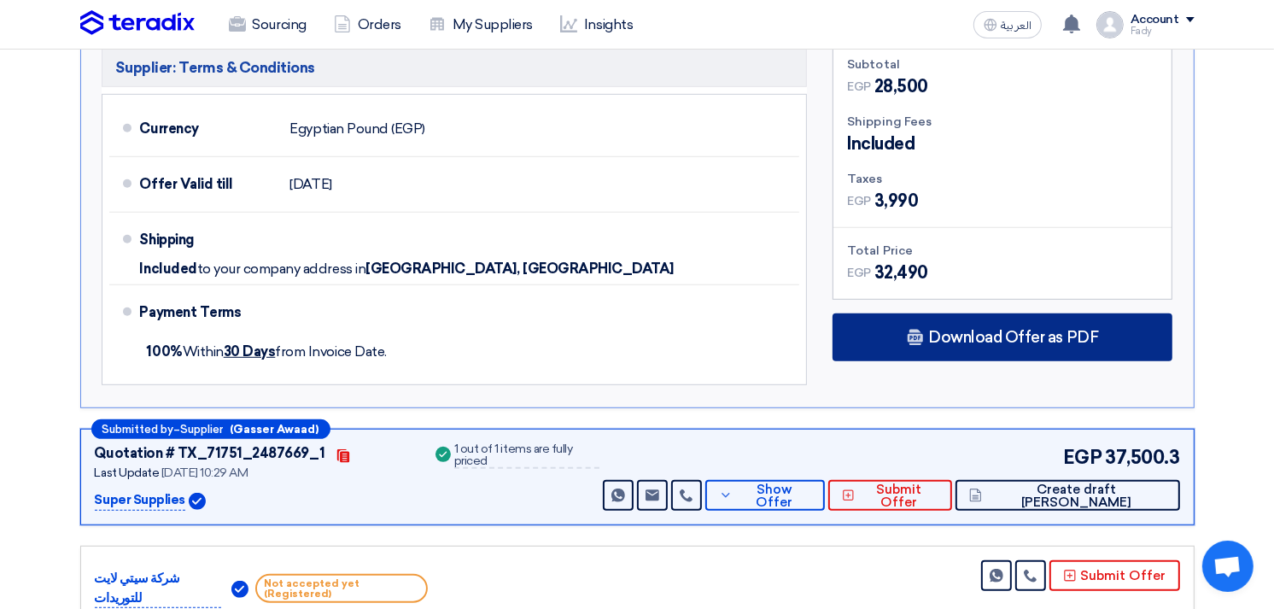
click at [970, 330] on span "Download Offer as PDF" at bounding box center [1013, 337] width 170 height 15
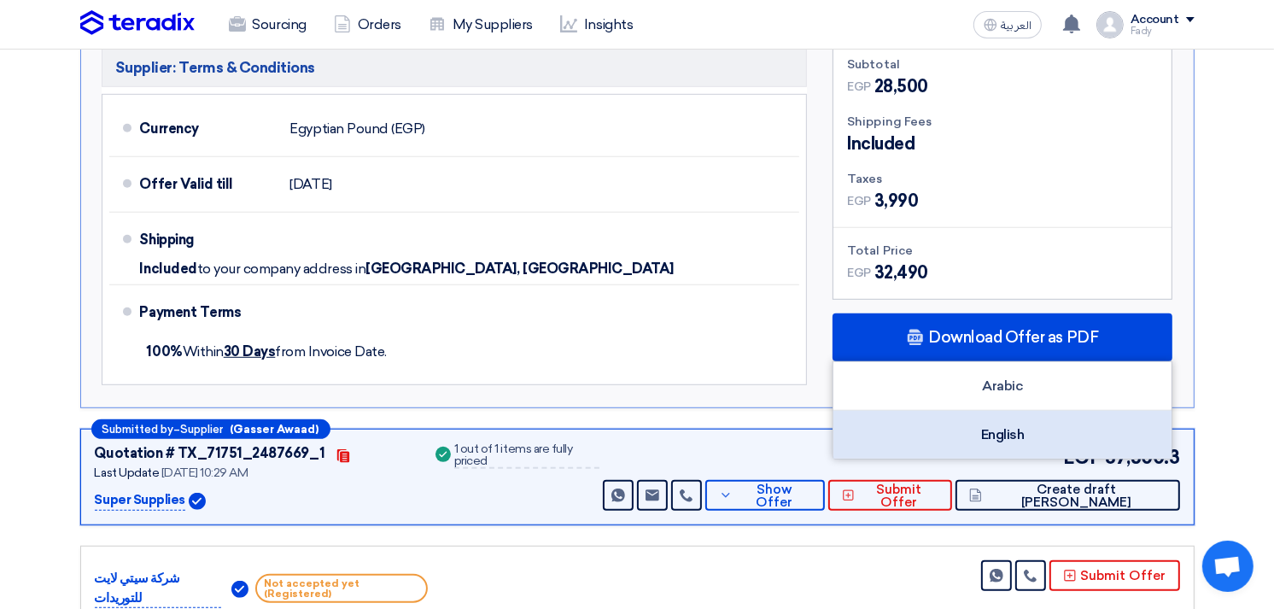
click at [1013, 437] on div "English" at bounding box center [1002, 435] width 338 height 48
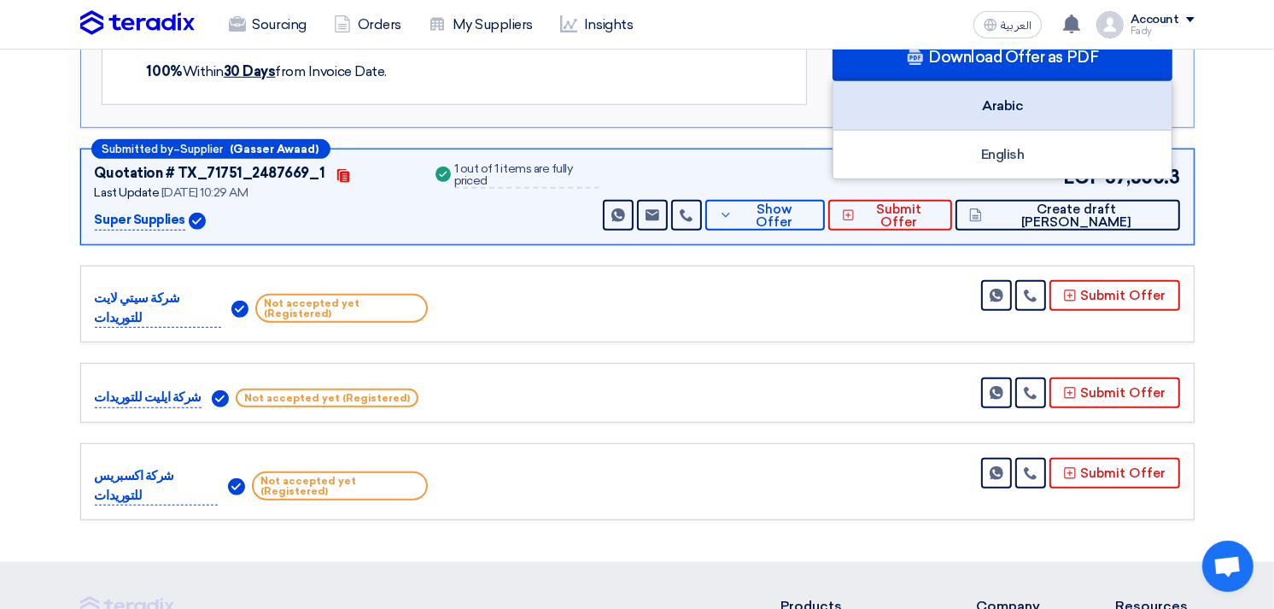
scroll to position [1138, 0]
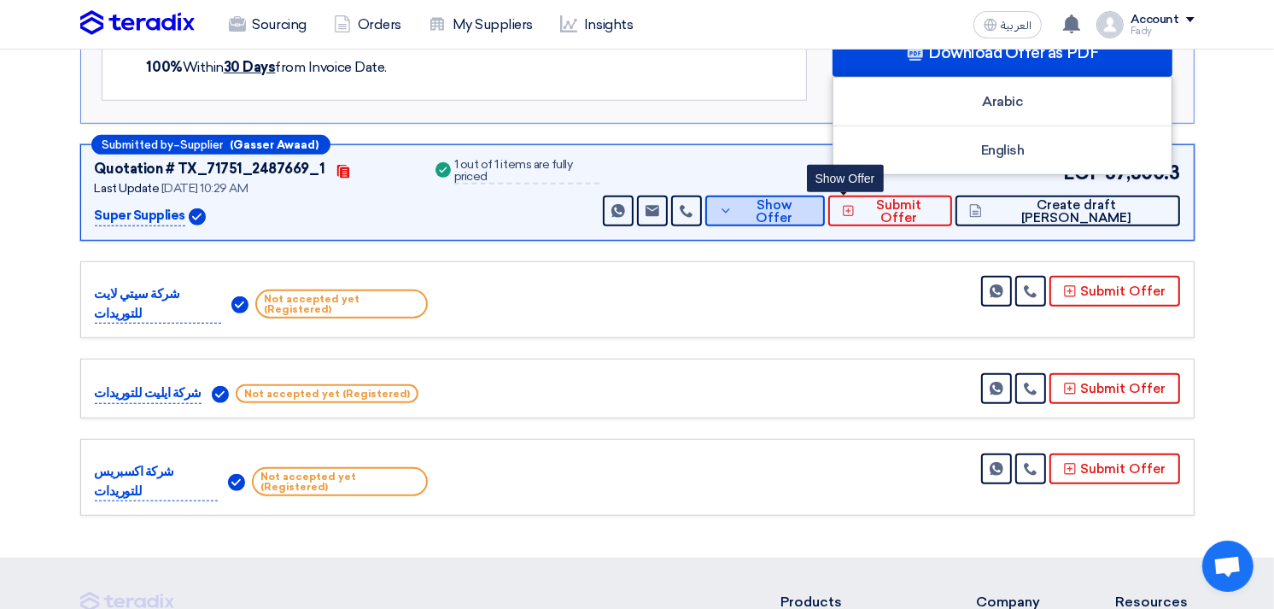
click at [811, 208] on span "Show Offer" at bounding box center [774, 212] width 74 height 26
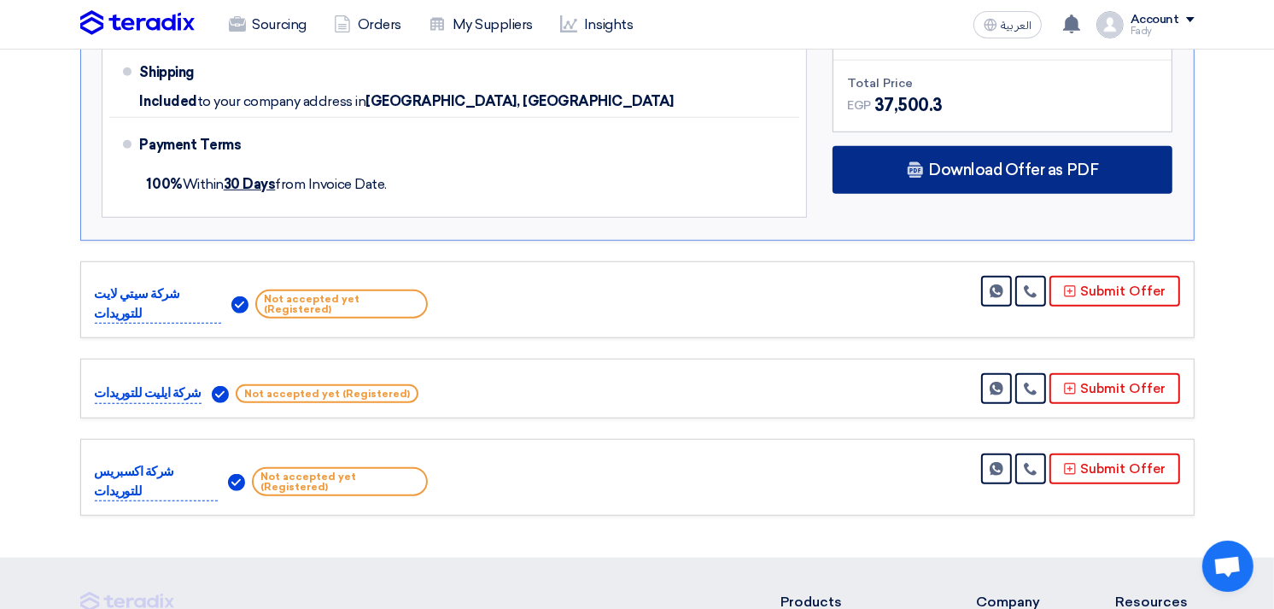
click at [949, 167] on span "Download Offer as PDF" at bounding box center [1013, 169] width 170 height 15
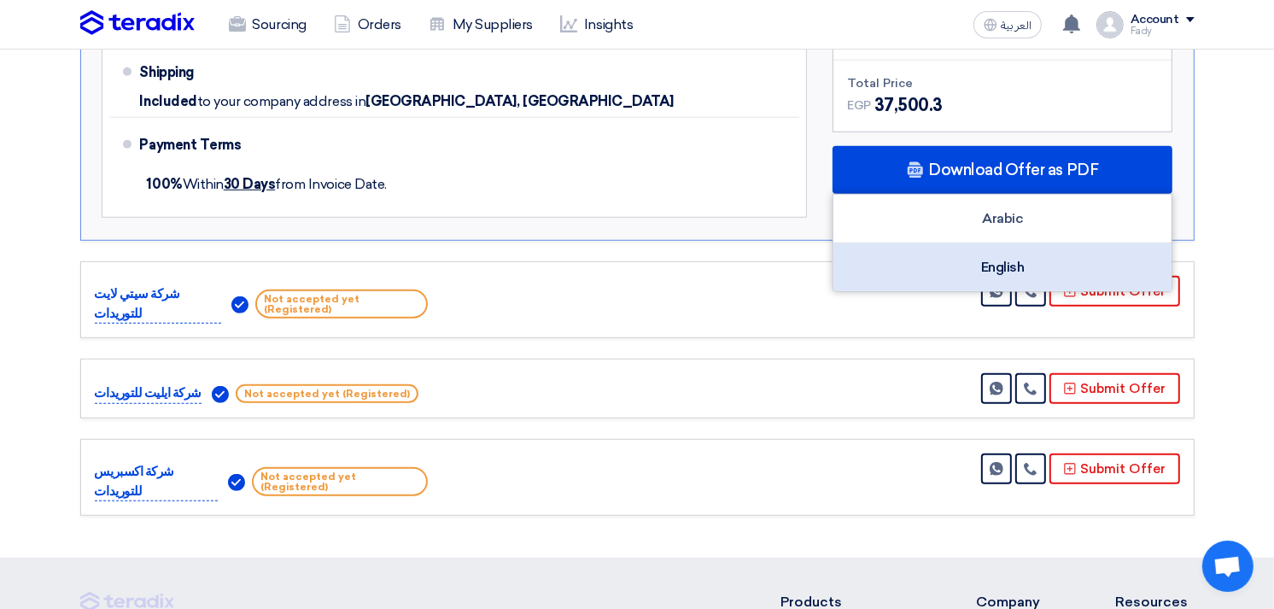
click at [959, 253] on div "English" at bounding box center [1002, 267] width 338 height 48
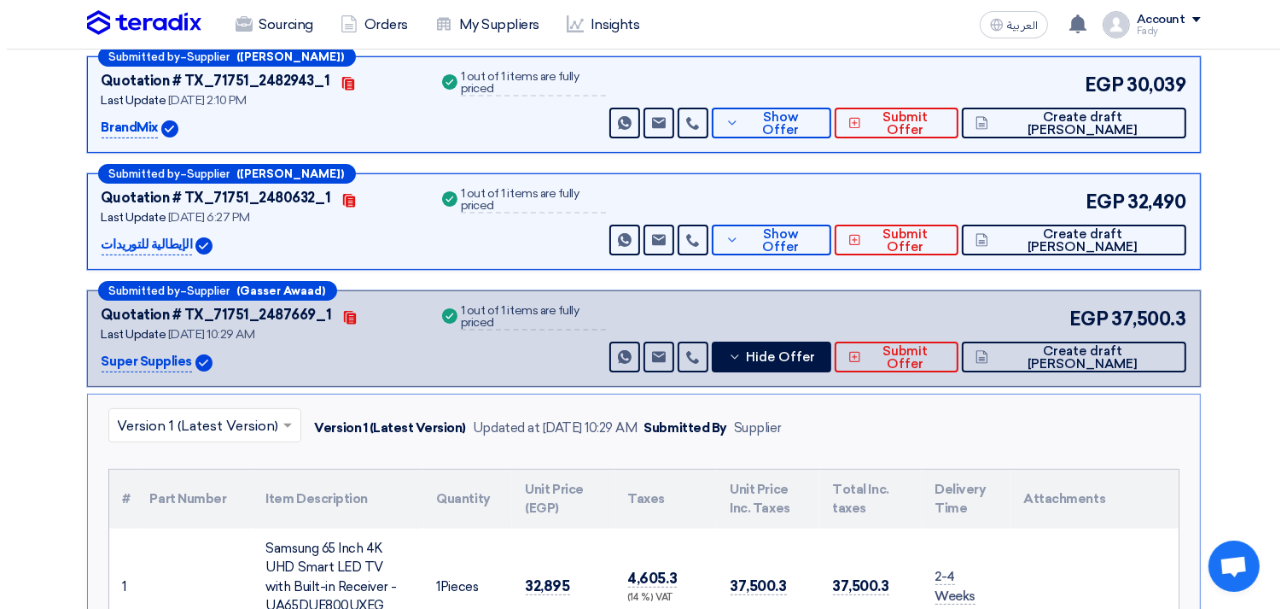
scroll to position [284, 0]
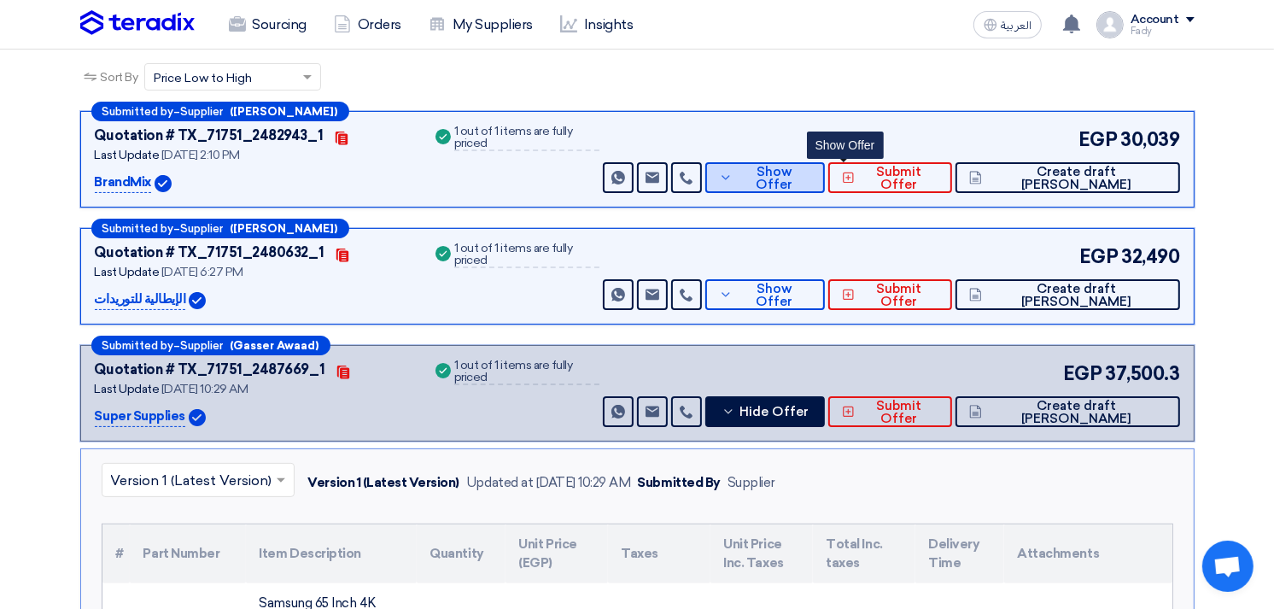
click at [811, 172] on span "Show Offer" at bounding box center [774, 179] width 74 height 26
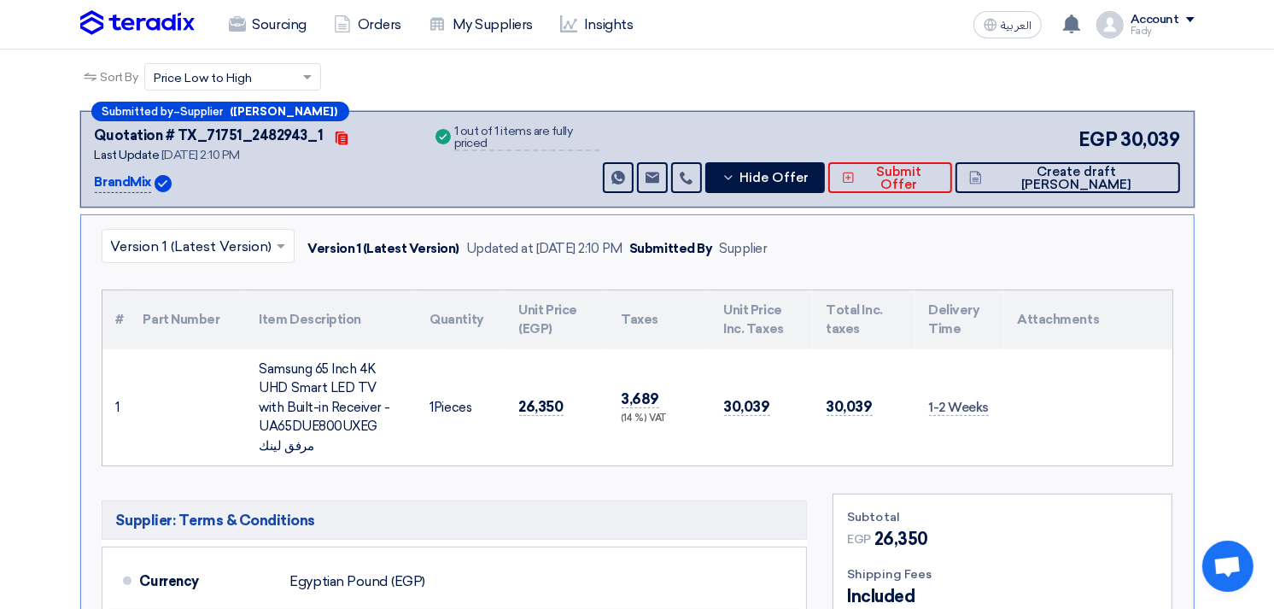
click at [329, 400] on div "Samsung 65 Inch 4K UHD Smart LED TV with Built-in Receiver - UA65DUE800UXEG مرف…" at bounding box center [331, 407] width 143 height 96
click at [329, 399] on div "Samsung 65 Inch 4K UHD Smart LED TV with Built-in Receiver - UA65DUE800UXEG مرف…" at bounding box center [331, 407] width 143 height 96
copy tr "Samsung 65 Inch 4K UHD Smart LED TV with Built-in Receiver - UA65DUE800UXEG مرف…"
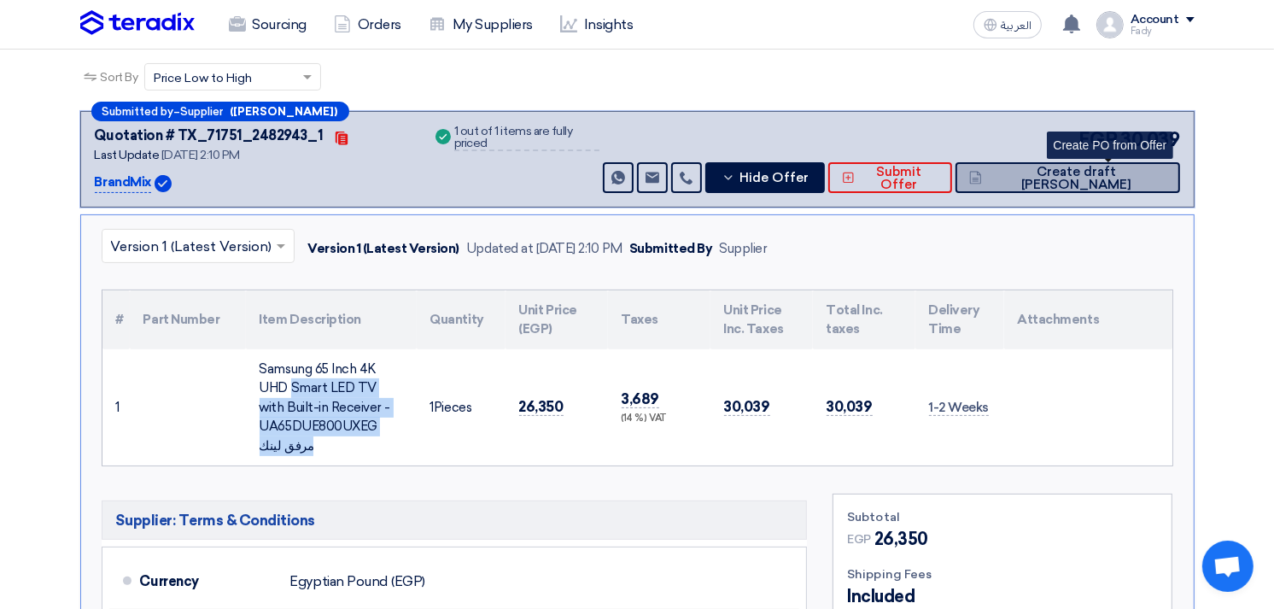
click at [1155, 172] on span "Create draft [PERSON_NAME]" at bounding box center [1075, 179] width 179 height 26
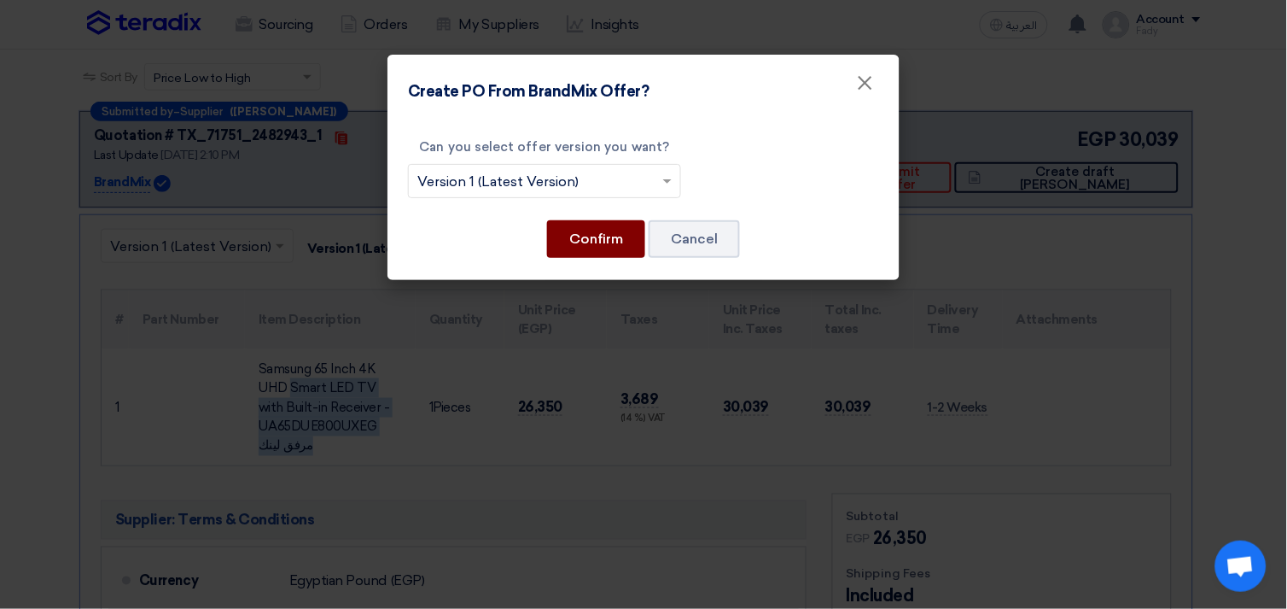
click at [604, 242] on button "Confirm" at bounding box center [596, 239] width 98 height 38
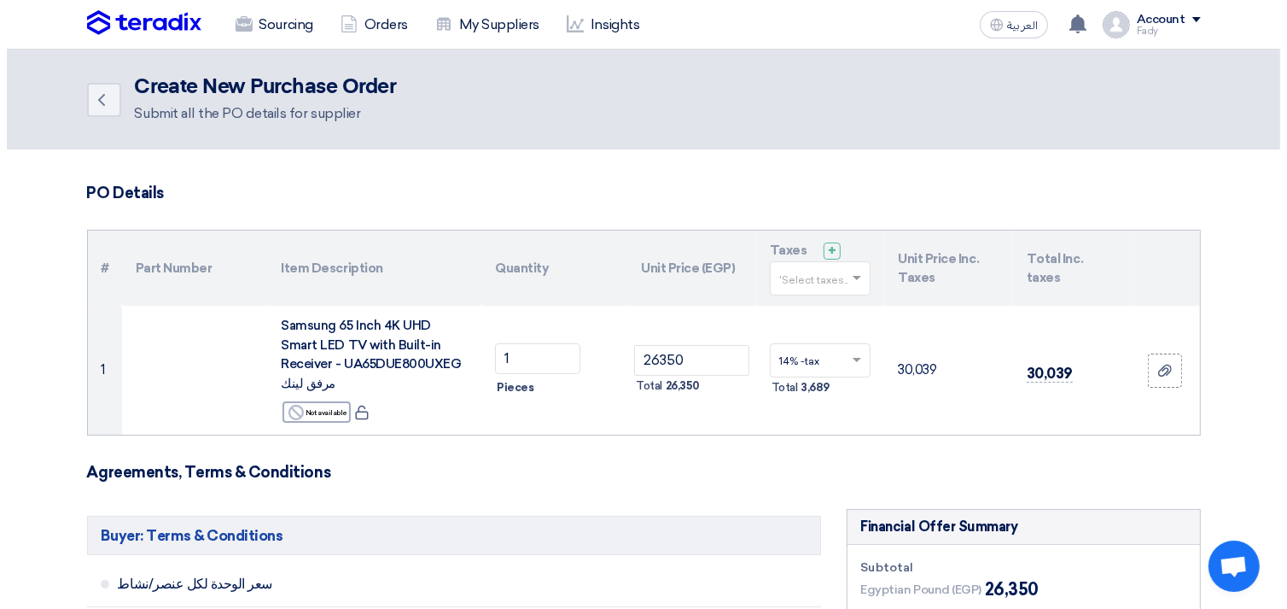
scroll to position [569, 0]
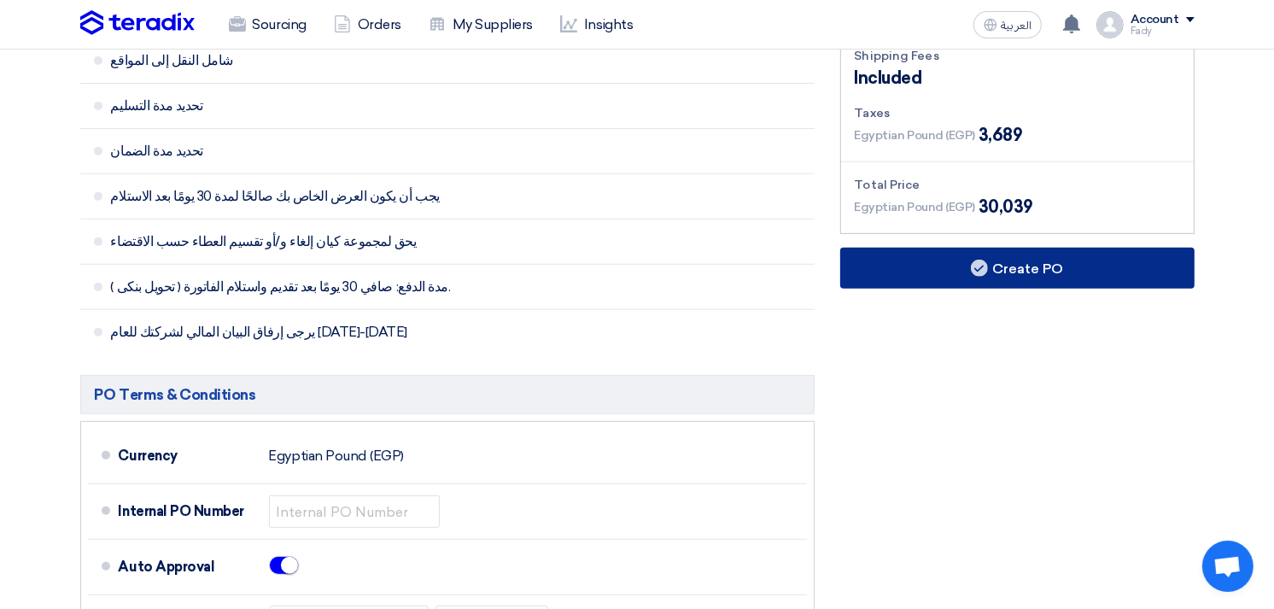
click at [984, 248] on button "Create PO" at bounding box center [1017, 268] width 354 height 41
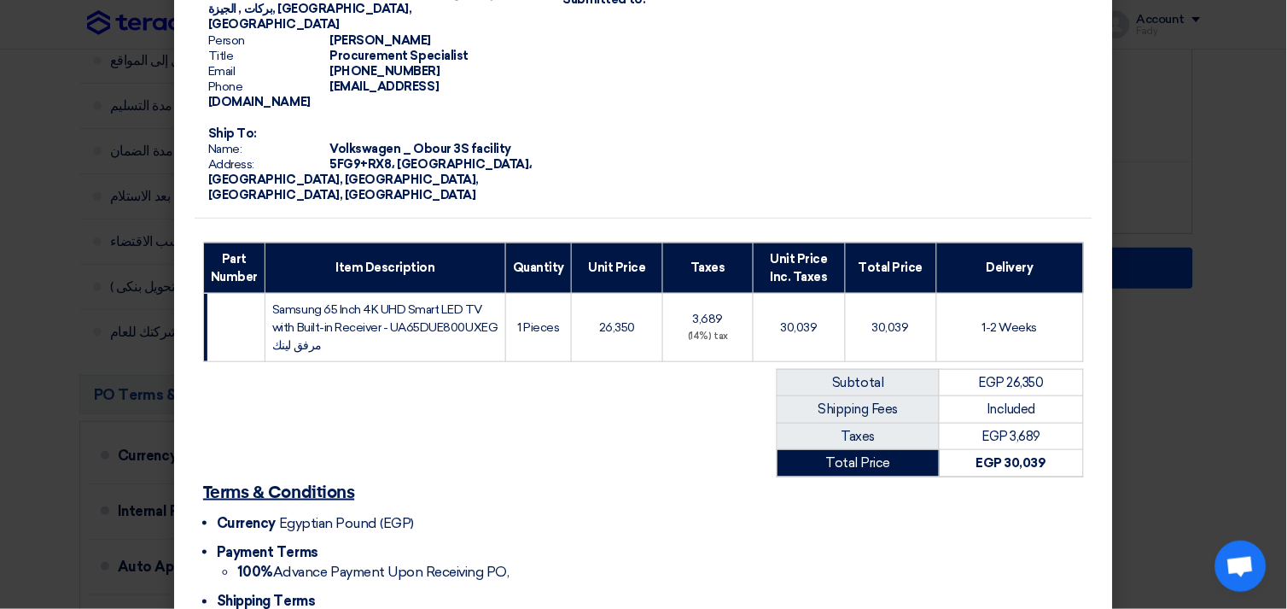
scroll to position [239, 0]
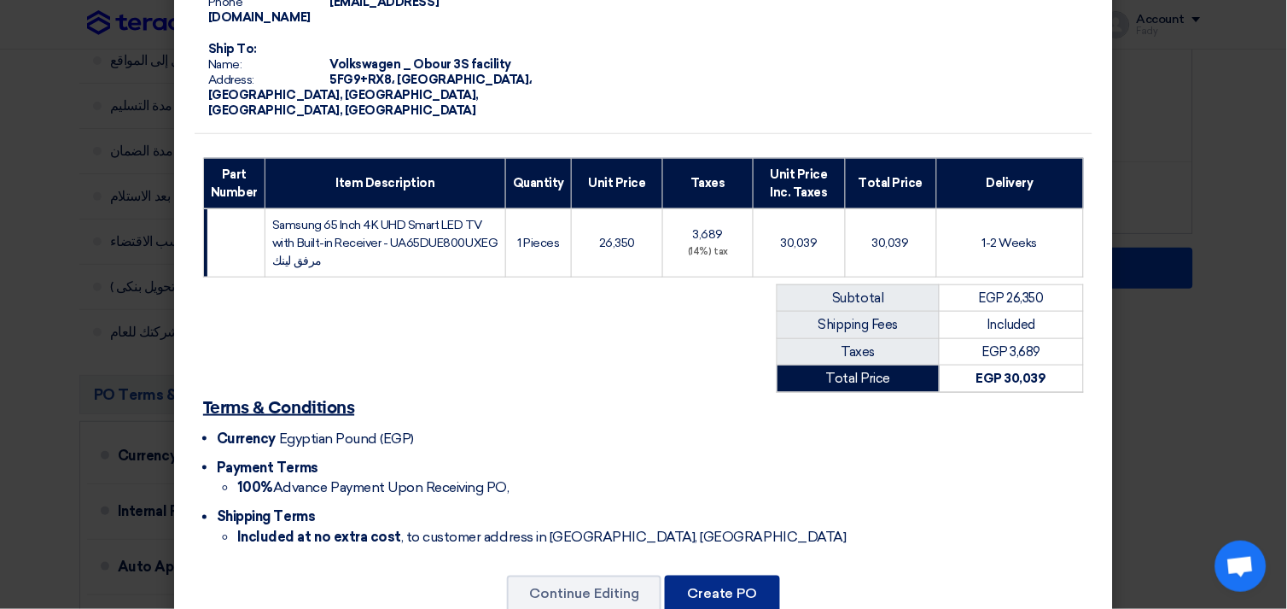
click at [719, 575] on button "Create PO" at bounding box center [722, 594] width 115 height 38
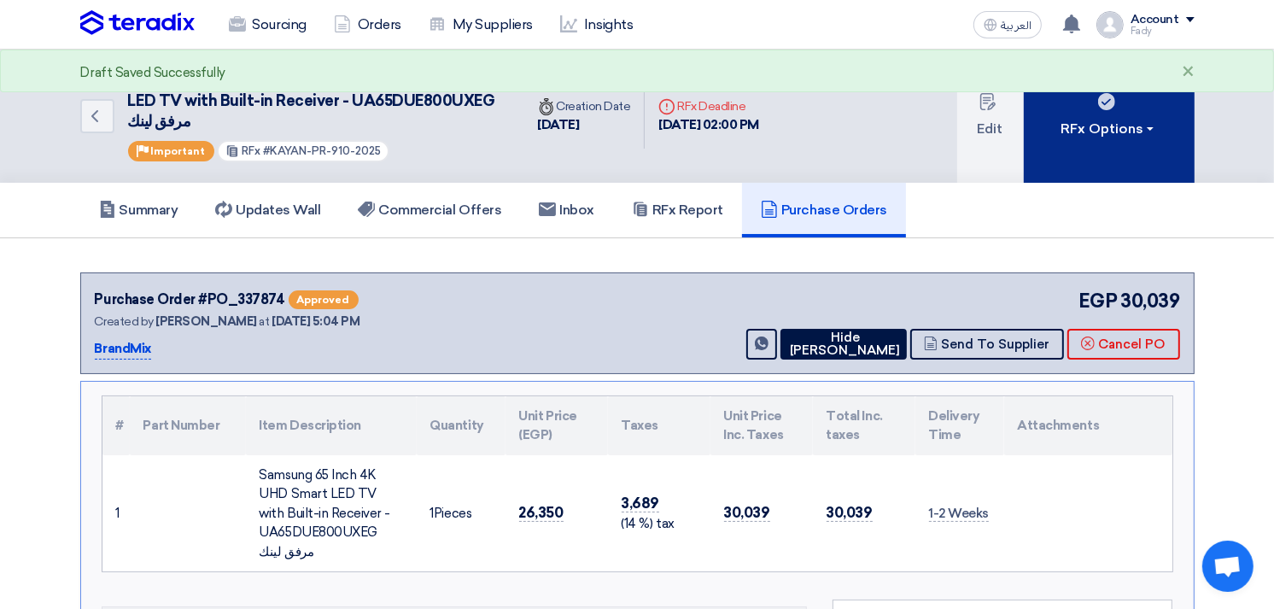
click at [1110, 130] on div "RFx Options" at bounding box center [1108, 129] width 96 height 20
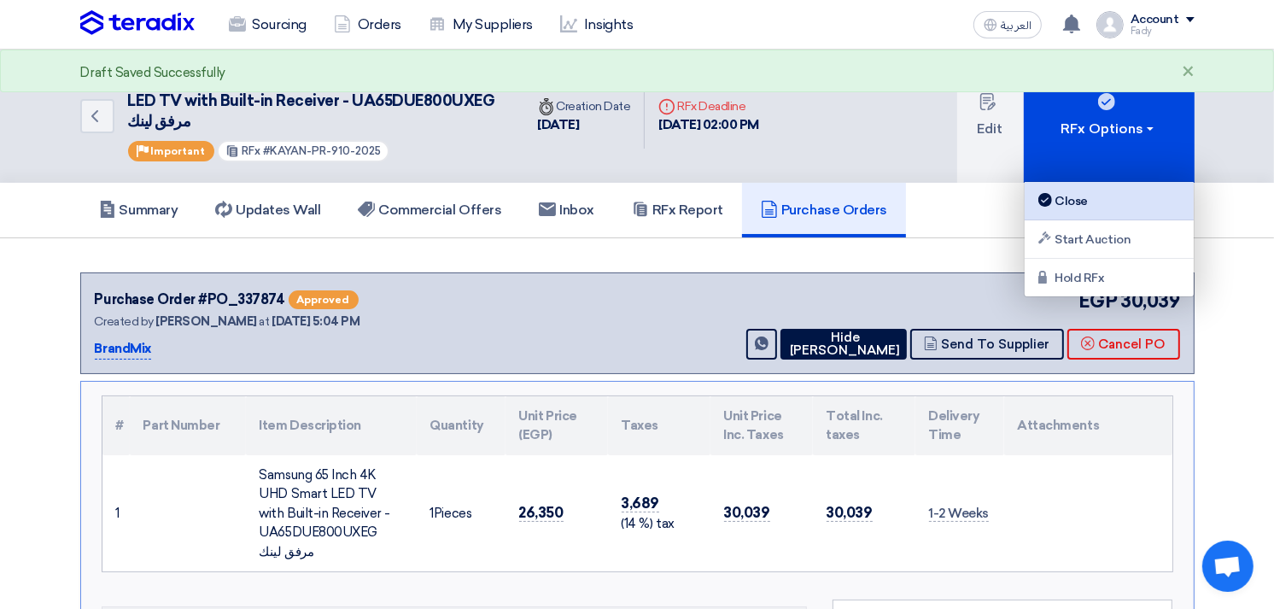
click at [1067, 192] on div "Close" at bounding box center [1109, 200] width 149 height 20
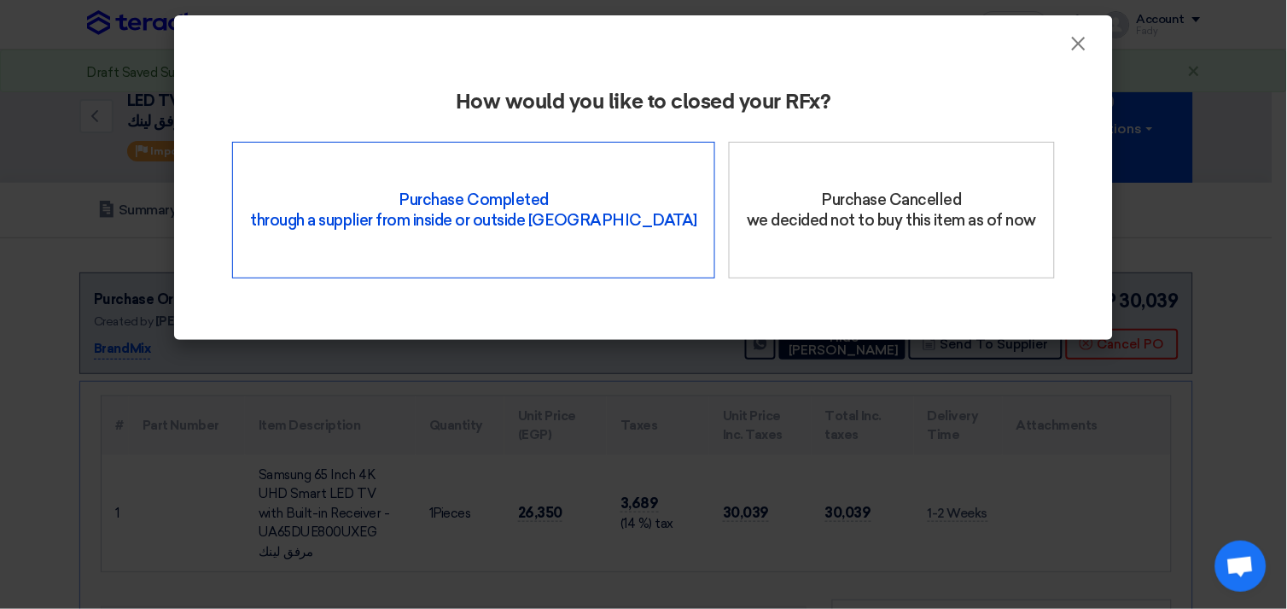
click at [522, 209] on div "Purchase Completed through a supplier from inside or outside Teradix" at bounding box center [473, 210] width 483 height 137
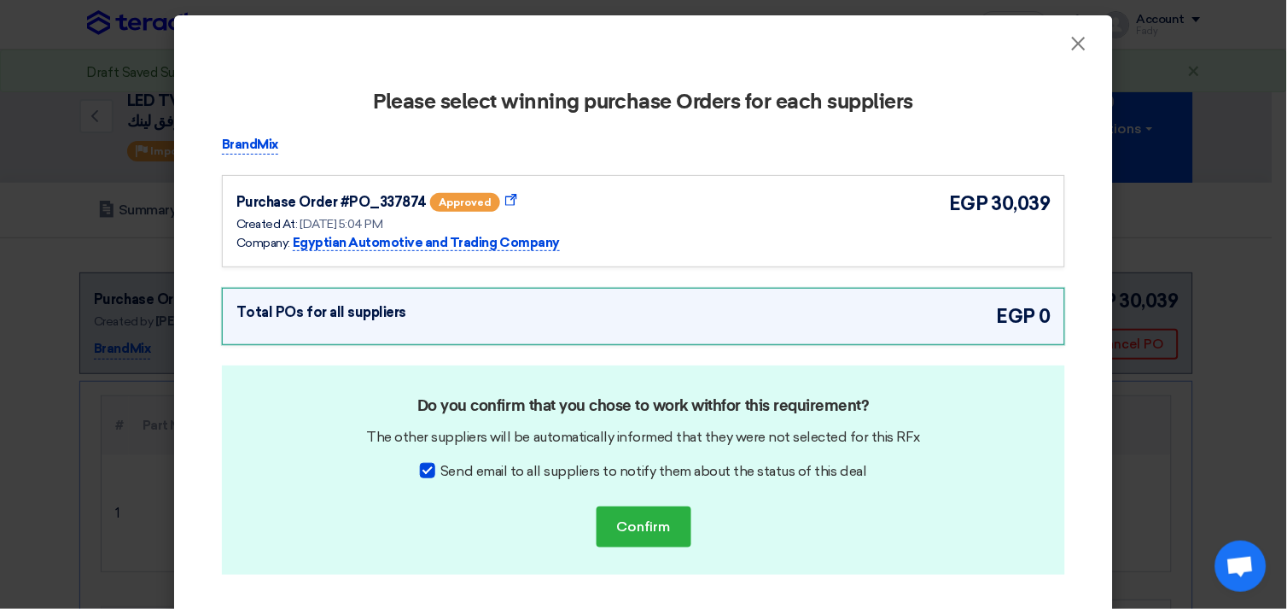
click at [838, 222] on div "Purchase Order #PO_337874 approved Show Purchase Order Details Created At: [DAT…" at bounding box center [643, 221] width 814 height 63
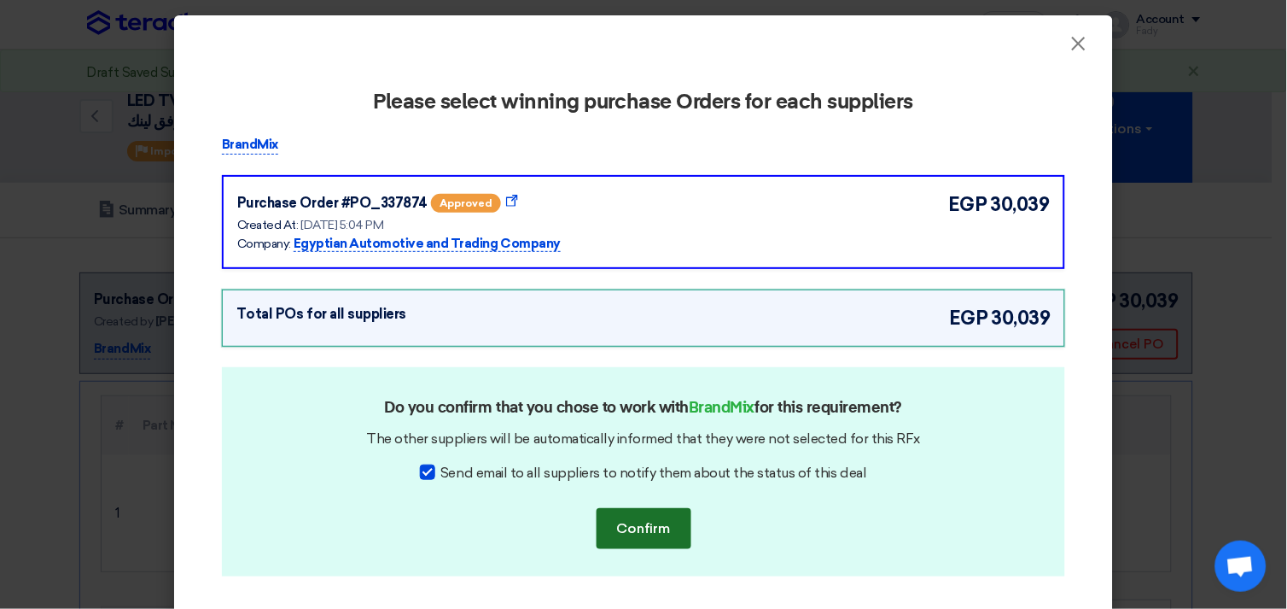
click at [659, 528] on button "Confirm" at bounding box center [644, 528] width 95 height 41
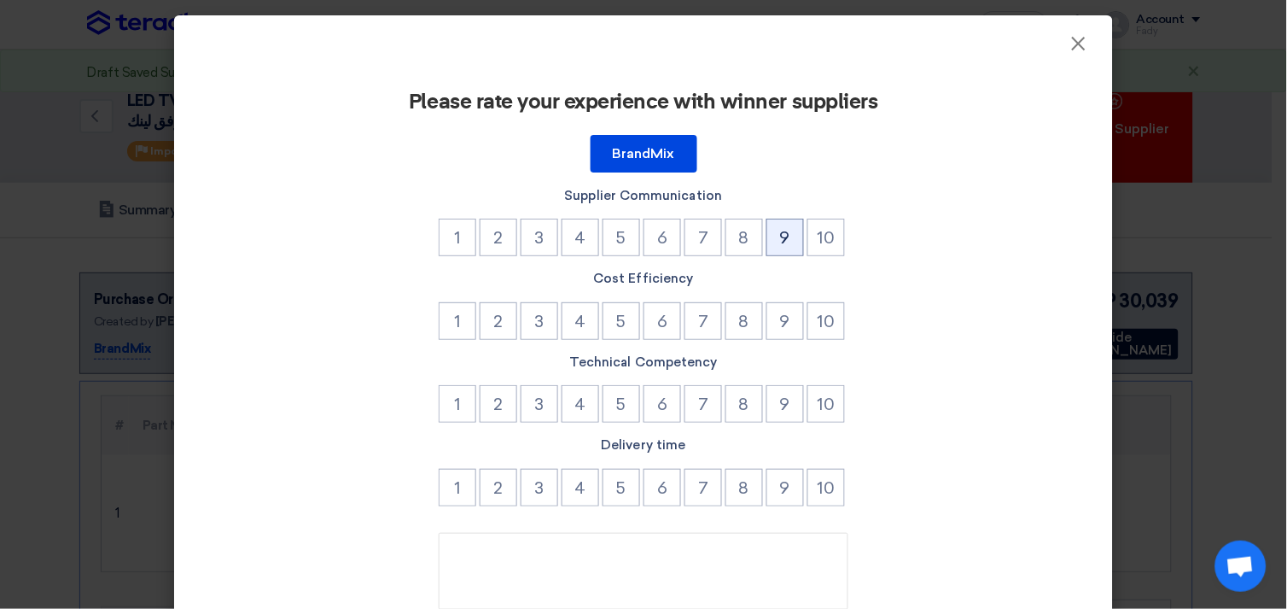
click at [788, 244] on button "9" at bounding box center [786, 238] width 38 height 38
click at [789, 323] on button "9" at bounding box center [786, 321] width 38 height 38
click at [770, 412] on button "9" at bounding box center [786, 404] width 38 height 38
click at [767, 491] on button "9" at bounding box center [786, 488] width 38 height 38
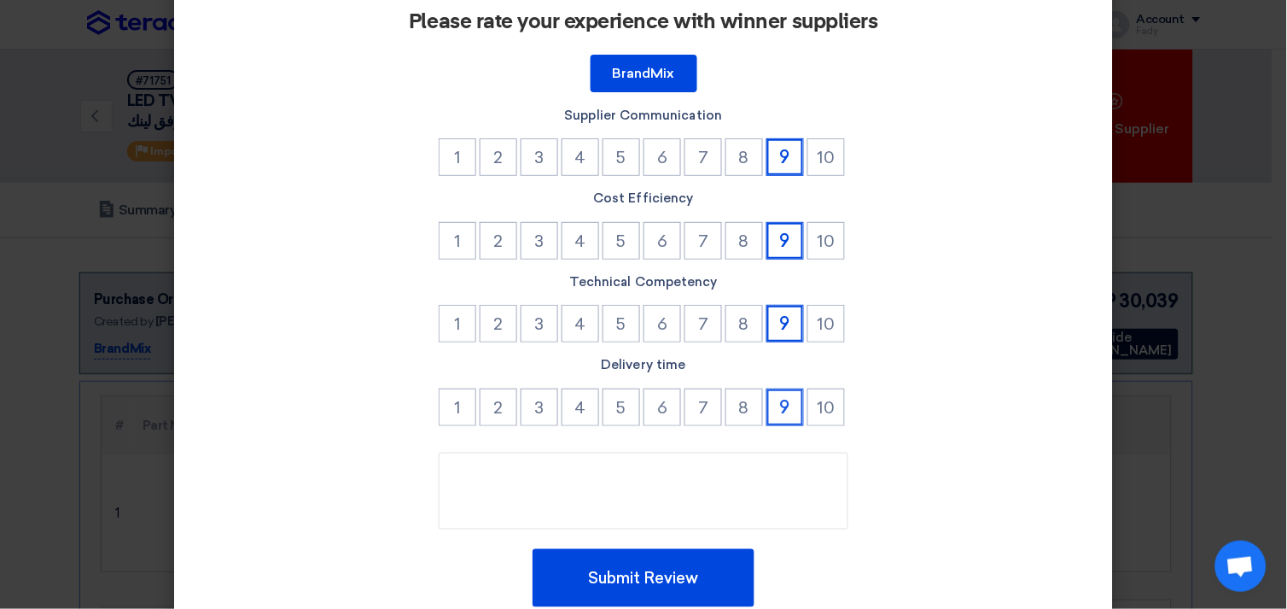
scroll to position [145, 0]
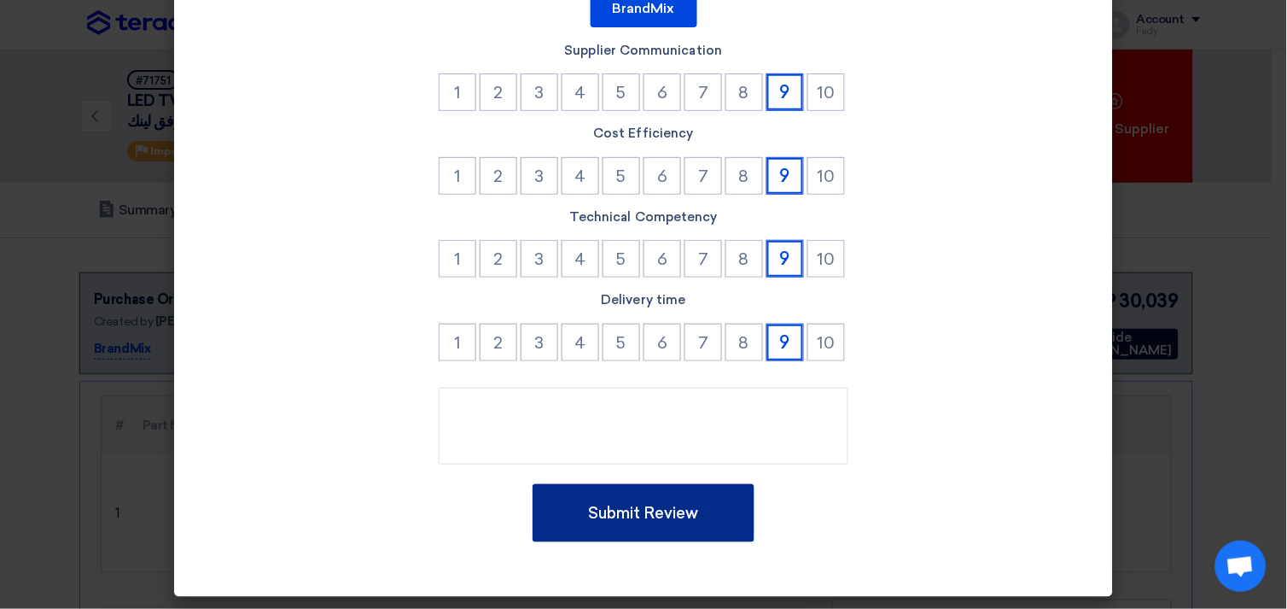
click at [669, 501] on button "Submit Review" at bounding box center [644, 513] width 222 height 58
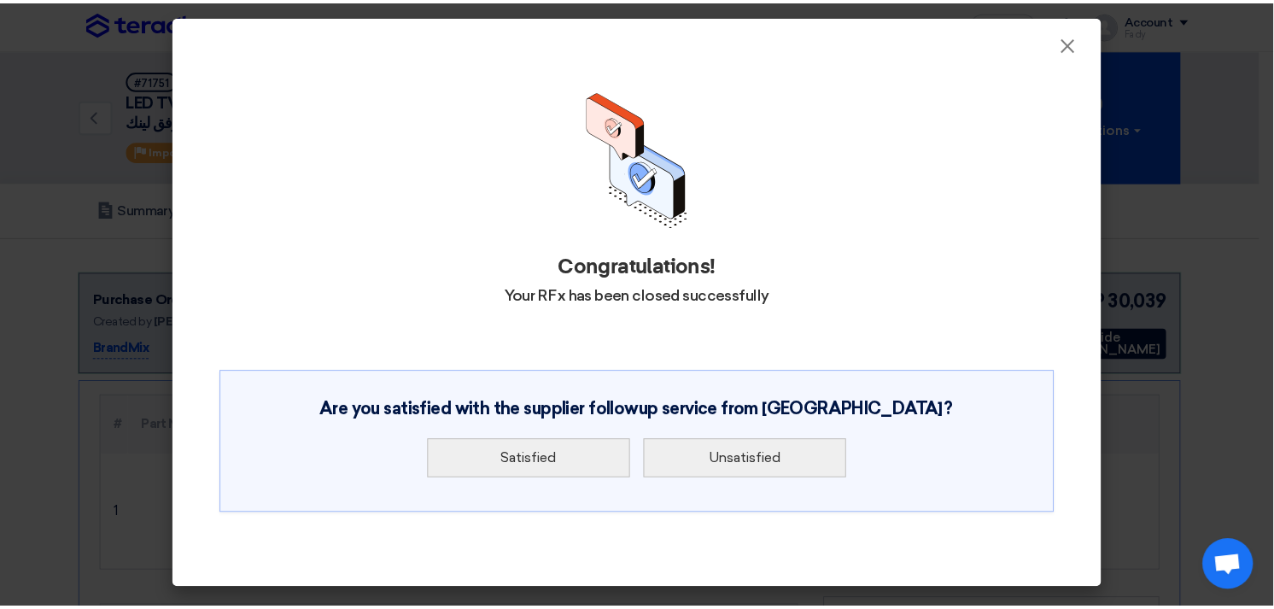
scroll to position [0, 0]
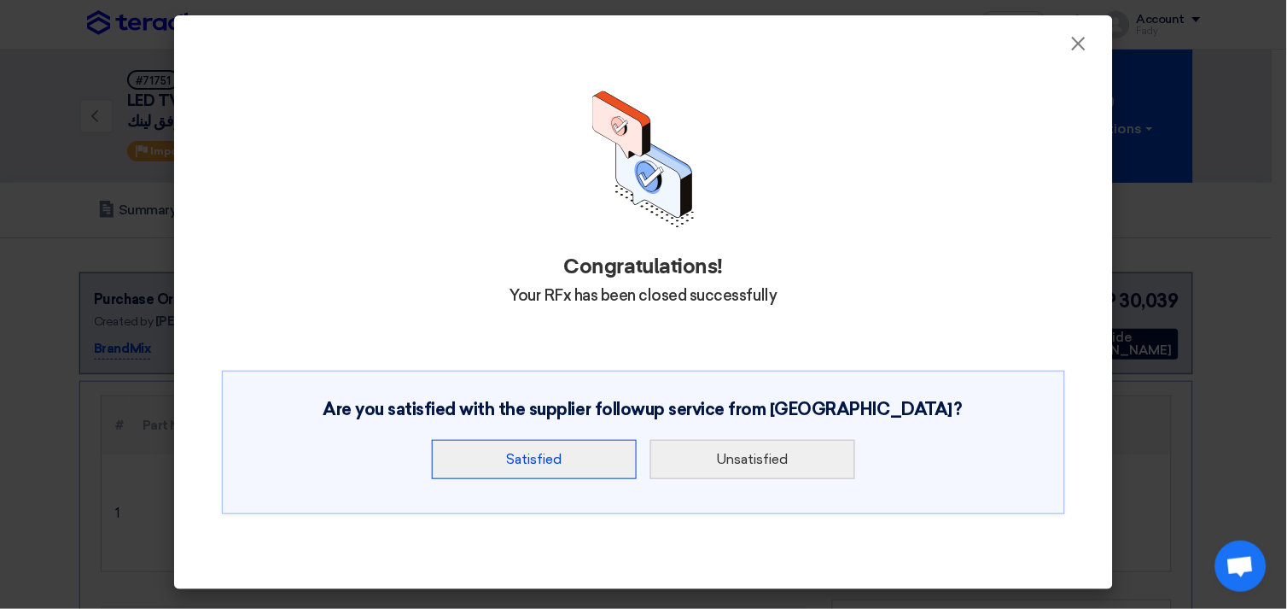
click at [569, 448] on button "Satisfied" at bounding box center [534, 459] width 205 height 39
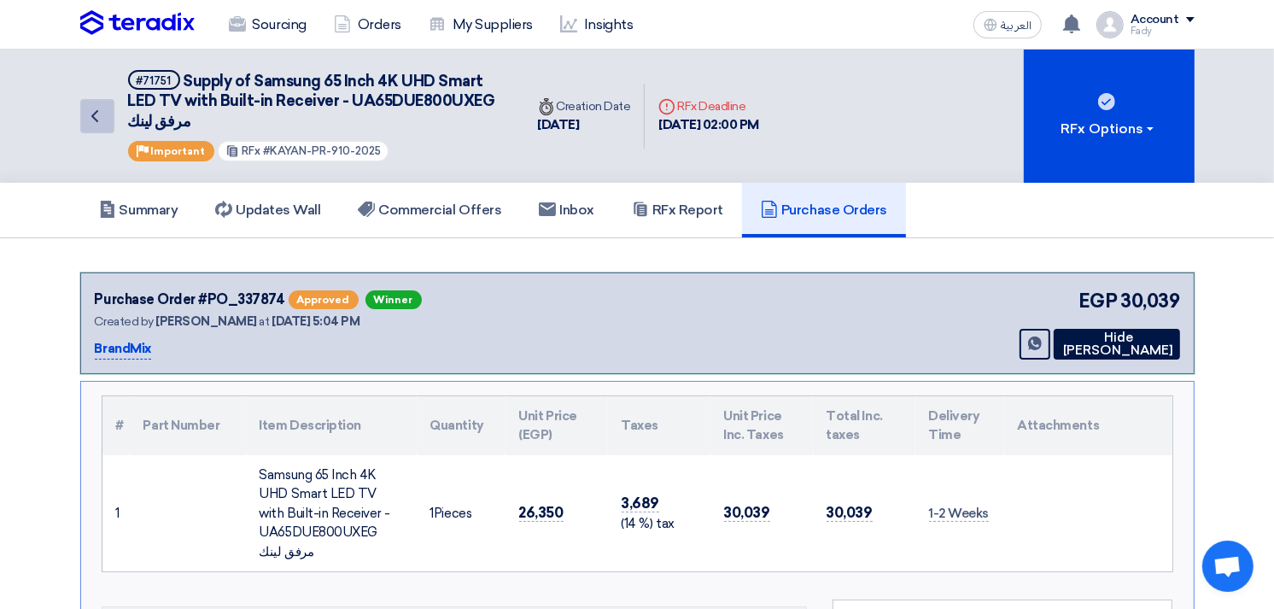
click at [103, 107] on icon "Back" at bounding box center [95, 116] width 20 height 20
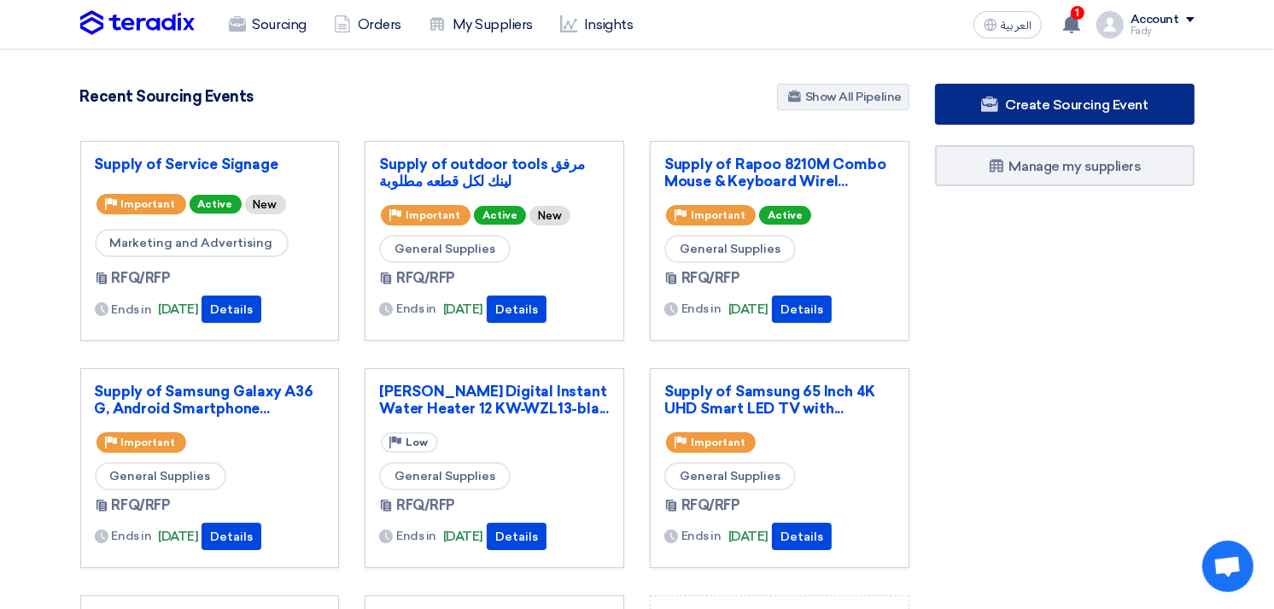
click at [995, 104] on icon at bounding box center [989, 104] width 17 height 17
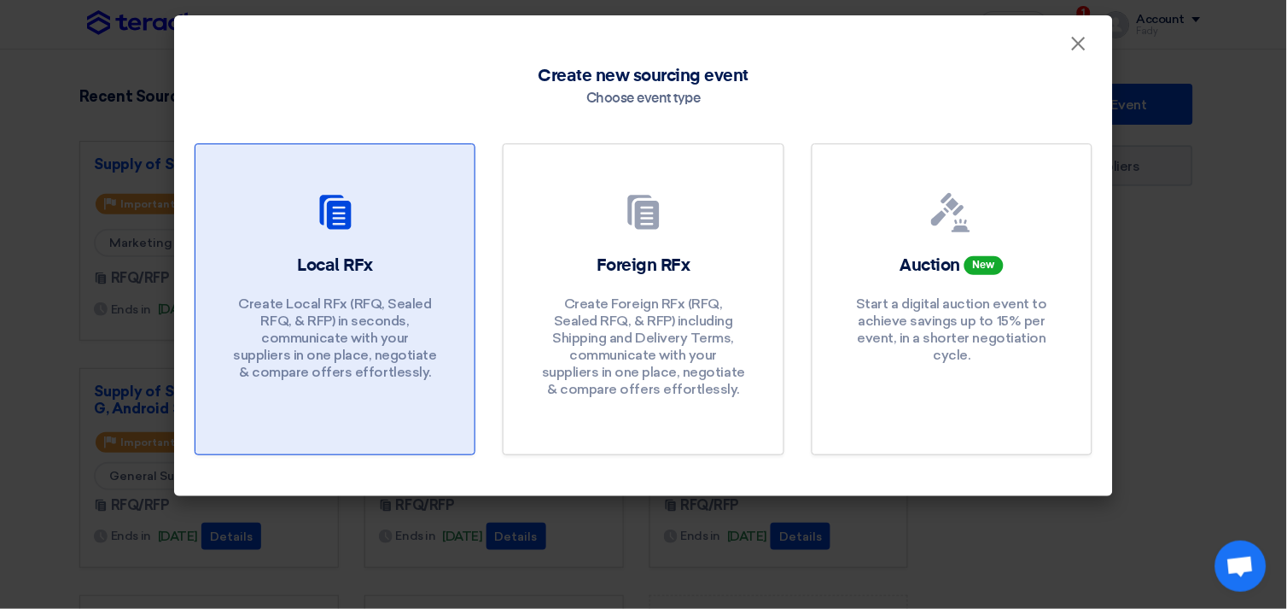
click at [325, 266] on h2 "Local RFx" at bounding box center [335, 266] width 76 height 24
